Goal: Task Accomplishment & Management: Use online tool/utility

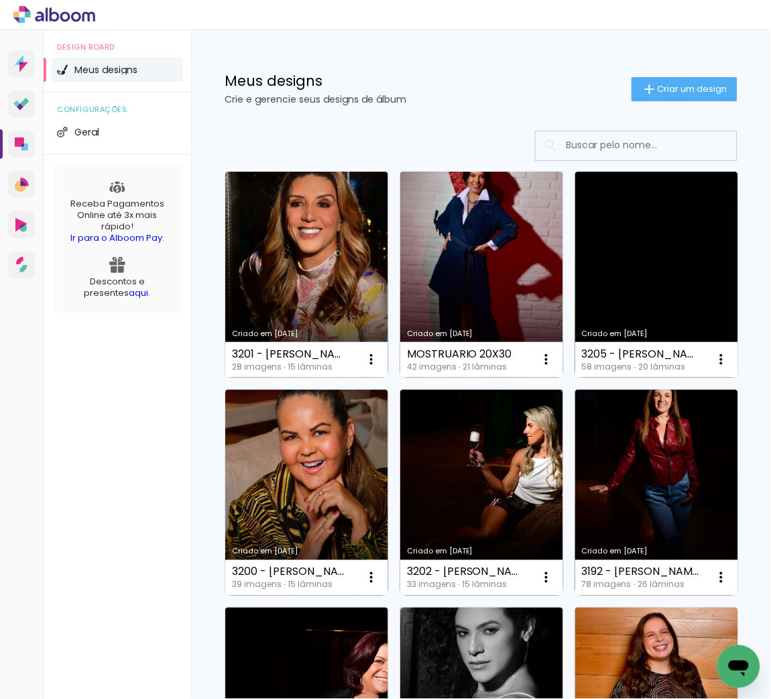
drag, startPoint x: 658, startPoint y: 88, endPoint x: 534, endPoint y: 221, distance: 181.7
click at [658, 87] on span "Criar um design" at bounding box center [693, 88] width 70 height 9
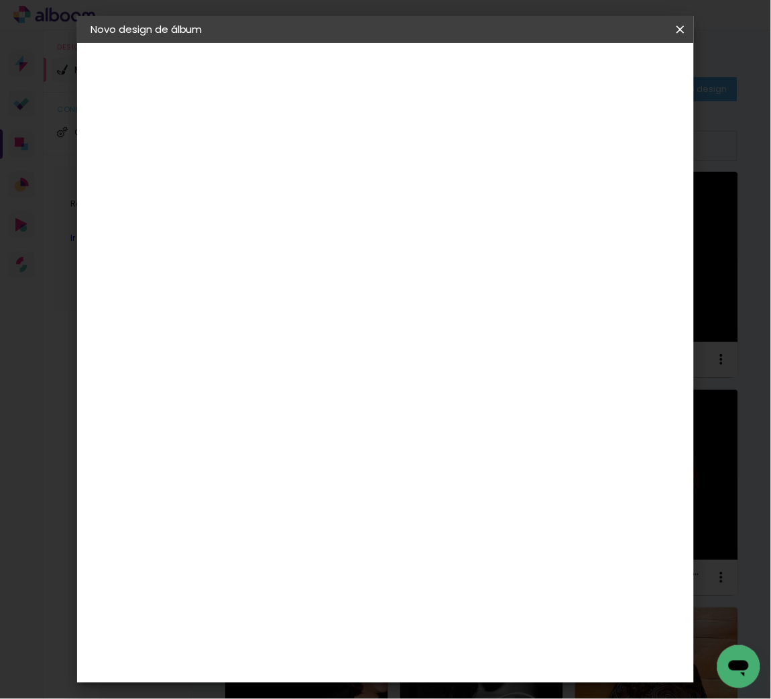
click at [348, 203] on div at bounding box center [310, 180] width 76 height 101
click at [314, 196] on paper-input-container "Título do álbum" at bounding box center [309, 181] width 9 height 34
type input "3197 - [PERSON_NAME] - MINIBOOK 36 FOTOS"
type paper-input "3197 - [PERSON_NAME] - MINIBOOK 36 FOTOS"
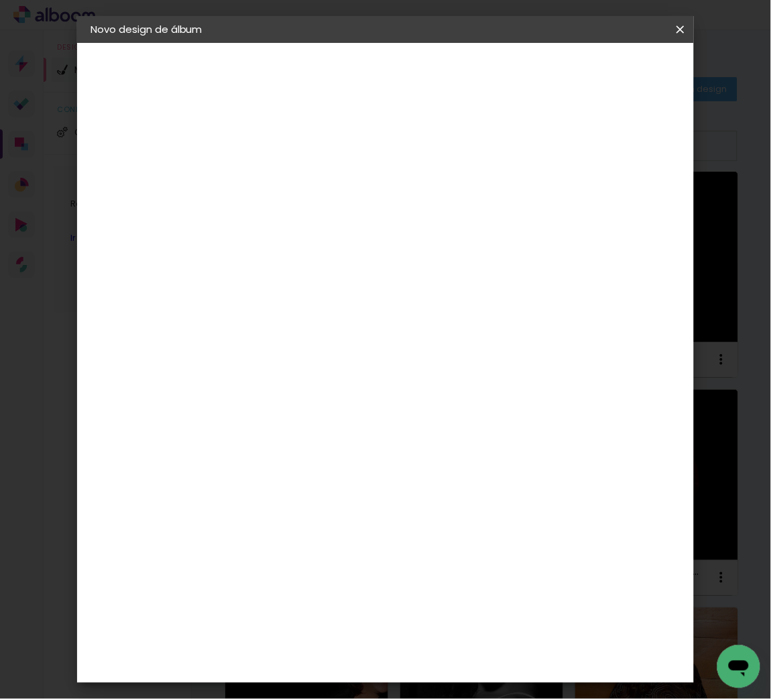
click at [0, 0] on slot "Avançar" at bounding box center [0, 0] width 0 height 0
drag, startPoint x: 375, startPoint y: 274, endPoint x: 381, endPoint y: 241, distance: 33.4
drag, startPoint x: 380, startPoint y: 255, endPoint x: 392, endPoint y: 196, distance: 60.2
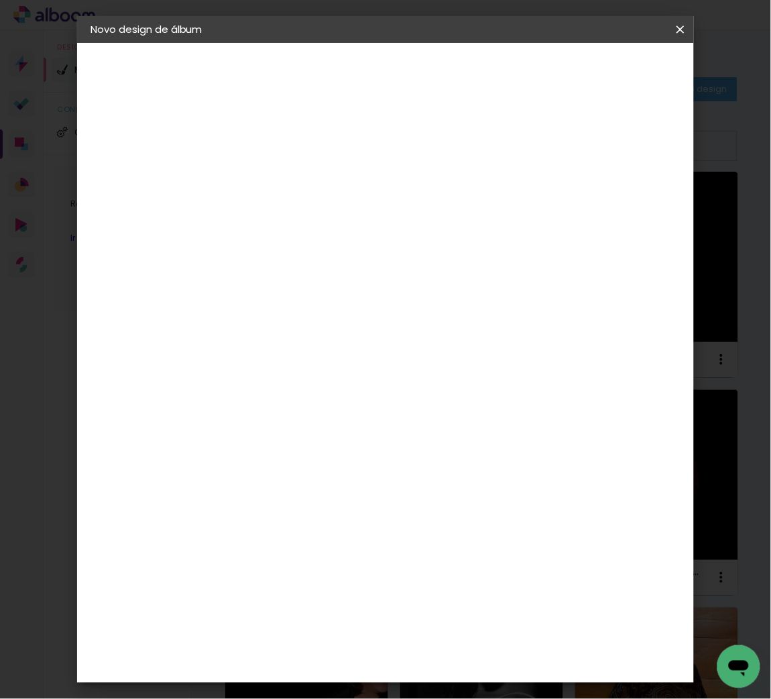
type input "FOTO 15"
type paper-input "FOTO 15"
click at [325, 306] on div "Foto 15" at bounding box center [312, 305] width 24 height 21
drag, startPoint x: 642, startPoint y: 60, endPoint x: 623, endPoint y: 87, distance: 33.3
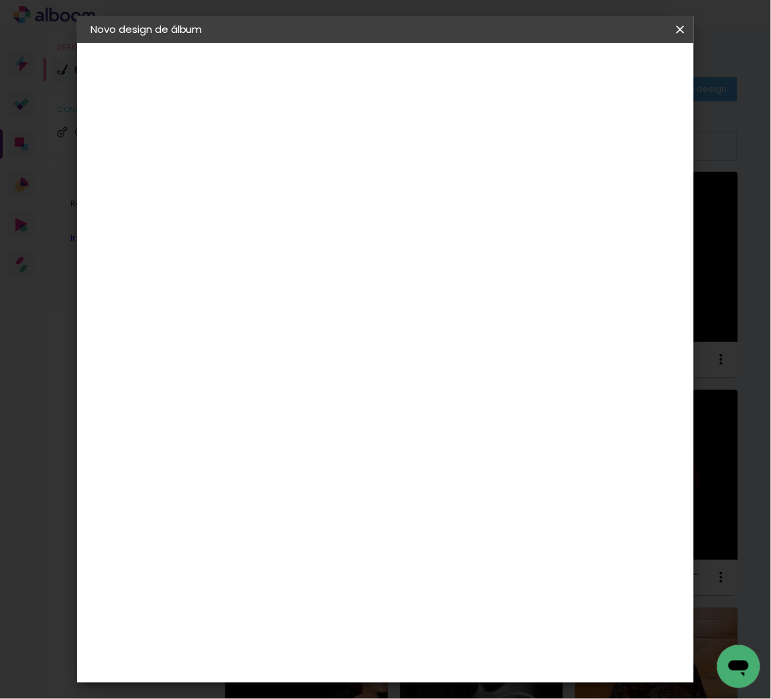
click at [524, 64] on paper-button "Avançar" at bounding box center [492, 71] width 66 height 23
drag, startPoint x: 449, startPoint y: 535, endPoint x: 428, endPoint y: 490, distance: 50.1
drag, startPoint x: 428, startPoint y: 490, endPoint x: 263, endPoint y: 571, distance: 184.1
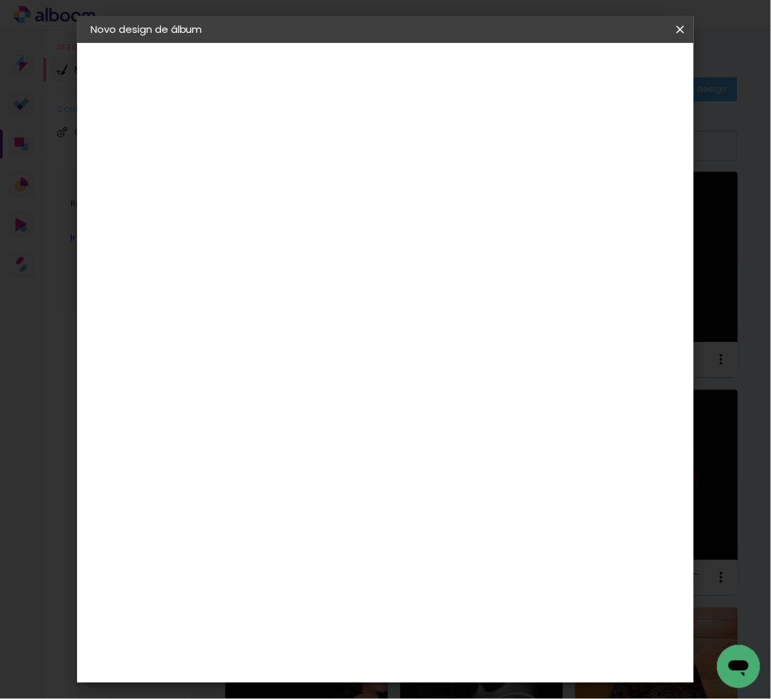
click at [400, 601] on span "15 × 20" at bounding box center [369, 619] width 62 height 36
click at [0, 0] on slot "Avançar" at bounding box center [0, 0] width 0 height 0
click at [591, 67] on span "Iniciar design" at bounding box center [568, 75] width 46 height 19
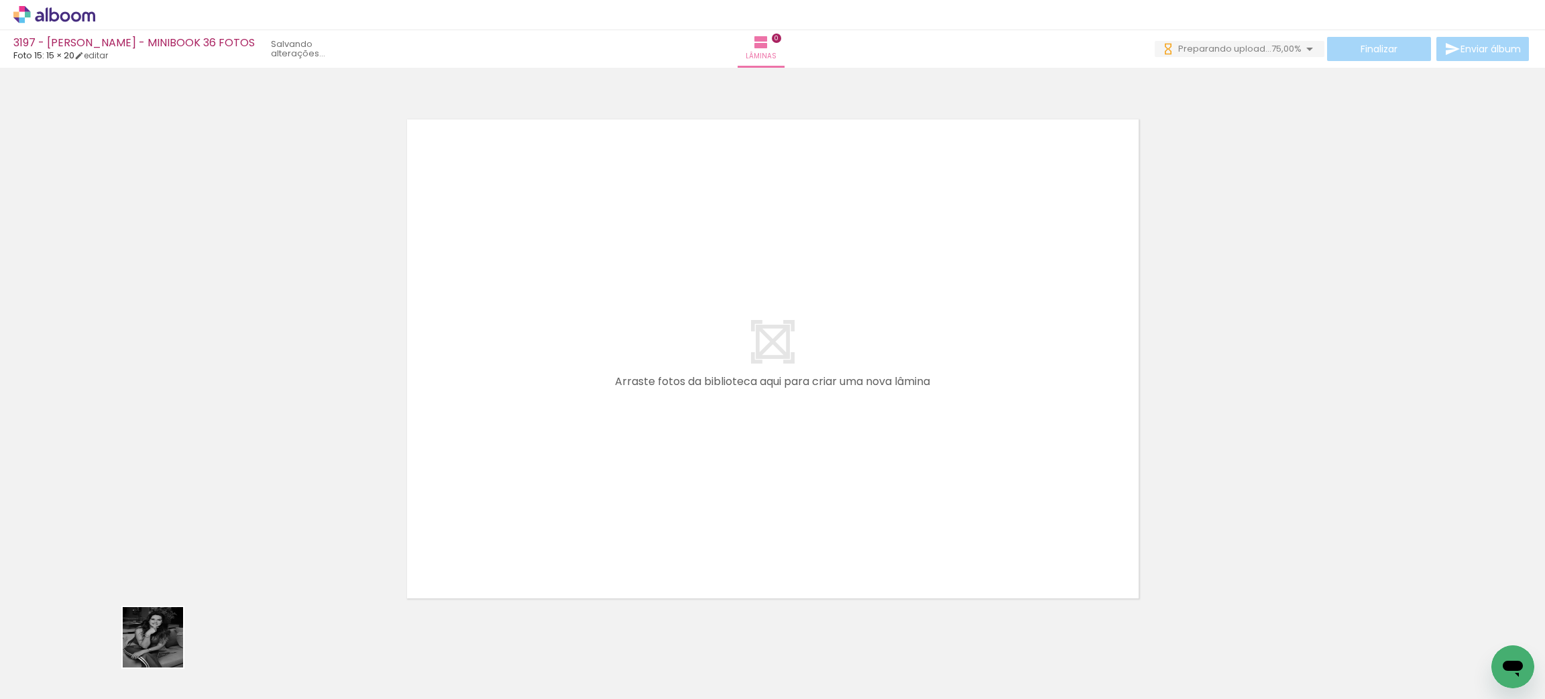
drag, startPoint x: 142, startPoint y: 661, endPoint x: 0, endPoint y: 573, distance: 167.1
click at [878, 398] on quentale-workspace at bounding box center [772, 349] width 1545 height 699
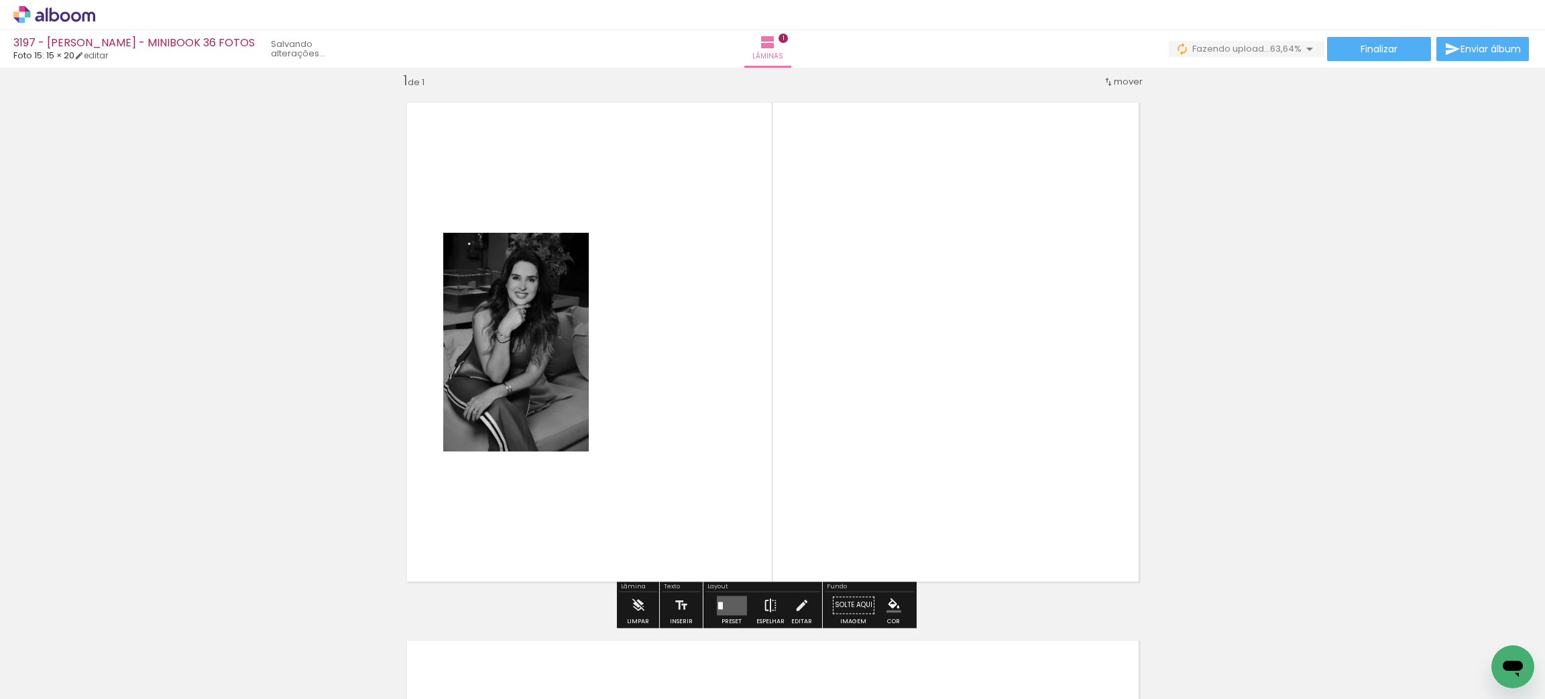
click at [763, 605] on iron-icon at bounding box center [770, 604] width 15 height 27
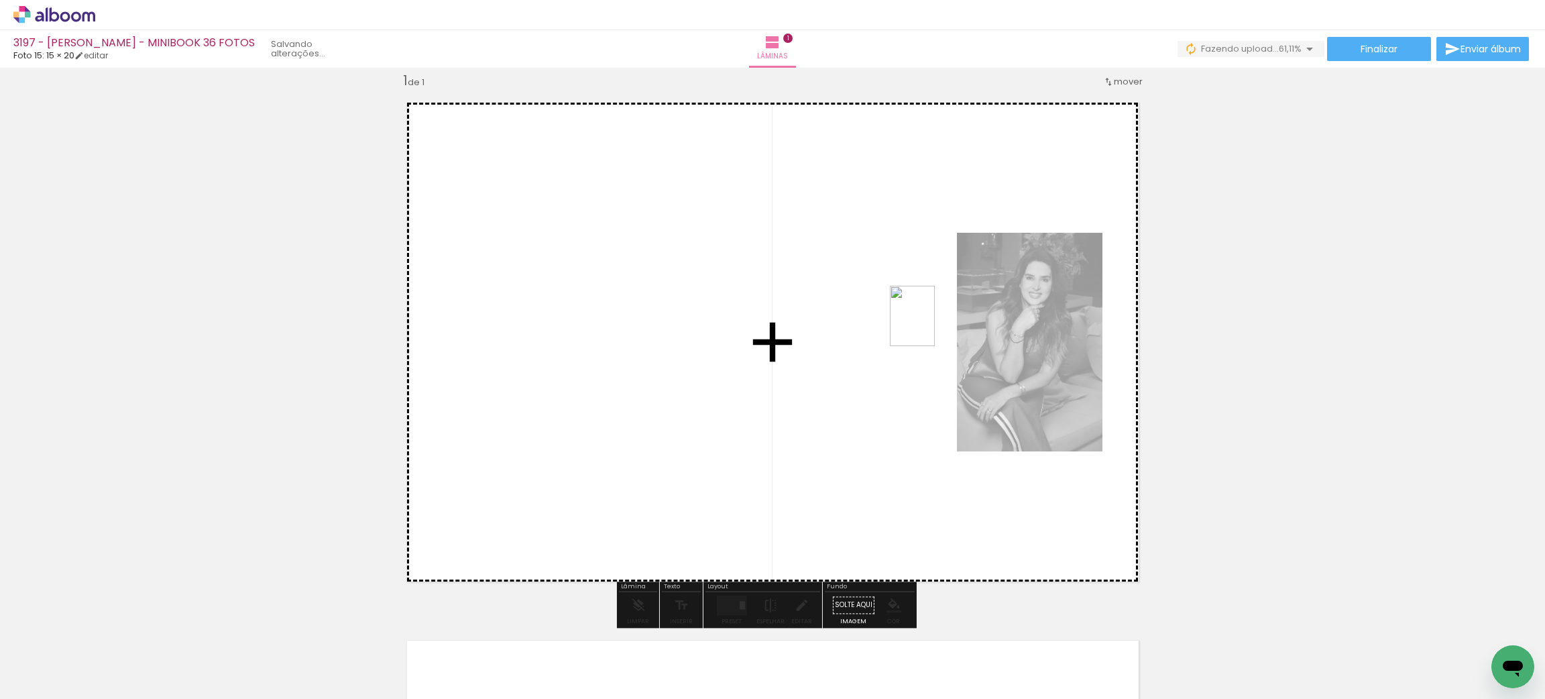
drag, startPoint x: 1495, startPoint y: 623, endPoint x: 727, endPoint y: 599, distance: 768.2
click at [927, 328] on quentale-workspace at bounding box center [772, 349] width 1545 height 699
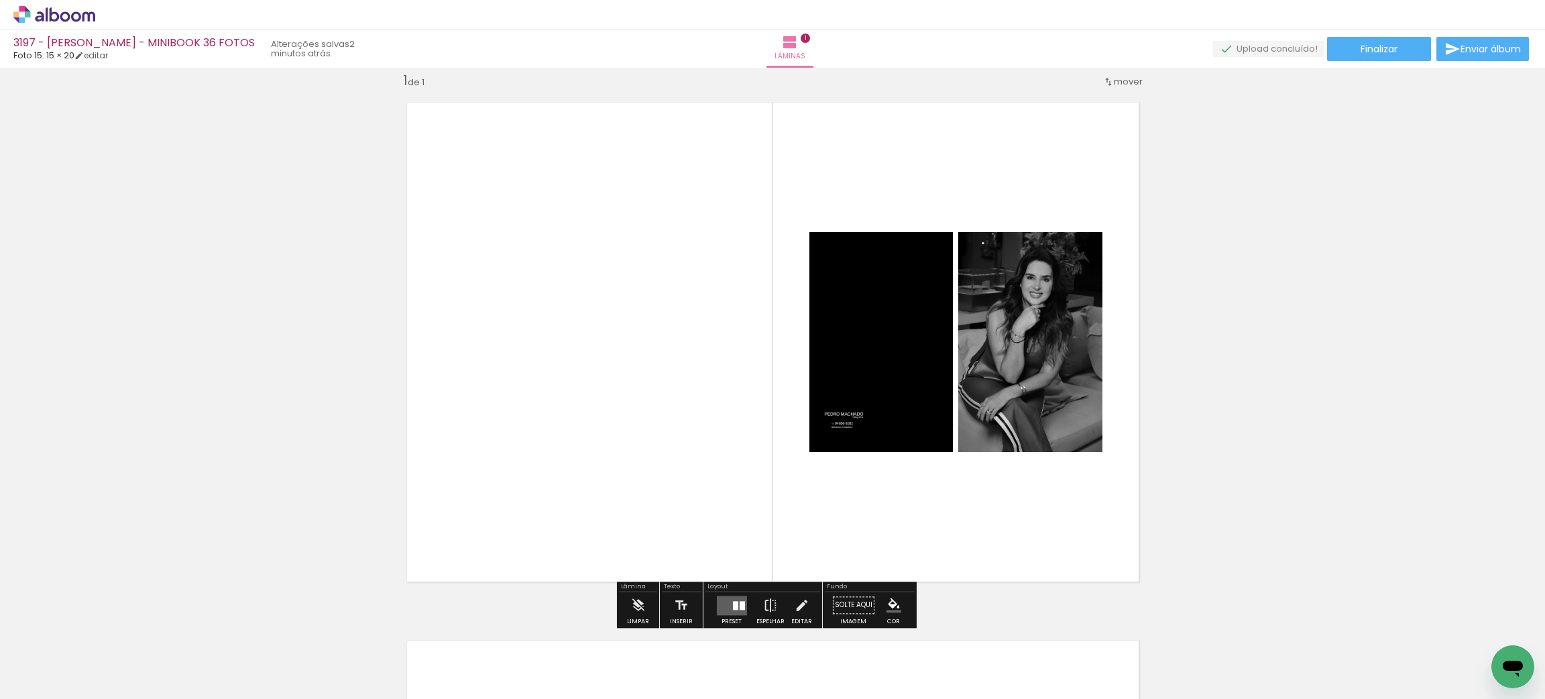
click at [724, 598] on quentale-layouter at bounding box center [731, 604] width 30 height 19
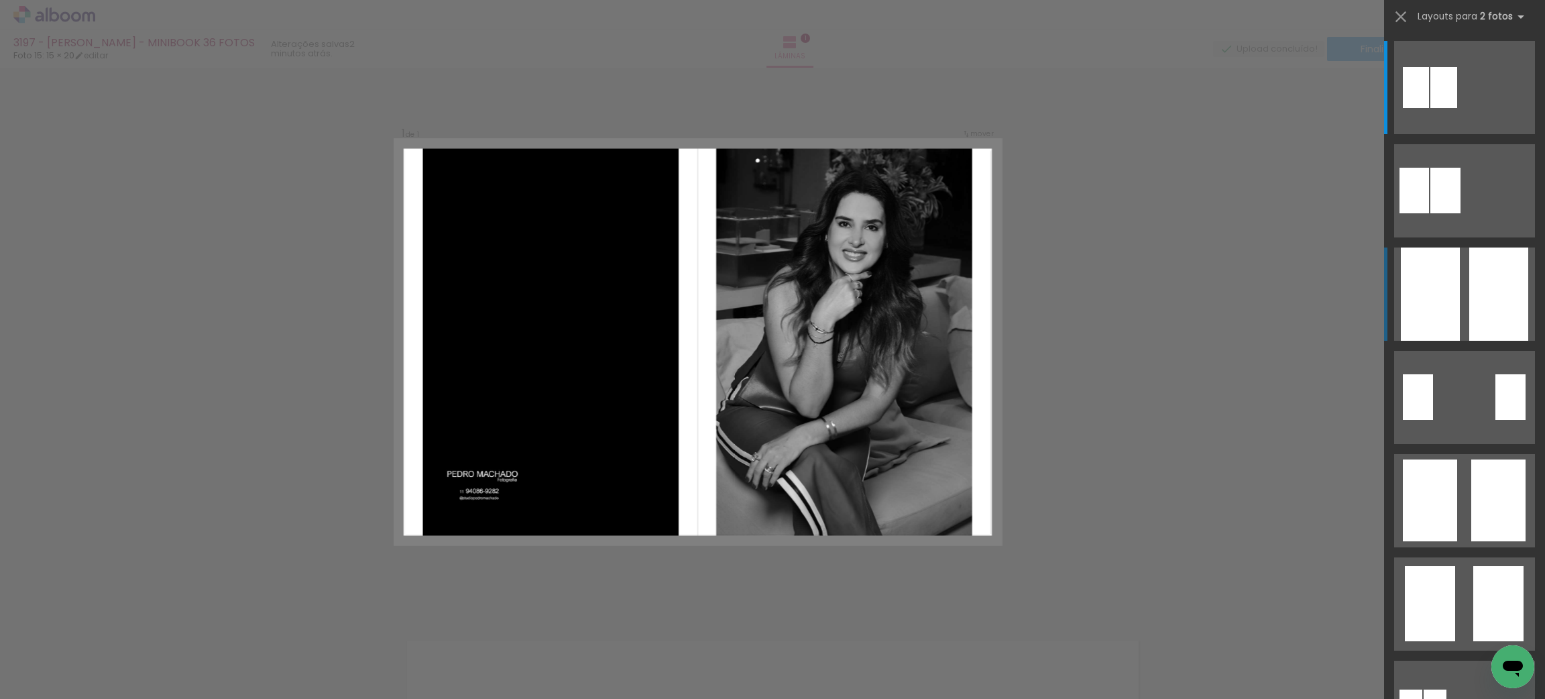
click at [1493, 270] on div at bounding box center [1498, 293] width 59 height 93
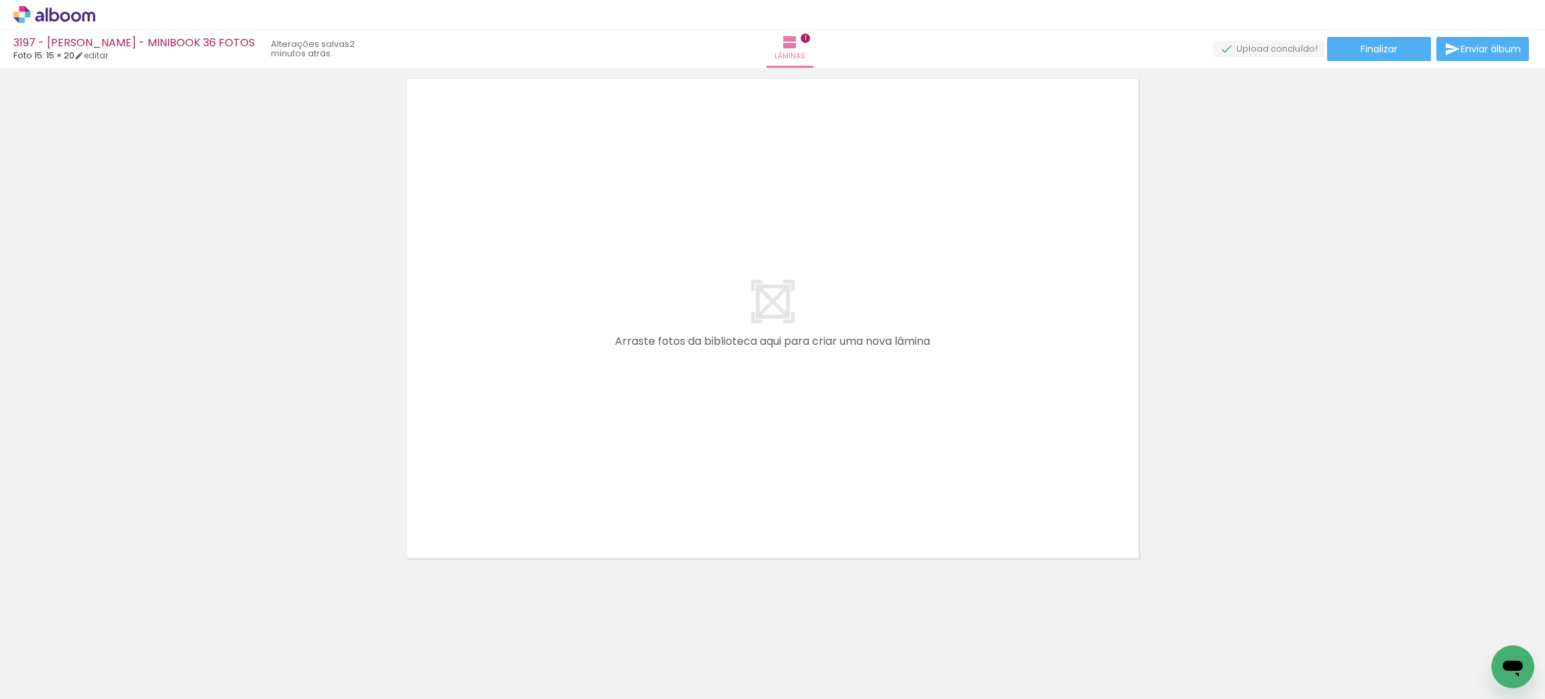
scroll to position [580, 0]
drag, startPoint x: 228, startPoint y: 658, endPoint x: 230, endPoint y: 645, distance: 12.9
click at [230, 645] on div at bounding box center [209, 653] width 44 height 66
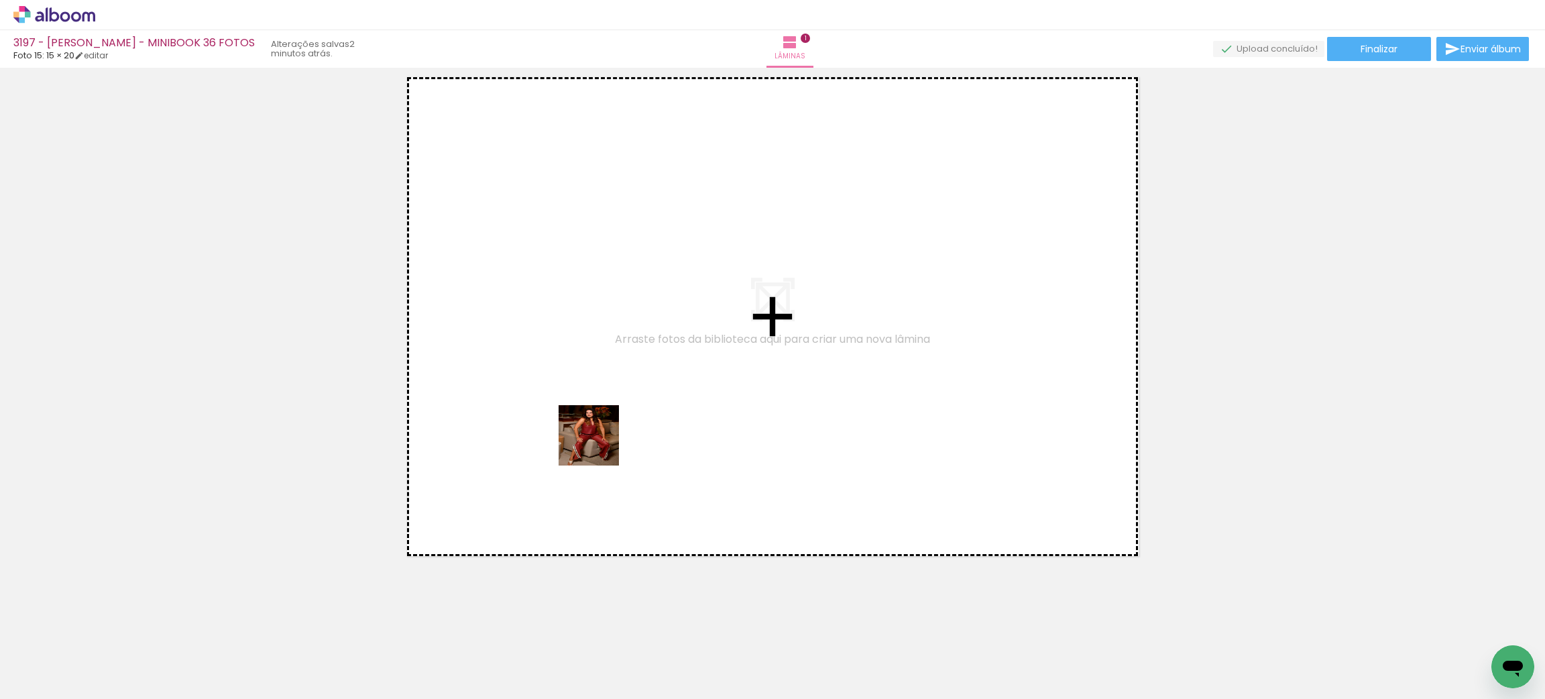
drag, startPoint x: 349, startPoint y: 598, endPoint x: 397, endPoint y: 625, distance: 54.6
click at [591, 454] on quentale-workspace at bounding box center [772, 349] width 1545 height 699
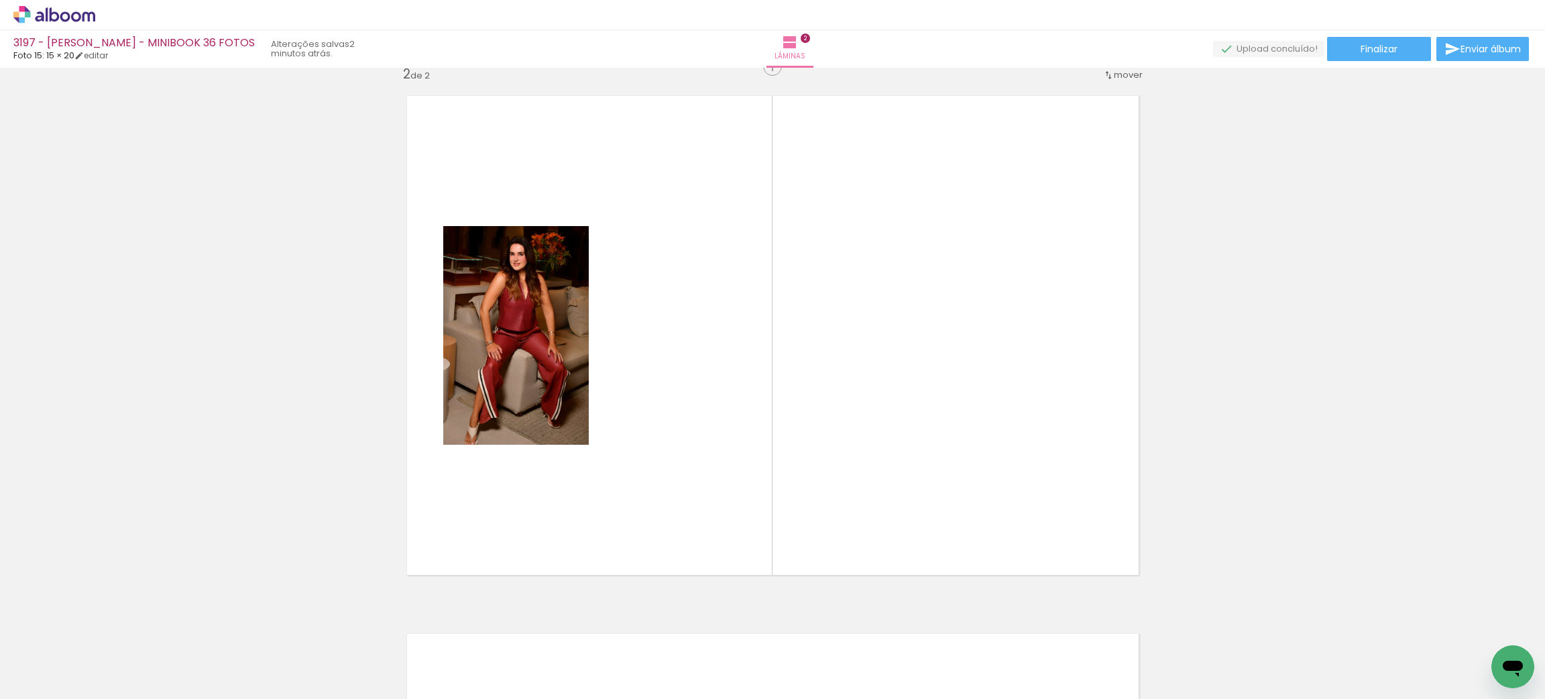
scroll to position [555, 0]
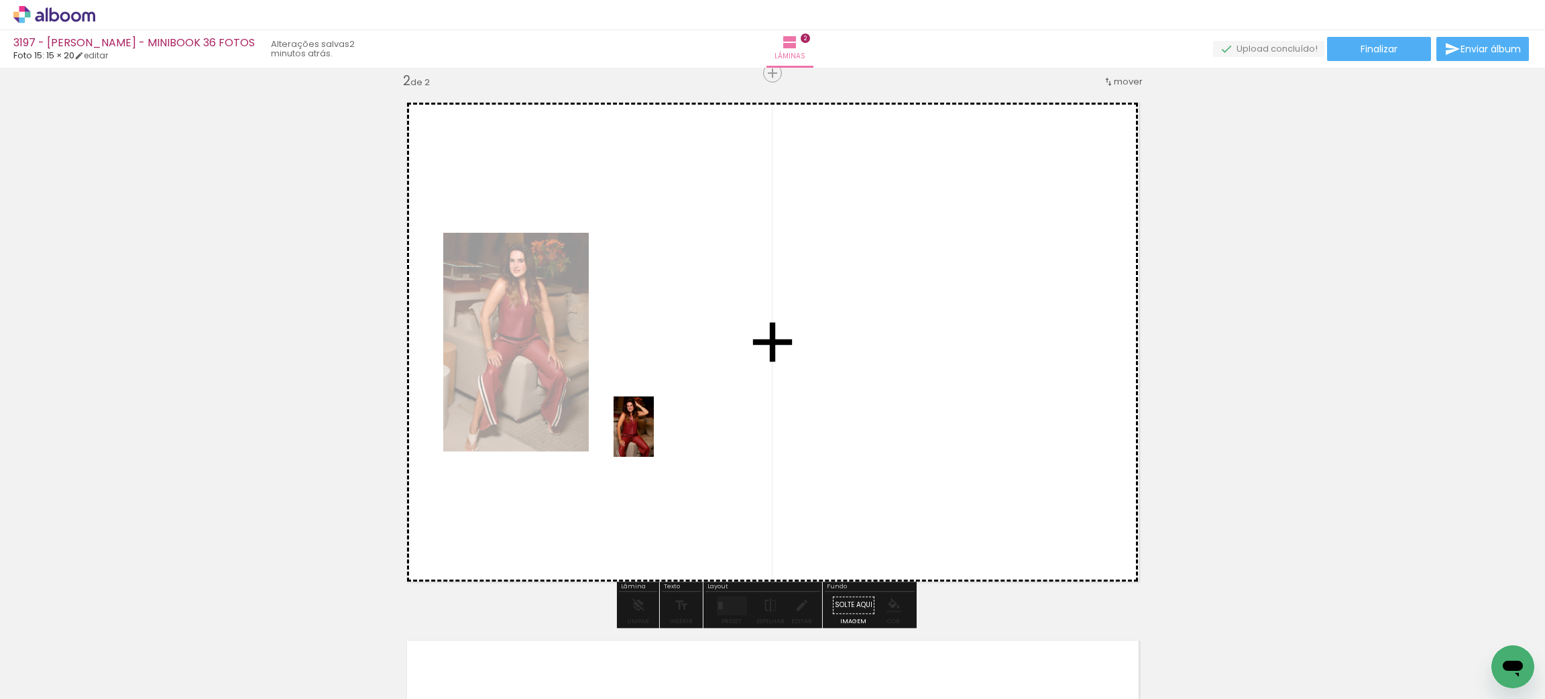
drag, startPoint x: 371, startPoint y: 642, endPoint x: 556, endPoint y: 647, distance: 185.1
click at [642, 447] on quentale-workspace at bounding box center [772, 349] width 1545 height 699
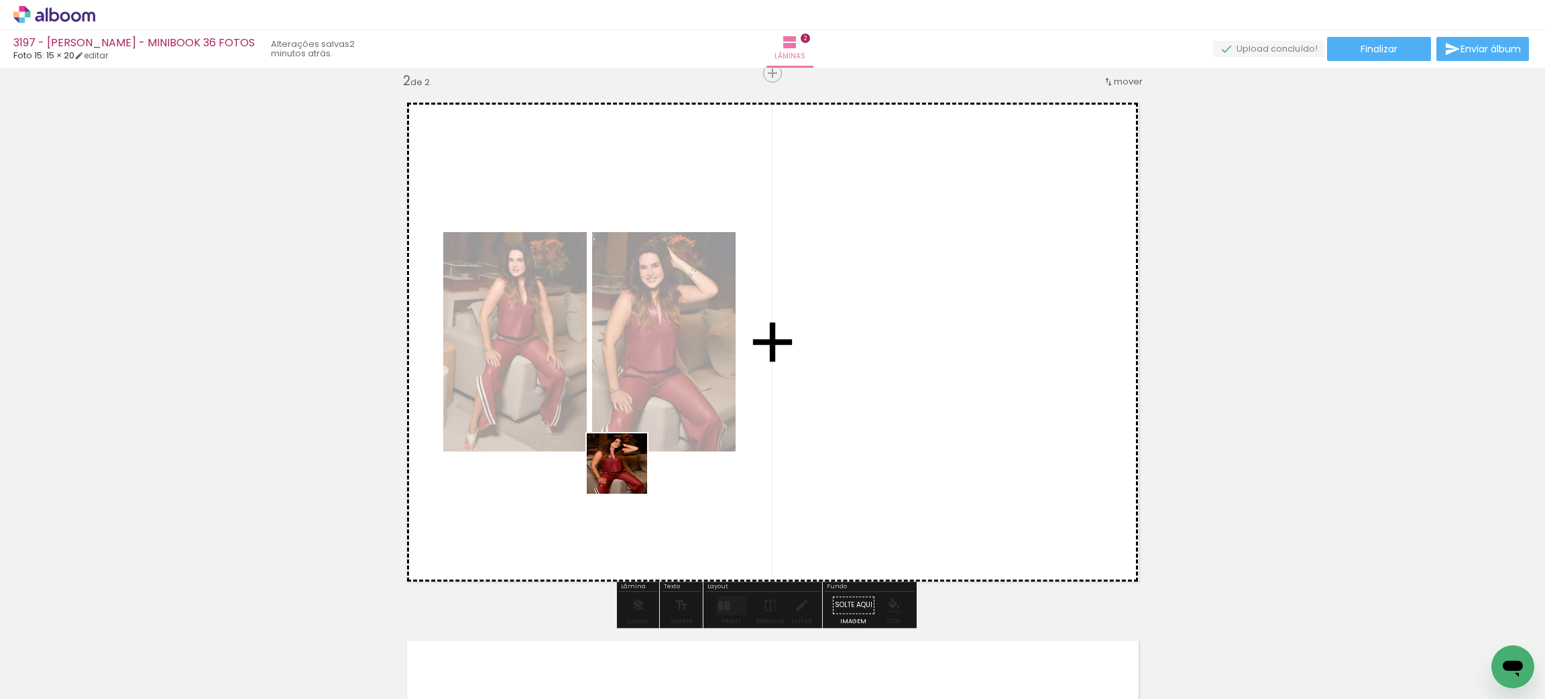
drag, startPoint x: 441, startPoint y: 656, endPoint x: 638, endPoint y: 466, distance: 273.6
click at [638, 466] on quentale-workspace at bounding box center [772, 349] width 1545 height 699
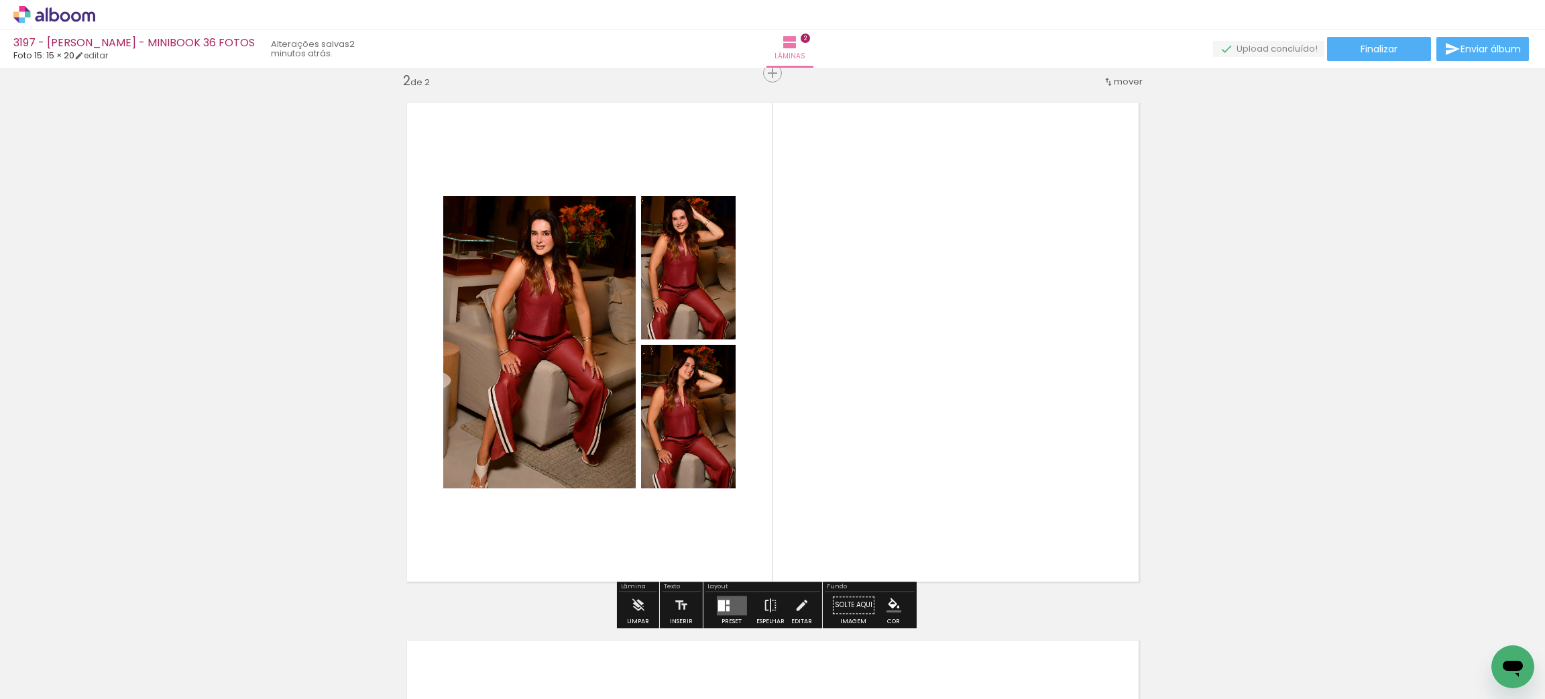
click at [734, 601] on quentale-layouter at bounding box center [731, 604] width 30 height 19
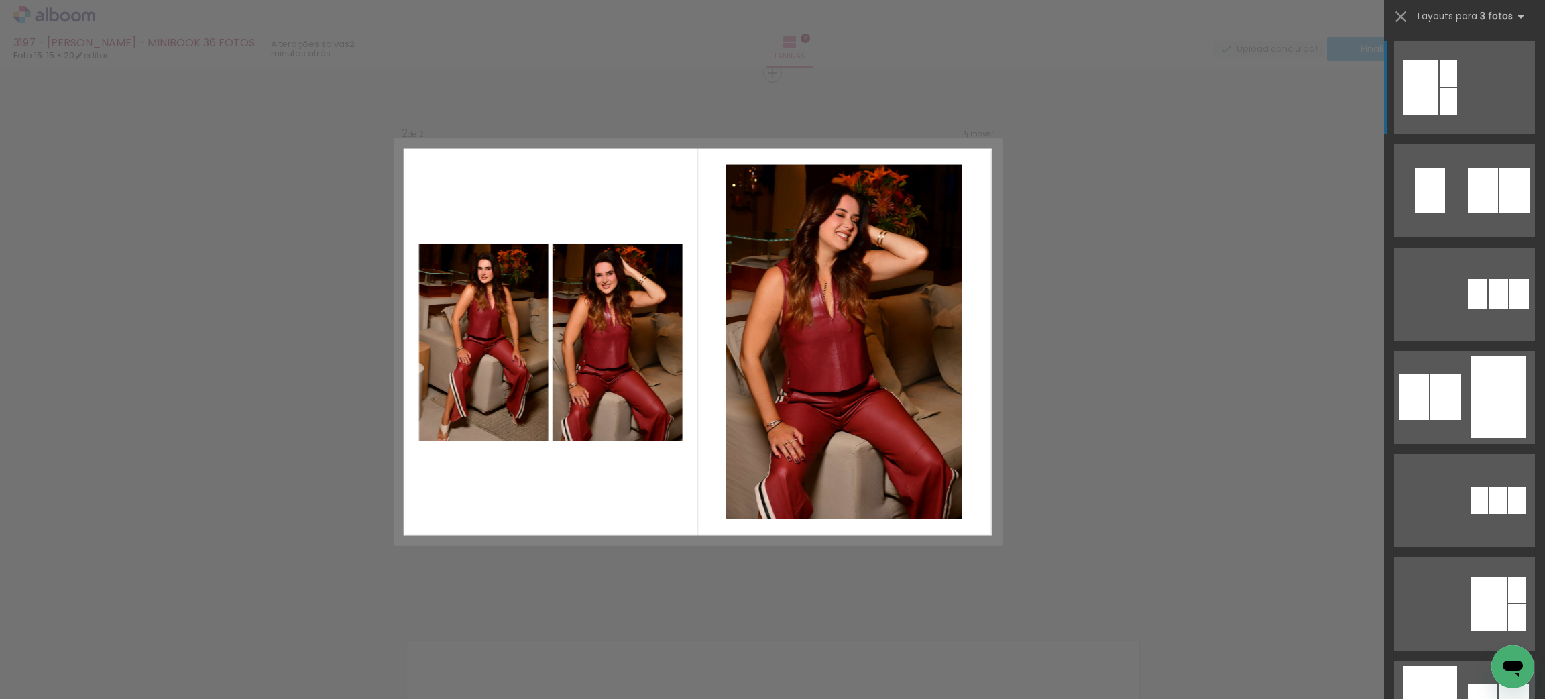
click at [1291, 352] on div "Confirmar Cancelar" at bounding box center [772, 336] width 1545 height 1646
click at [1117, 296] on div "Inserir lâmina 1 de 2 Inserir lâmina 2 de 2" at bounding box center [772, 325] width 1545 height 1614
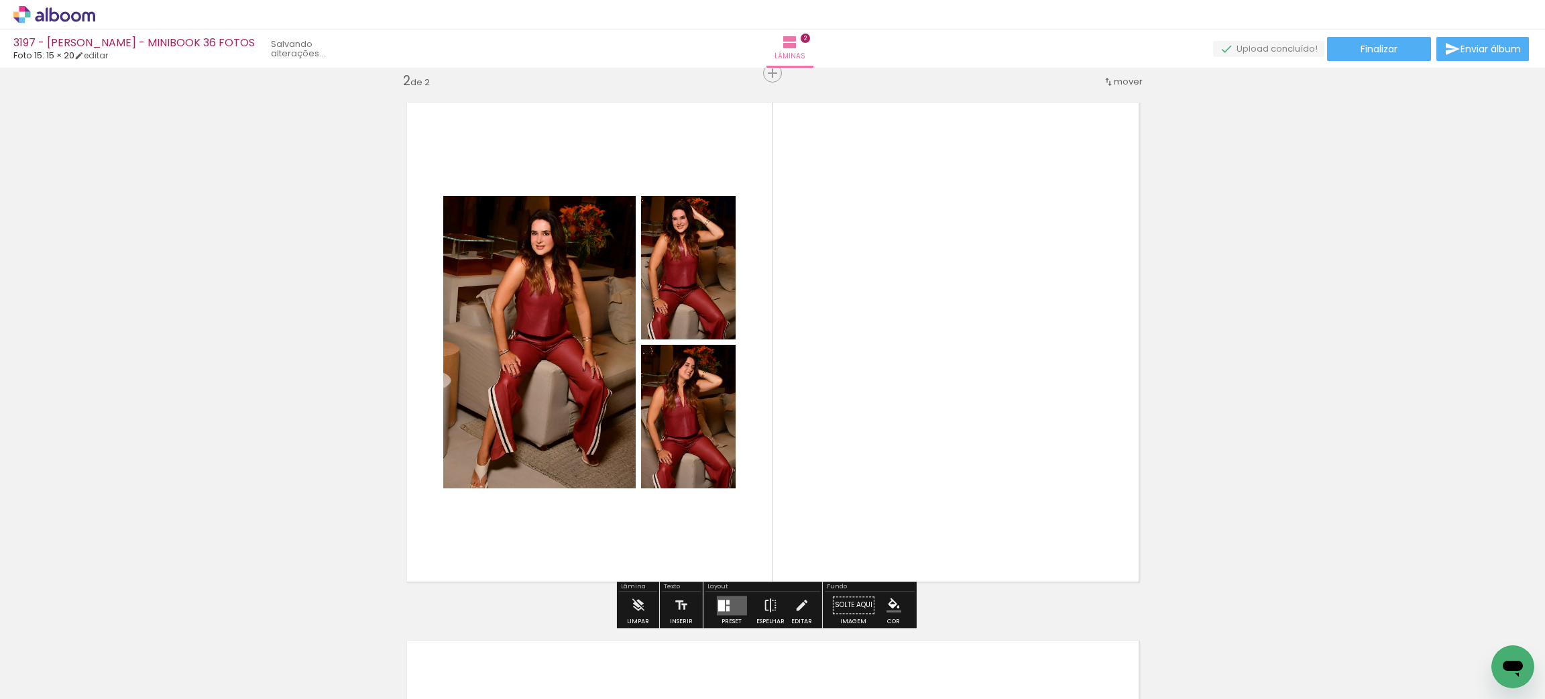
click at [1156, 298] on div "Inserir lâmina 1 de 2 Inserir lâmina 2 de 2" at bounding box center [772, 325] width 1545 height 1614
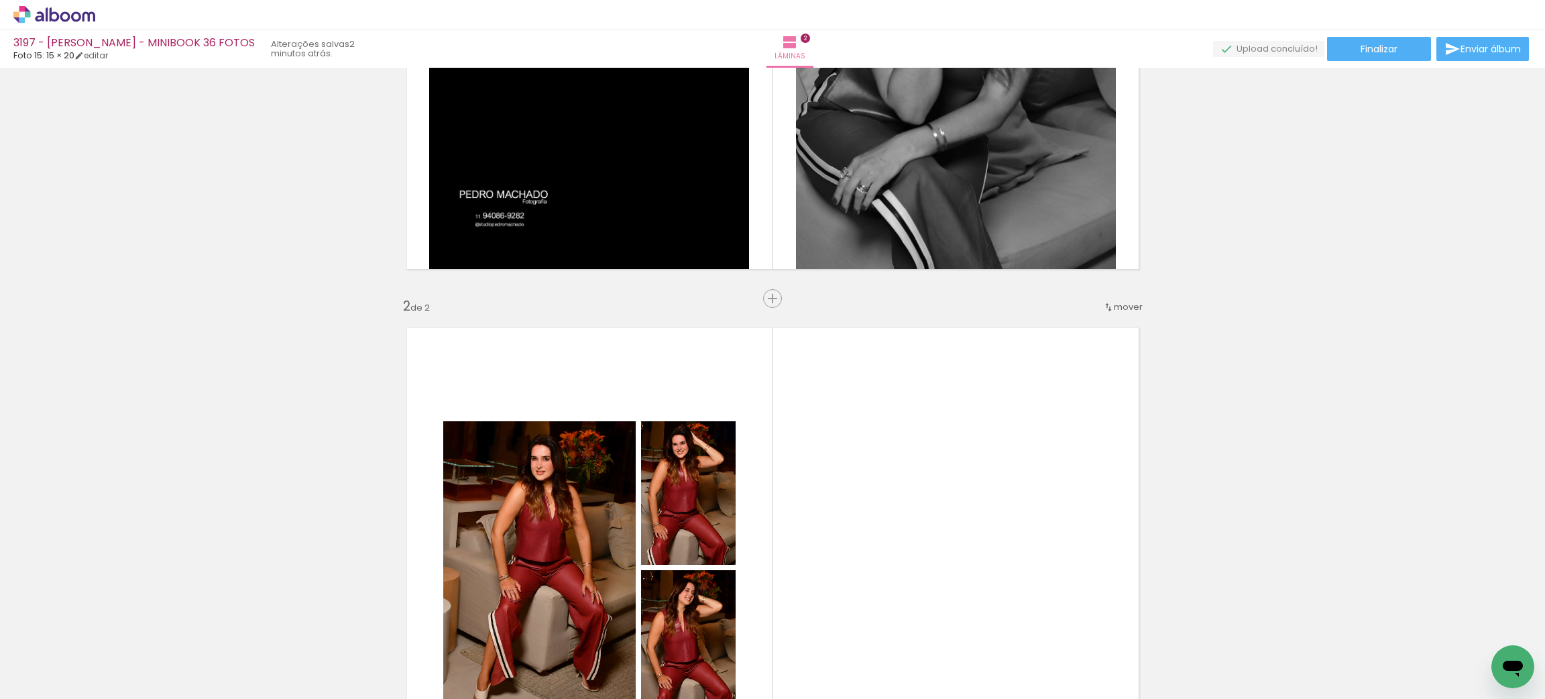
scroll to position [388, 0]
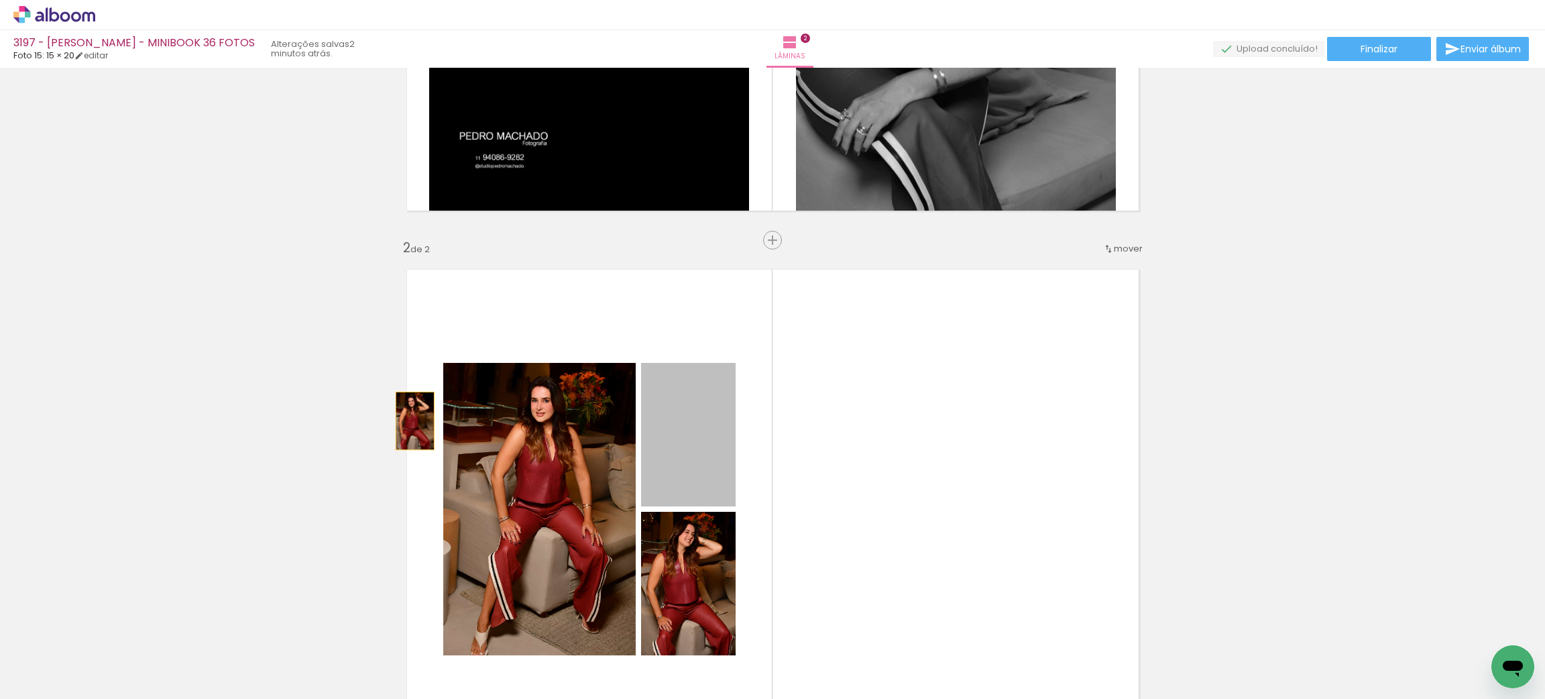
drag, startPoint x: 666, startPoint y: 418, endPoint x: 437, endPoint y: 465, distance: 233.4
click at [308, 389] on div "Inserir lâmina 1 de 2 Inserir lâmina 2 de 2" at bounding box center [772, 492] width 1545 height 1614
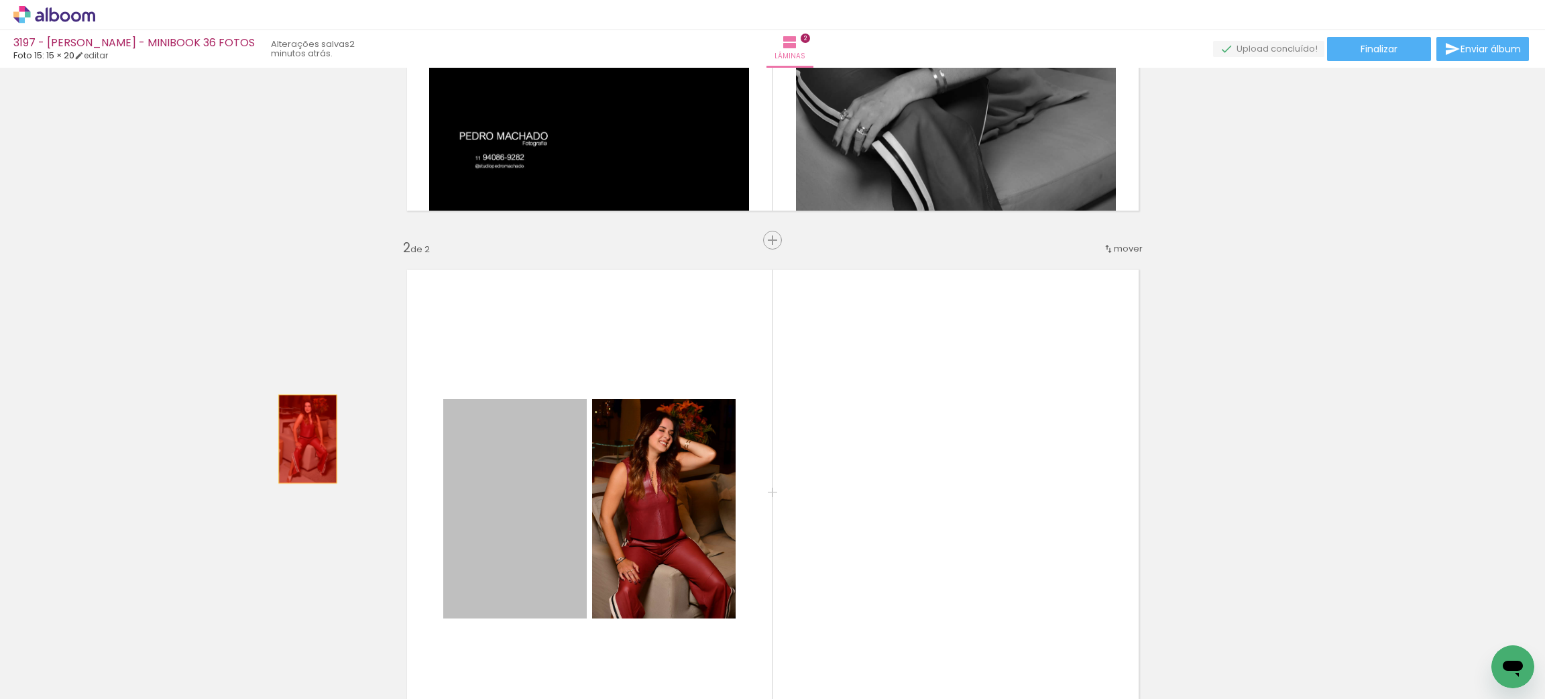
drag, startPoint x: 313, startPoint y: 445, endPoint x: 565, endPoint y: 501, distance: 257.7
click at [284, 424] on div "Inserir lâmina 1 de 2 Inserir lâmina 2 de 2" at bounding box center [772, 492] width 1545 height 1614
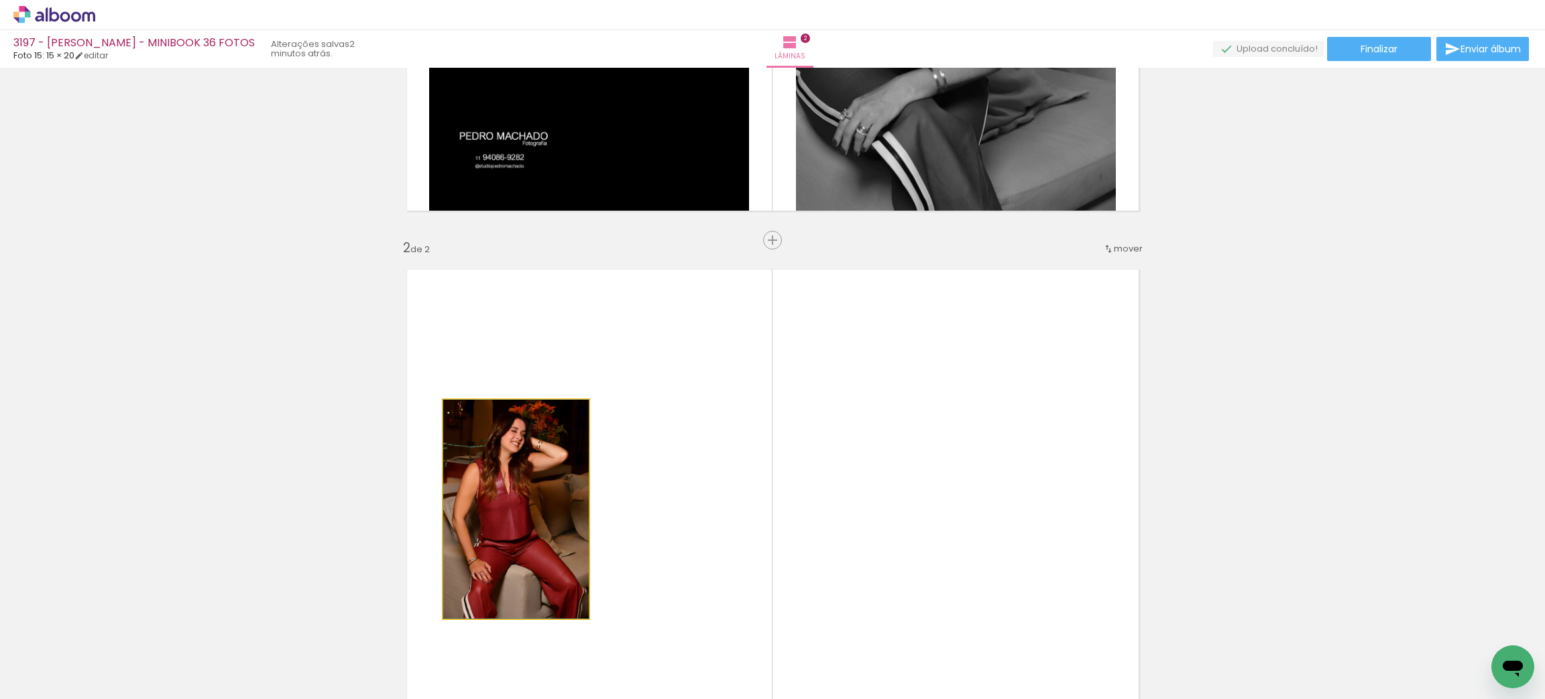
drag, startPoint x: 524, startPoint y: 494, endPoint x: 257, endPoint y: 606, distance: 289.4
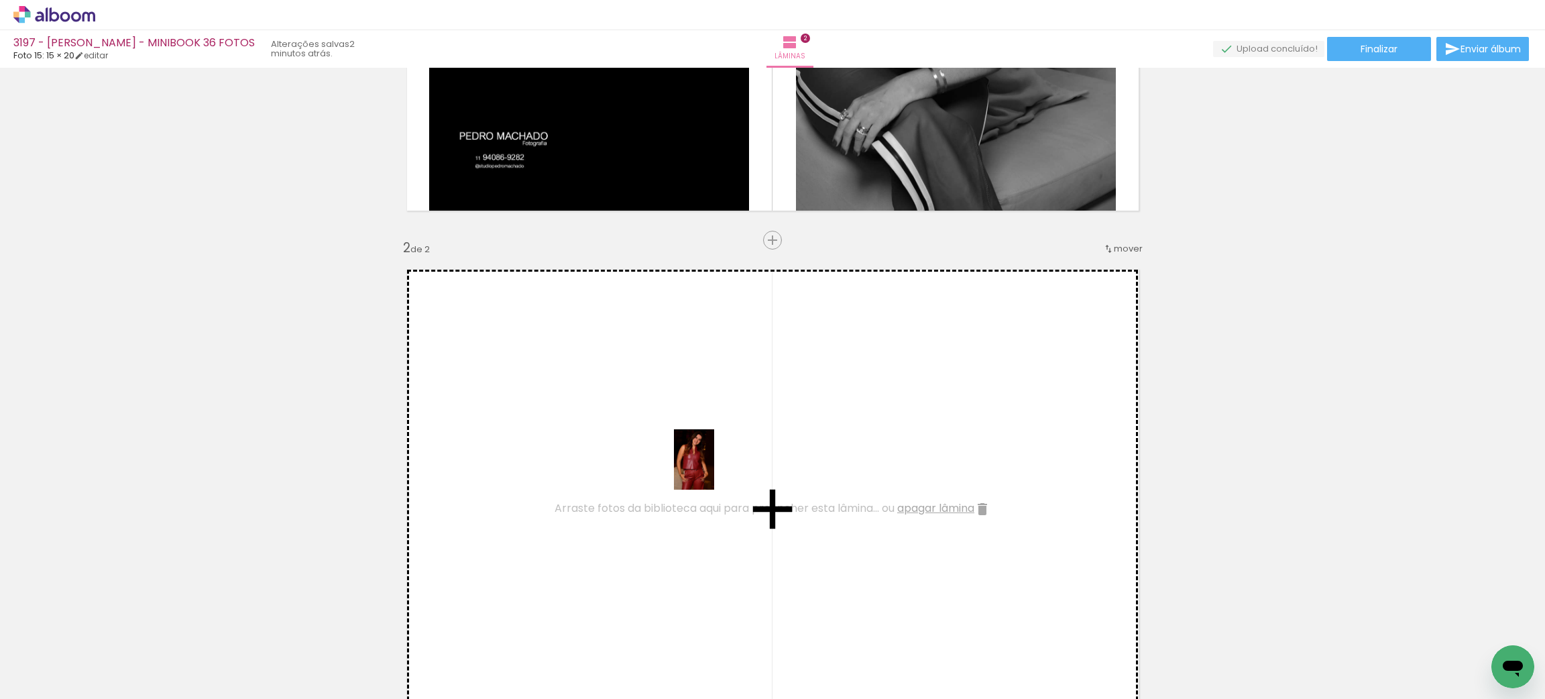
drag, startPoint x: 213, startPoint y: 661, endPoint x: 785, endPoint y: 505, distance: 593.6
click at [723, 471] on quentale-workspace at bounding box center [772, 349] width 1545 height 699
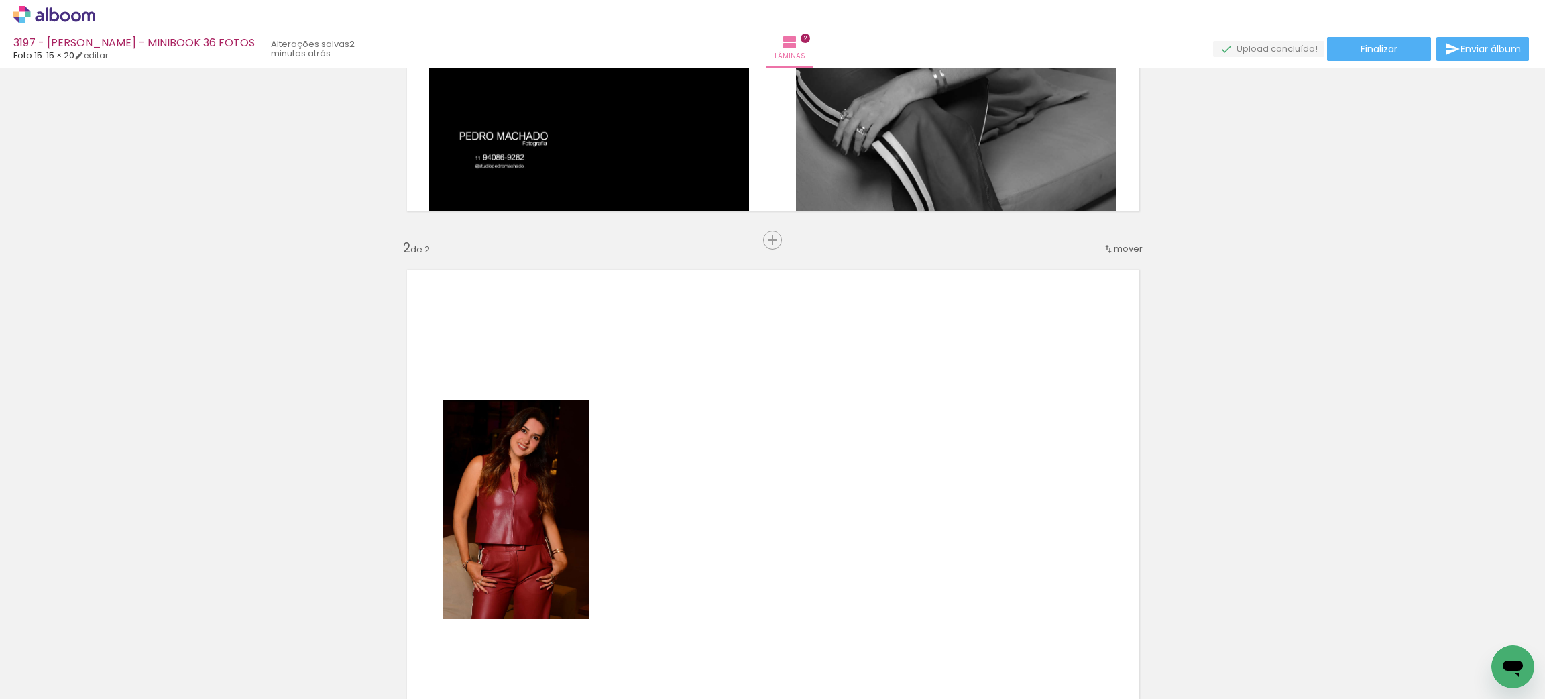
scroll to position [722, 0]
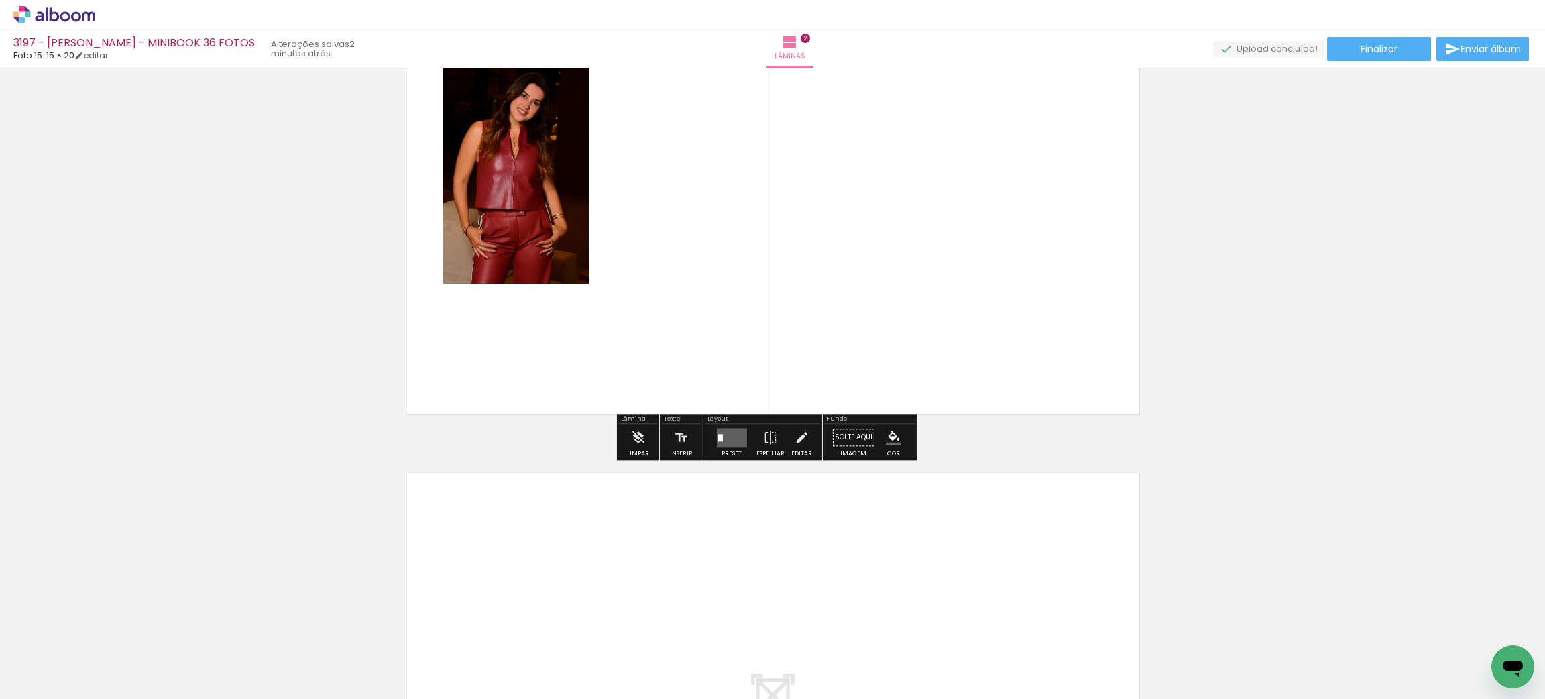
drag, startPoint x: 737, startPoint y: 446, endPoint x: 1008, endPoint y: 370, distance: 281.3
click at [737, 443] on quentale-layouter at bounding box center [731, 437] width 30 height 19
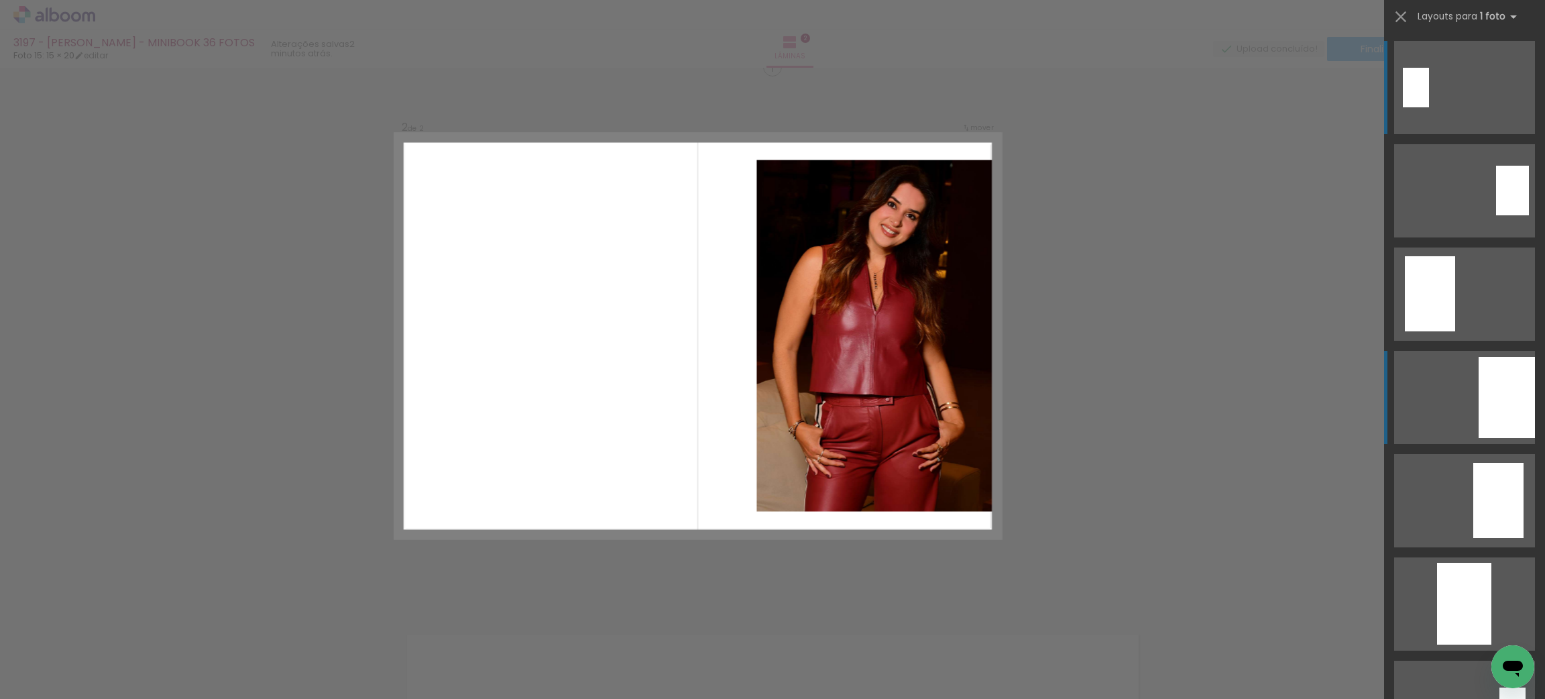
scroll to position [555, 0]
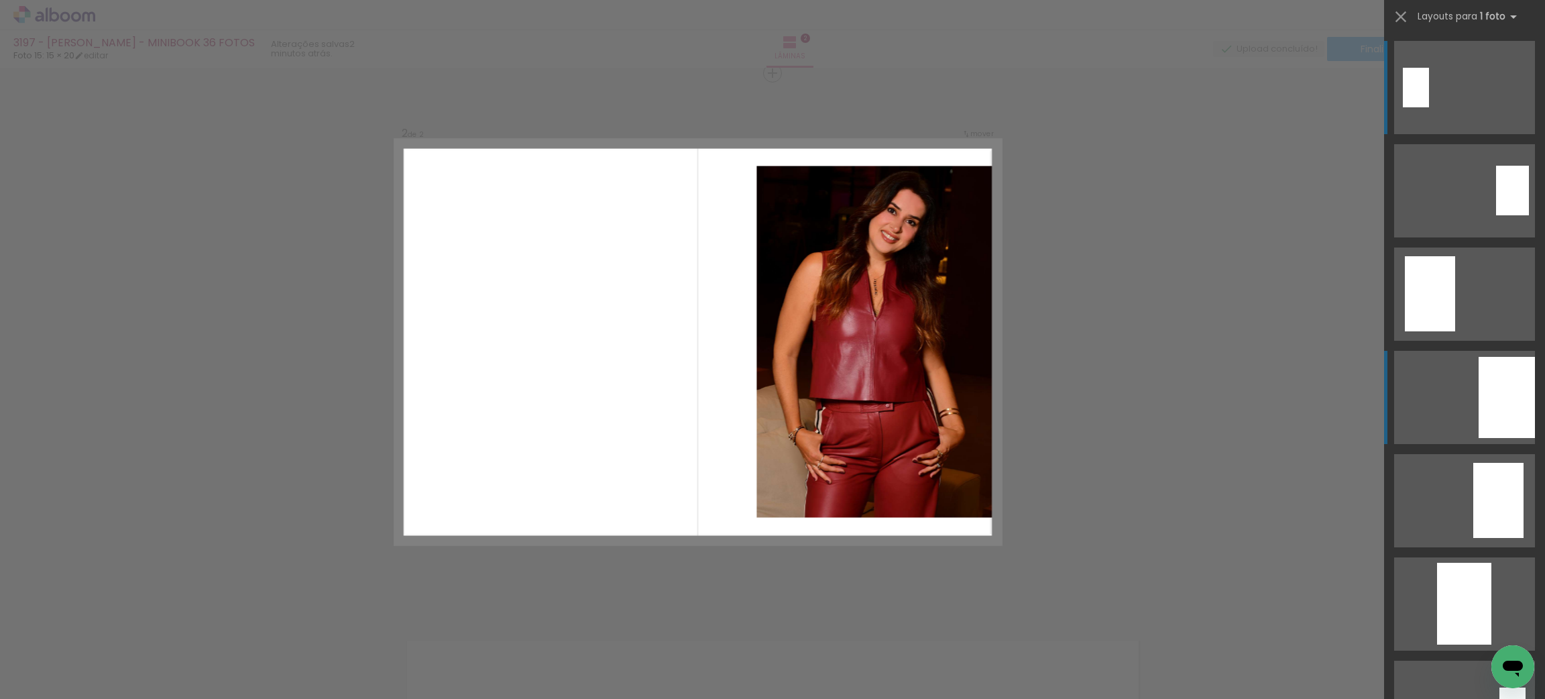
click at [1491, 400] on div at bounding box center [1507, 397] width 56 height 81
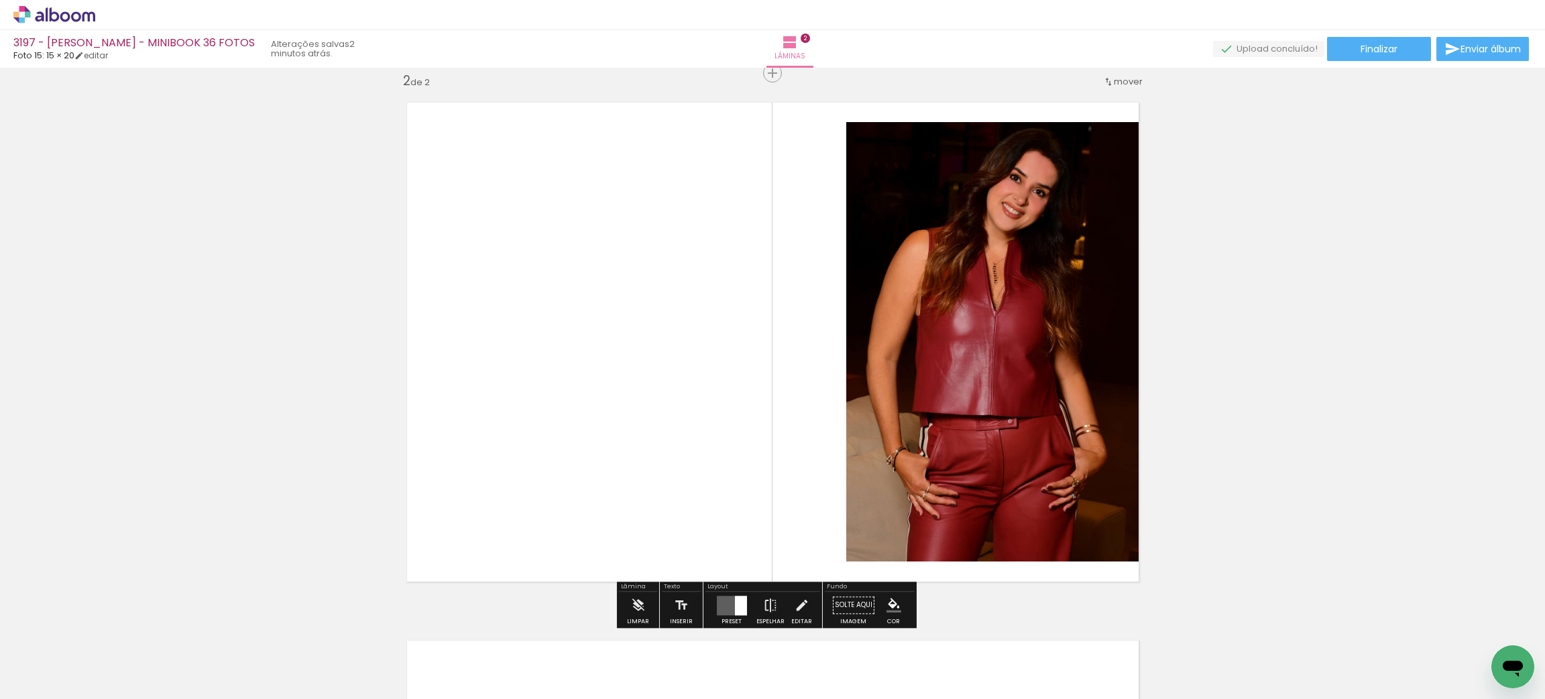
click at [882, 595] on paper-menu-button "#ffebee #ffcdd2 #ef9a9a #e57373 #ef5350 #f44336 #e53935 #d32f2f #c62828 #b71c1c…" at bounding box center [893, 604] width 25 height 25
click at [894, 606] on iron-icon "color picker" at bounding box center [893, 604] width 15 height 15
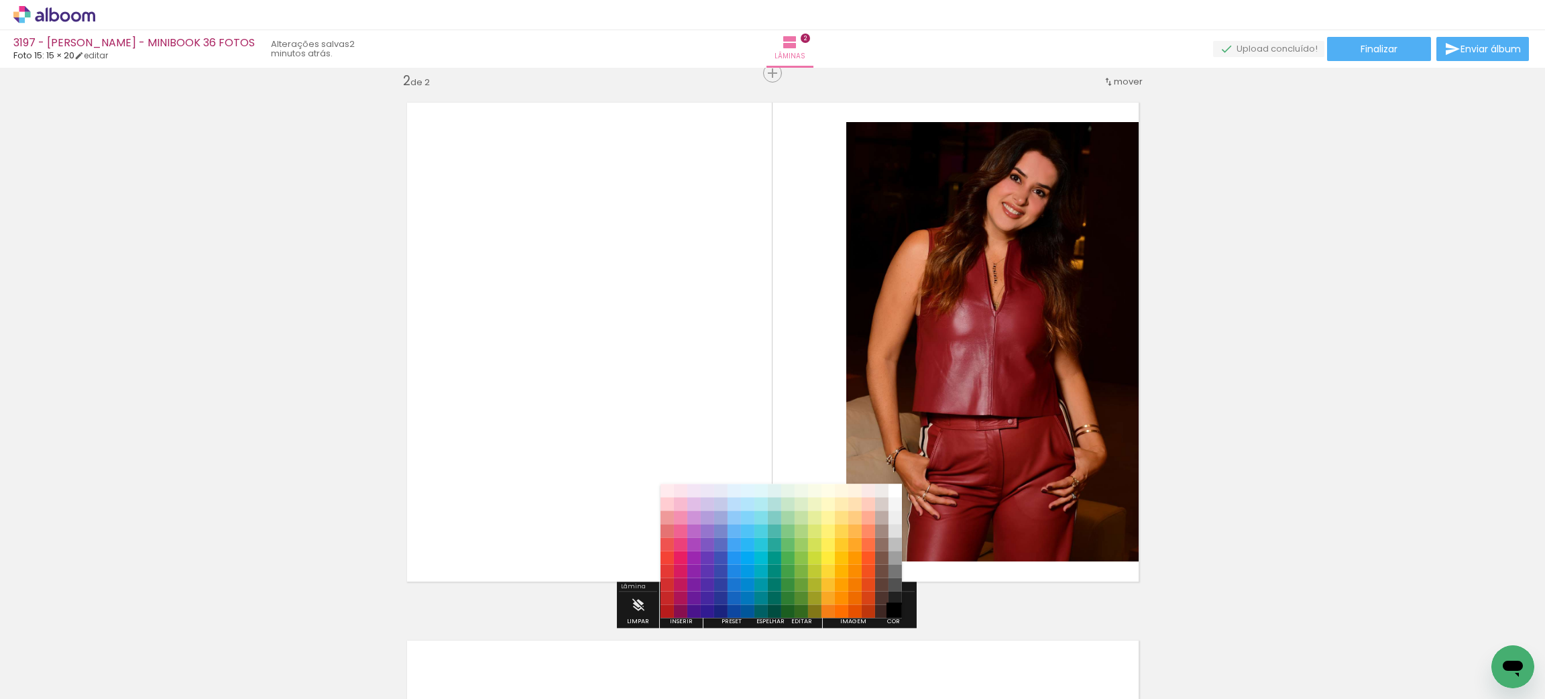
click at [899, 606] on paper-item "#000000" at bounding box center [894, 611] width 13 height 13
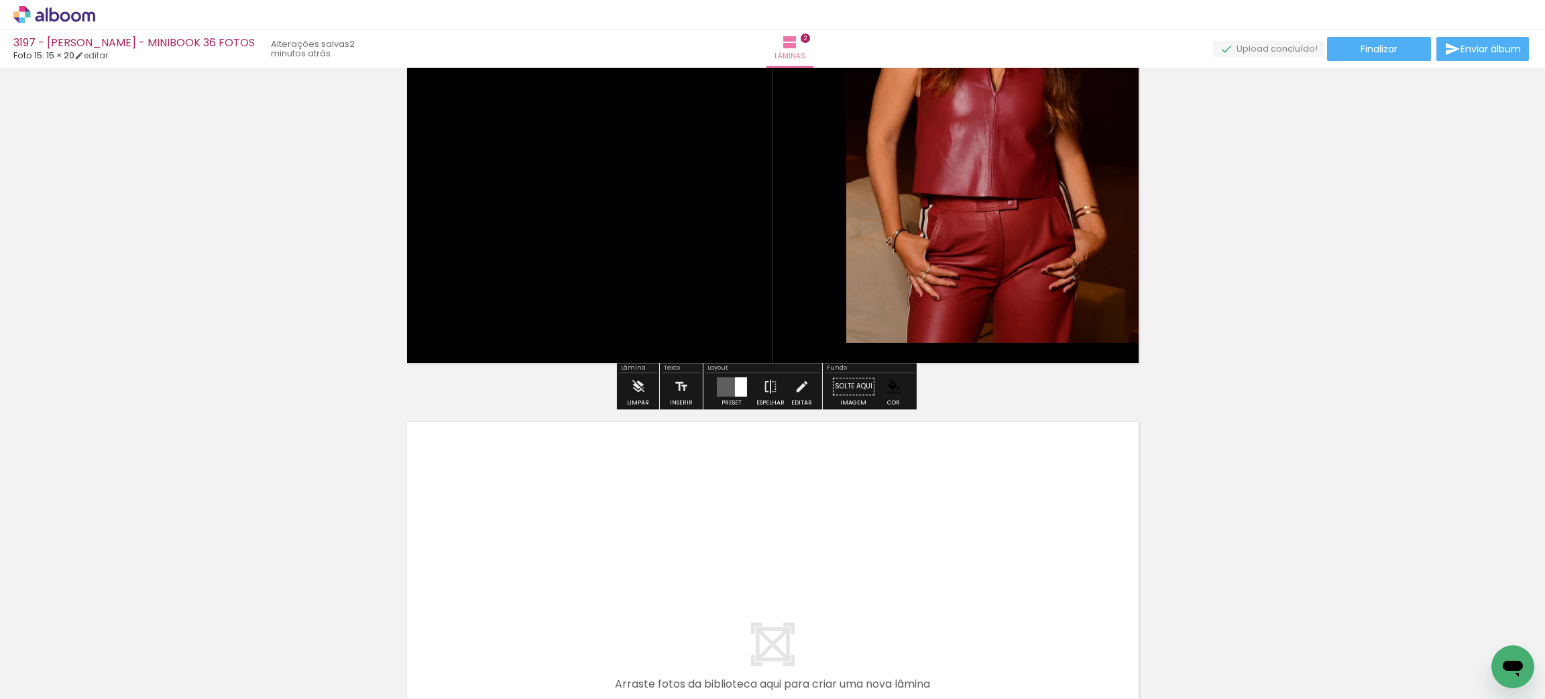
scroll to position [890, 0]
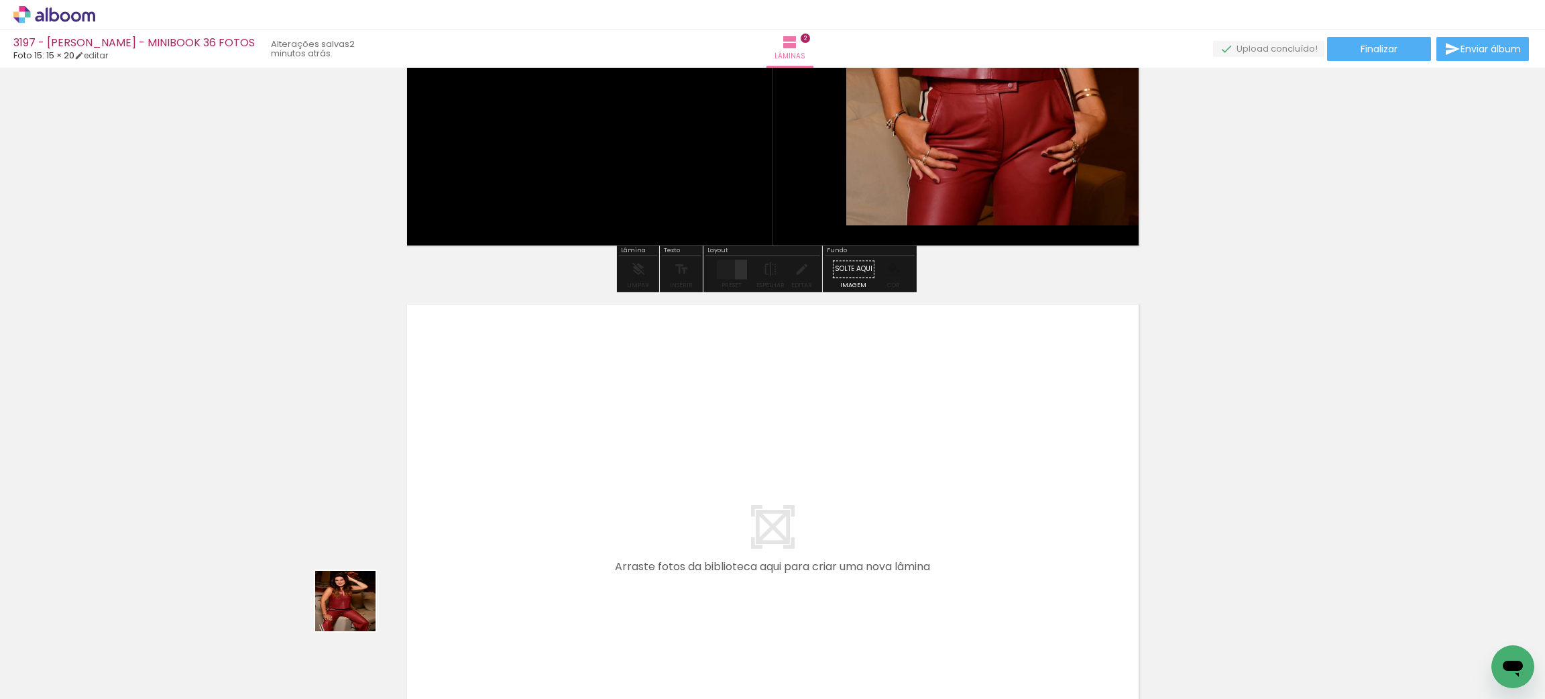
drag, startPoint x: 327, startPoint y: 650, endPoint x: 373, endPoint y: 654, distance: 47.1
click at [629, 532] on quentale-workspace at bounding box center [772, 349] width 1545 height 699
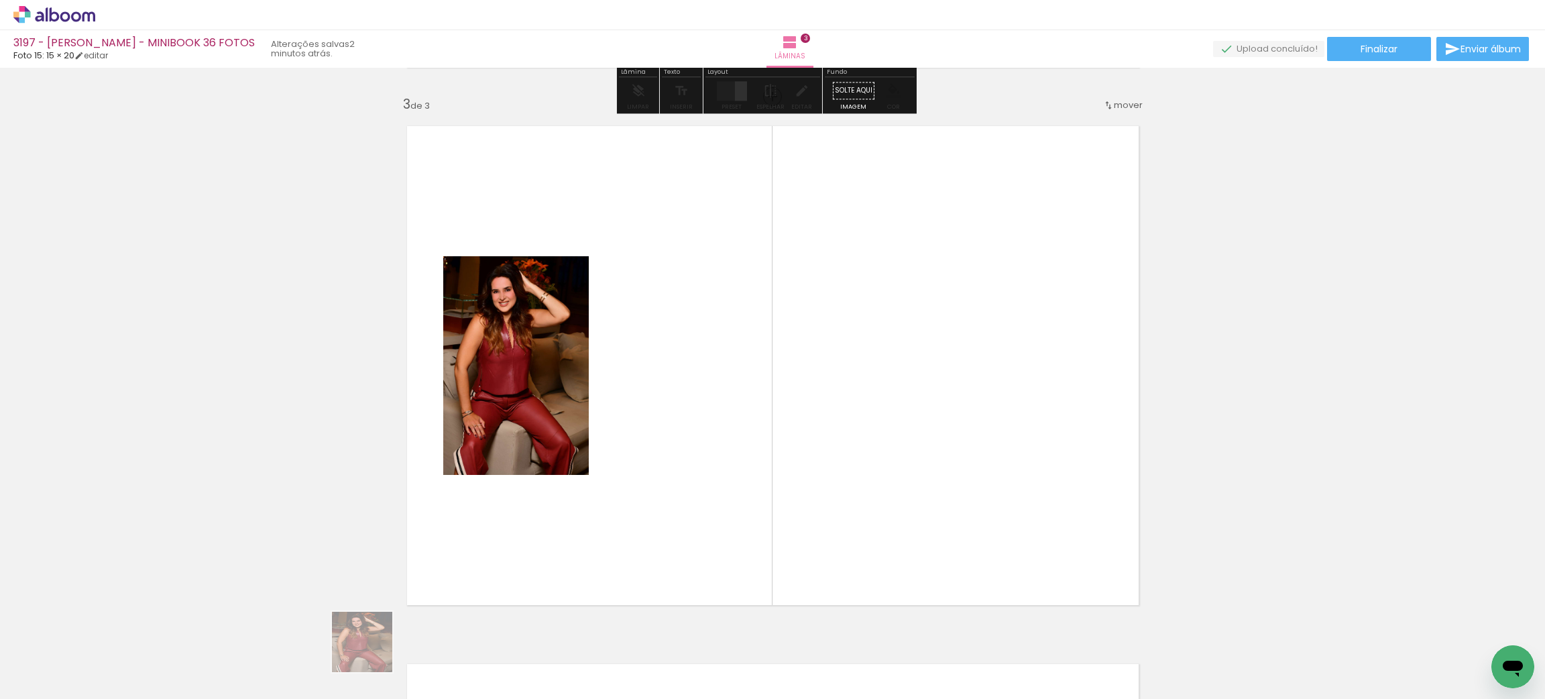
scroll to position [1092, 0]
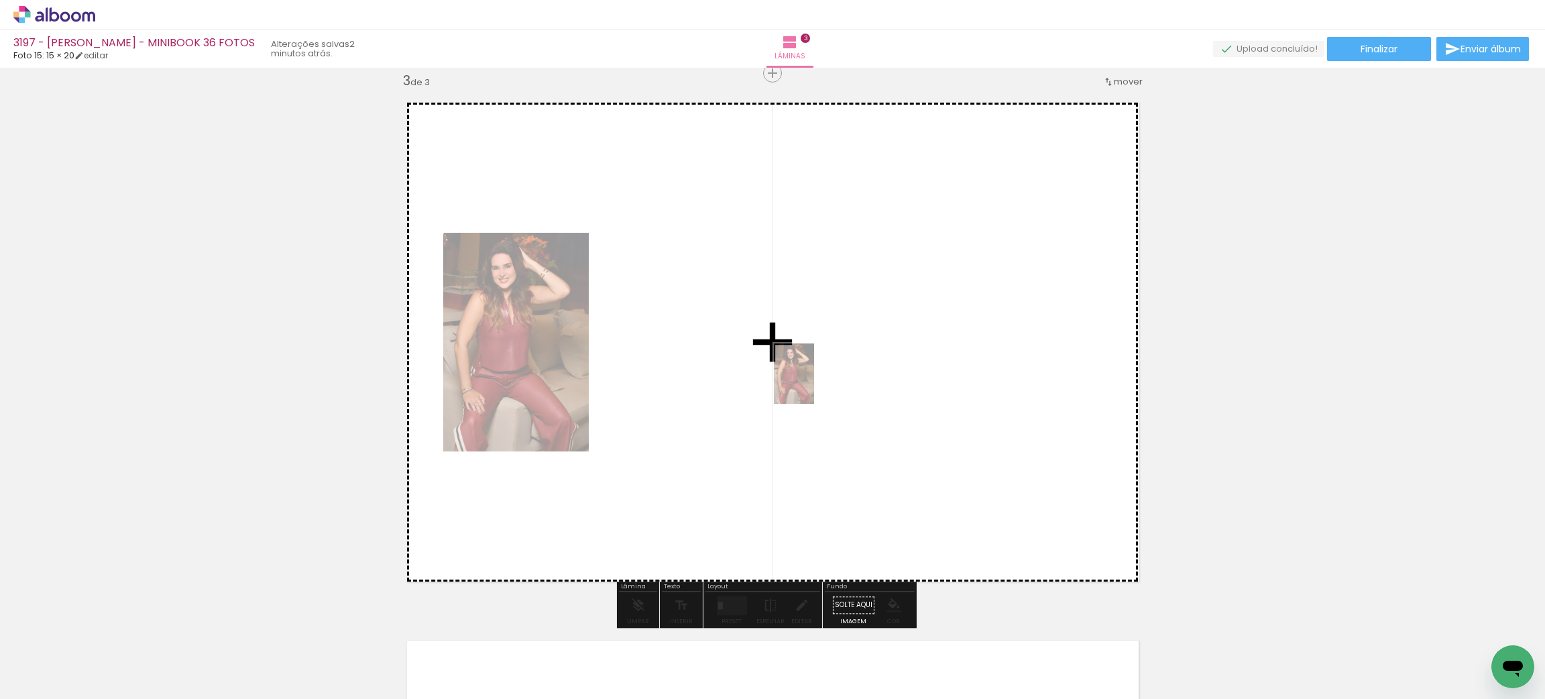
drag, startPoint x: 372, startPoint y: 652, endPoint x: 815, endPoint y: 382, distance: 518.2
click at [815, 382] on quentale-workspace at bounding box center [772, 349] width 1545 height 699
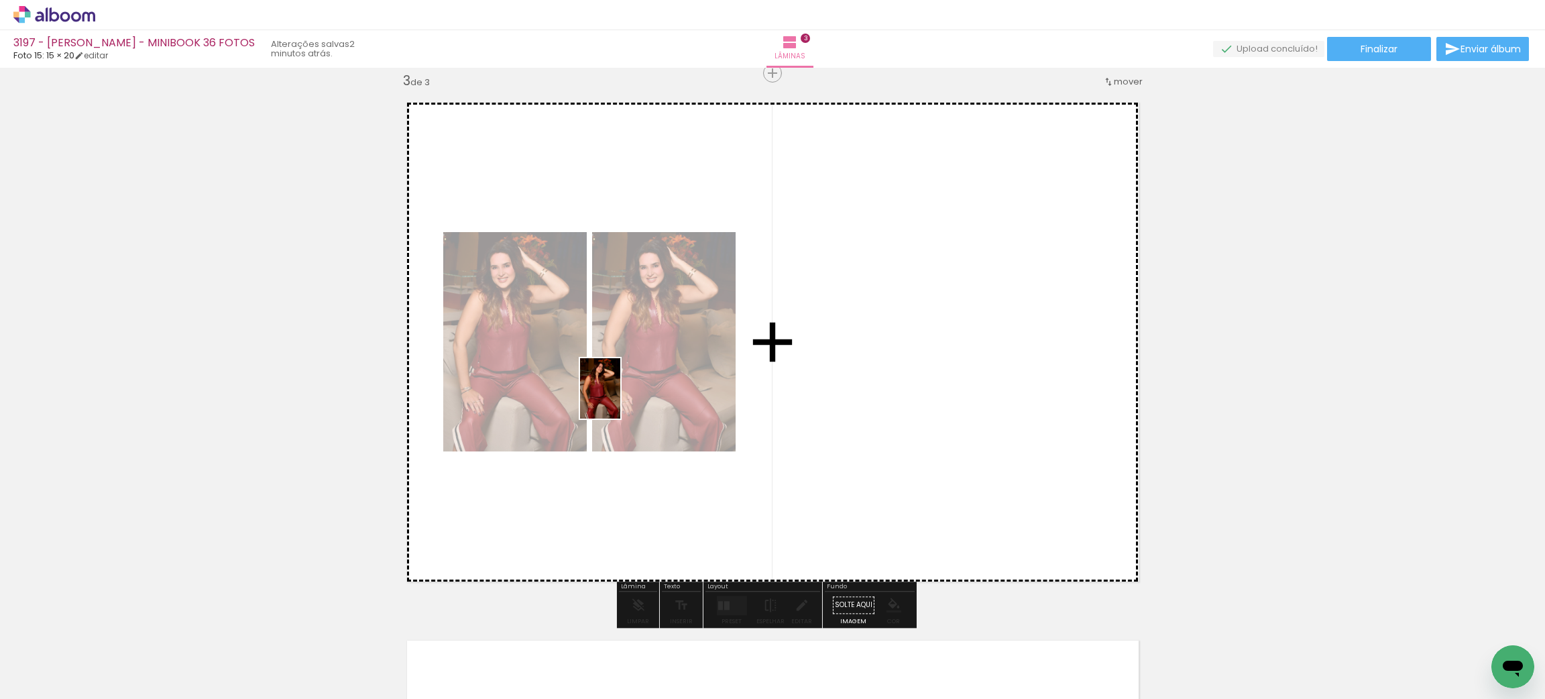
drag, startPoint x: 473, startPoint y: 648, endPoint x: 620, endPoint y: 398, distance: 289.8
click at [620, 398] on quentale-workspace at bounding box center [772, 349] width 1545 height 699
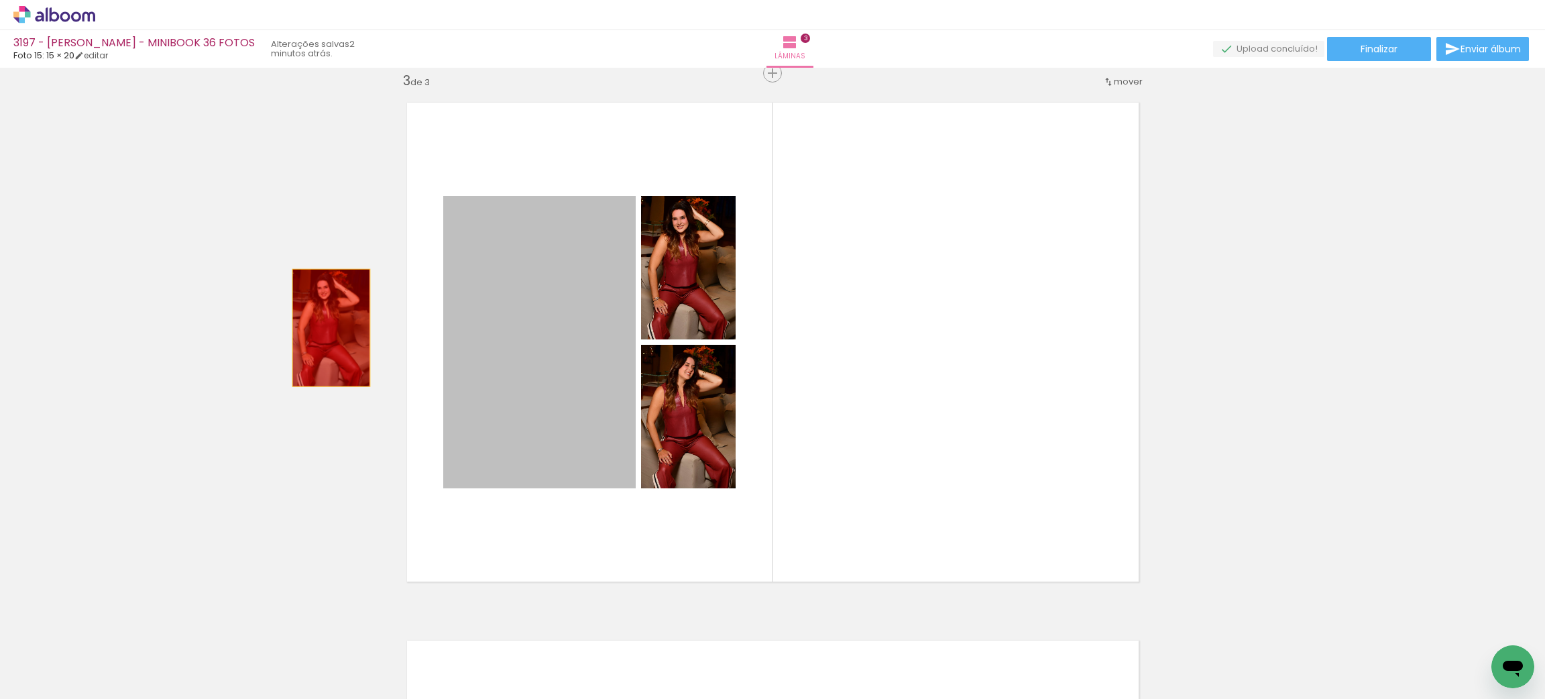
drag, startPoint x: 501, startPoint y: 341, endPoint x: 266, endPoint y: 586, distance: 339.1
click at [306, 325] on div "Inserir lâmina 1 de 3 Inserir lâmina 2 de 3 Inserir lâmina 3 de 3" at bounding box center [772, 56] width 1545 height 2152
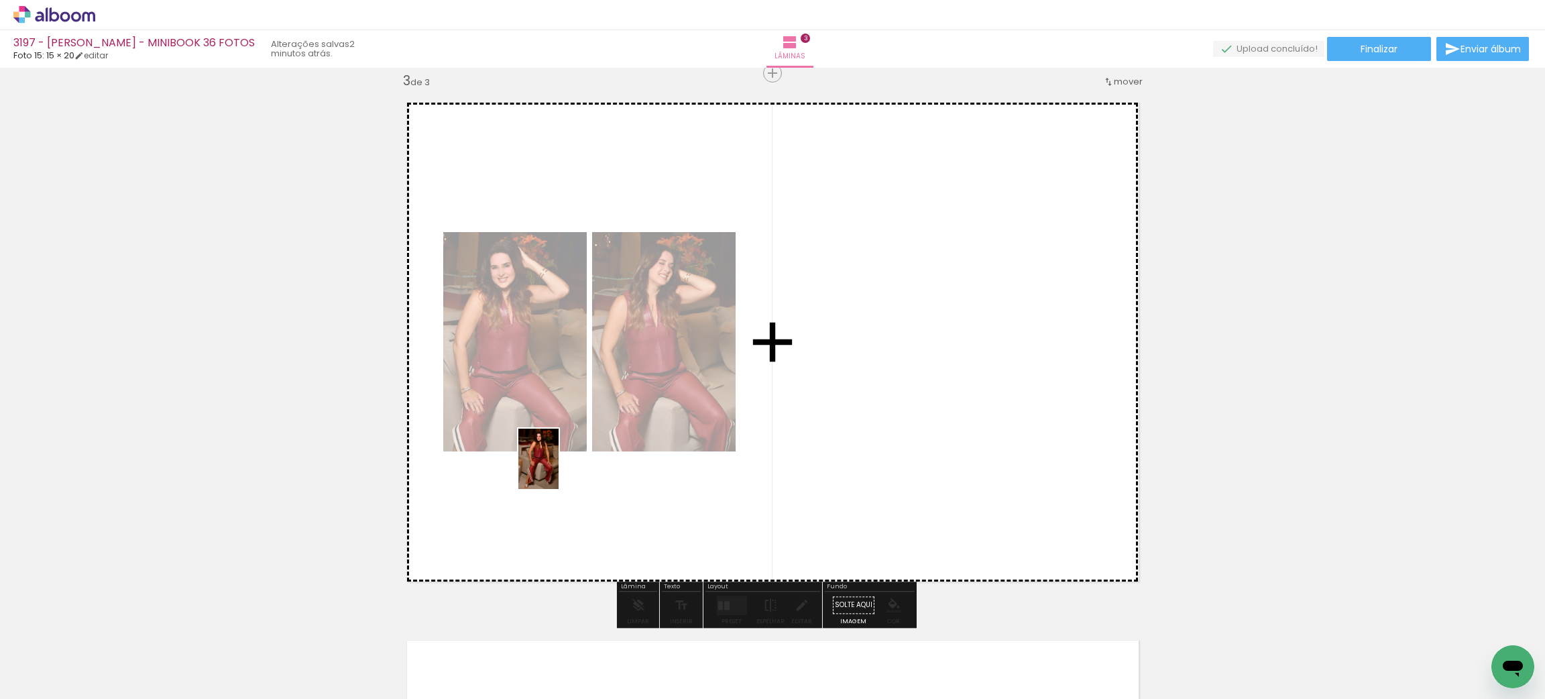
drag, startPoint x: 288, startPoint y: 642, endPoint x: 559, endPoint y: 469, distance: 320.9
click at [559, 469] on quentale-workspace at bounding box center [772, 349] width 1545 height 699
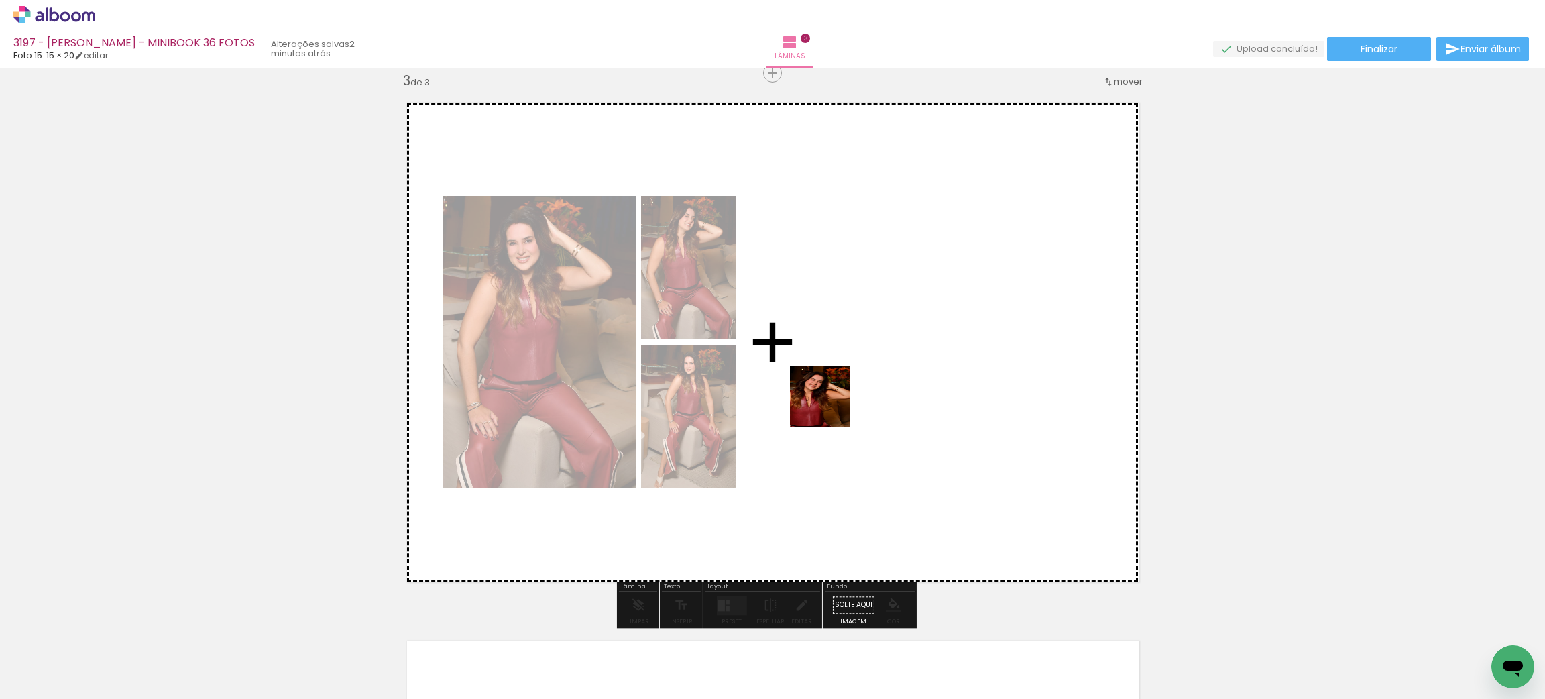
drag, startPoint x: 520, startPoint y: 667, endPoint x: 726, endPoint y: 615, distance: 212.4
click at [825, 421] on quentale-workspace at bounding box center [772, 349] width 1545 height 699
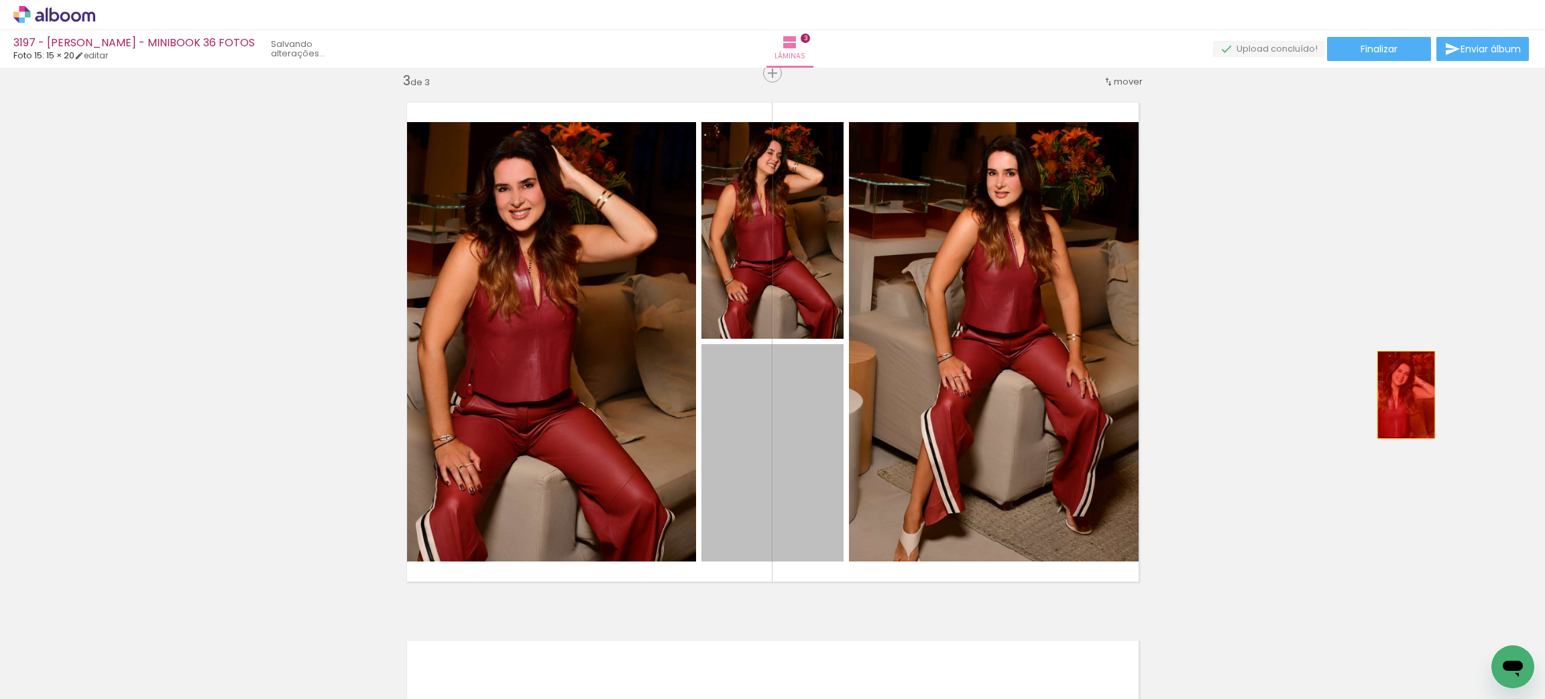
drag, startPoint x: 791, startPoint y: 498, endPoint x: 1391, endPoint y: 402, distance: 607.8
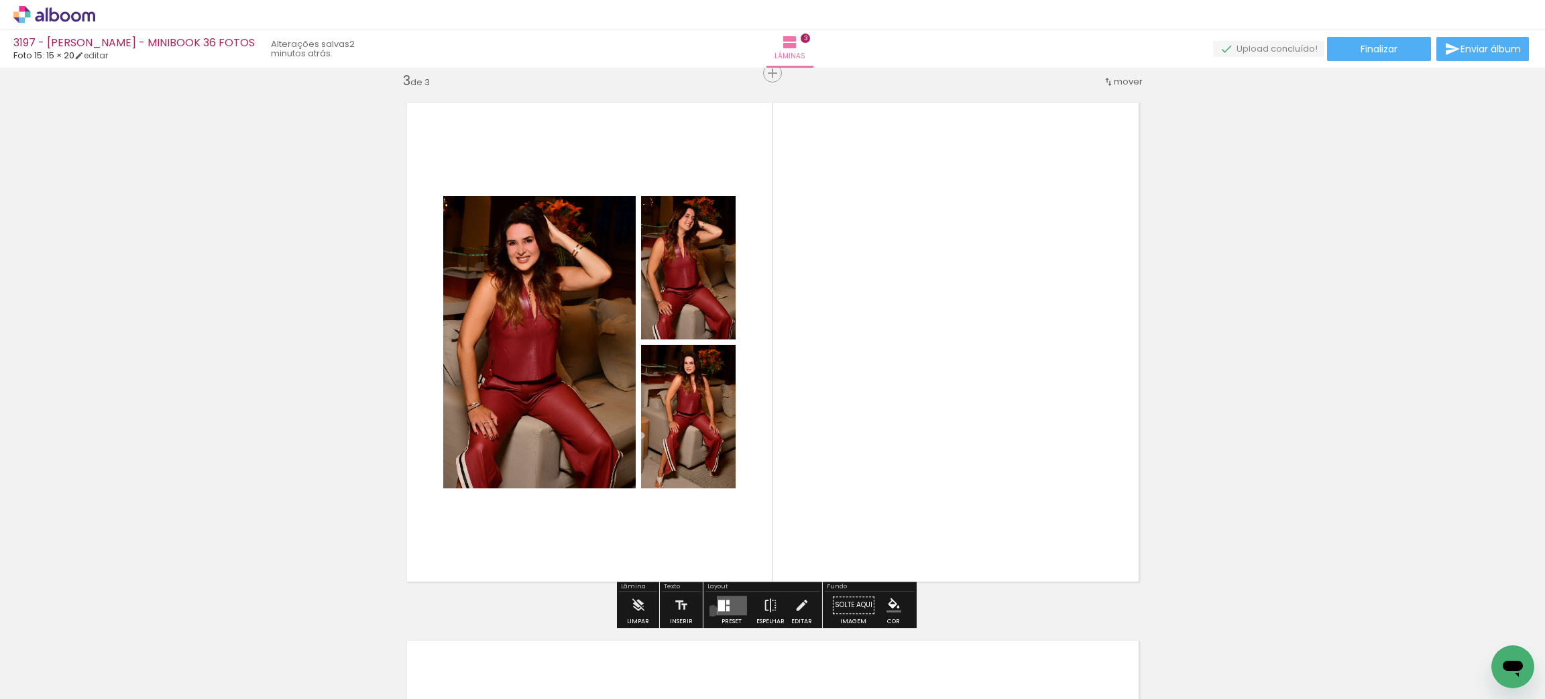
click at [713, 610] on div at bounding box center [731, 604] width 36 height 27
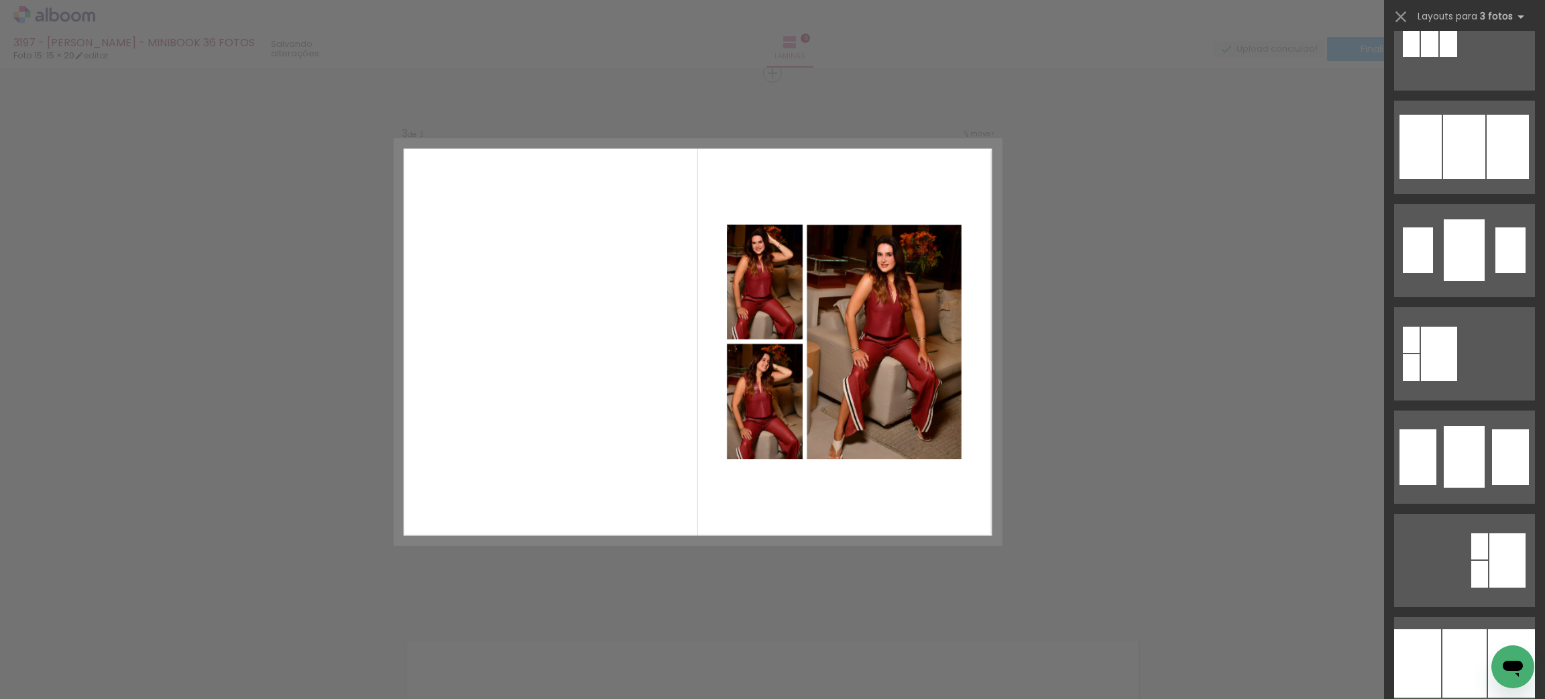
scroll to position [1173, 0]
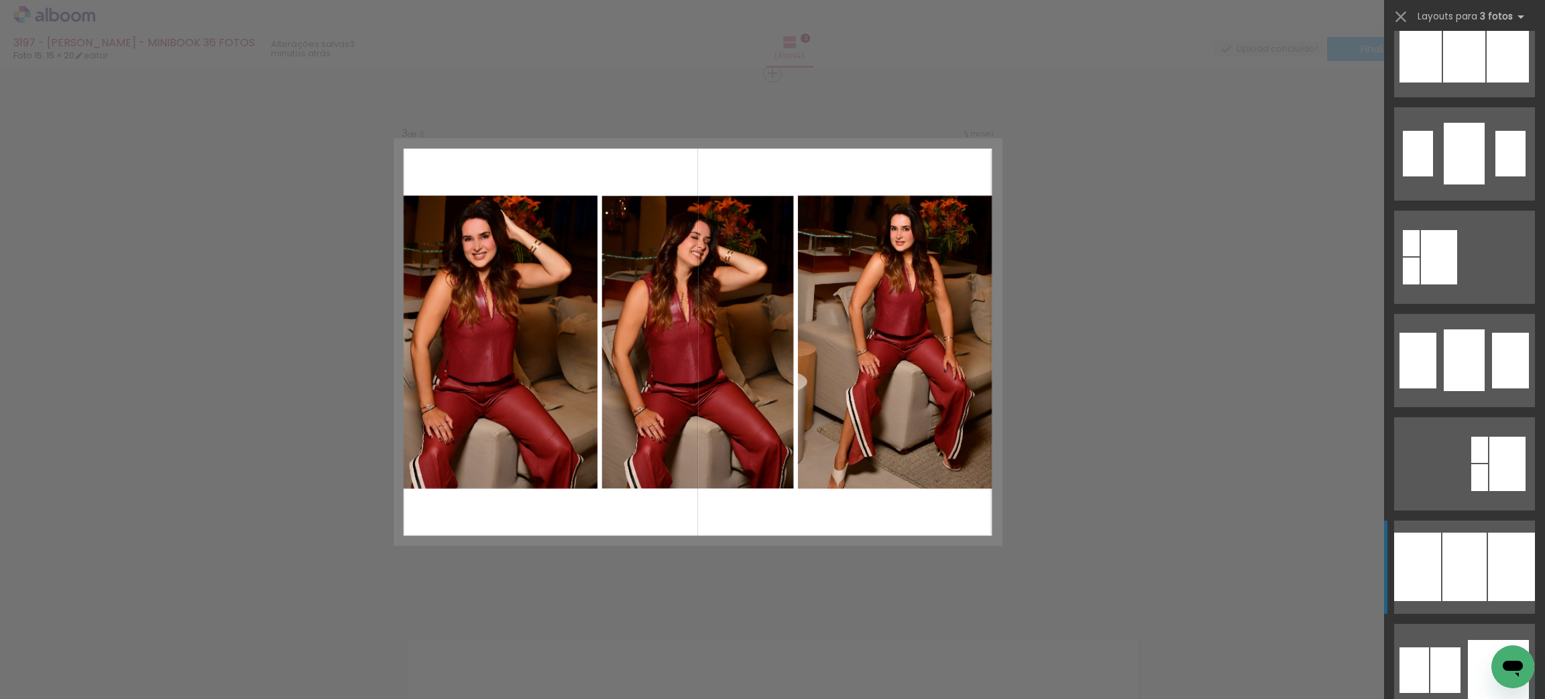
click at [1488, 565] on div at bounding box center [1511, 566] width 47 height 68
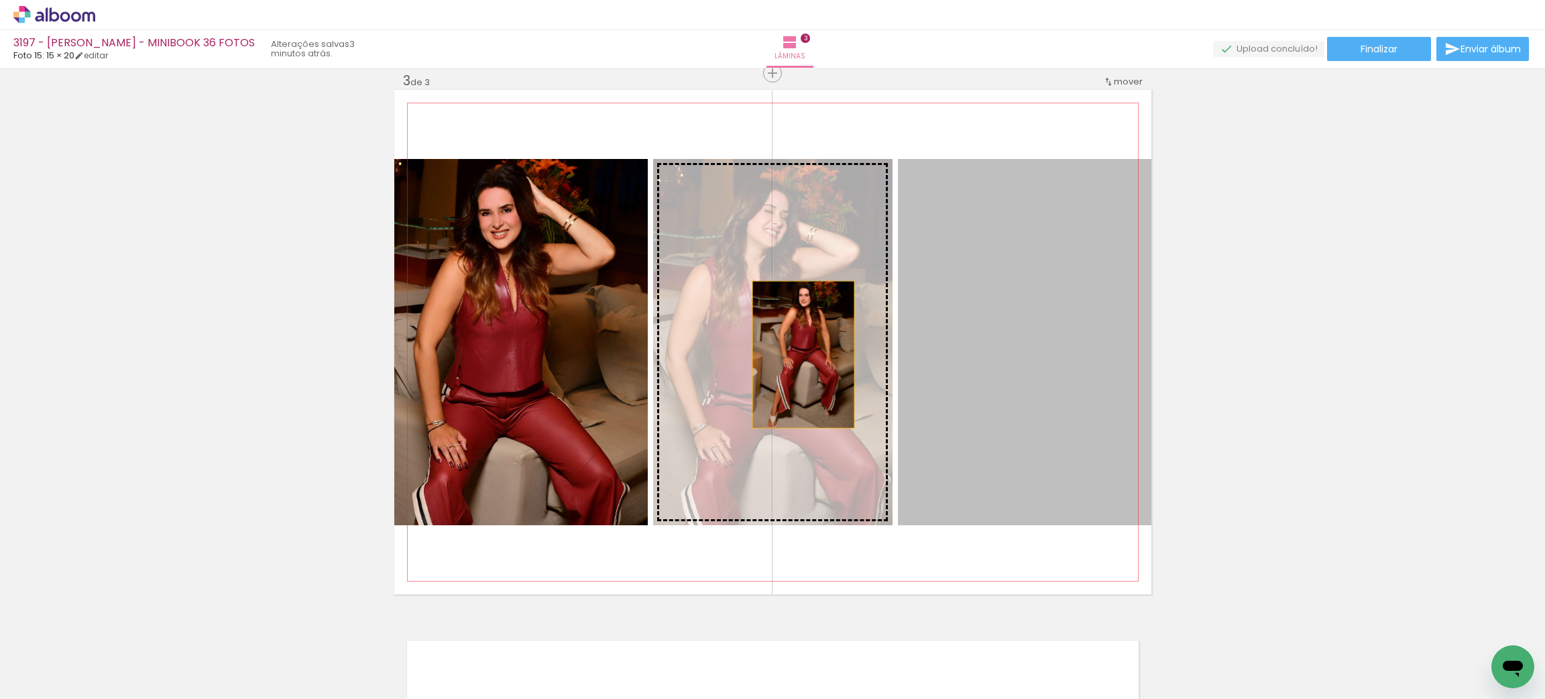
drag, startPoint x: 1080, startPoint y: 361, endPoint x: 797, endPoint y: 354, distance: 282.4
click at [0, 0] on slot at bounding box center [0, 0] width 0 height 0
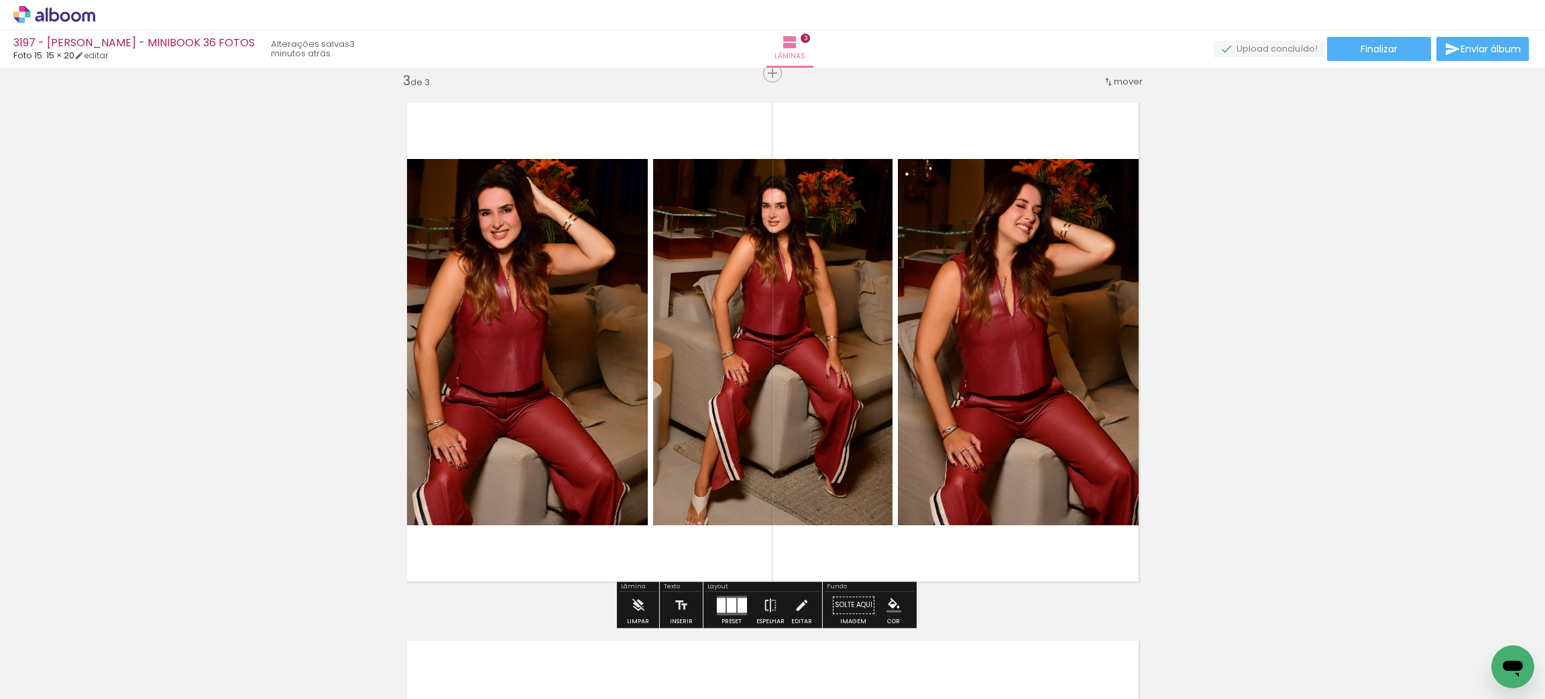
click at [1298, 288] on div "Inserir lâmina 1 de 3 Inserir lâmina 2 de 3 Inserir lâmina 3 de 3" at bounding box center [772, 56] width 1545 height 2152
click at [717, 595] on quentale-layouter at bounding box center [731, 604] width 30 height 19
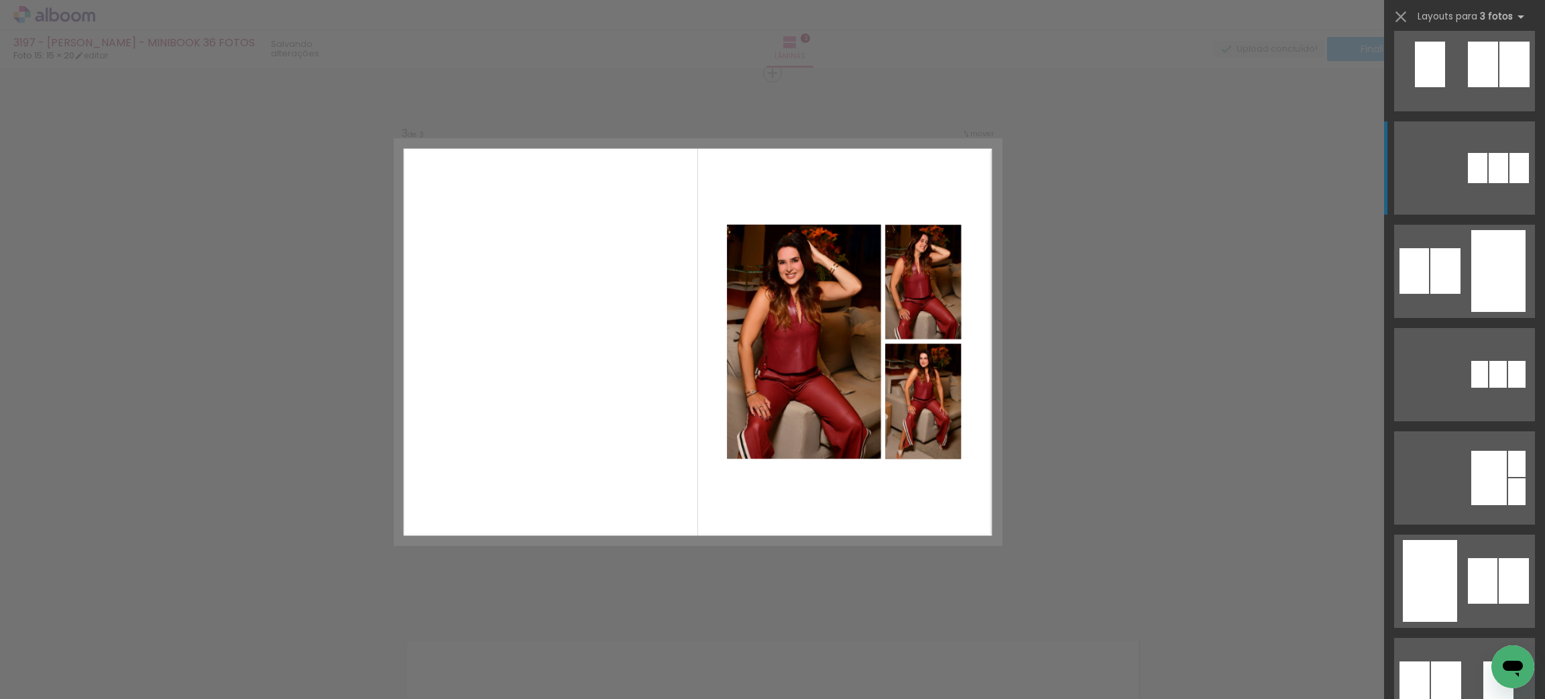
scroll to position [0, 0]
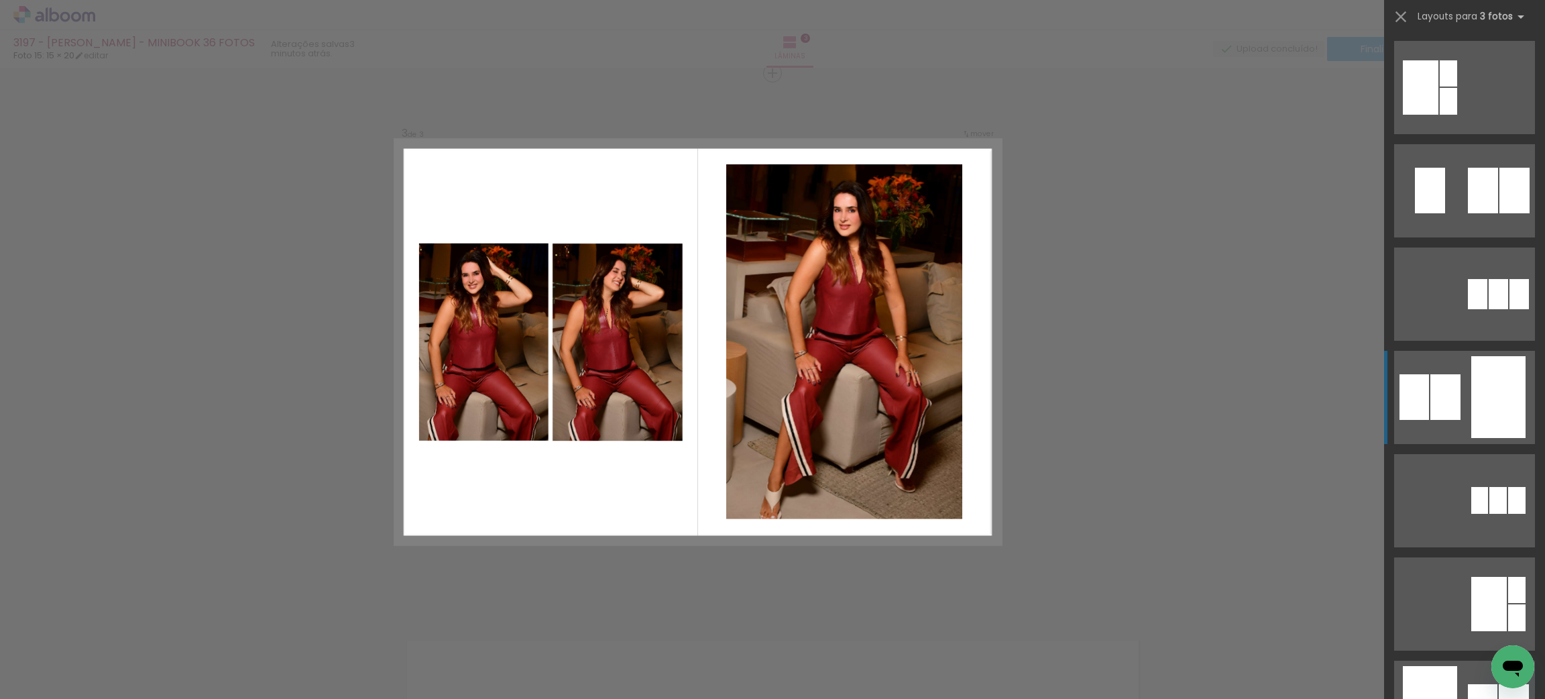
click at [1488, 384] on div at bounding box center [1498, 397] width 54 height 82
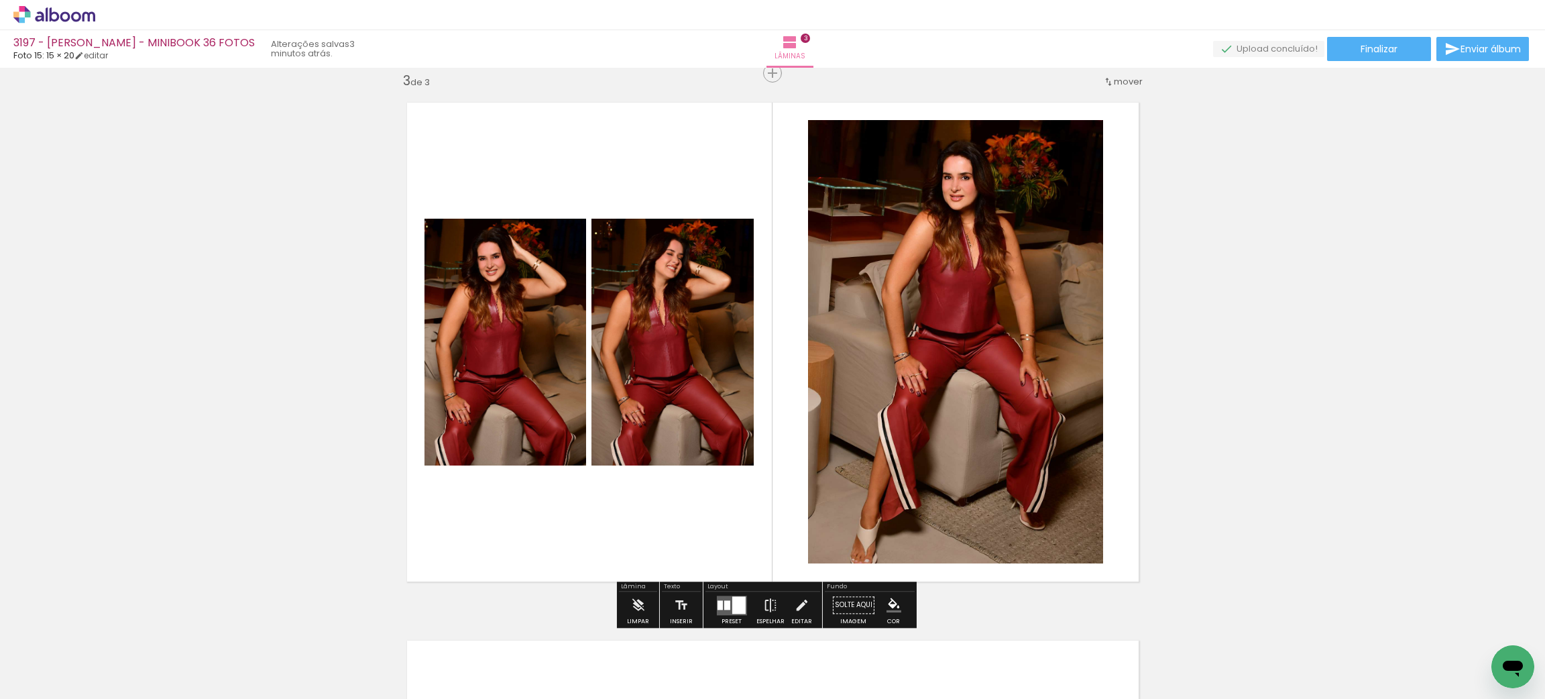
click at [1188, 377] on div "Inserir lâmina 1 de 3 Inserir lâmina 2 de 3 Inserir lâmina 3 de 3" at bounding box center [772, 56] width 1545 height 2152
drag, startPoint x: 884, startPoint y: 603, endPoint x: 905, endPoint y: 590, distance: 24.2
click at [887, 598] on iron-icon "color picker" at bounding box center [893, 604] width 15 height 15
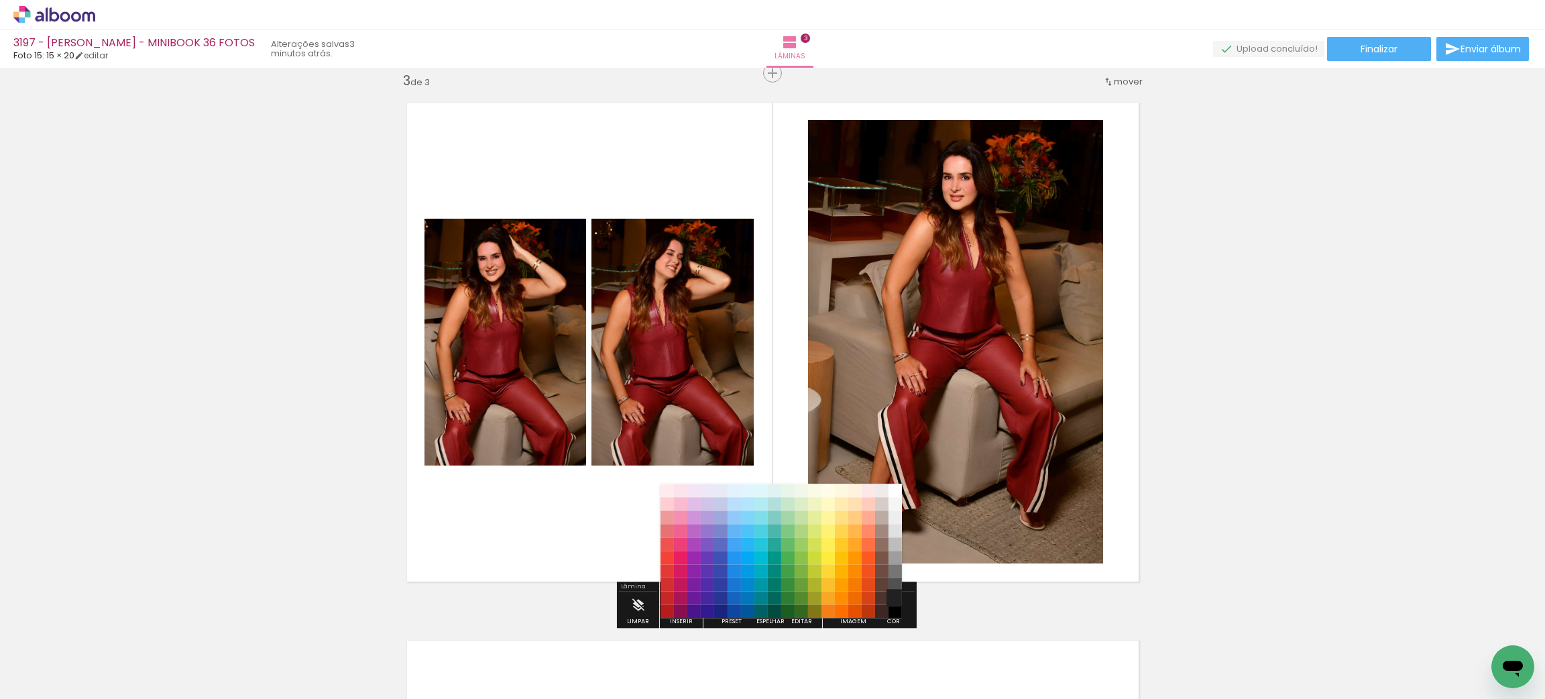
click at [893, 594] on paper-item "#212121" at bounding box center [894, 597] width 13 height 13
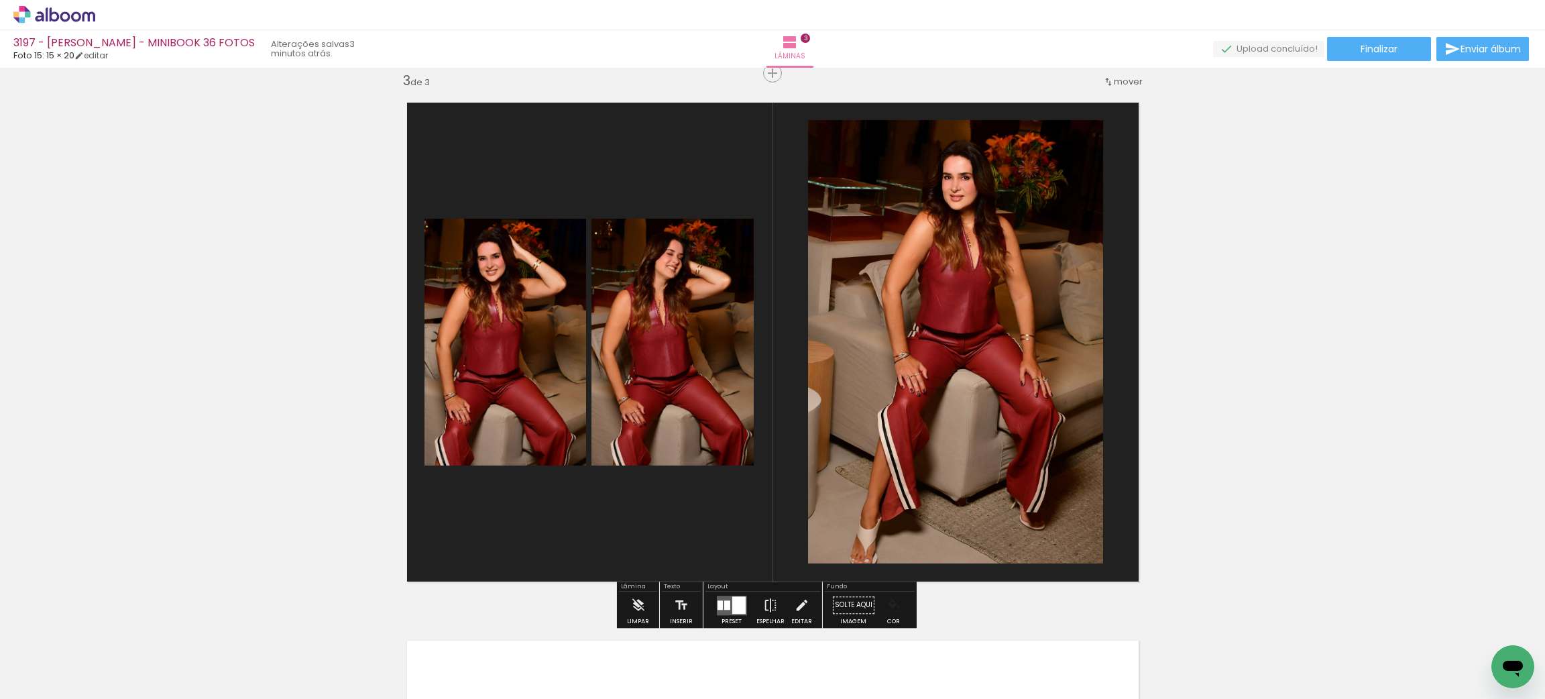
drag, startPoint x: 888, startPoint y: 601, endPoint x: 899, endPoint y: 602, distance: 10.7
click at [891, 599] on iron-icon "color picker" at bounding box center [893, 604] width 15 height 15
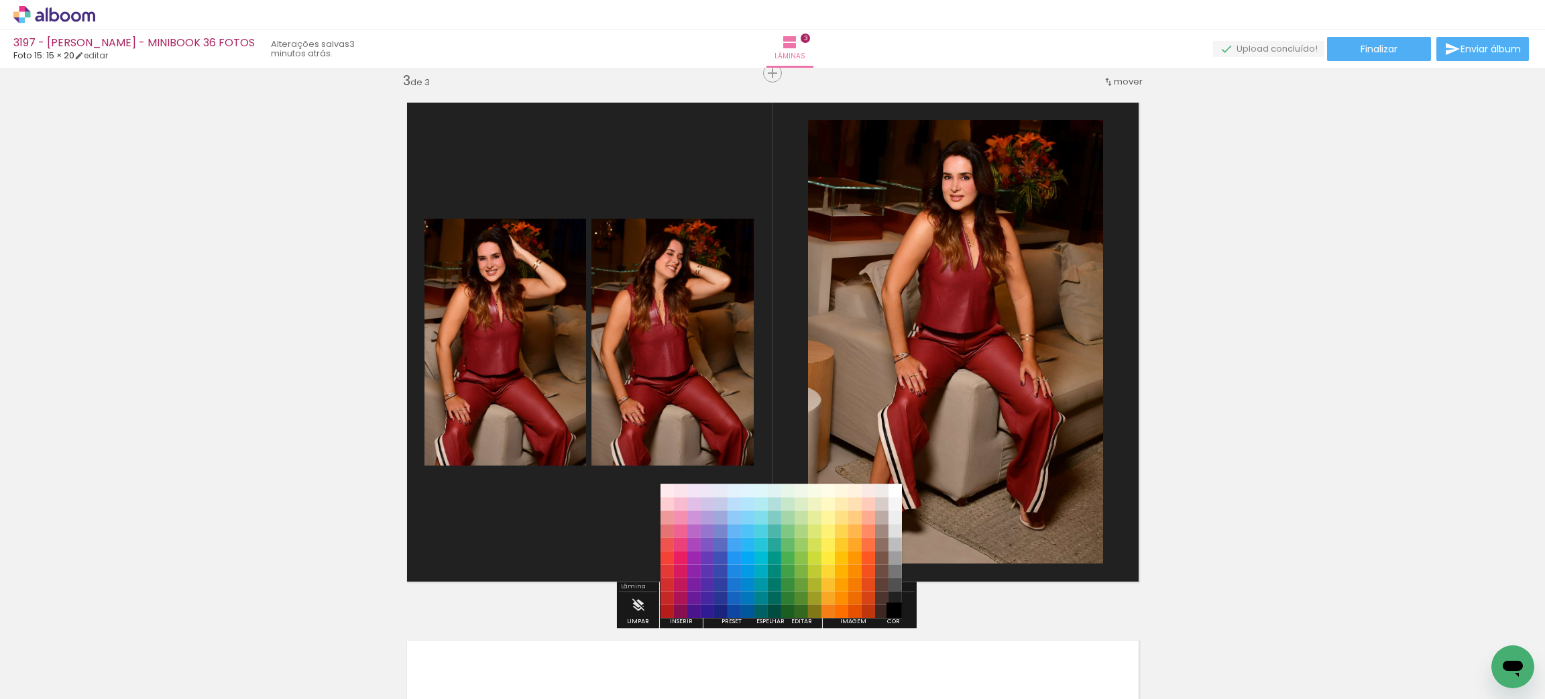
click at [899, 610] on paper-item "#000000" at bounding box center [894, 611] width 13 height 13
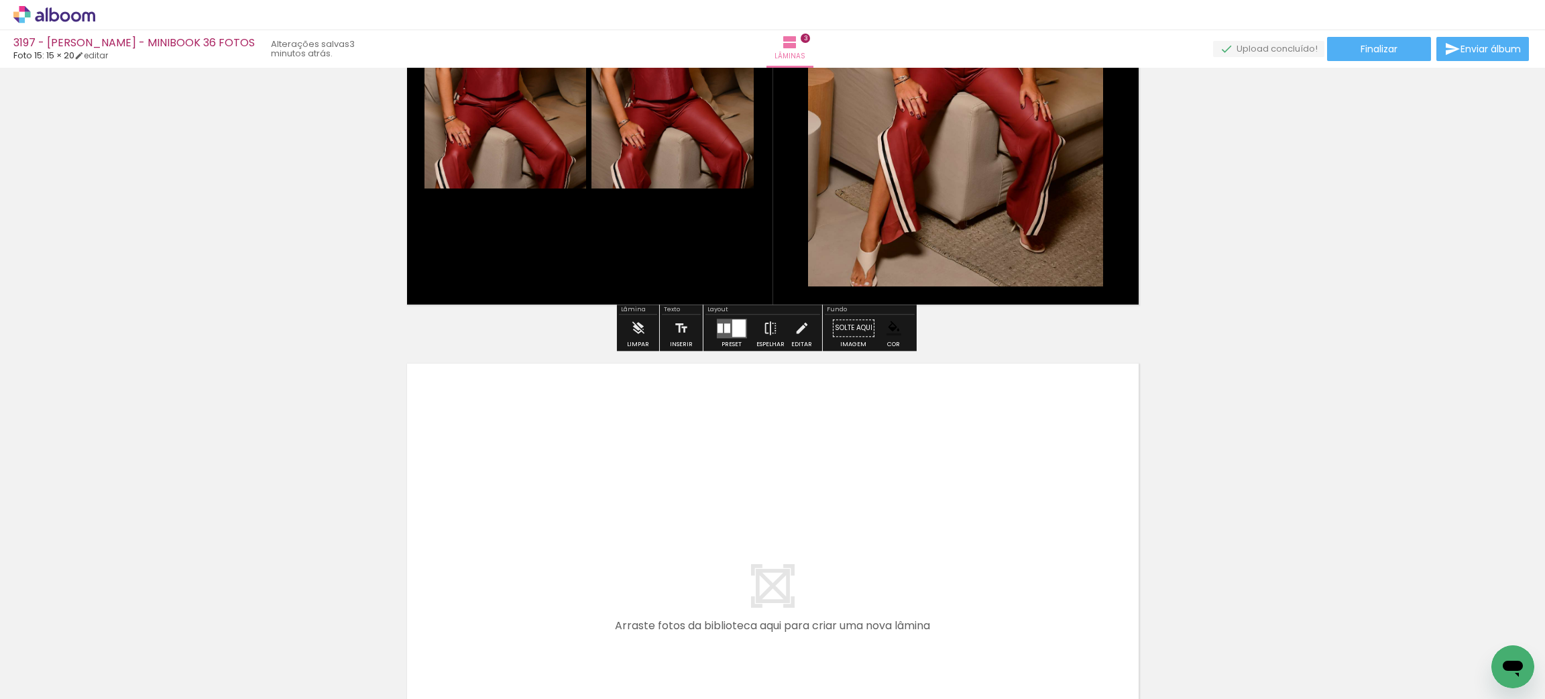
scroll to position [1428, 0]
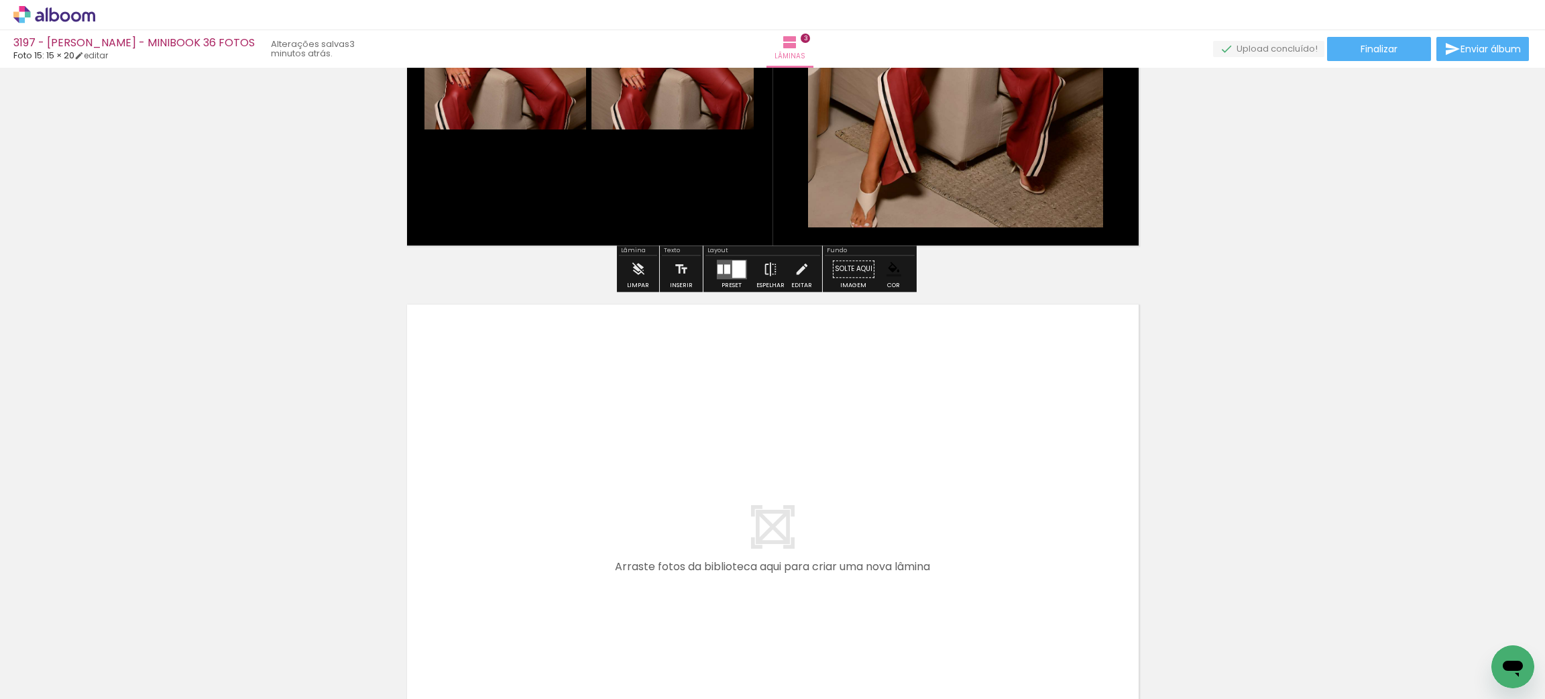
drag, startPoint x: 506, startPoint y: 649, endPoint x: 595, endPoint y: 689, distance: 97.2
click at [532, 551] on quentale-workspace at bounding box center [772, 349] width 1545 height 699
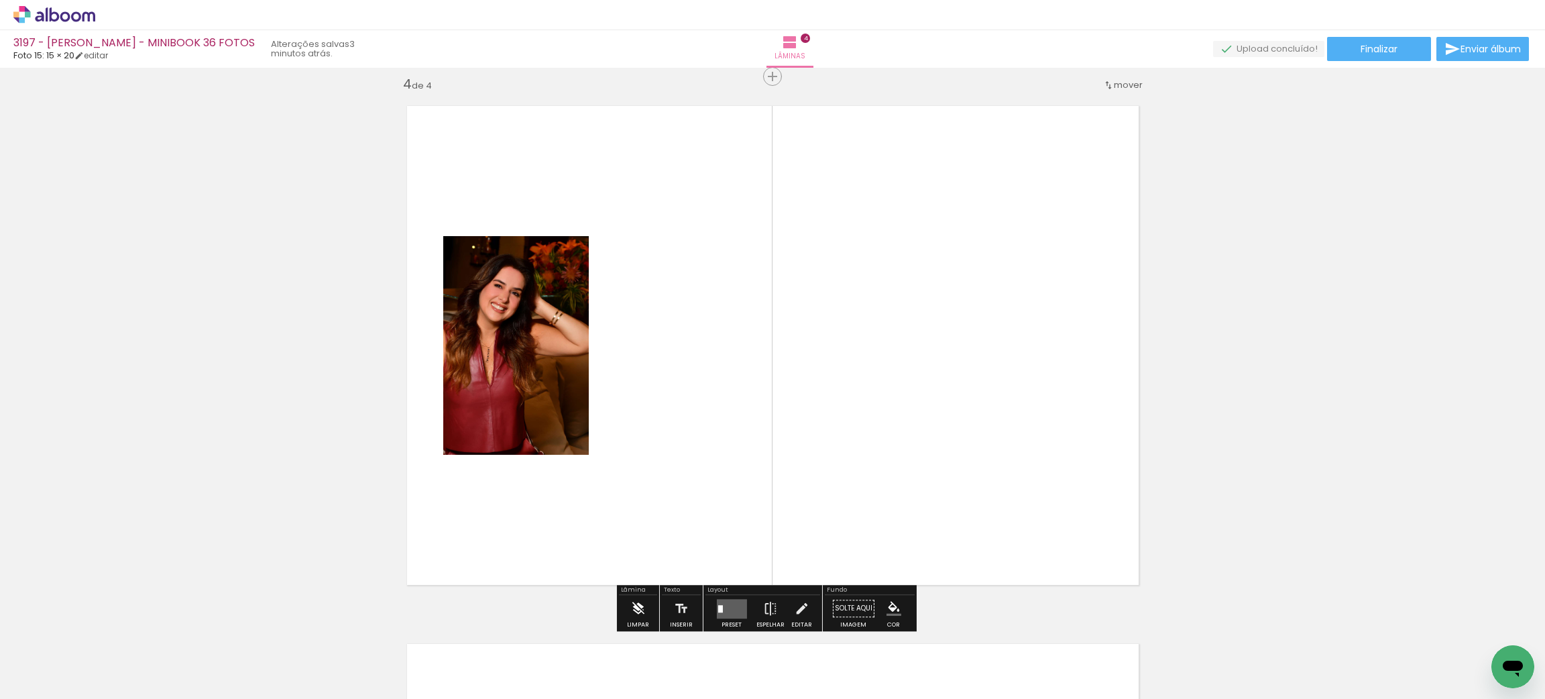
scroll to position [1630, 0]
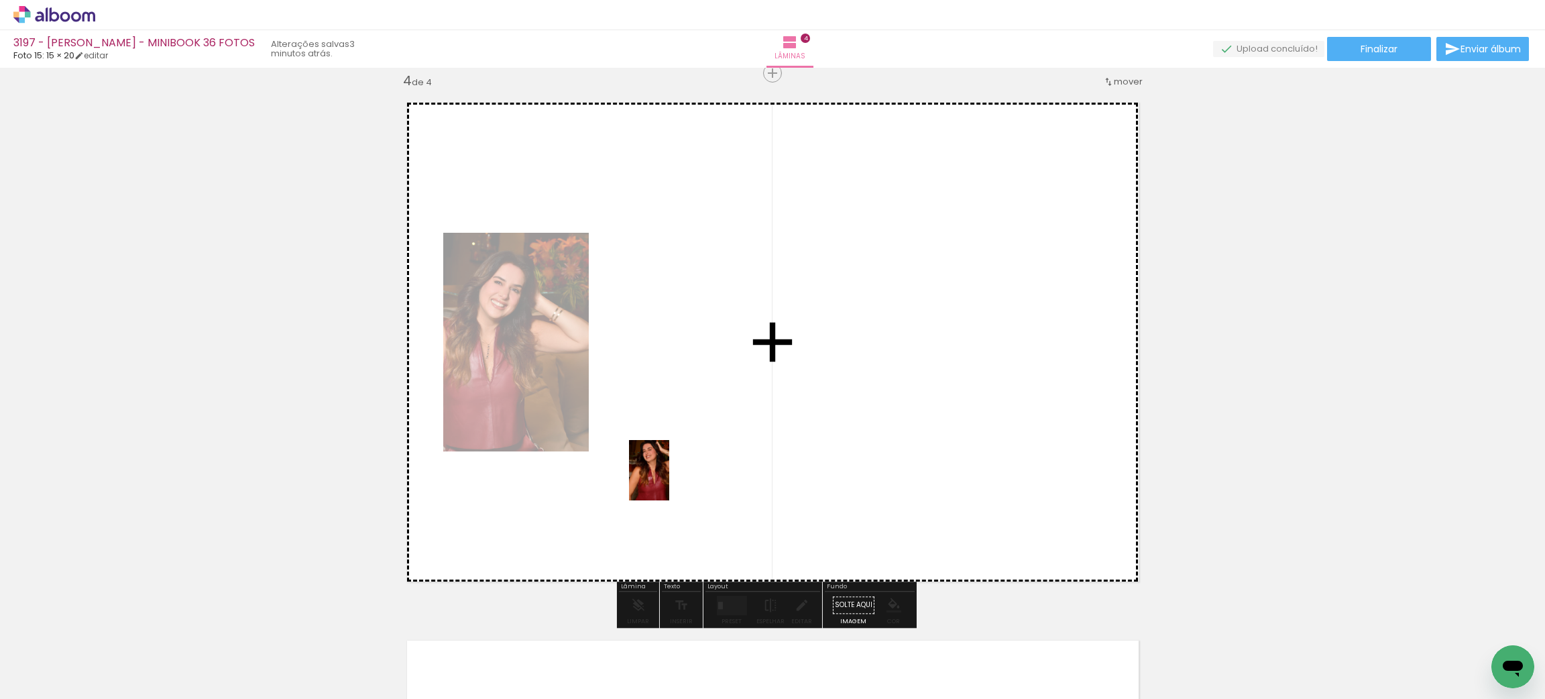
drag, startPoint x: 619, startPoint y: 641, endPoint x: 868, endPoint y: 501, distance: 286.1
click at [677, 477] on quentale-workspace at bounding box center [772, 349] width 1545 height 699
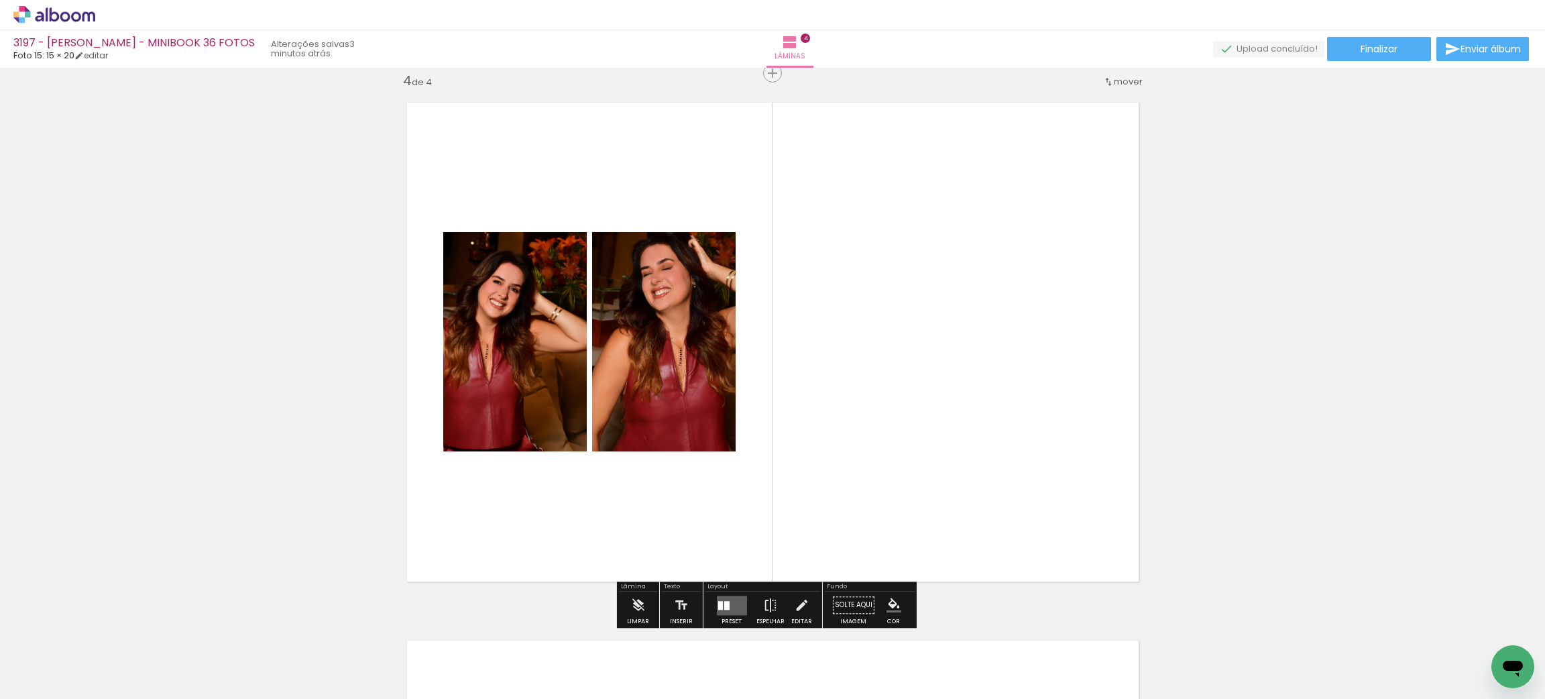
click at [726, 593] on div at bounding box center [731, 604] width 36 height 27
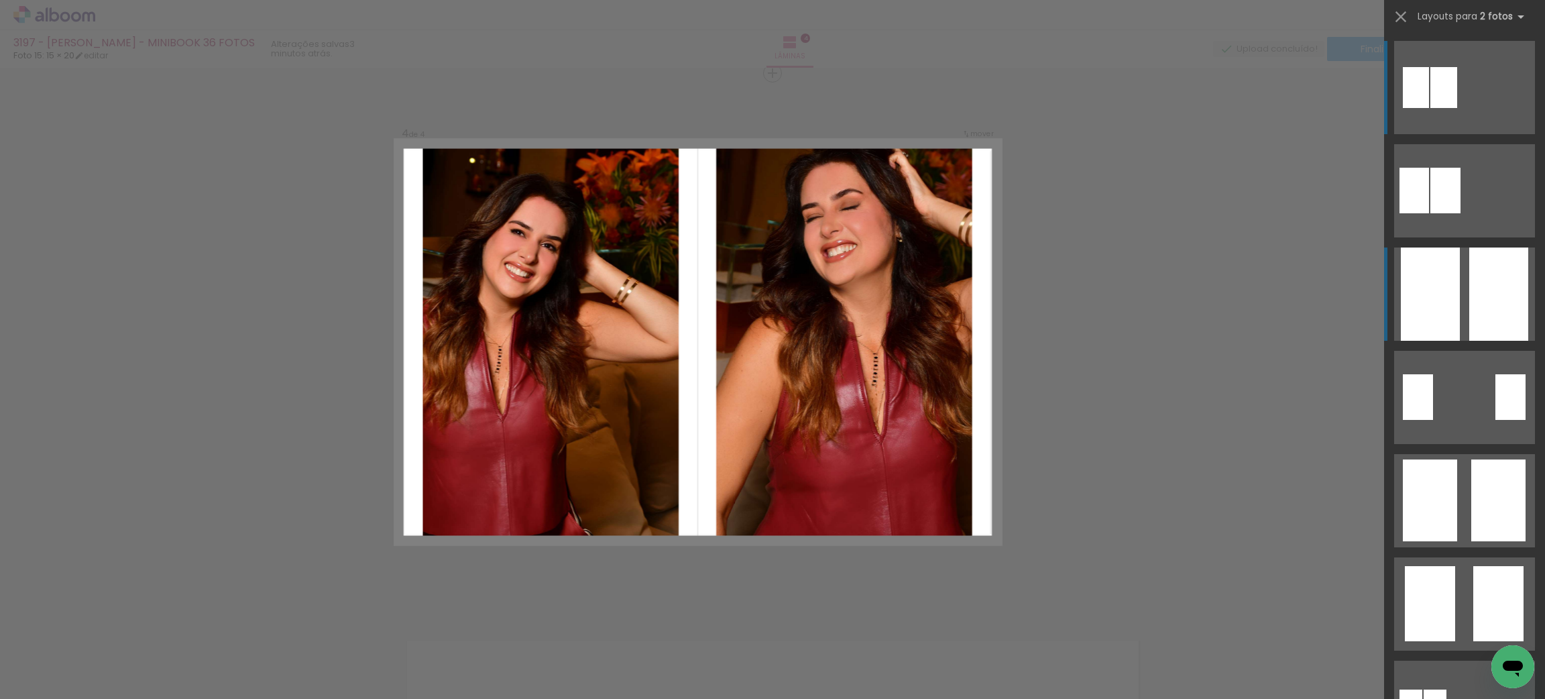
click at [1469, 300] on div at bounding box center [1498, 293] width 59 height 93
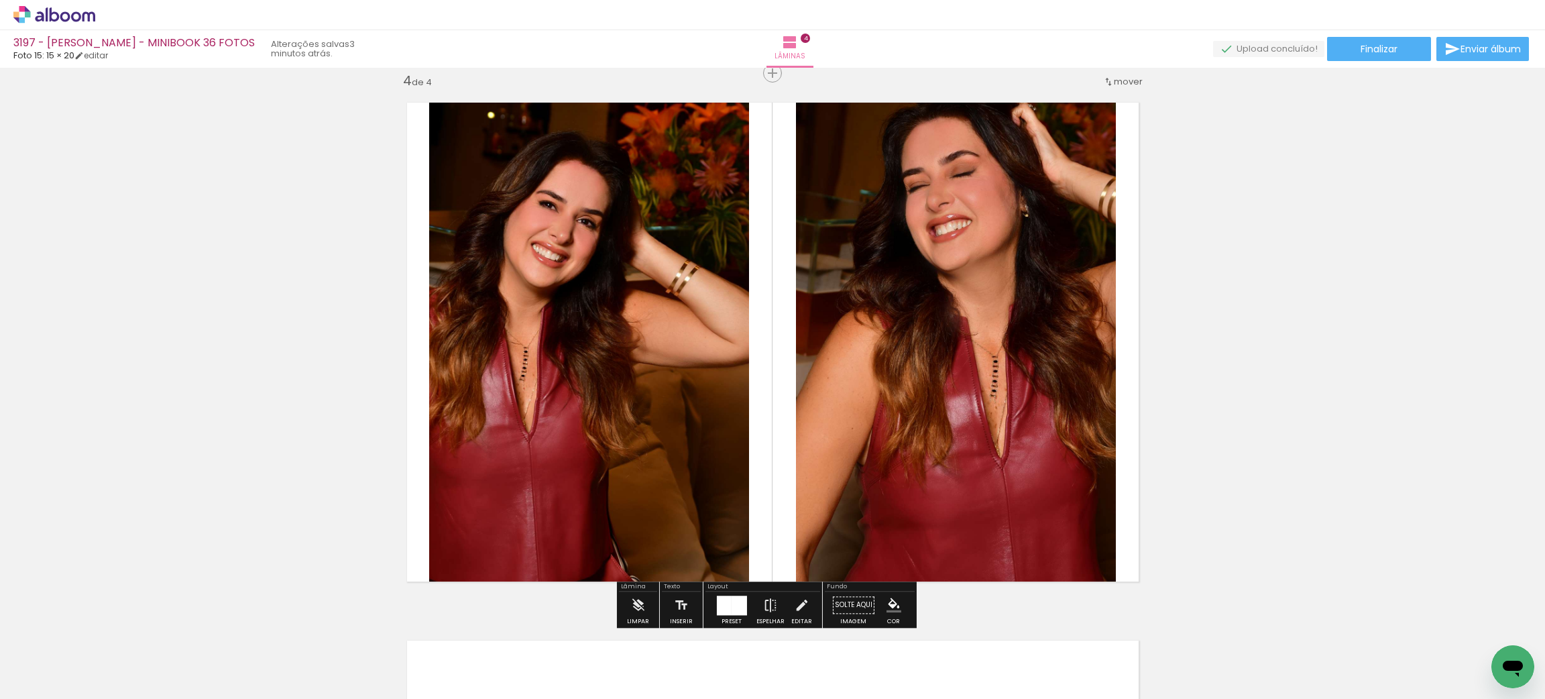
drag, startPoint x: 722, startPoint y: 606, endPoint x: 1245, endPoint y: 406, distance: 560.3
click at [0, 0] on slot at bounding box center [0, 0] width 0 height 0
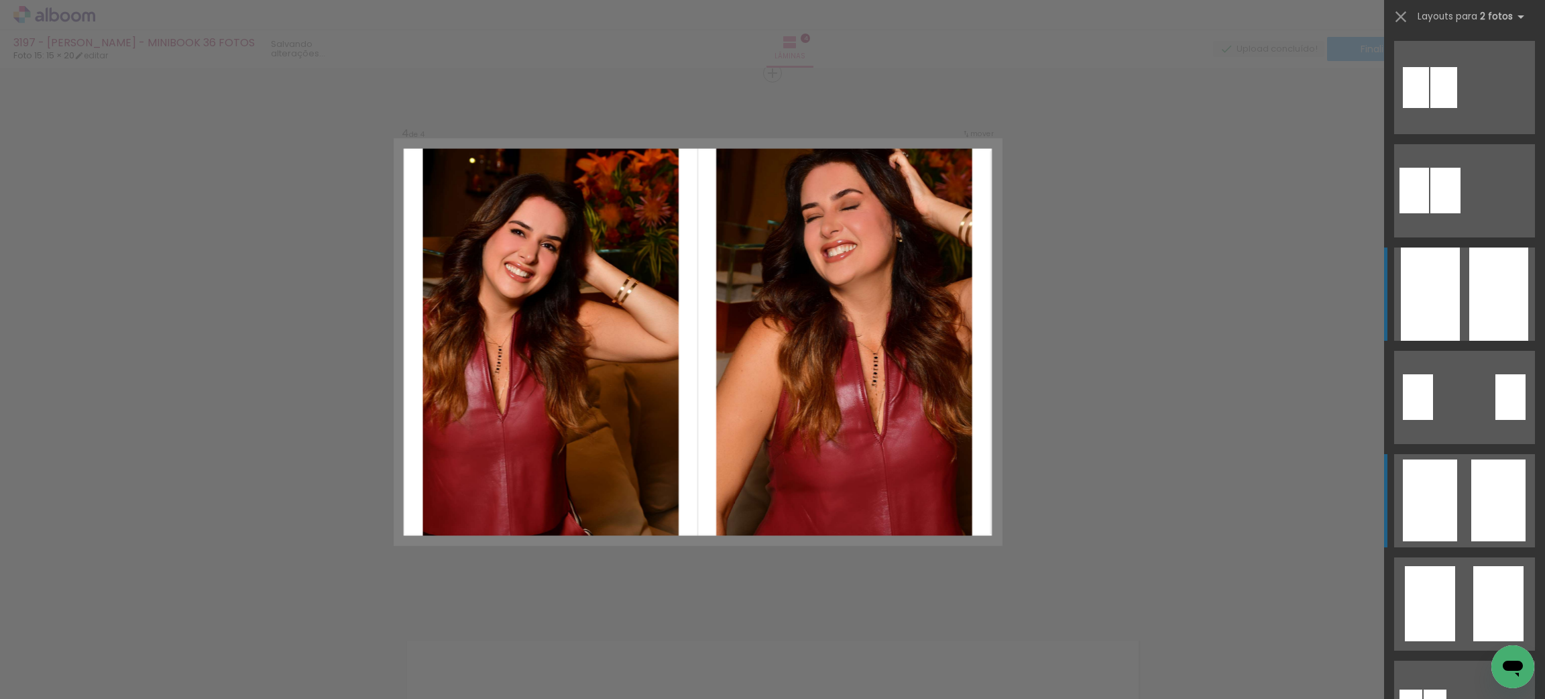
scroll to position [207, 0]
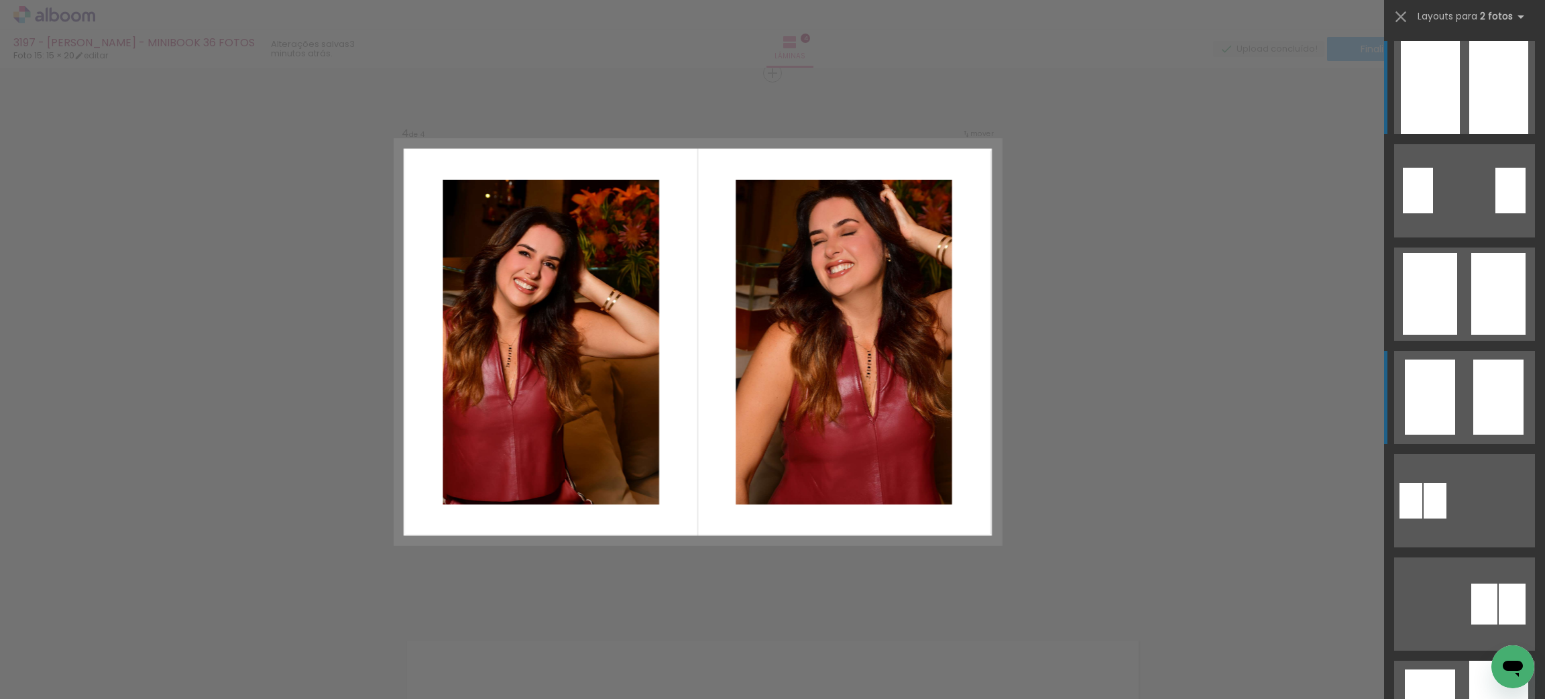
click at [1458, 396] on quentale-layouter at bounding box center [1464, 397] width 141 height 93
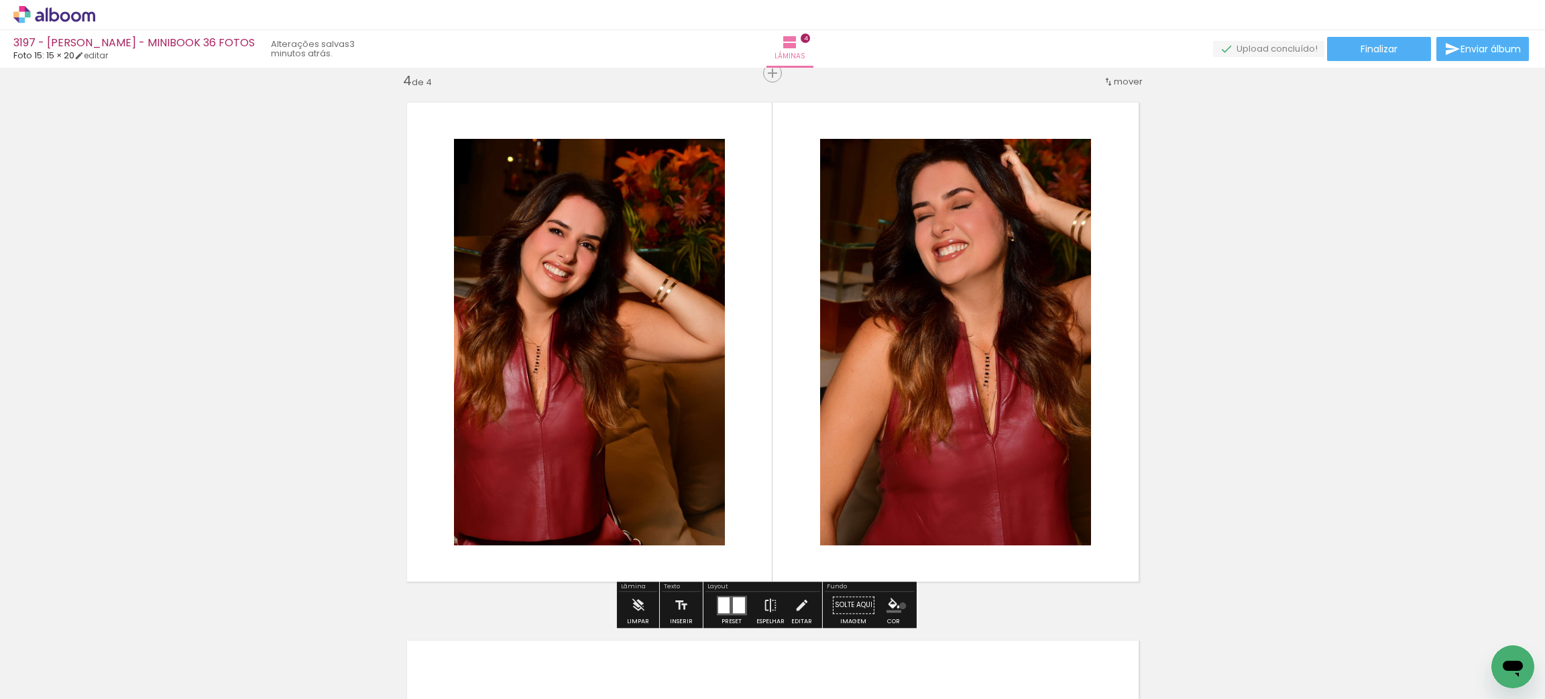
click at [899, 606] on paper-menu-button "#ffebee #ffcdd2 #ef9a9a #e57373 #ef5350 #f44336 #e53935 #d32f2f #c62828 #b71c1c…" at bounding box center [893, 604] width 25 height 25
drag, startPoint x: 897, startPoint y: 603, endPoint x: 901, endPoint y: 597, distance: 7.3
click at [897, 601] on paper-menu-button "#ffebee #ffcdd2 #ef9a9a #e57373 #ef5350 #f44336 #e53935 #d32f2f #c62828 #b71c1c…" at bounding box center [893, 604] width 25 height 25
drag, startPoint x: 886, startPoint y: 599, endPoint x: 874, endPoint y: 602, distance: 11.9
click at [886, 599] on iron-icon "color picker" at bounding box center [893, 604] width 15 height 15
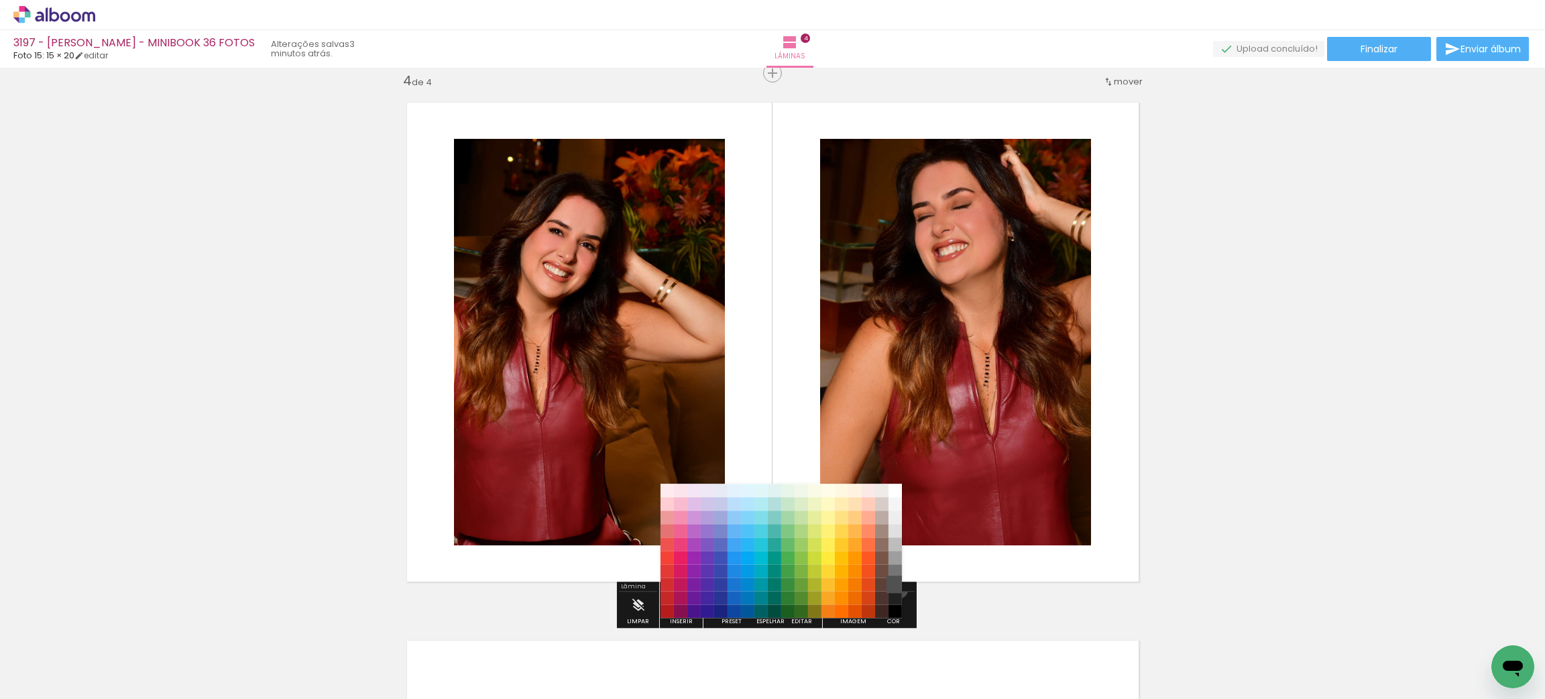
click at [894, 589] on paper-item "#515151" at bounding box center [894, 584] width 13 height 13
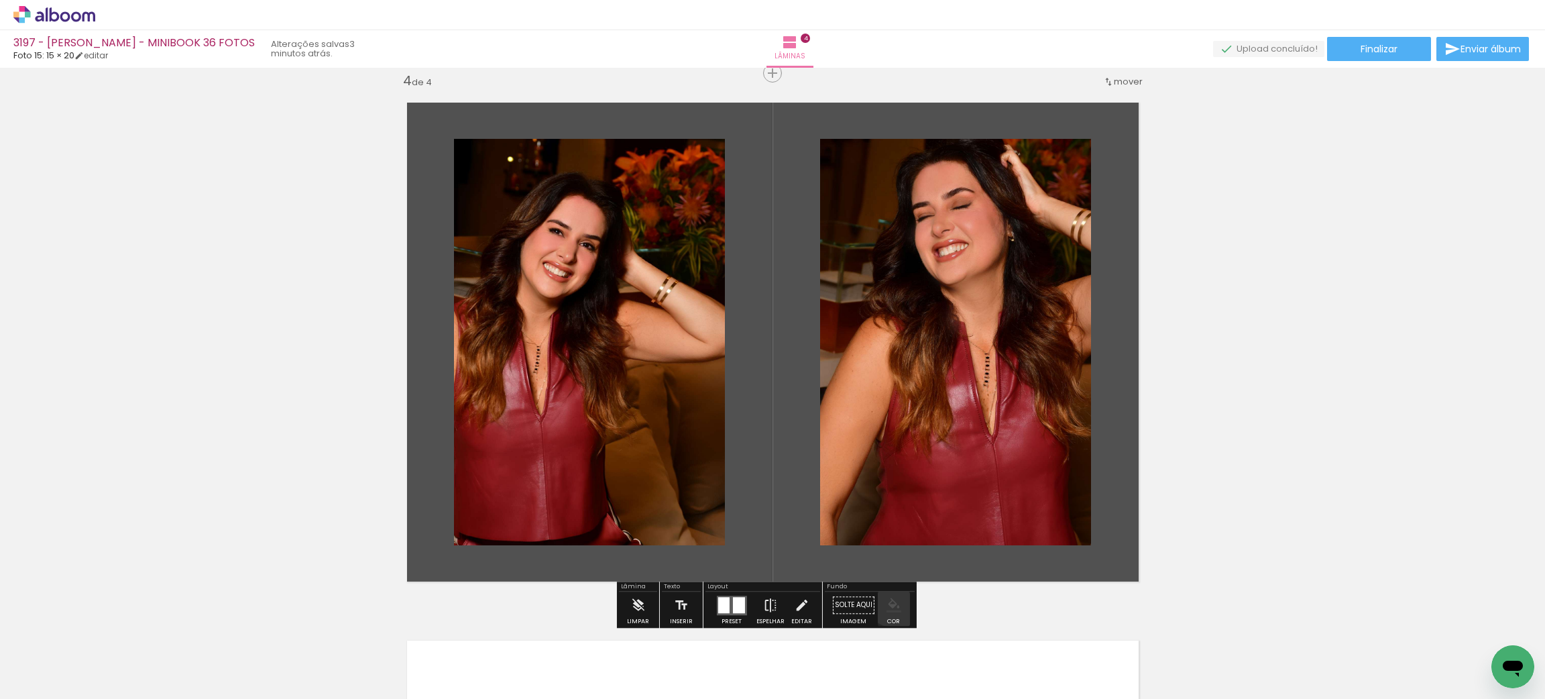
click at [886, 597] on iron-icon "color picker" at bounding box center [893, 604] width 15 height 15
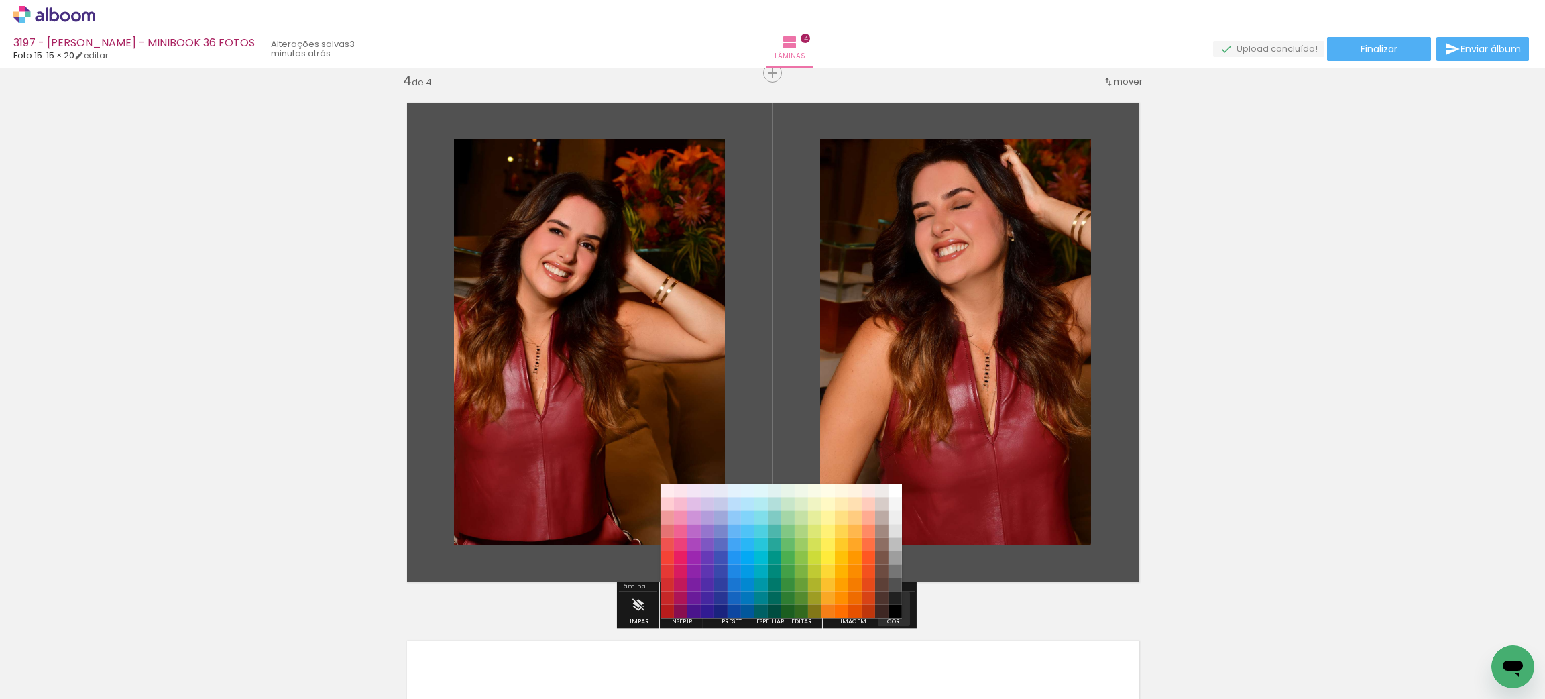
click at [880, 601] on div "#ffebee #ffcdd2 #ef9a9a #e57373 #ef5350 #f44336 #e53935 #d32f2f #c62828 #b71c1c…" at bounding box center [780, 558] width 241 height 134
click at [890, 607] on paper-item "#000000" at bounding box center [894, 611] width 13 height 13
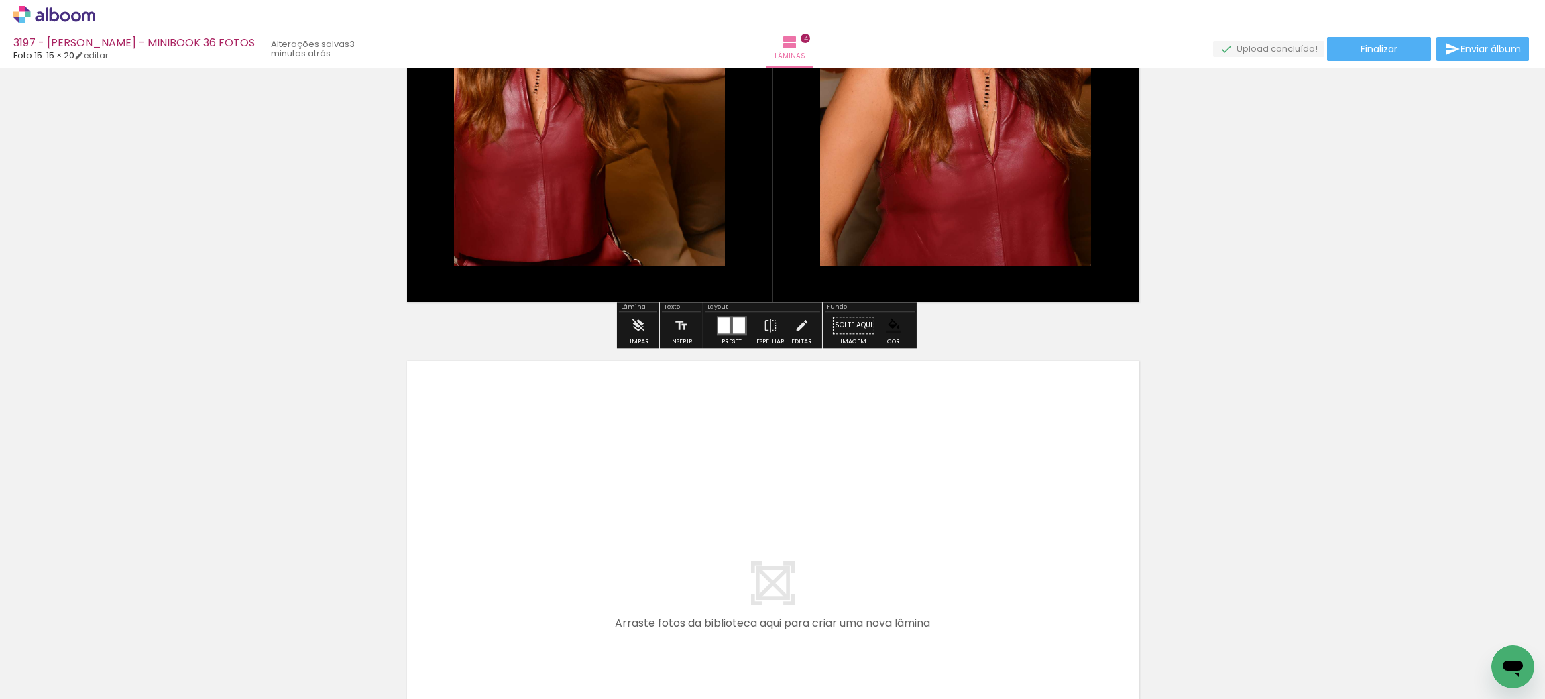
scroll to position [2133, 0]
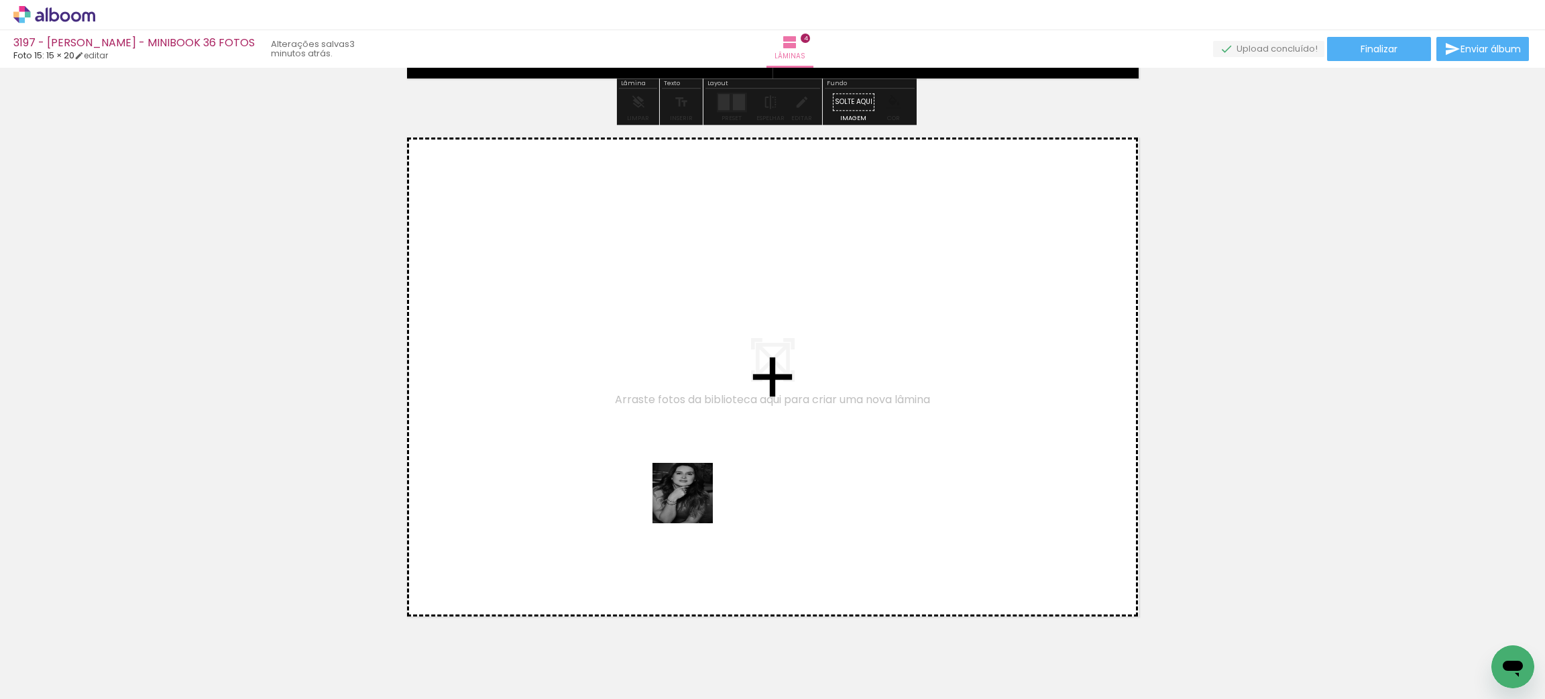
drag, startPoint x: 693, startPoint y: 503, endPoint x: 709, endPoint y: 633, distance: 131.1
click at [705, 428] on quentale-workspace at bounding box center [772, 349] width 1545 height 699
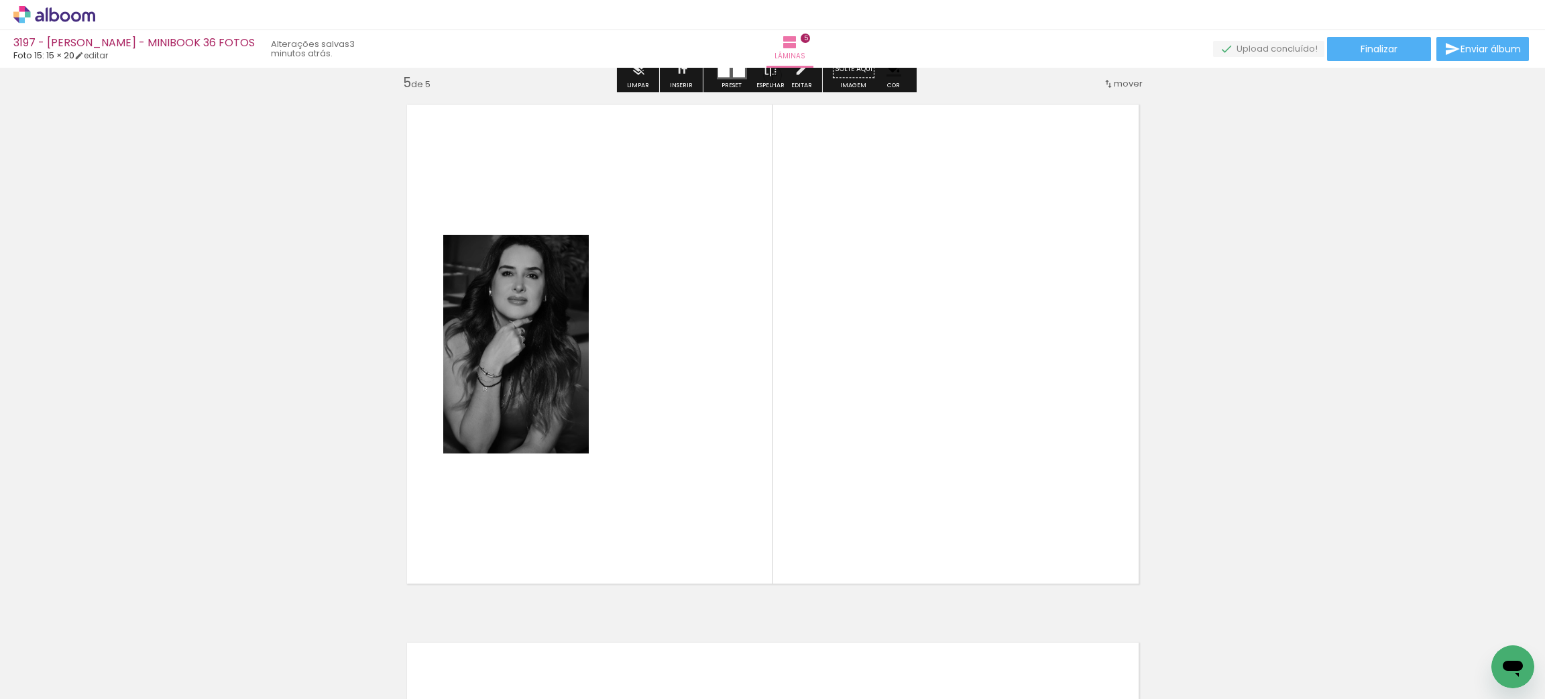
scroll to position [2168, 0]
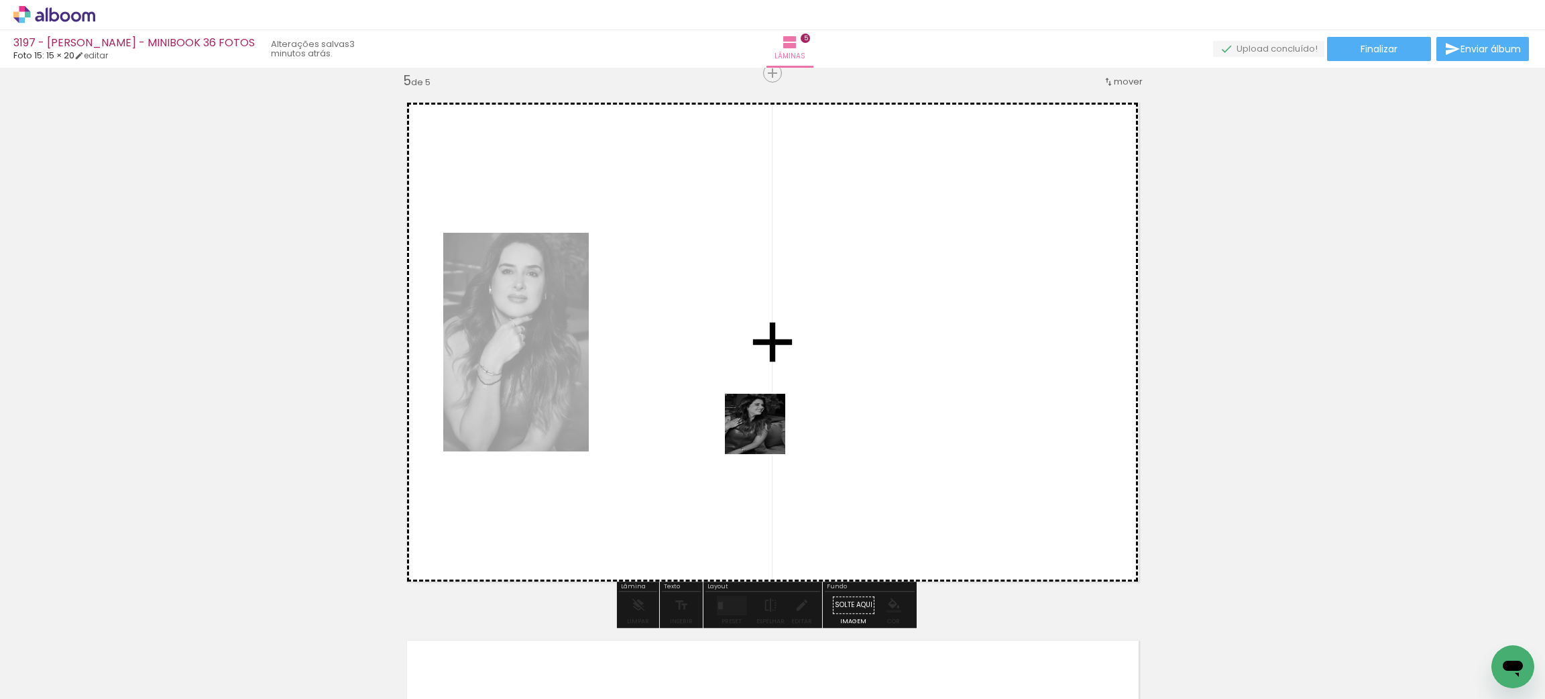
drag, startPoint x: 732, startPoint y: 634, endPoint x: 798, endPoint y: 662, distance: 71.9
click at [768, 454] on quentale-workspace at bounding box center [772, 349] width 1545 height 699
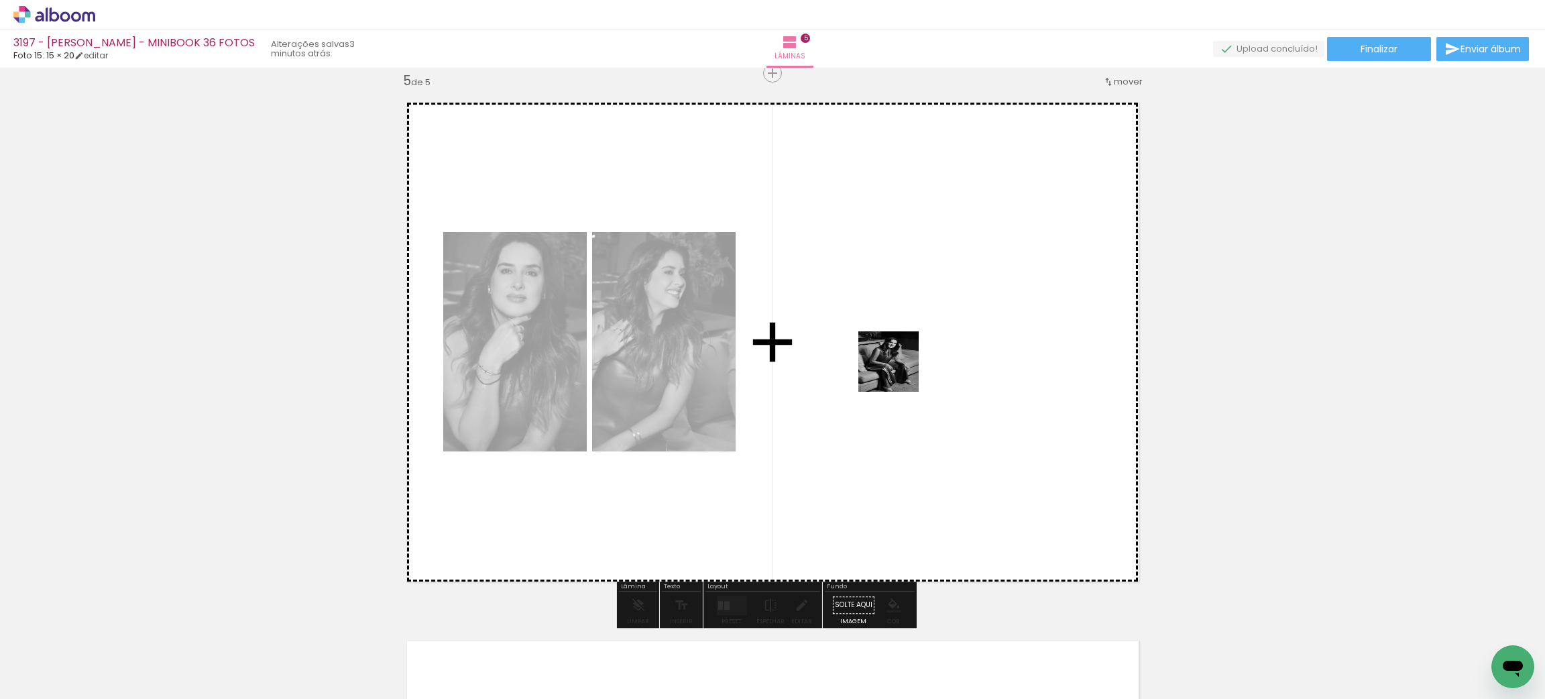
drag, startPoint x: 807, startPoint y: 671, endPoint x: 899, endPoint y: 371, distance: 312.7
click at [899, 371] on quentale-workspace at bounding box center [772, 349] width 1545 height 699
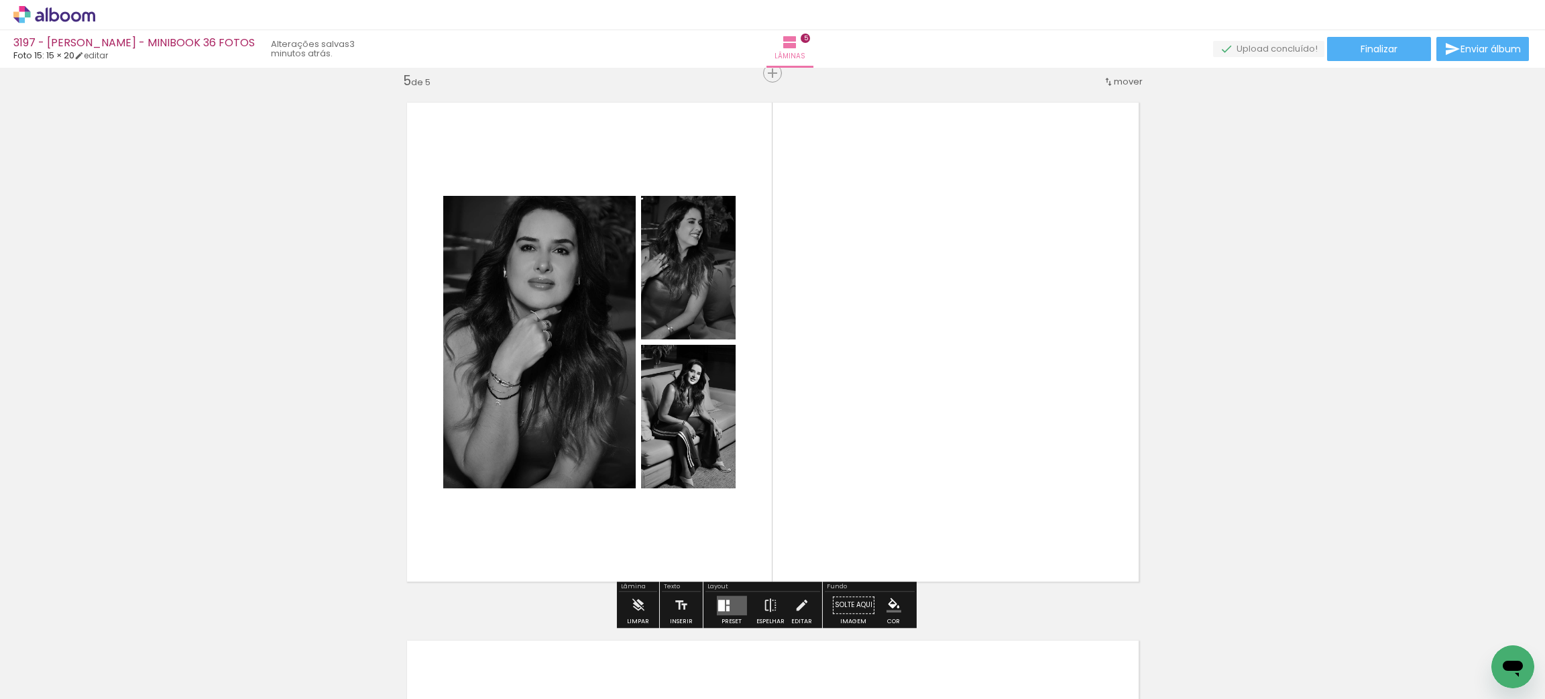
drag, startPoint x: 735, startPoint y: 593, endPoint x: 846, endPoint y: 512, distance: 137.7
click at [734, 589] on div "Layout Preset Espelhar Editar" at bounding box center [762, 604] width 119 height 46
click at [735, 599] on quentale-layouter at bounding box center [731, 604] width 30 height 19
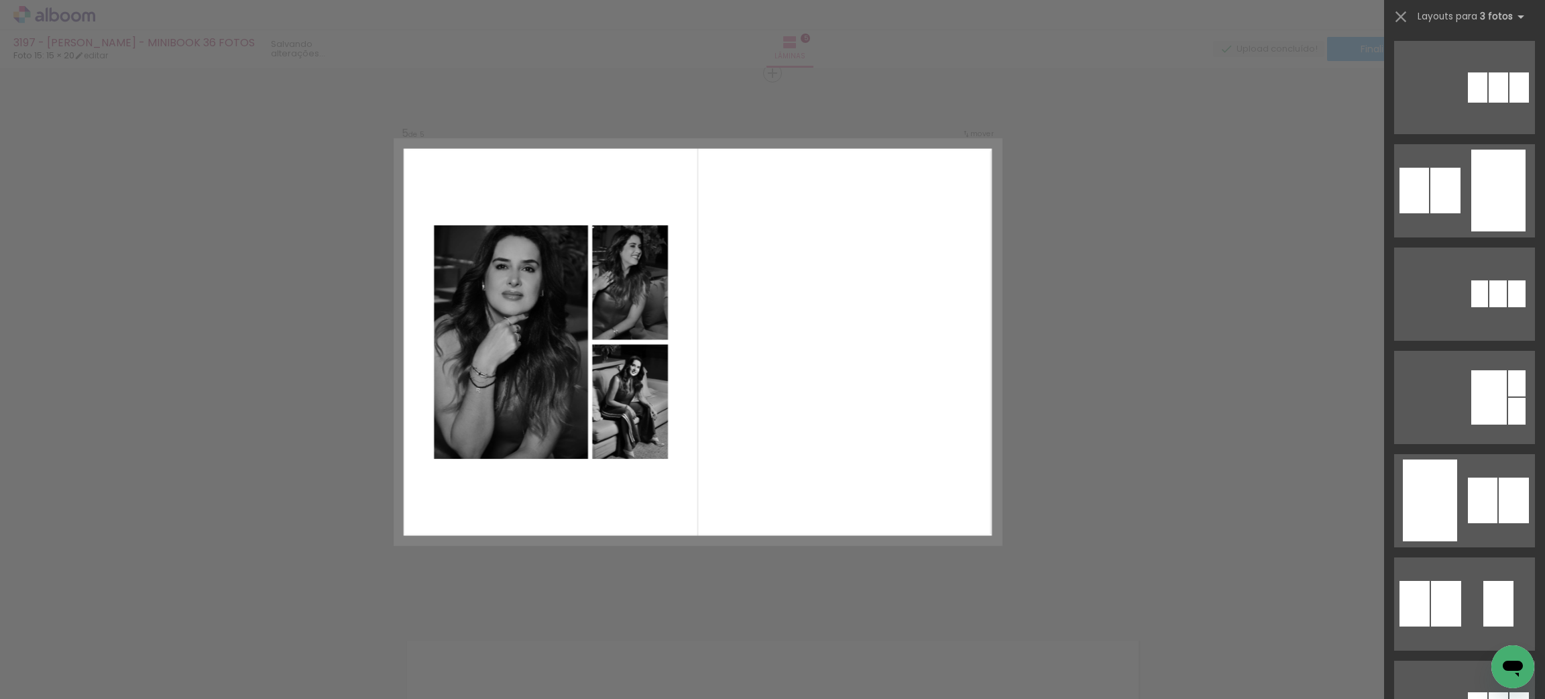
scroll to position [0, 0]
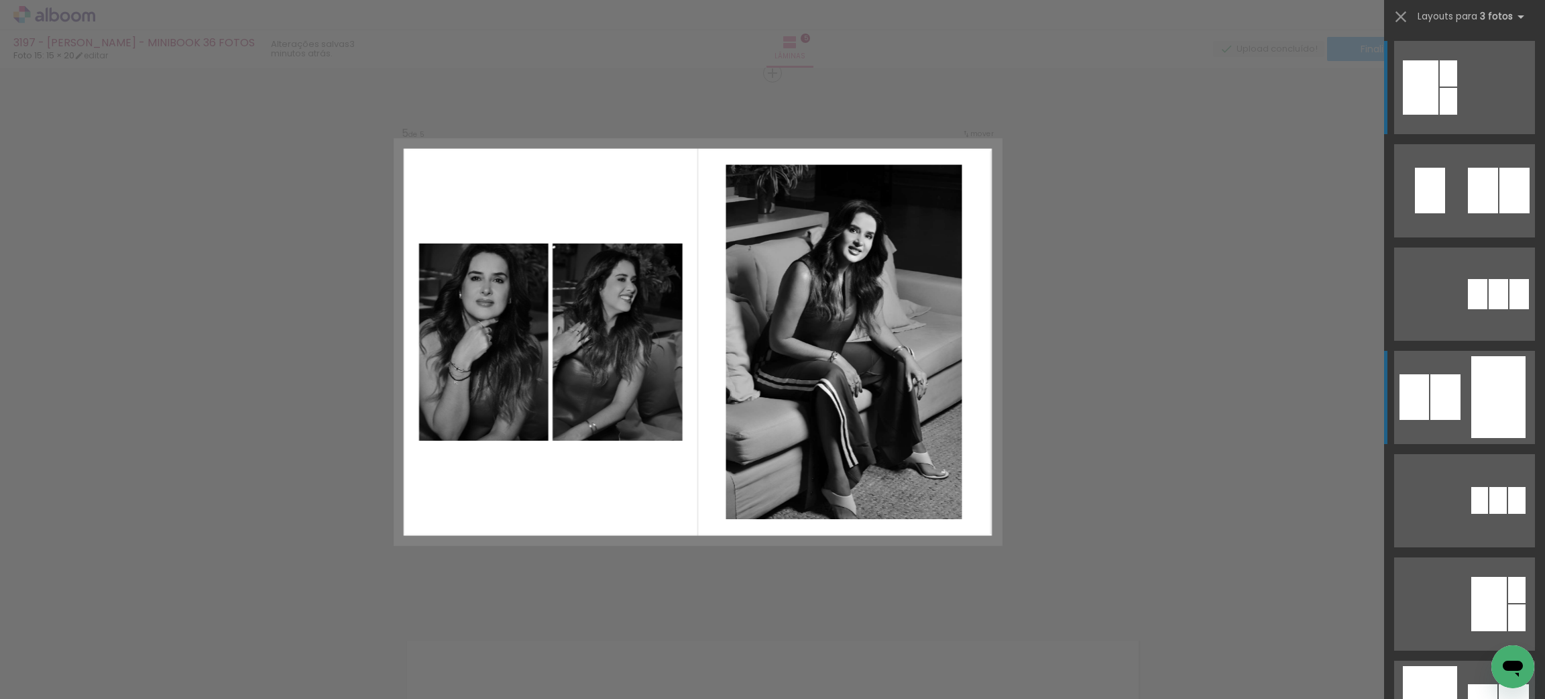
click at [1438, 393] on div at bounding box center [1445, 397] width 30 height 46
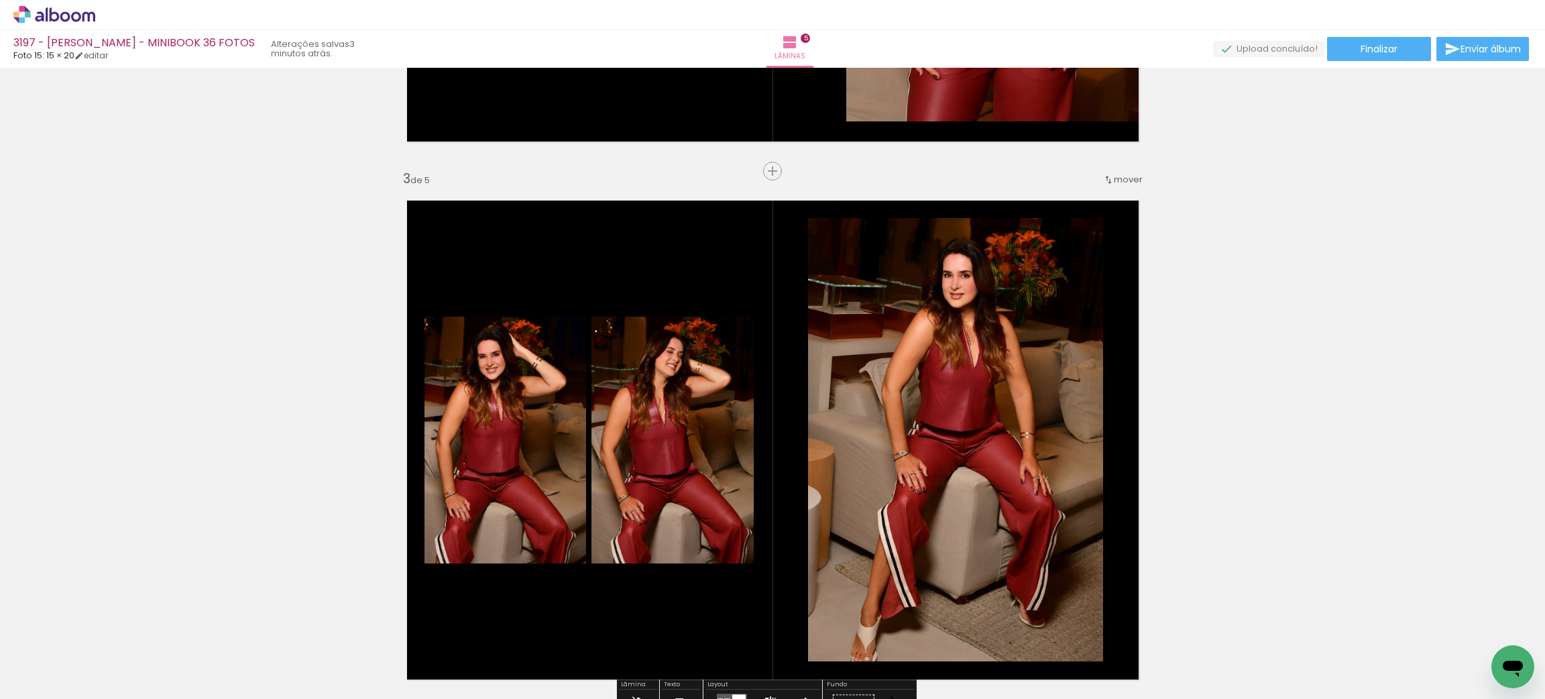
scroll to position [1330, 0]
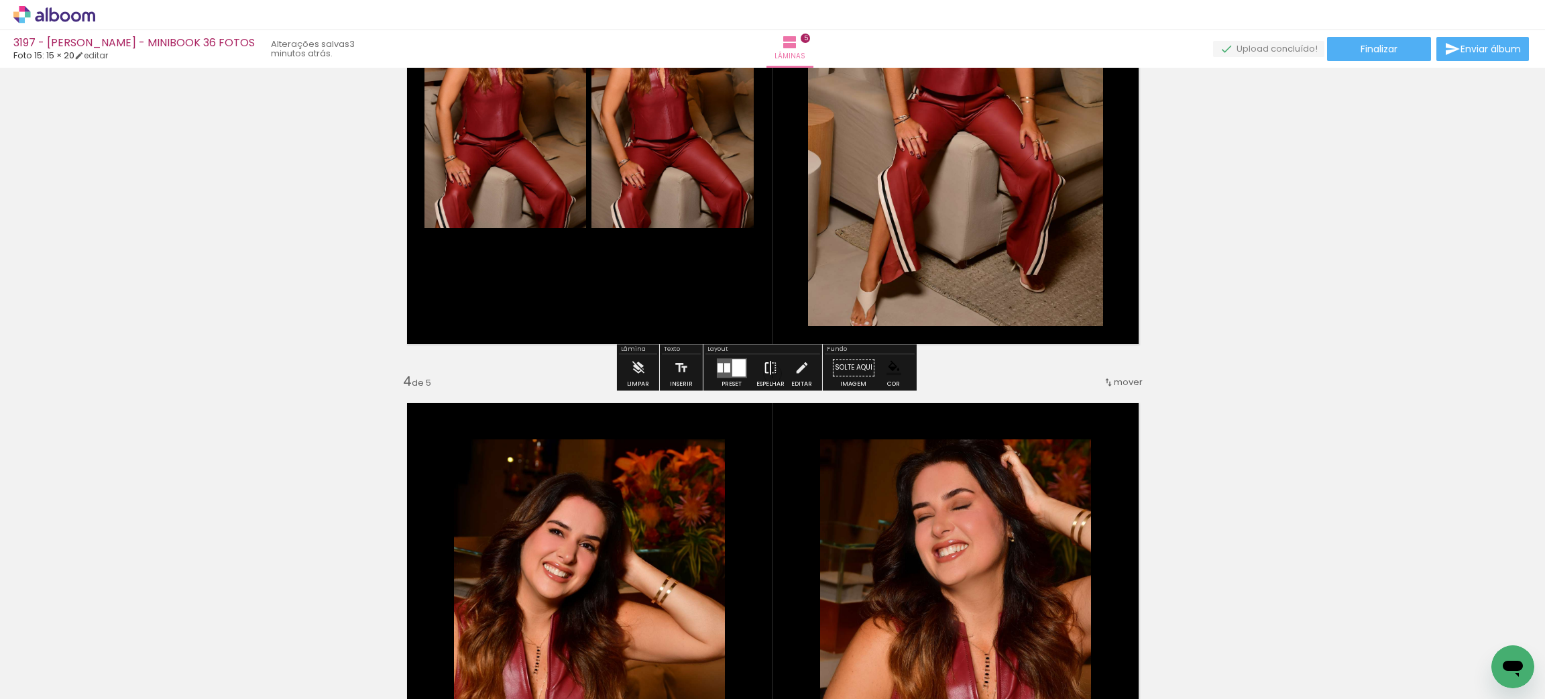
click at [765, 361] on iron-icon at bounding box center [770, 367] width 15 height 27
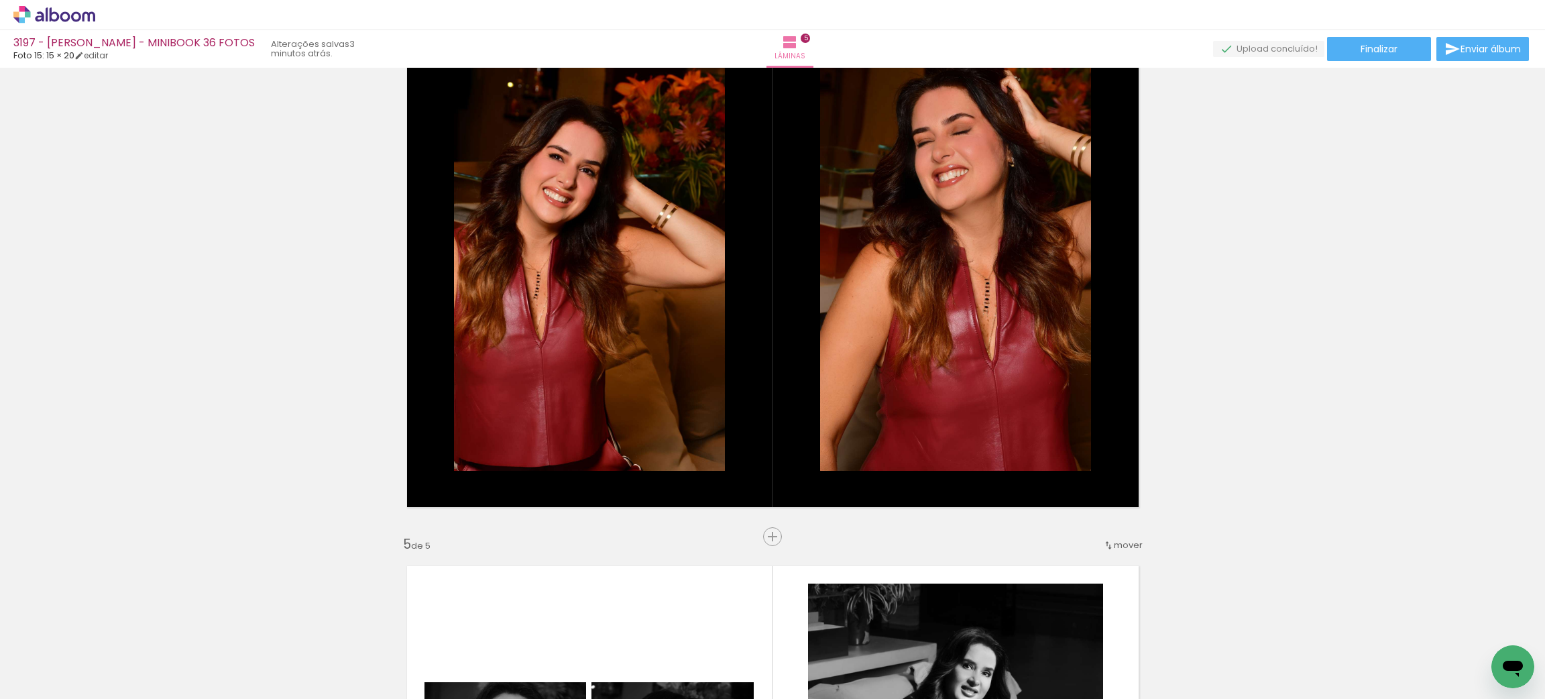
scroll to position [2168, 0]
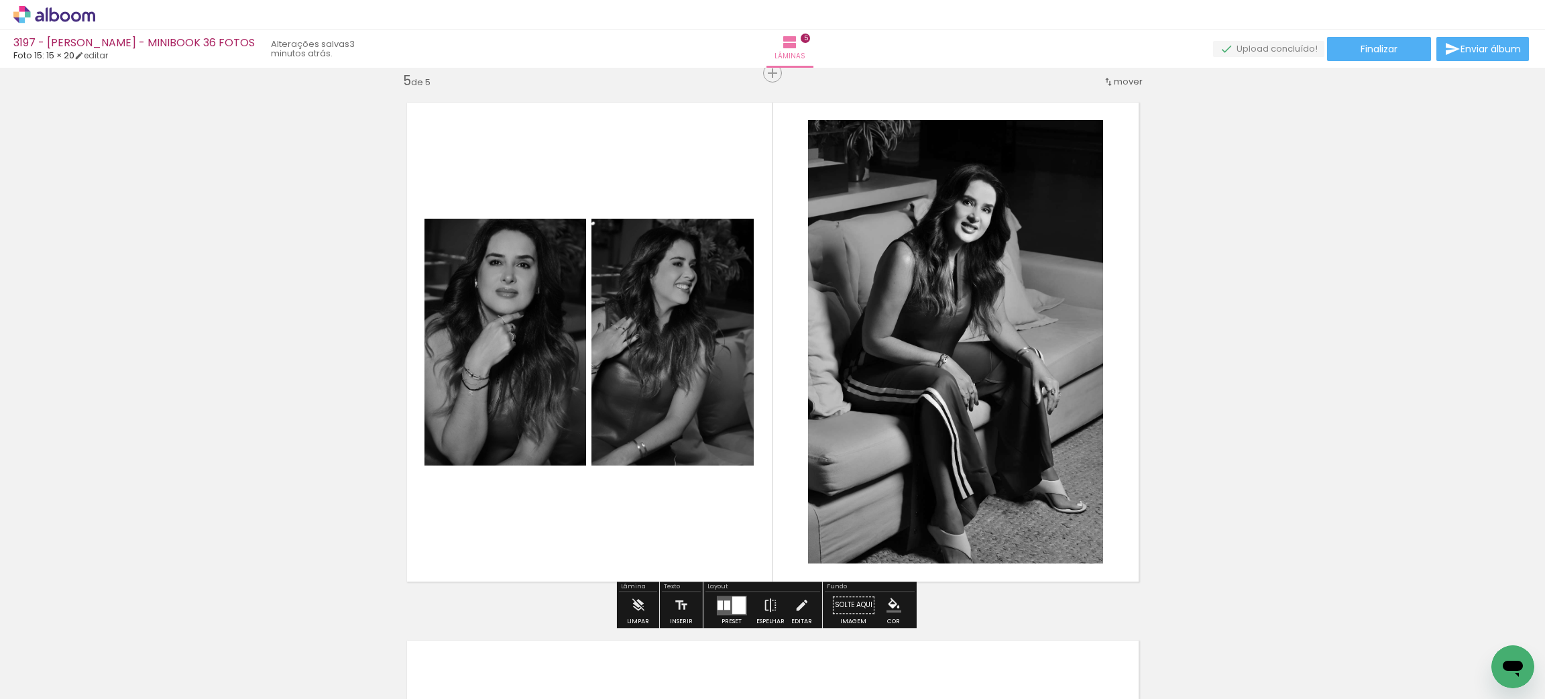
click at [887, 602] on iron-icon "color picker" at bounding box center [893, 604] width 15 height 15
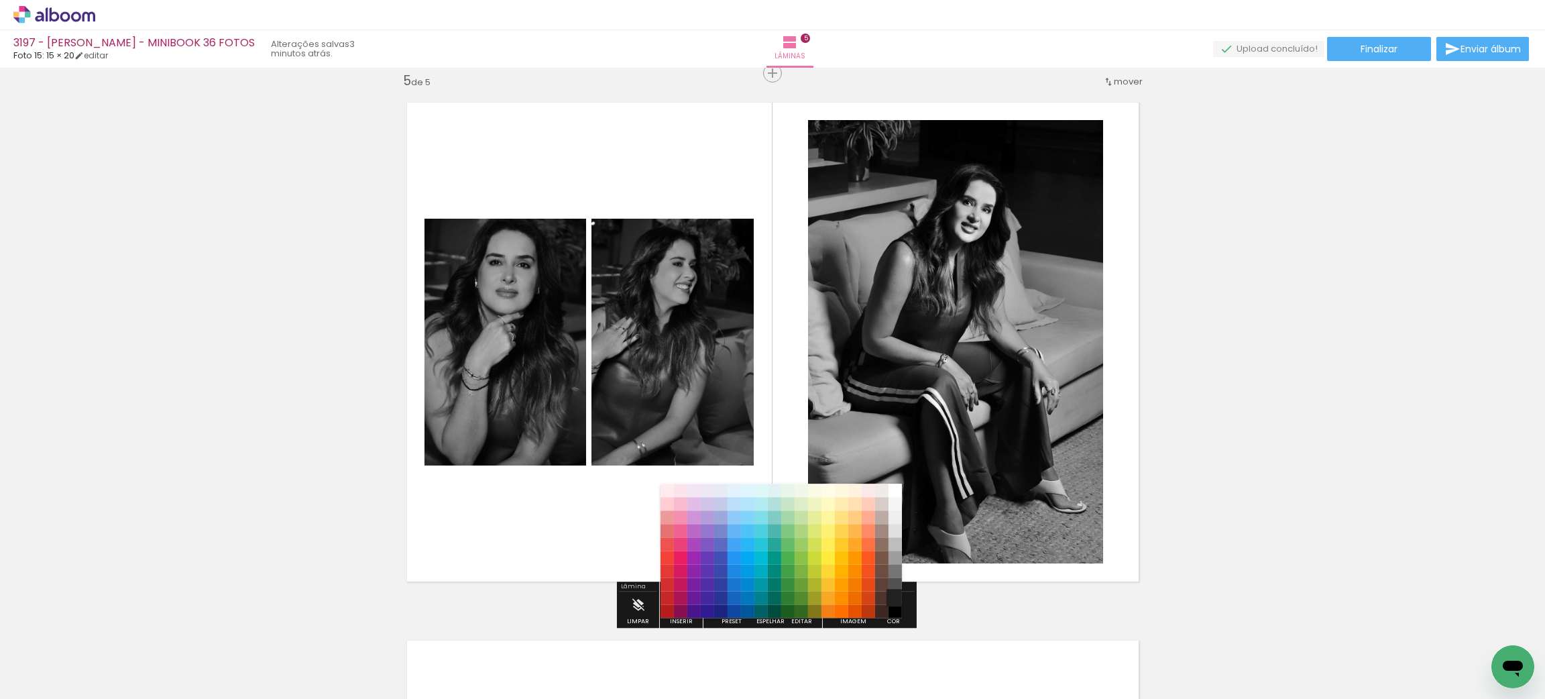
click at [895, 595] on paper-item "#212121" at bounding box center [894, 597] width 13 height 13
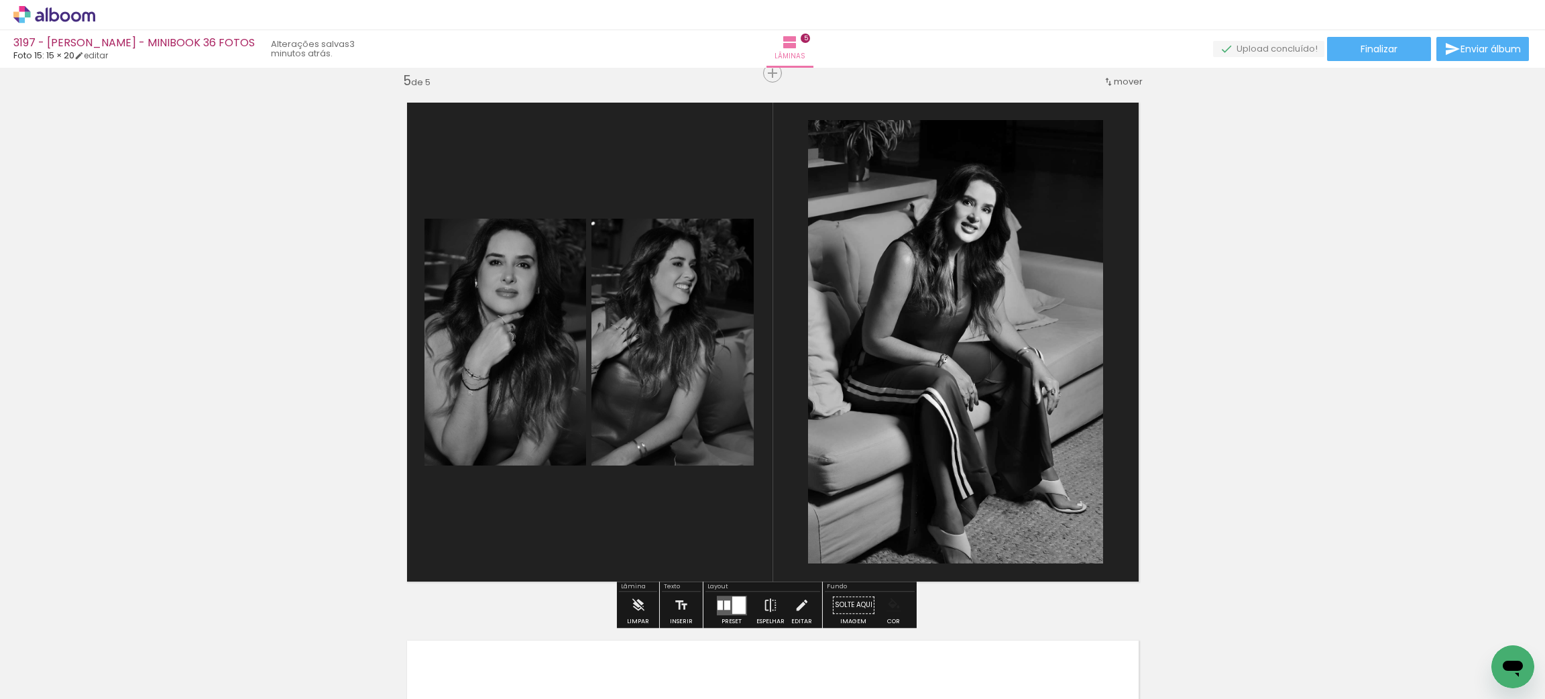
click at [895, 603] on iron-icon "color picker" at bounding box center [893, 604] width 15 height 15
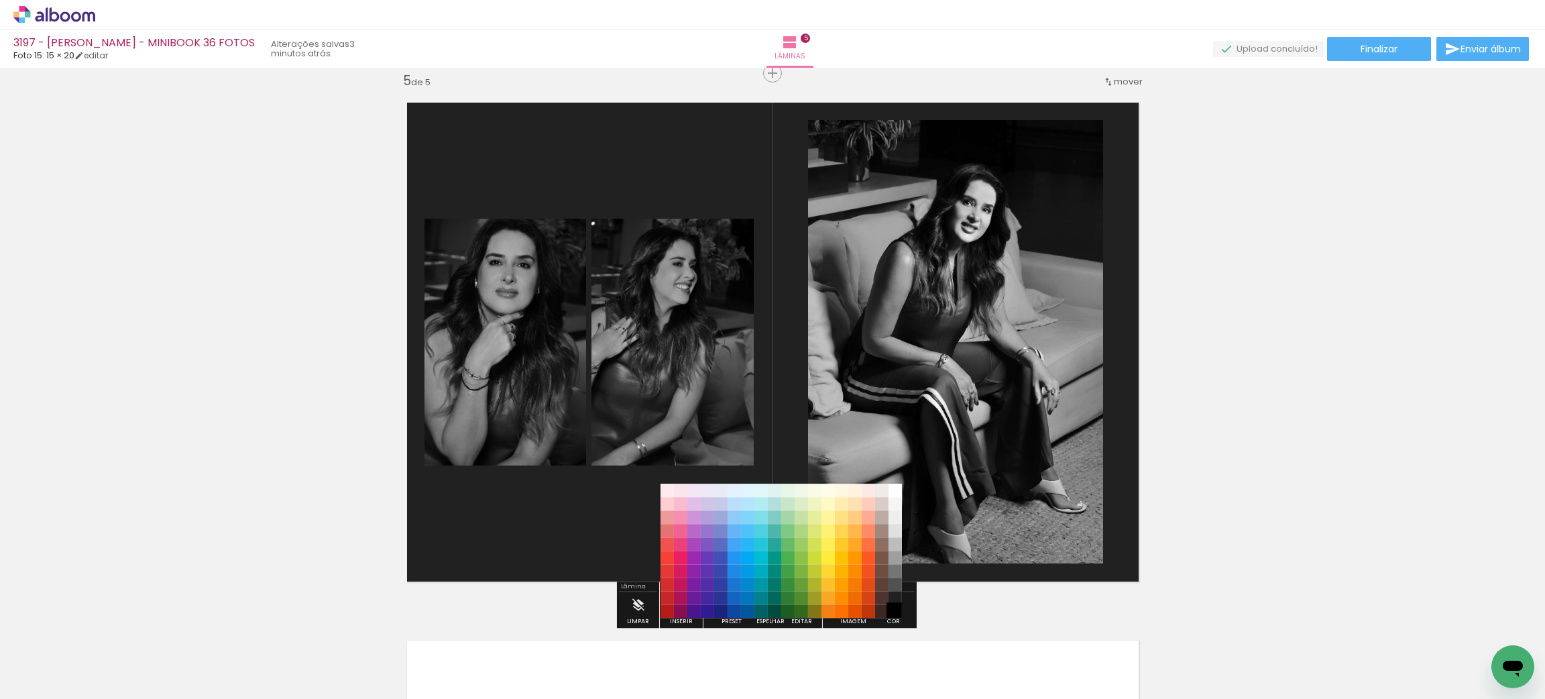
click at [895, 610] on paper-item "#000000" at bounding box center [894, 610] width 13 height 13
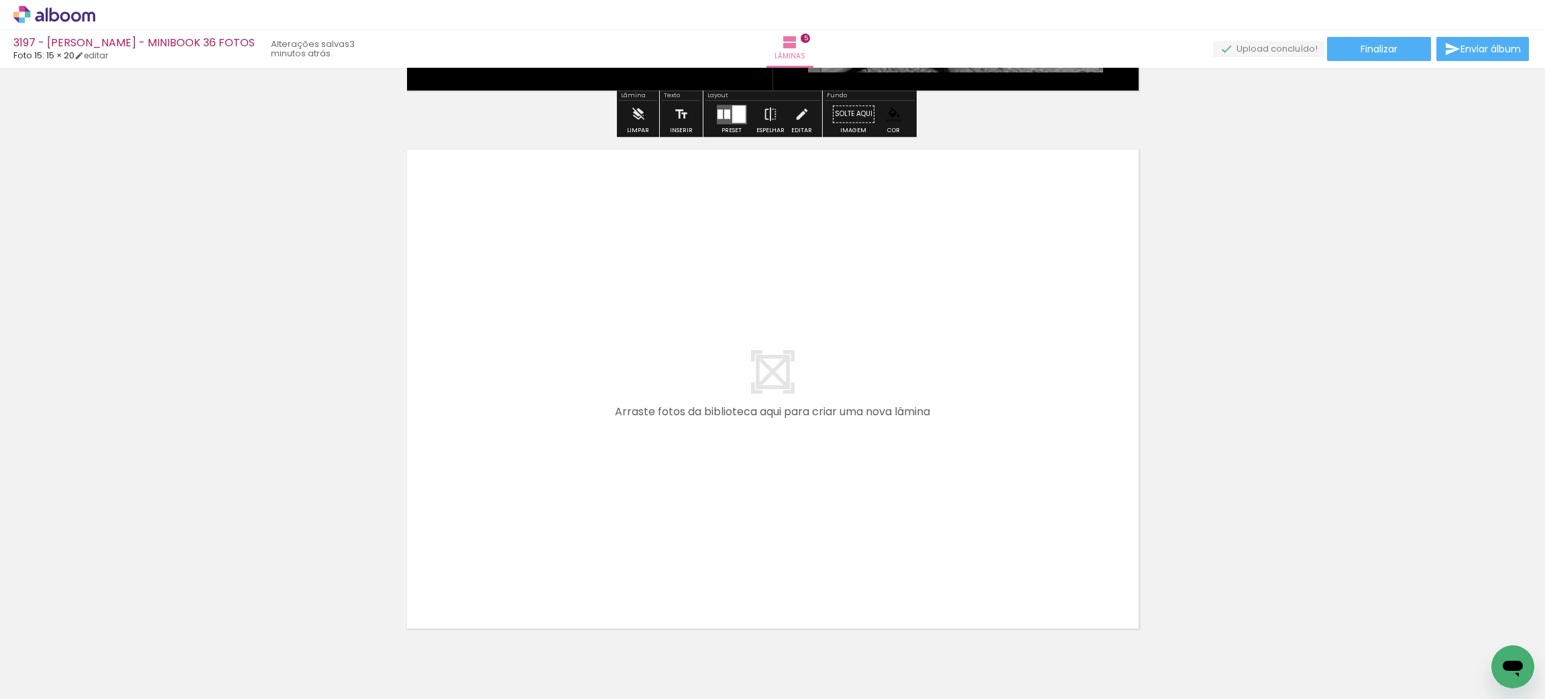
scroll to position [2671, 0]
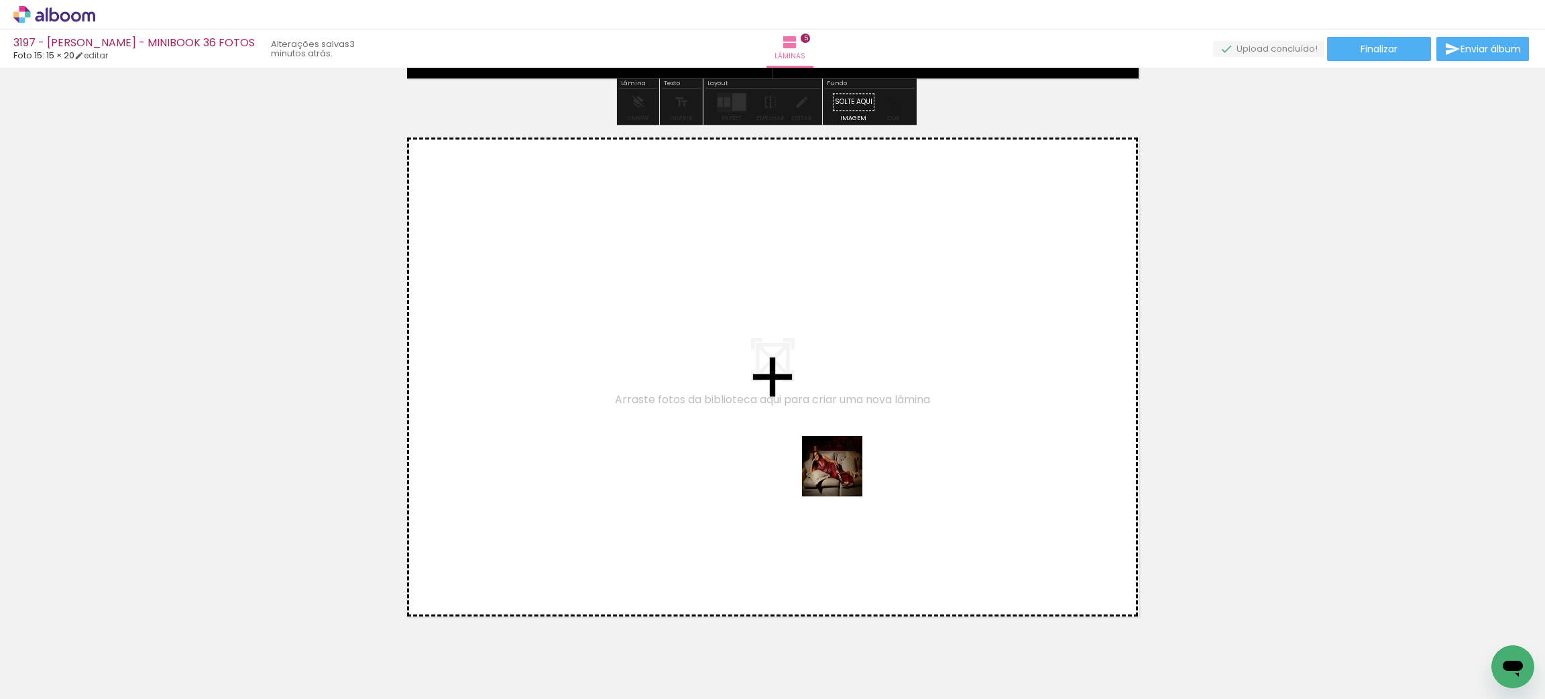
drag, startPoint x: 855, startPoint y: 543, endPoint x: 833, endPoint y: 448, distance: 97.6
click at [833, 448] on quentale-workspace at bounding box center [772, 349] width 1545 height 699
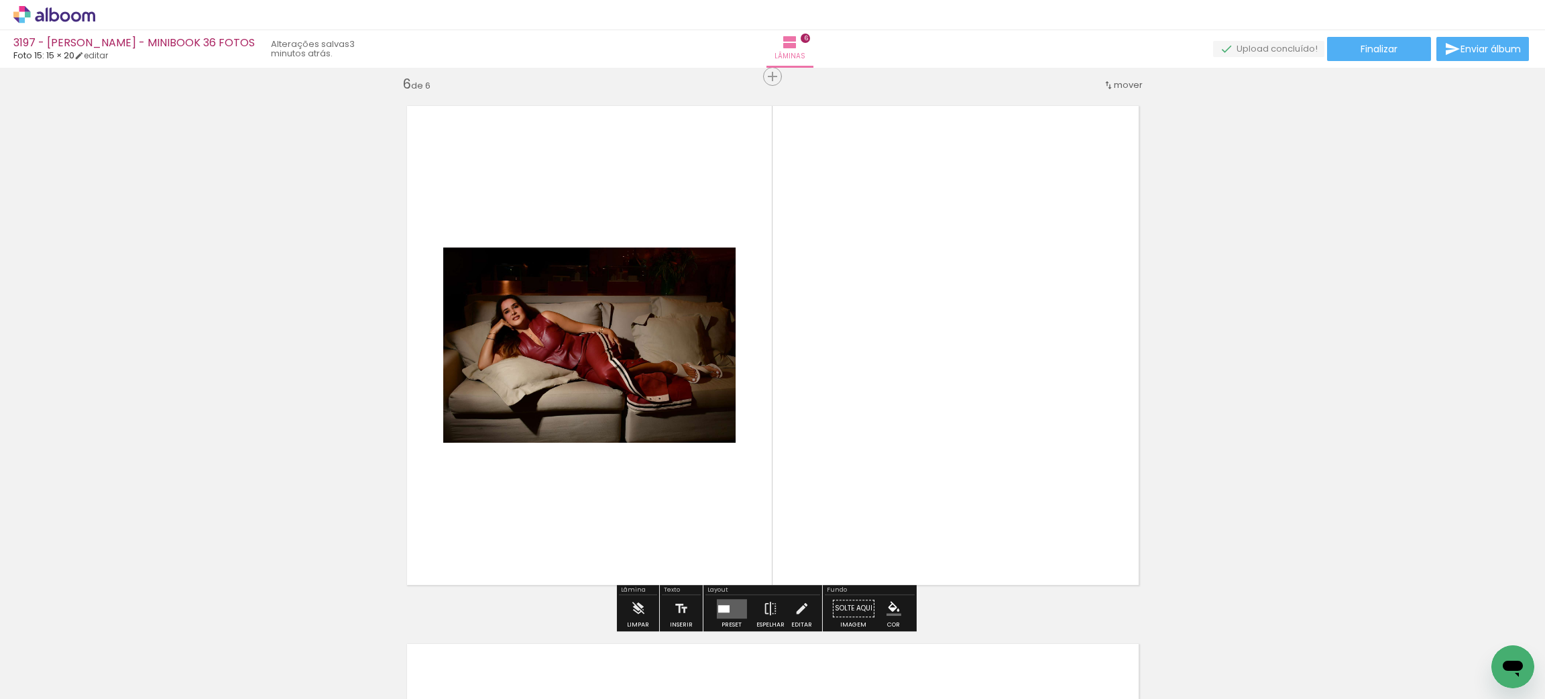
scroll to position [2706, 0]
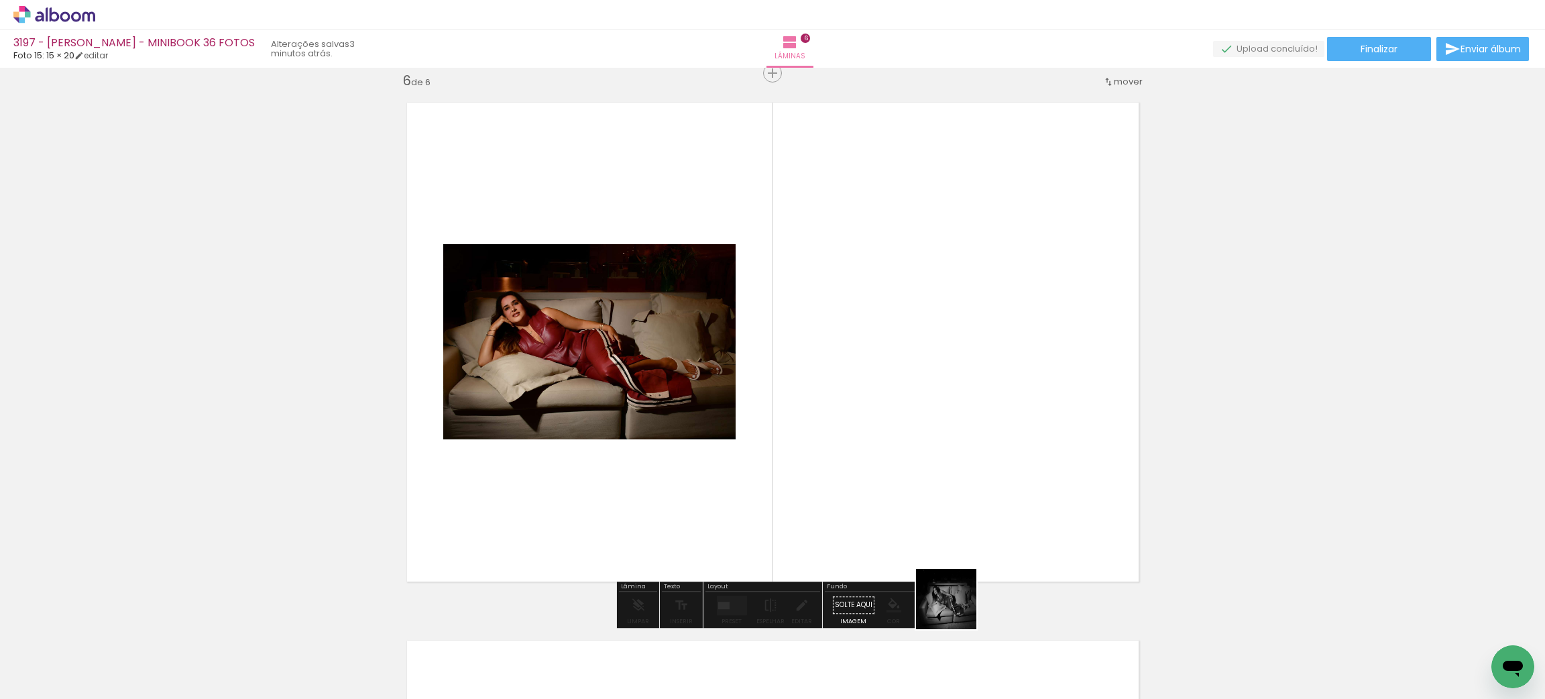
drag, startPoint x: 956, startPoint y: 609, endPoint x: 981, endPoint y: 608, distance: 24.8
click at [905, 434] on quentale-workspace at bounding box center [772, 349] width 1545 height 699
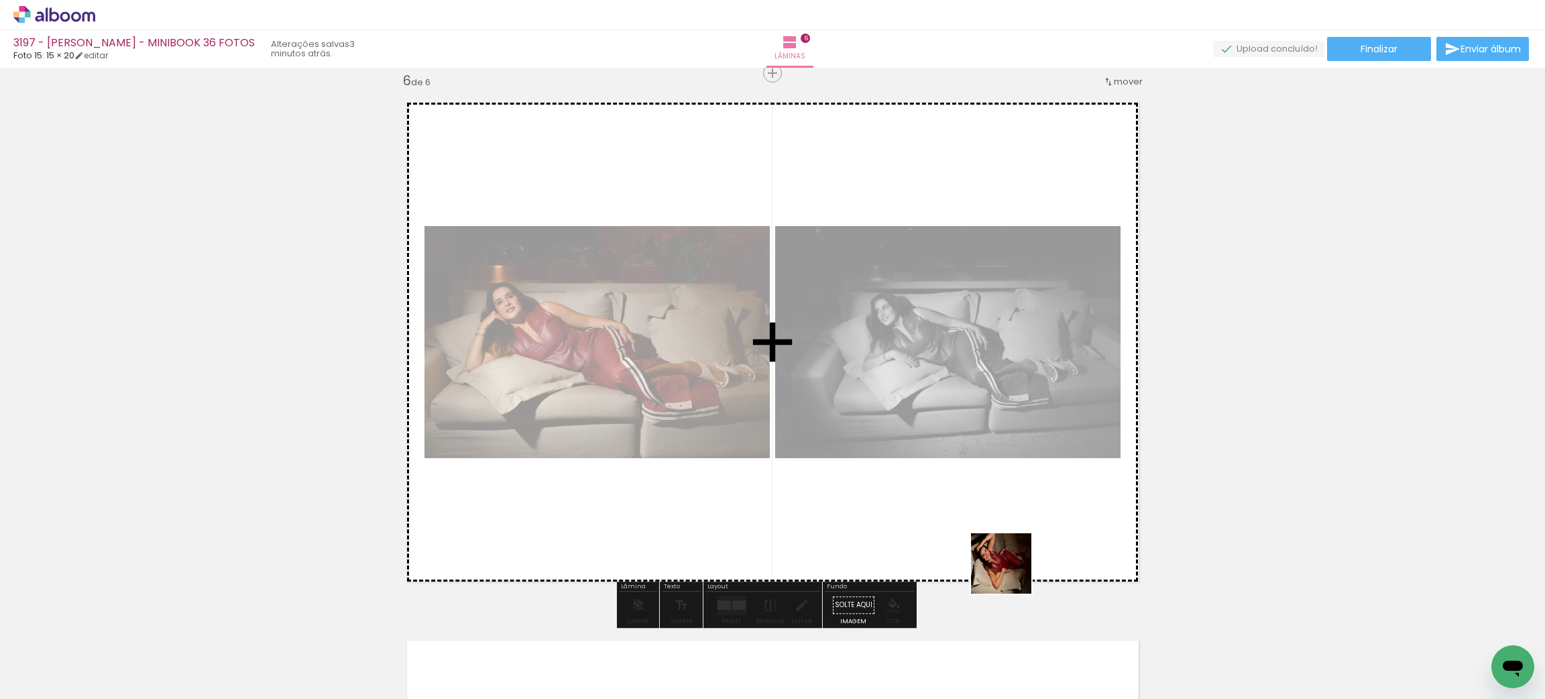
drag, startPoint x: 1041, startPoint y: 645, endPoint x: 904, endPoint y: 385, distance: 294.3
click at [912, 382] on quentale-workspace at bounding box center [772, 349] width 1545 height 699
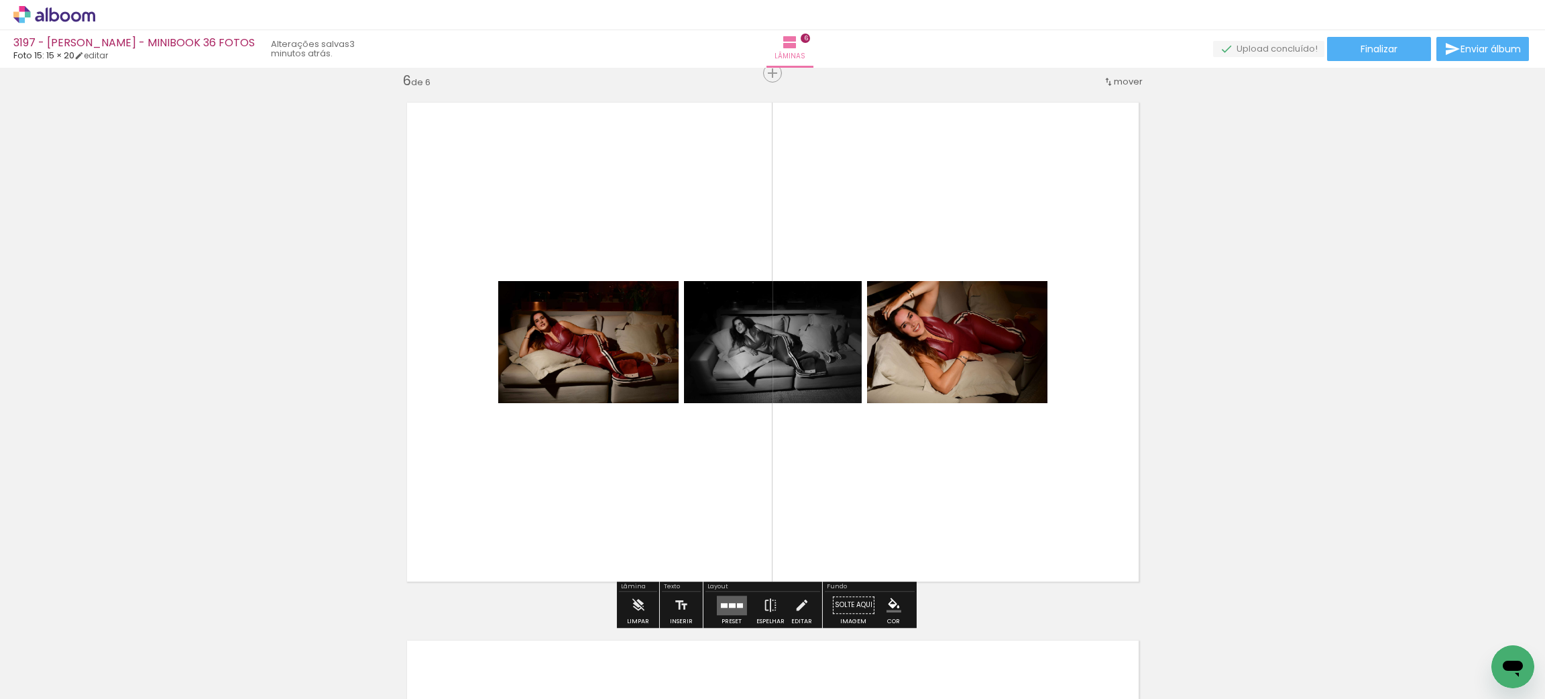
drag, startPoint x: 731, startPoint y: 591, endPoint x: 805, endPoint y: 536, distance: 92.1
click at [731, 589] on div "Layout" at bounding box center [762, 587] width 115 height 8
click at [742, 595] on quentale-layouter at bounding box center [731, 604] width 30 height 19
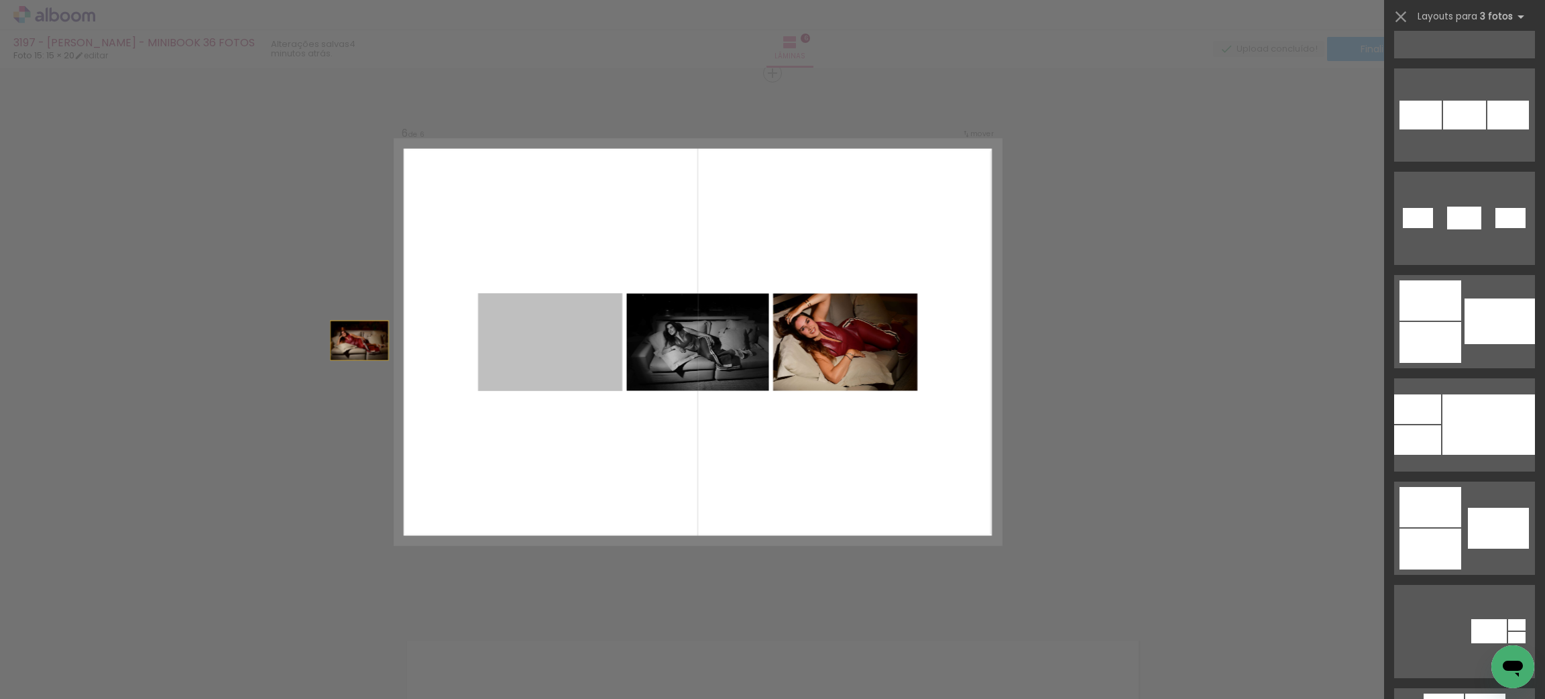
scroll to position [0, 0]
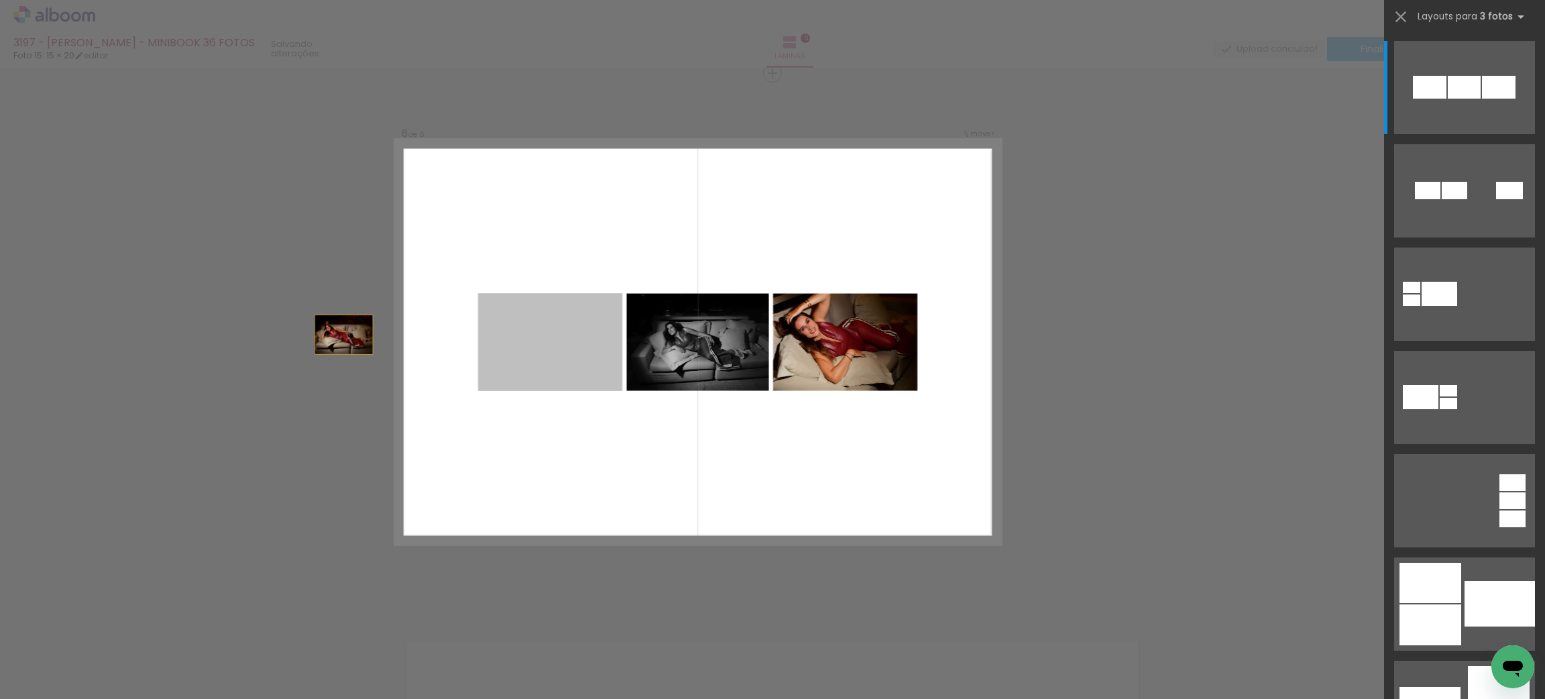
drag, startPoint x: 336, startPoint y: 345, endPoint x: 284, endPoint y: 332, distance: 53.3
drag, startPoint x: 303, startPoint y: 329, endPoint x: 246, endPoint y: 317, distance: 58.3
drag, startPoint x: 565, startPoint y: 341, endPoint x: 228, endPoint y: 235, distance: 353.7
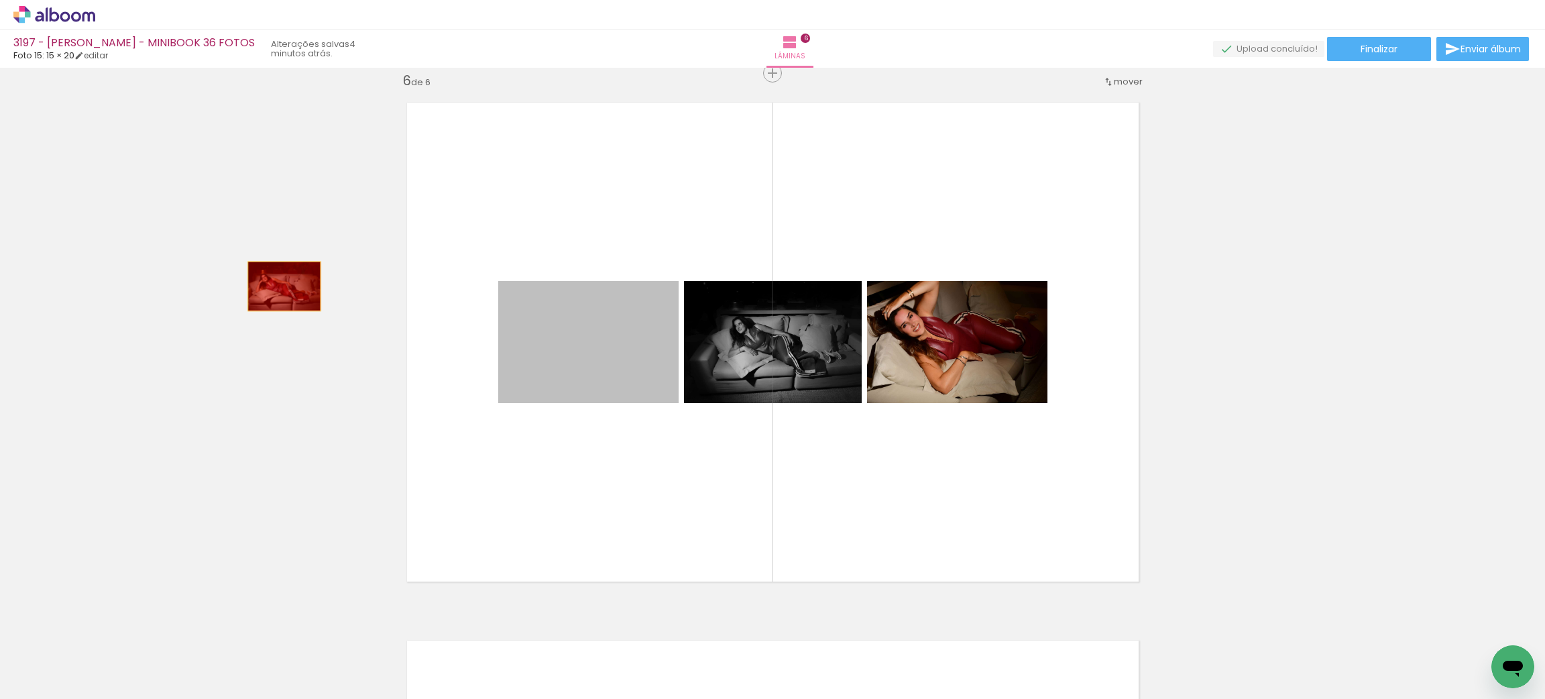
drag, startPoint x: 288, startPoint y: 289, endPoint x: 500, endPoint y: 426, distance: 252.8
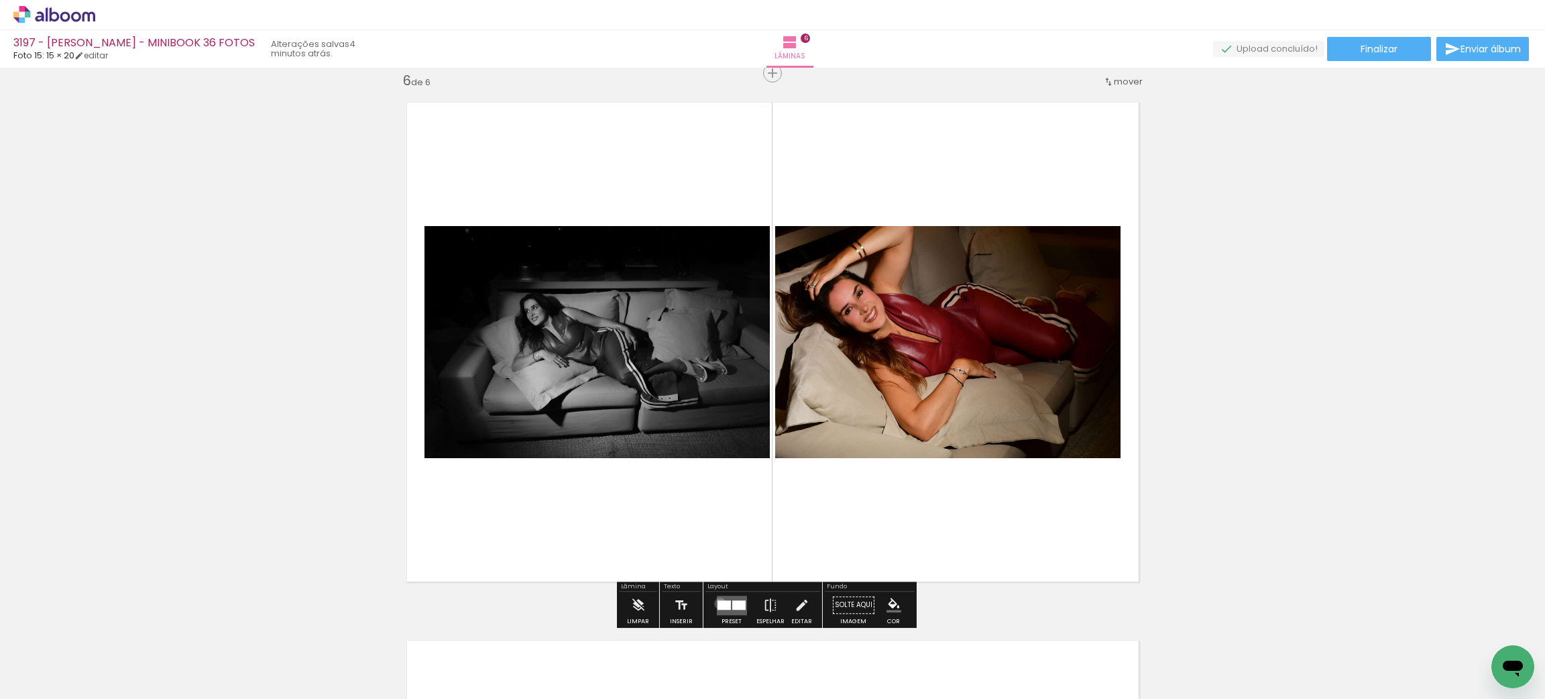
drag, startPoint x: 717, startPoint y: 603, endPoint x: 976, endPoint y: 565, distance: 262.2
click at [723, 602] on div at bounding box center [723, 604] width 13 height 9
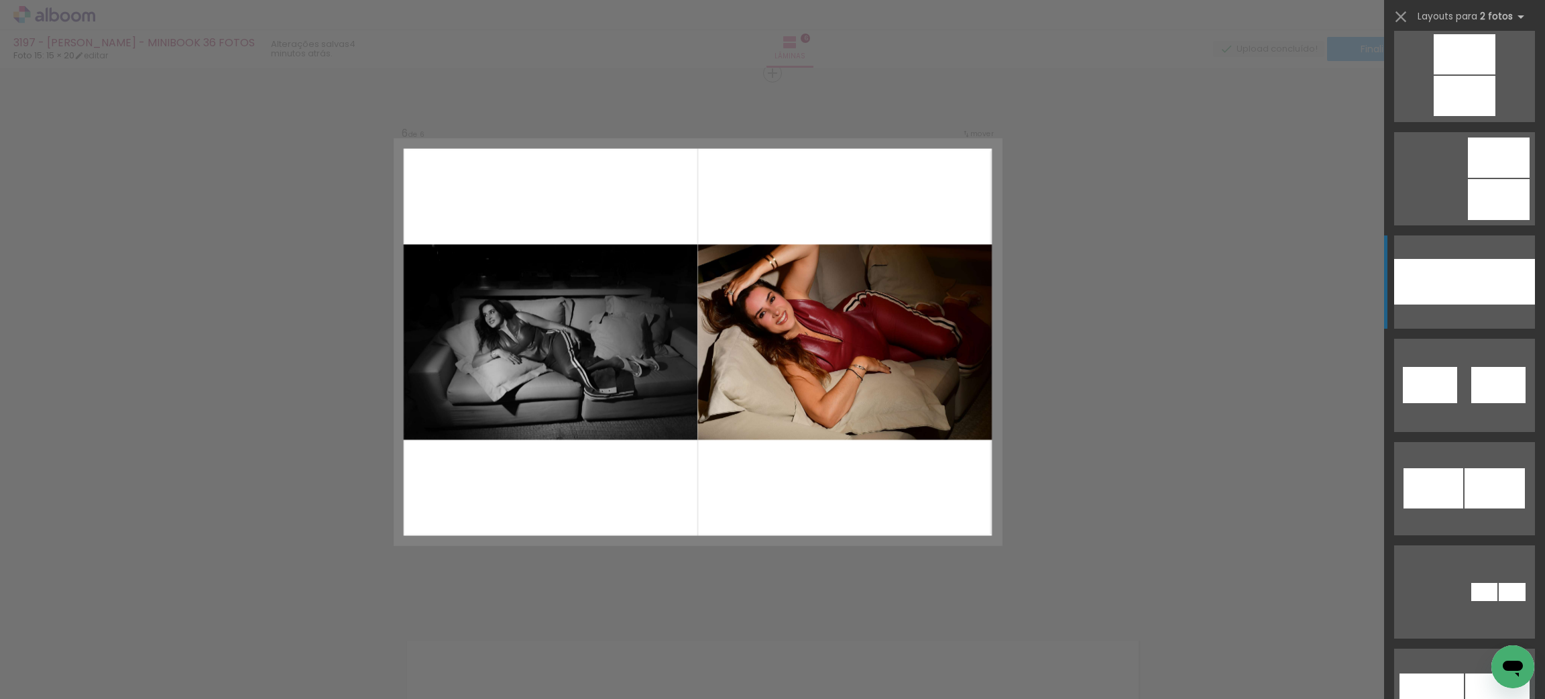
scroll to position [1005, 0]
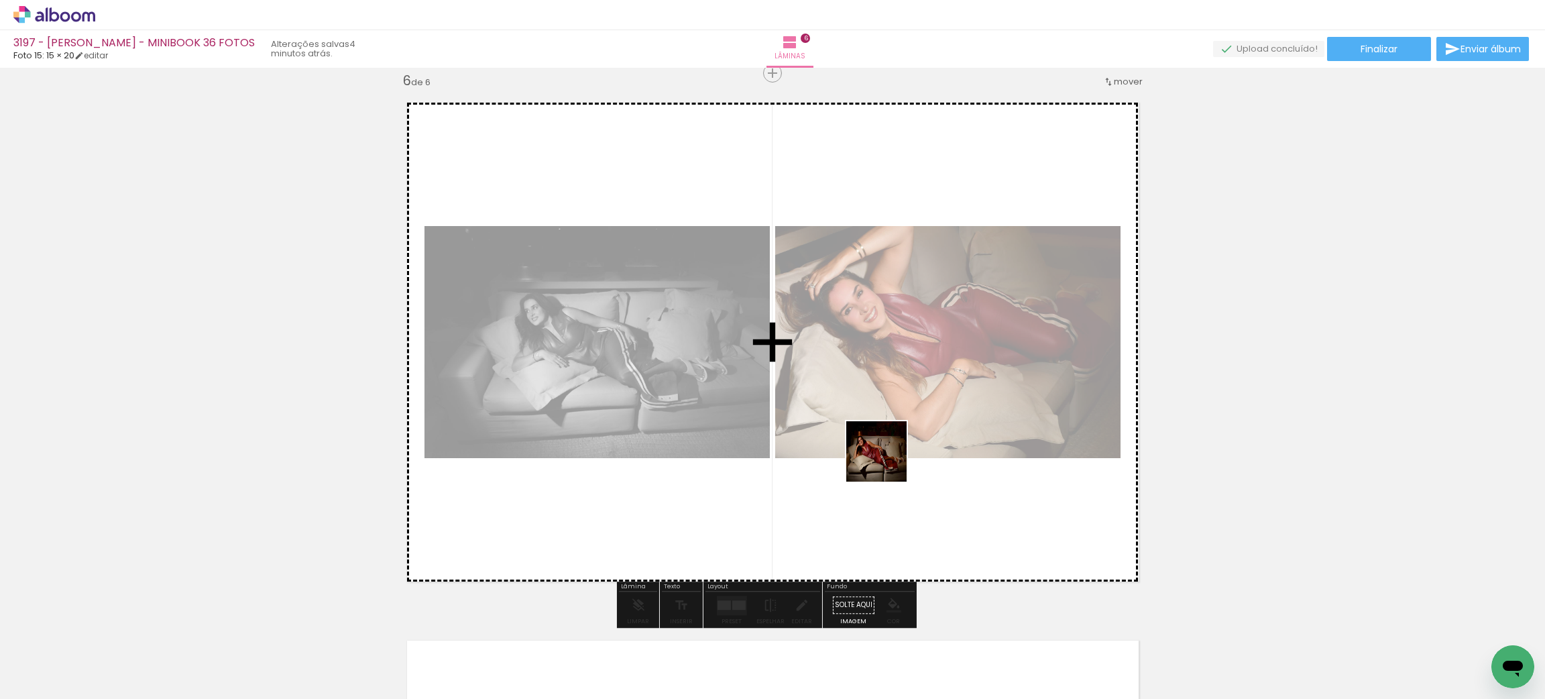
drag, startPoint x: 878, startPoint y: 661, endPoint x: 872, endPoint y: 412, distance: 249.5
click at [872, 412] on quentale-workspace at bounding box center [772, 349] width 1545 height 699
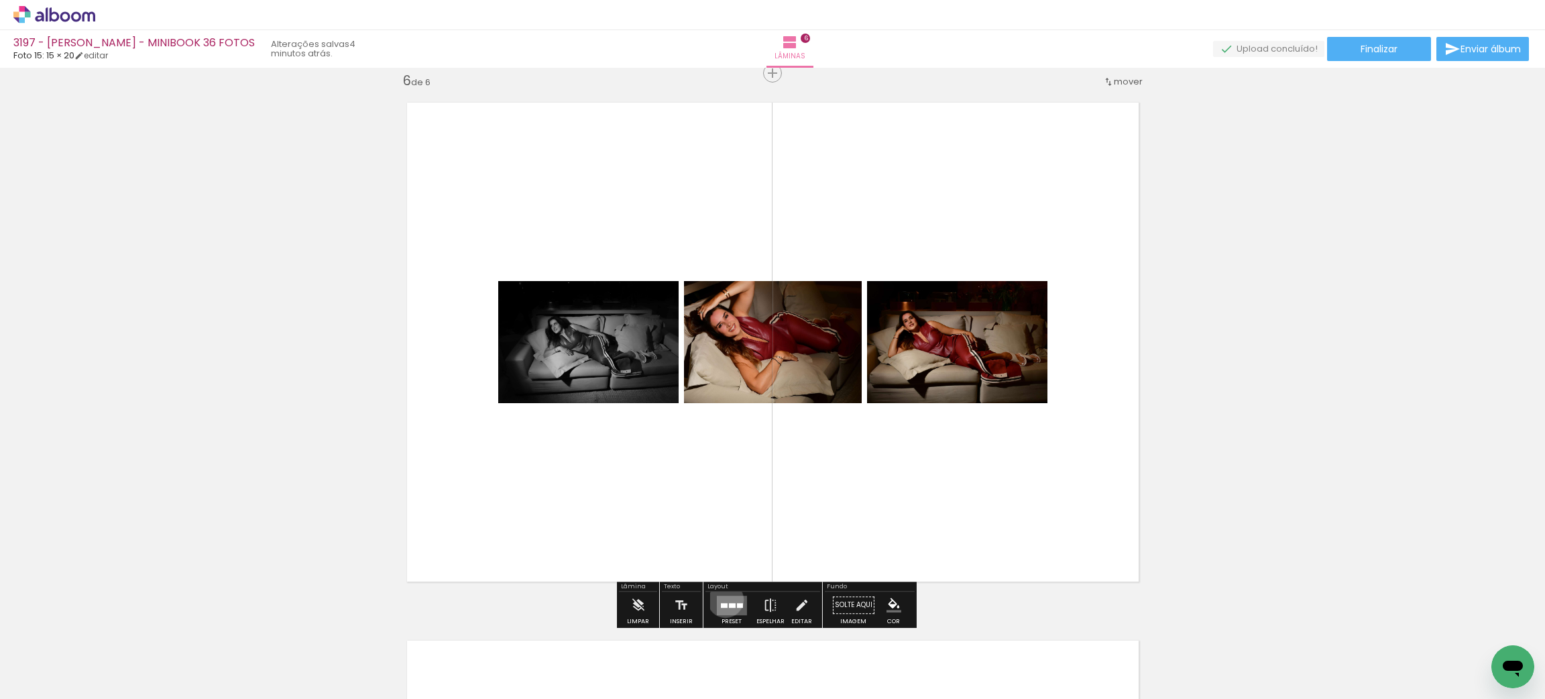
click at [722, 599] on quentale-layouter at bounding box center [731, 604] width 30 height 19
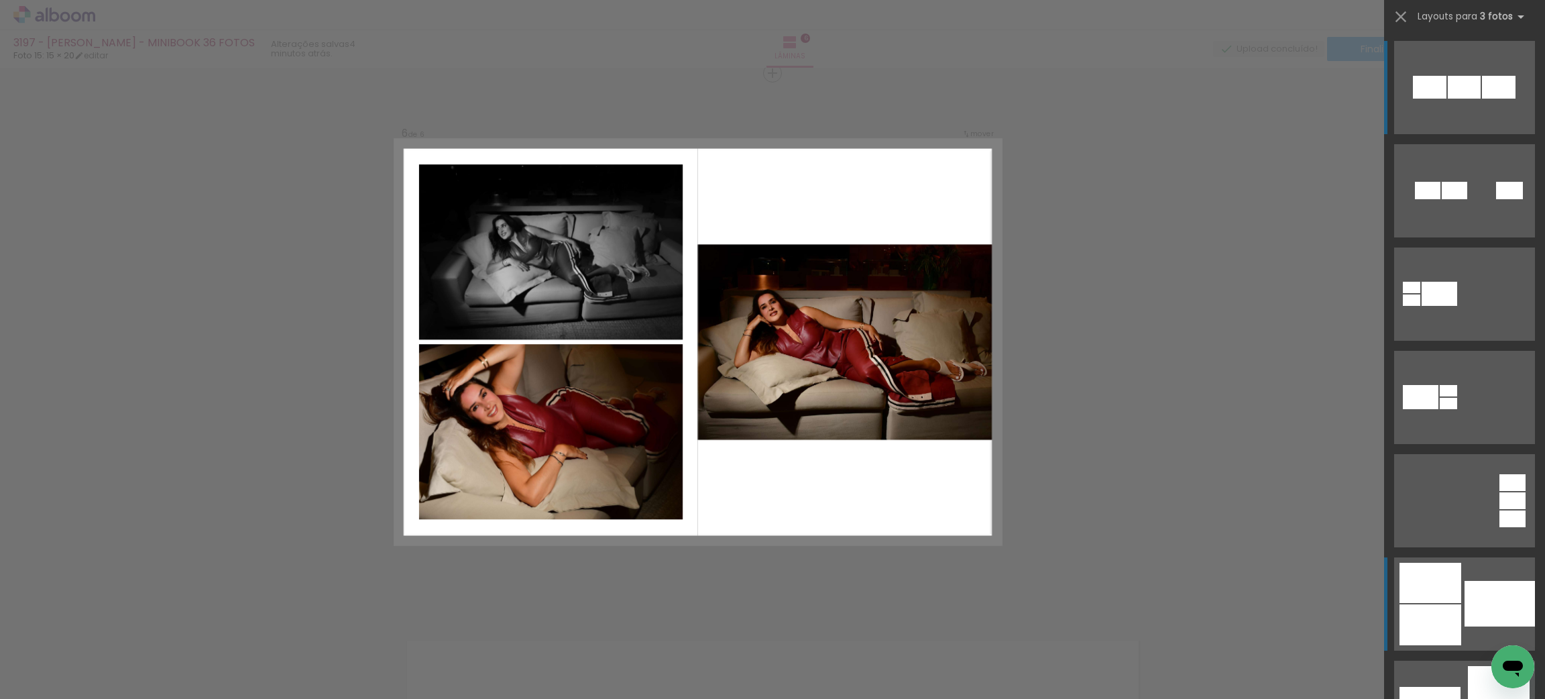
scroll to position [502, 0]
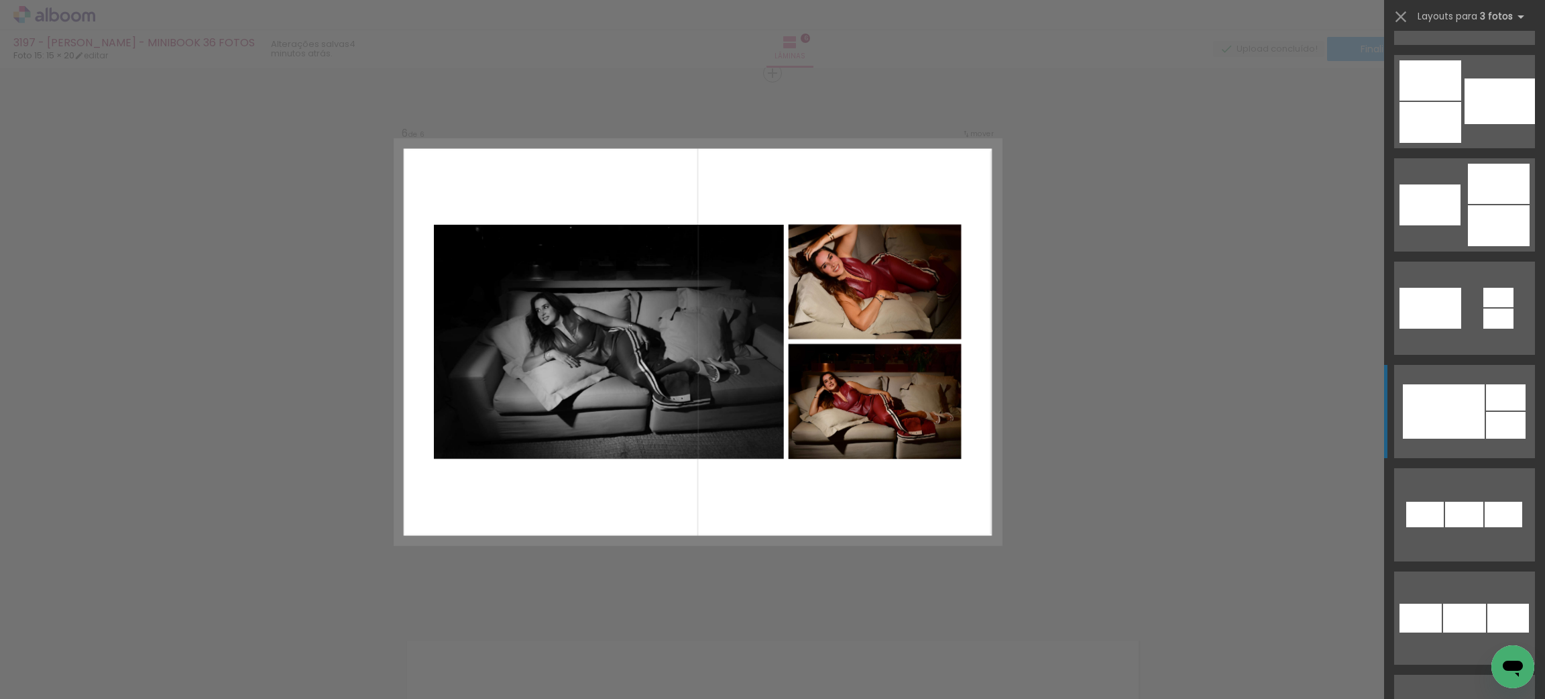
click at [1436, 420] on div at bounding box center [1444, 411] width 82 height 54
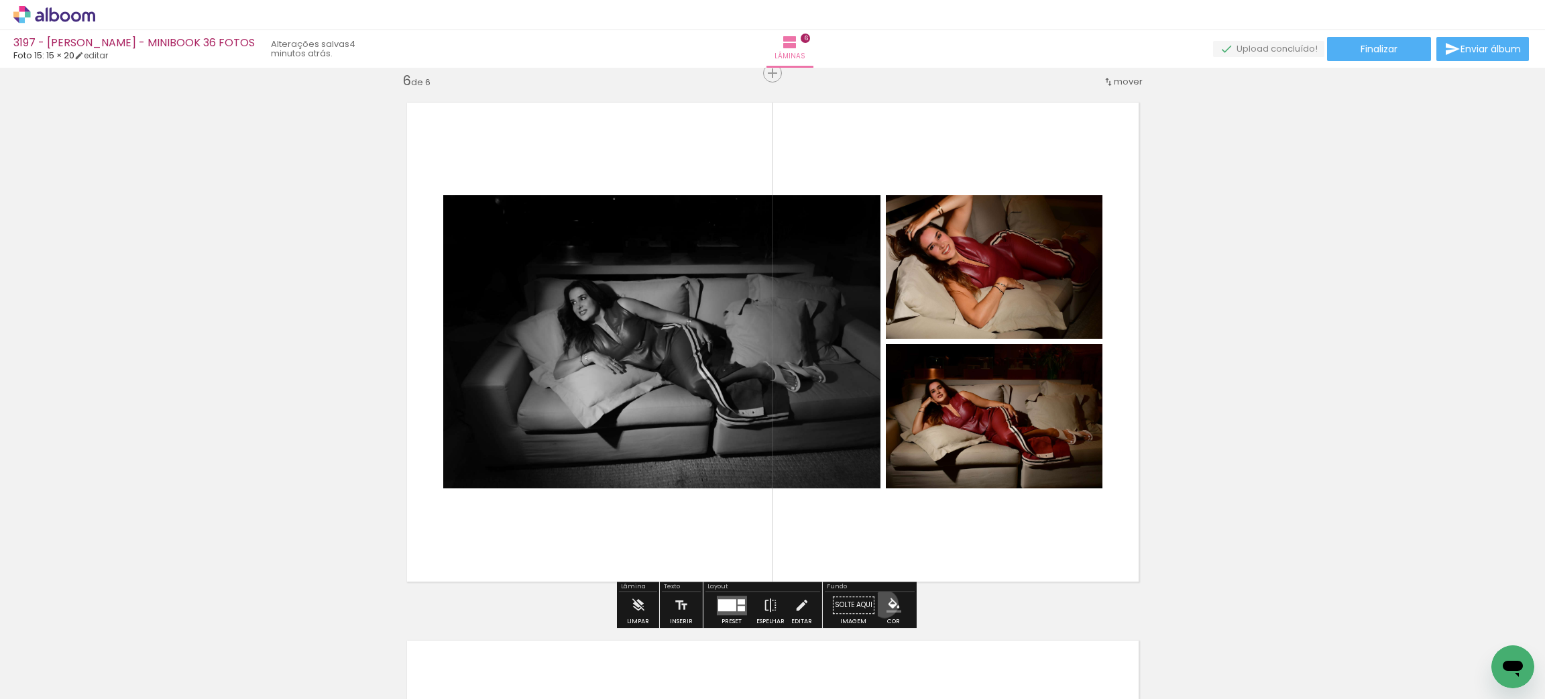
click at [881, 603] on paper-menu-button "#ffebee #ffcdd2 #ef9a9a #e57373 #ef5350 #f44336 #e53935 #d32f2f #c62828 #b71c1c…" at bounding box center [893, 604] width 25 height 25
click at [900, 595] on paper-menu-button "#ffebee #ffcdd2 #ef9a9a #e57373 #ef5350 #f44336 #e53935 #d32f2f #c62828 #b71c1c…" at bounding box center [893, 604] width 25 height 25
click at [886, 595] on paper-menu-button "#ffebee #ffcdd2 #ef9a9a #e57373 #ef5350 #f44336 #e53935 #d32f2f #c62828 #b71c1c…" at bounding box center [893, 604] width 25 height 25
click at [886, 593] on paper-menu-button "#ffebee #ffcdd2 #ef9a9a #e57373 #ef5350 #f44336 #e53935 #d32f2f #c62828 #b71c1c…" at bounding box center [893, 604] width 25 height 25
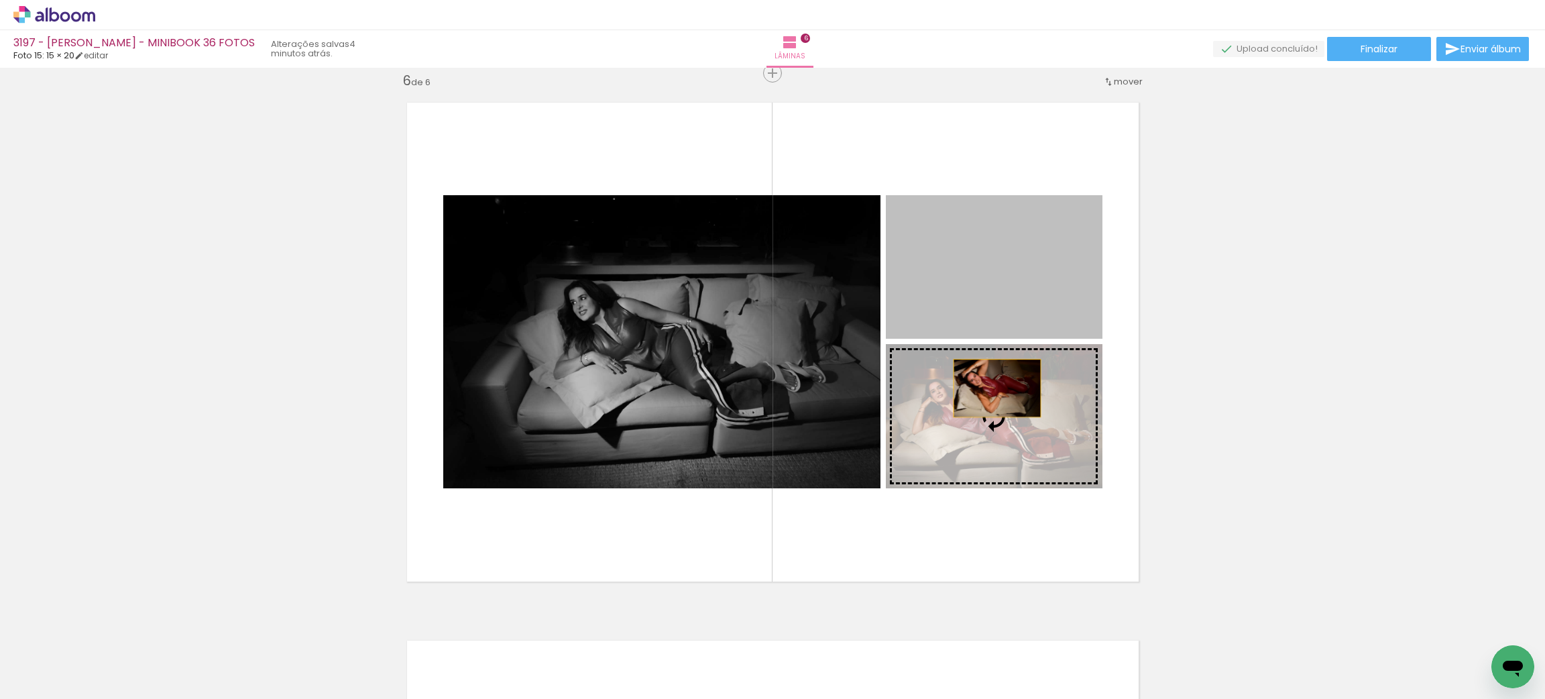
drag, startPoint x: 1000, startPoint y: 312, endPoint x: 980, endPoint y: 410, distance: 100.5
click at [0, 0] on slot at bounding box center [0, 0] width 0 height 0
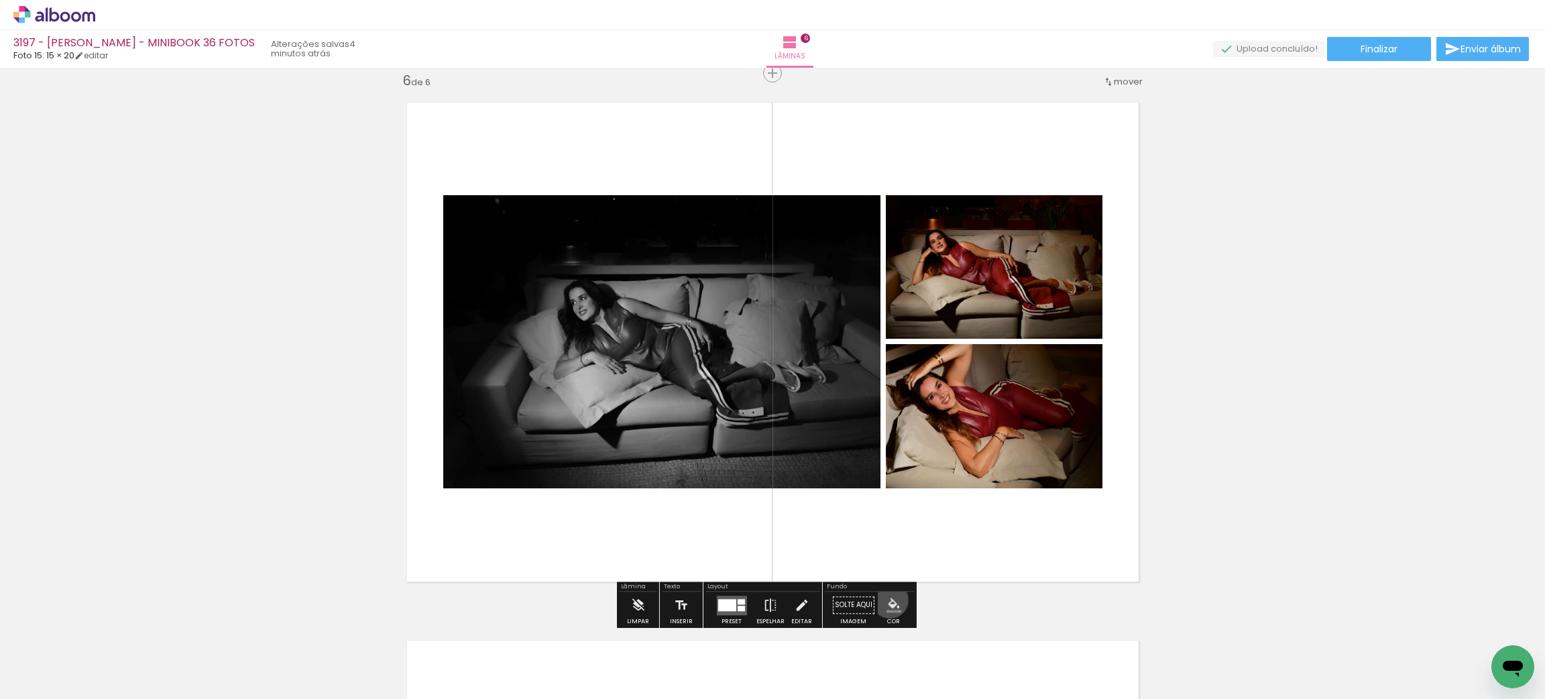
click at [886, 599] on iron-icon "color picker" at bounding box center [893, 604] width 15 height 15
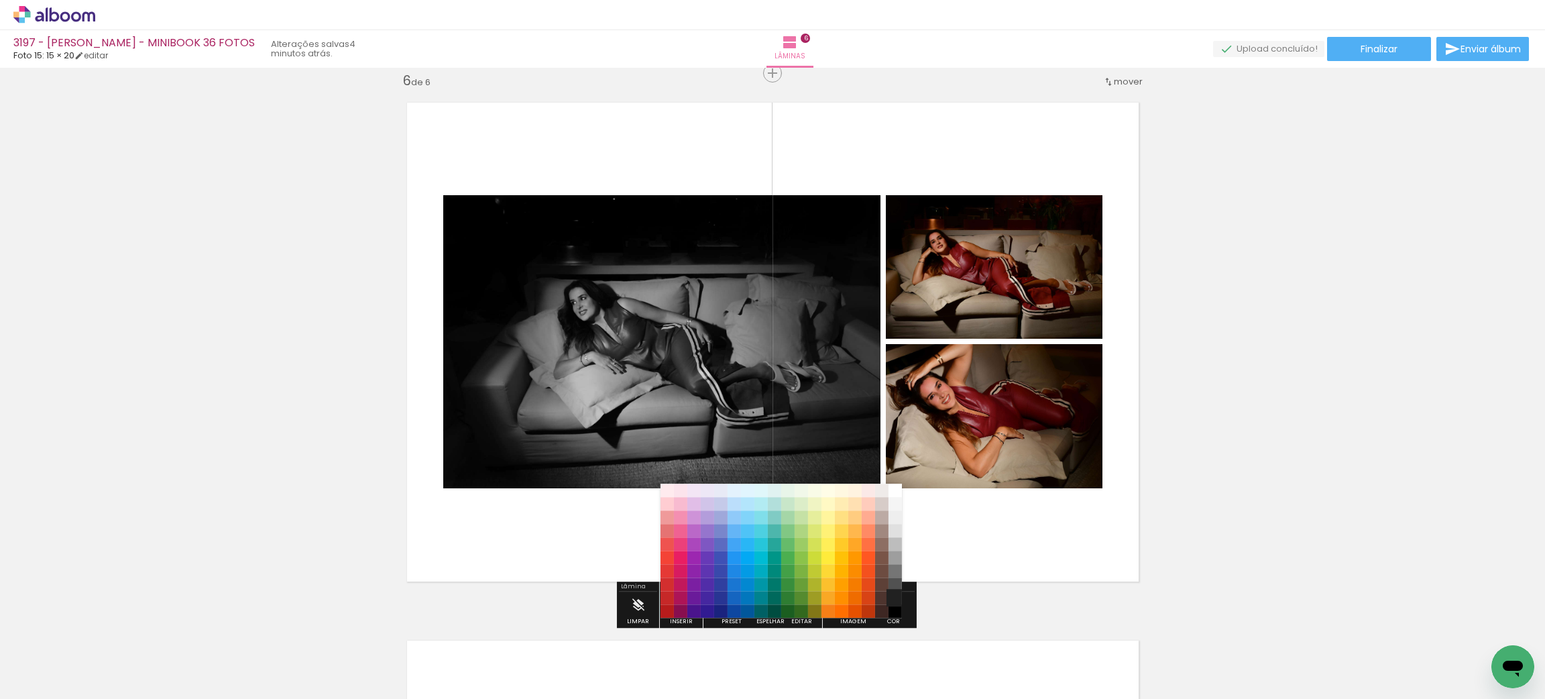
click at [888, 595] on paper-item "#212121" at bounding box center [894, 597] width 13 height 13
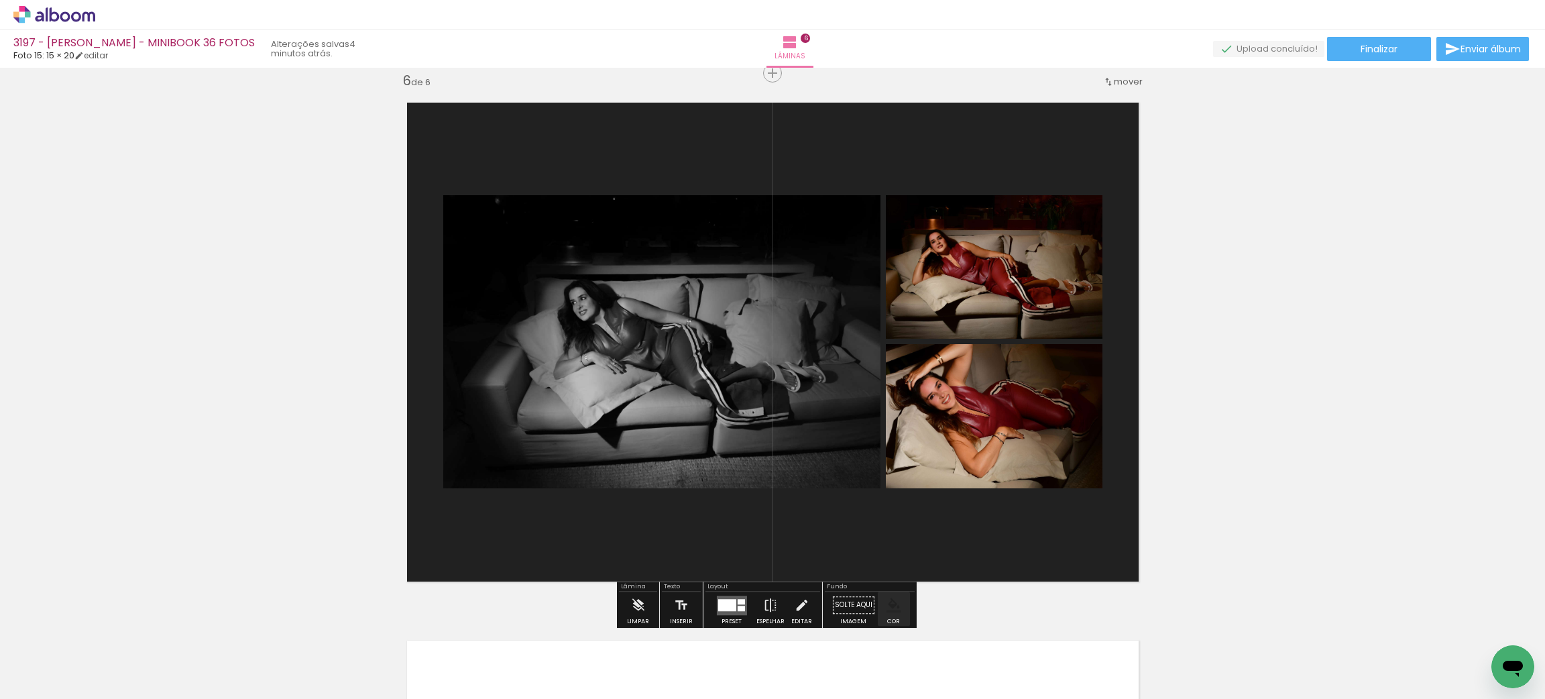
click at [886, 606] on iron-icon "color picker" at bounding box center [893, 604] width 15 height 15
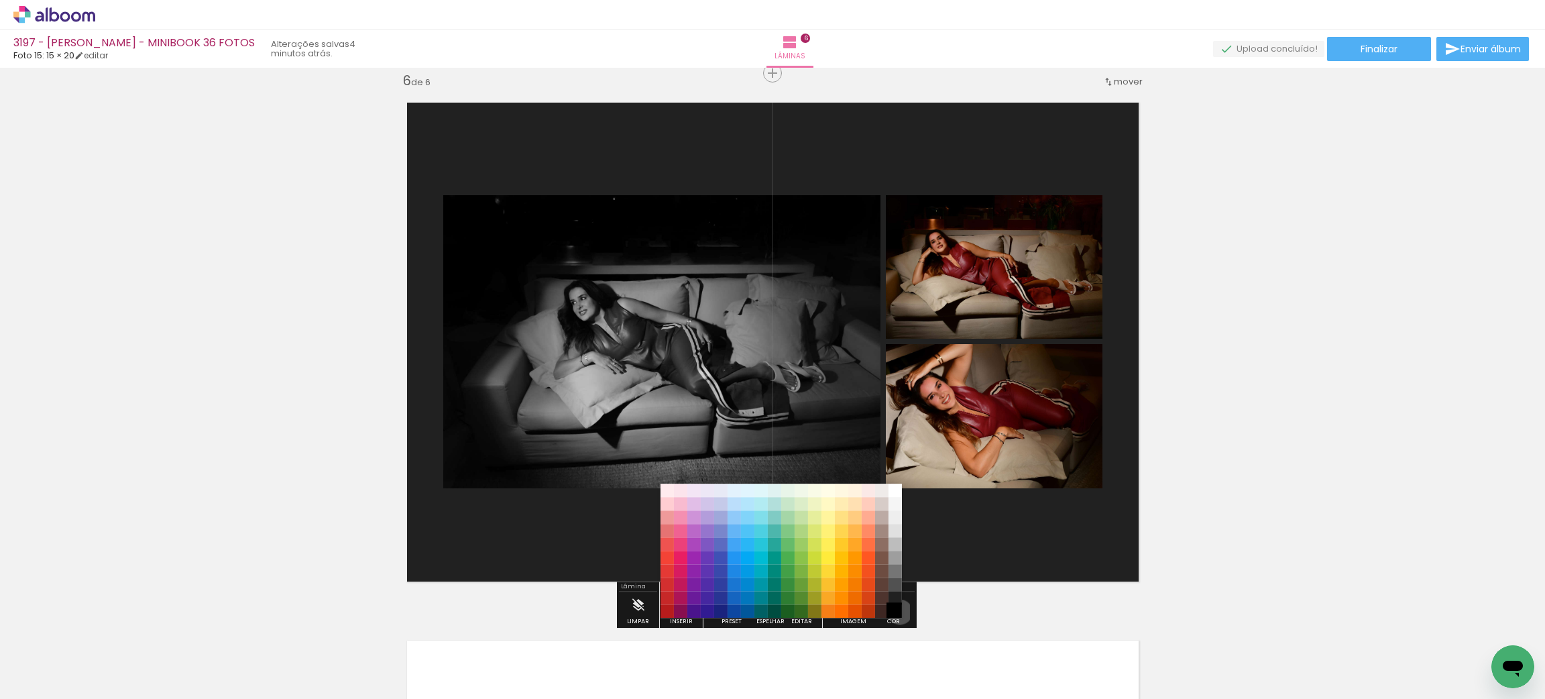
click at [896, 612] on paper-item "#000000" at bounding box center [894, 610] width 13 height 13
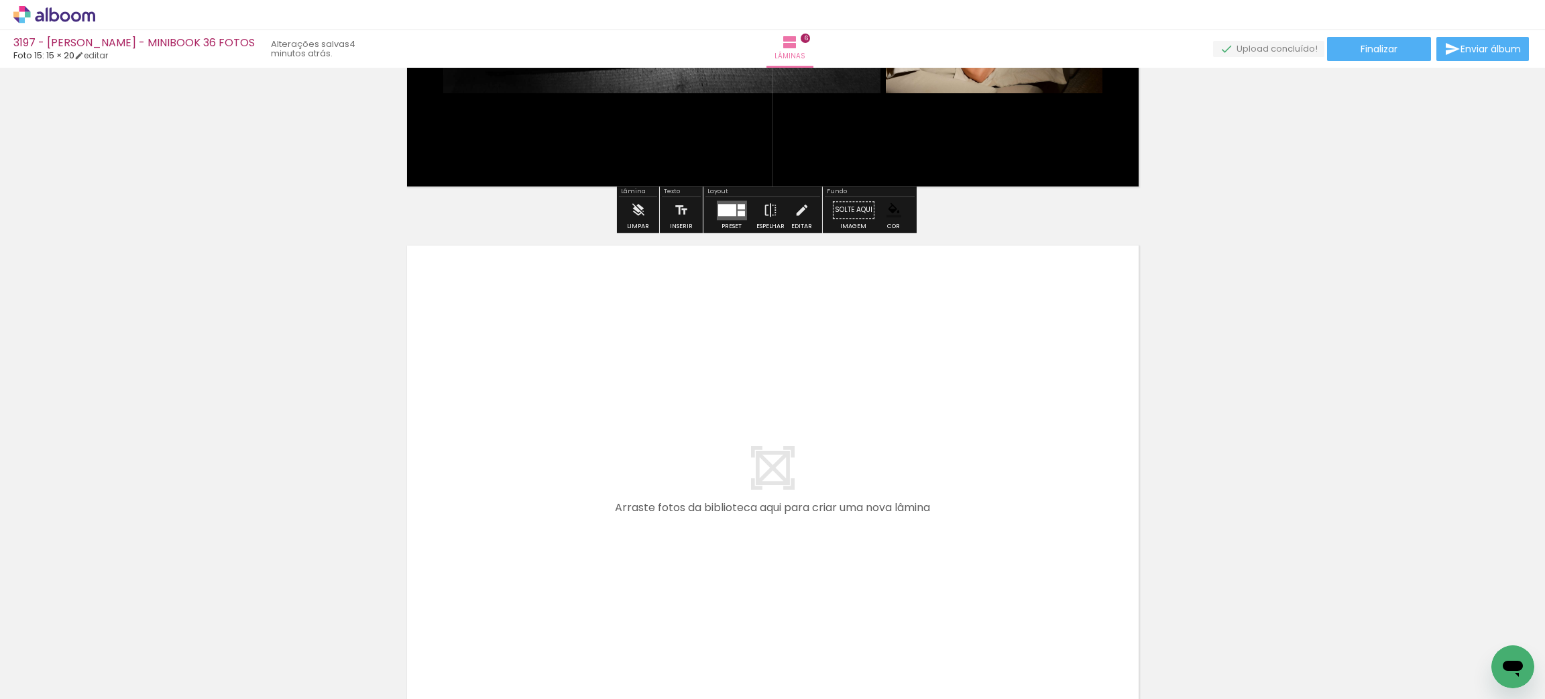
scroll to position [3209, 0]
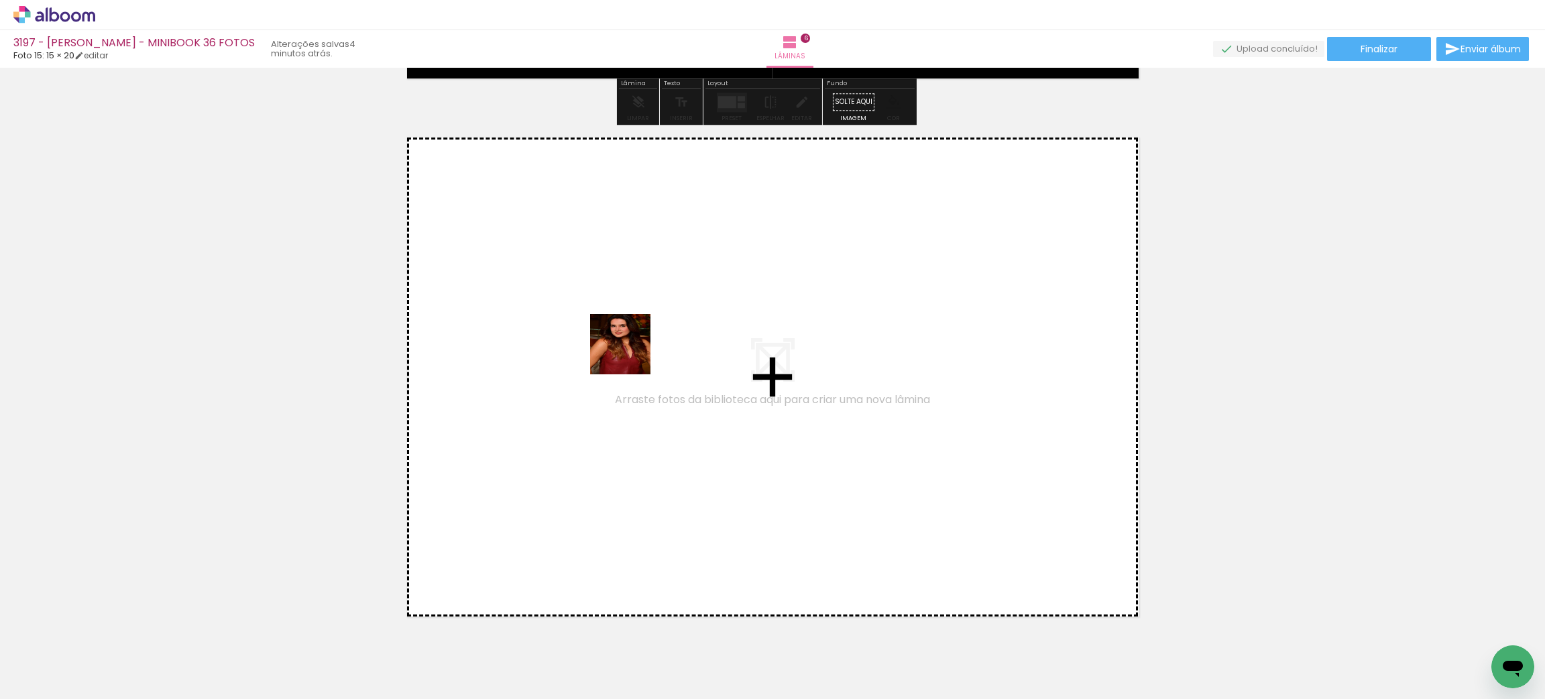
drag, startPoint x: 538, startPoint y: 614, endPoint x: 631, endPoint y: 352, distance: 278.0
click at [631, 352] on quentale-workspace at bounding box center [772, 349] width 1545 height 699
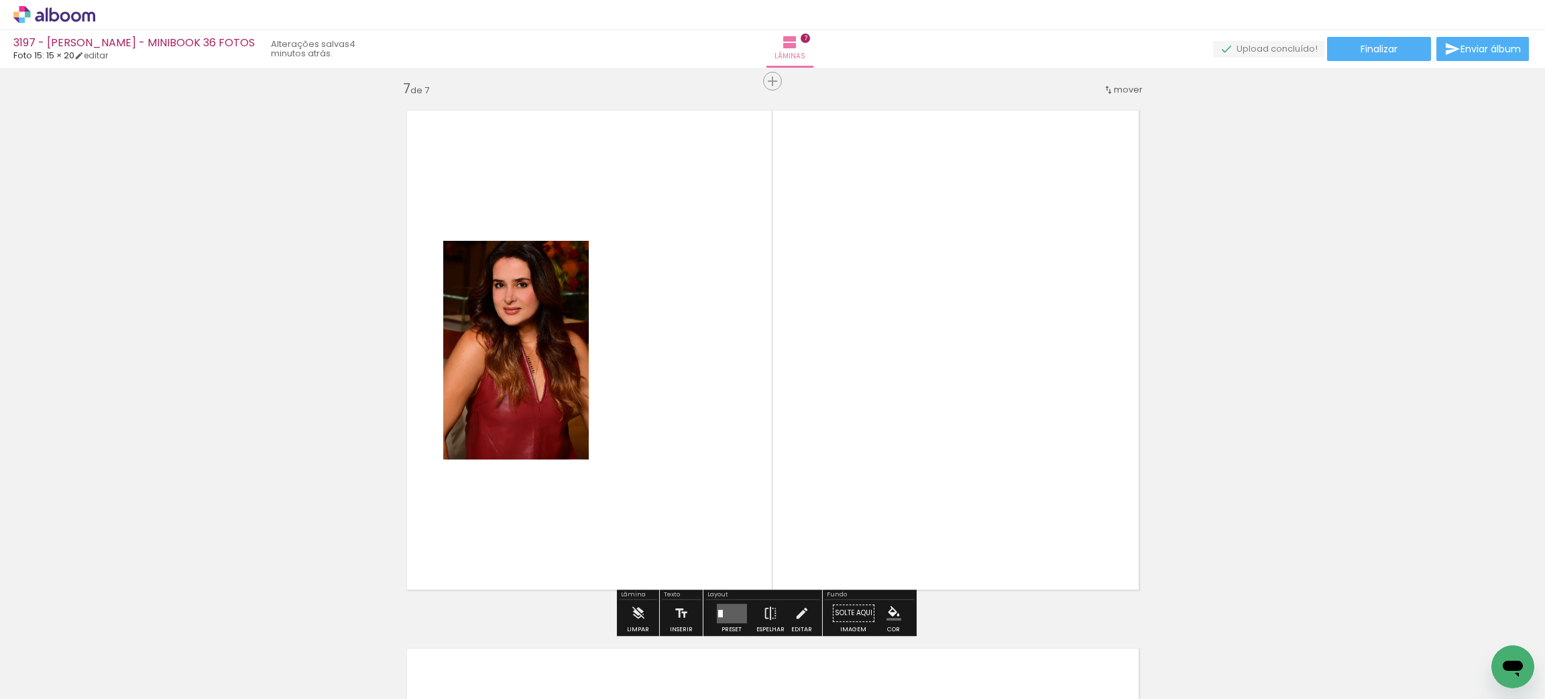
scroll to position [3243, 0]
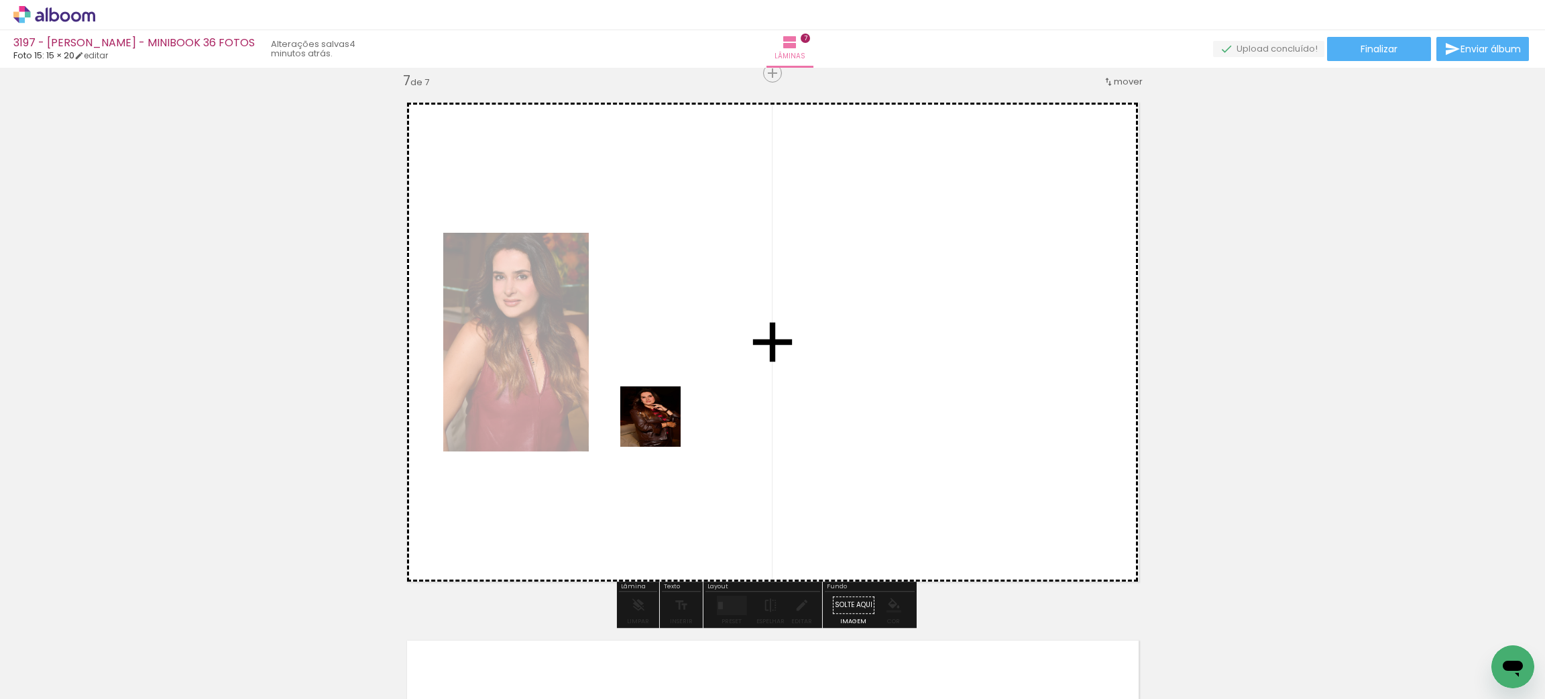
drag, startPoint x: 606, startPoint y: 639, endPoint x: 656, endPoint y: 644, distance: 51.2
click at [687, 374] on quentale-workspace at bounding box center [772, 349] width 1545 height 699
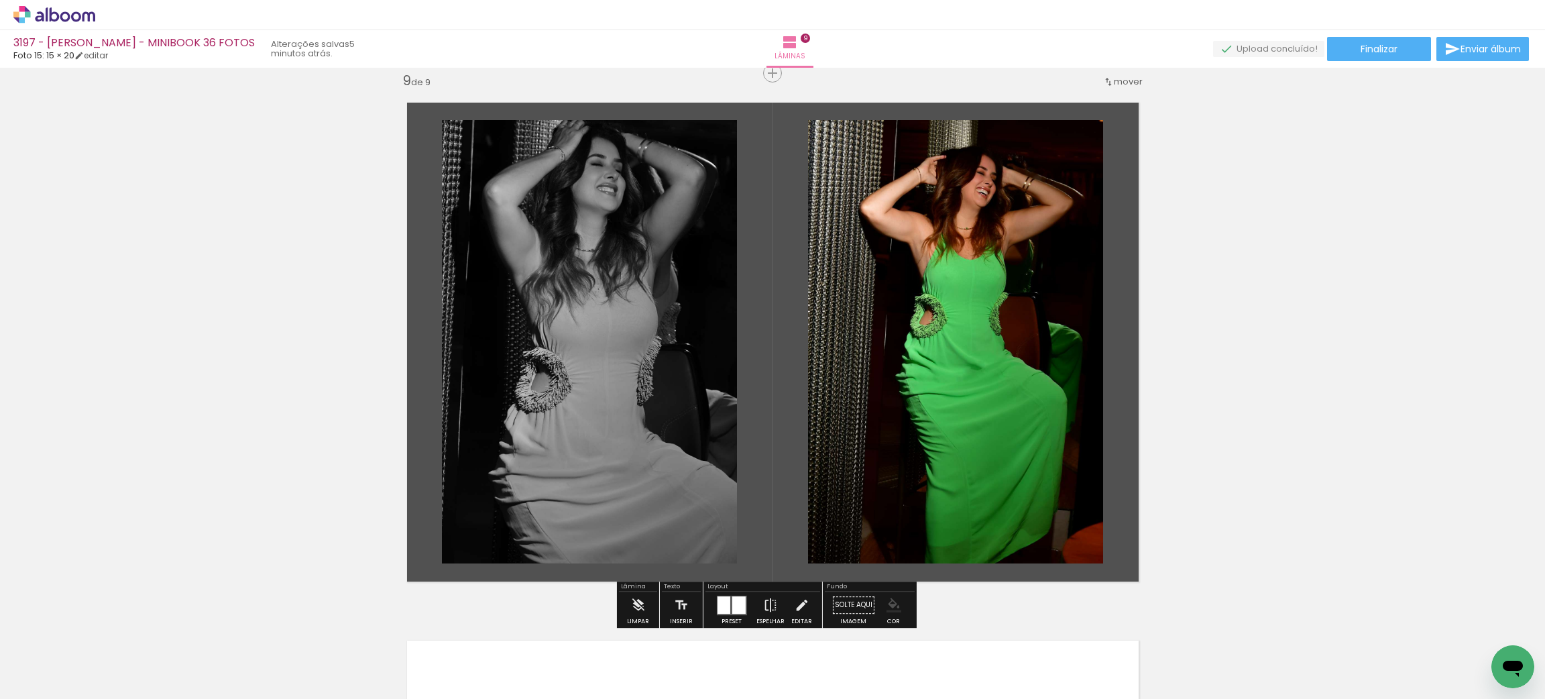
scroll to position [0, 591]
drag, startPoint x: 890, startPoint y: 597, endPoint x: 907, endPoint y: 606, distance: 18.3
click at [888, 595] on paper-menu-button "#ffebee #ffcdd2 #ef9a9a #e57373 #ef5350 #f44336 #e53935 #d32f2f #c62828 #b71c1c…" at bounding box center [893, 604] width 25 height 25
click at [890, 605] on iron-icon "color picker" at bounding box center [893, 604] width 15 height 15
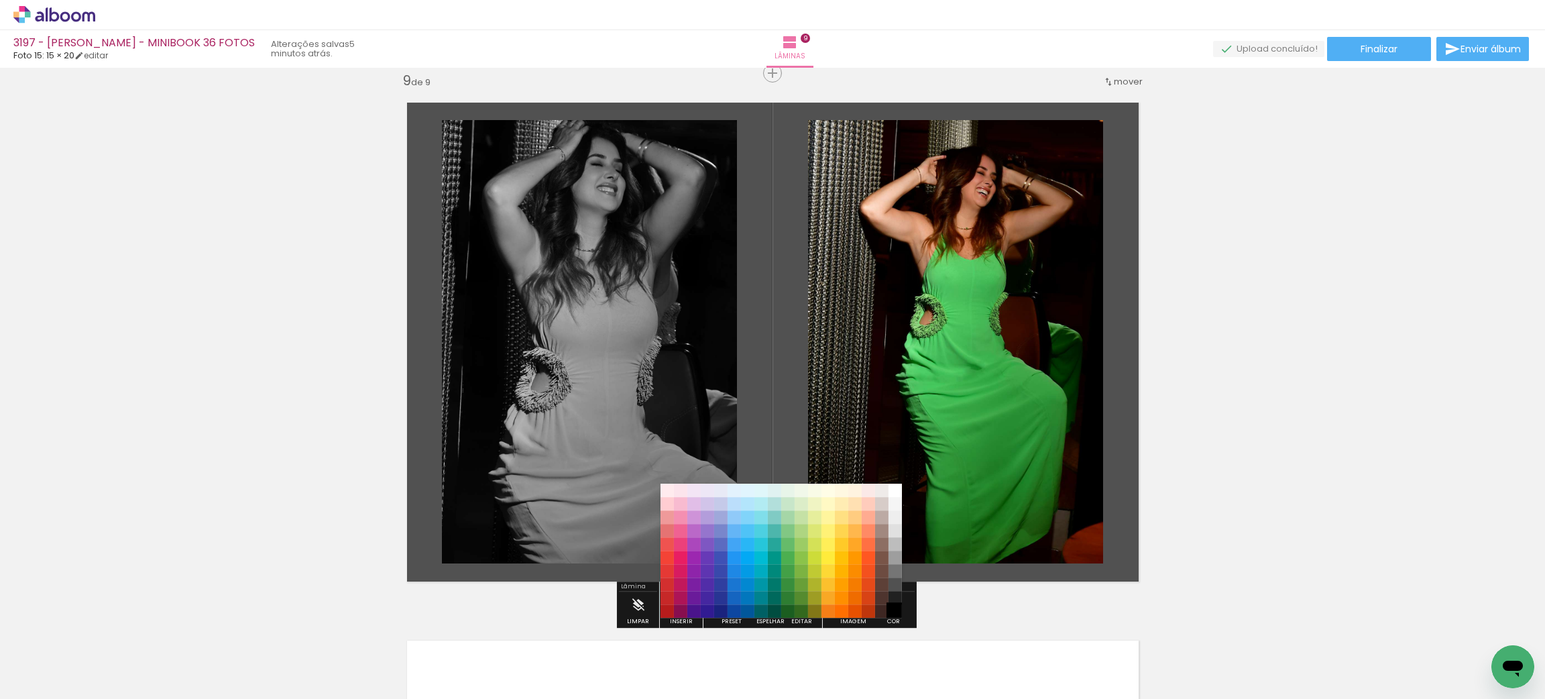
click at [898, 609] on paper-item "#000000" at bounding box center [894, 610] width 13 height 13
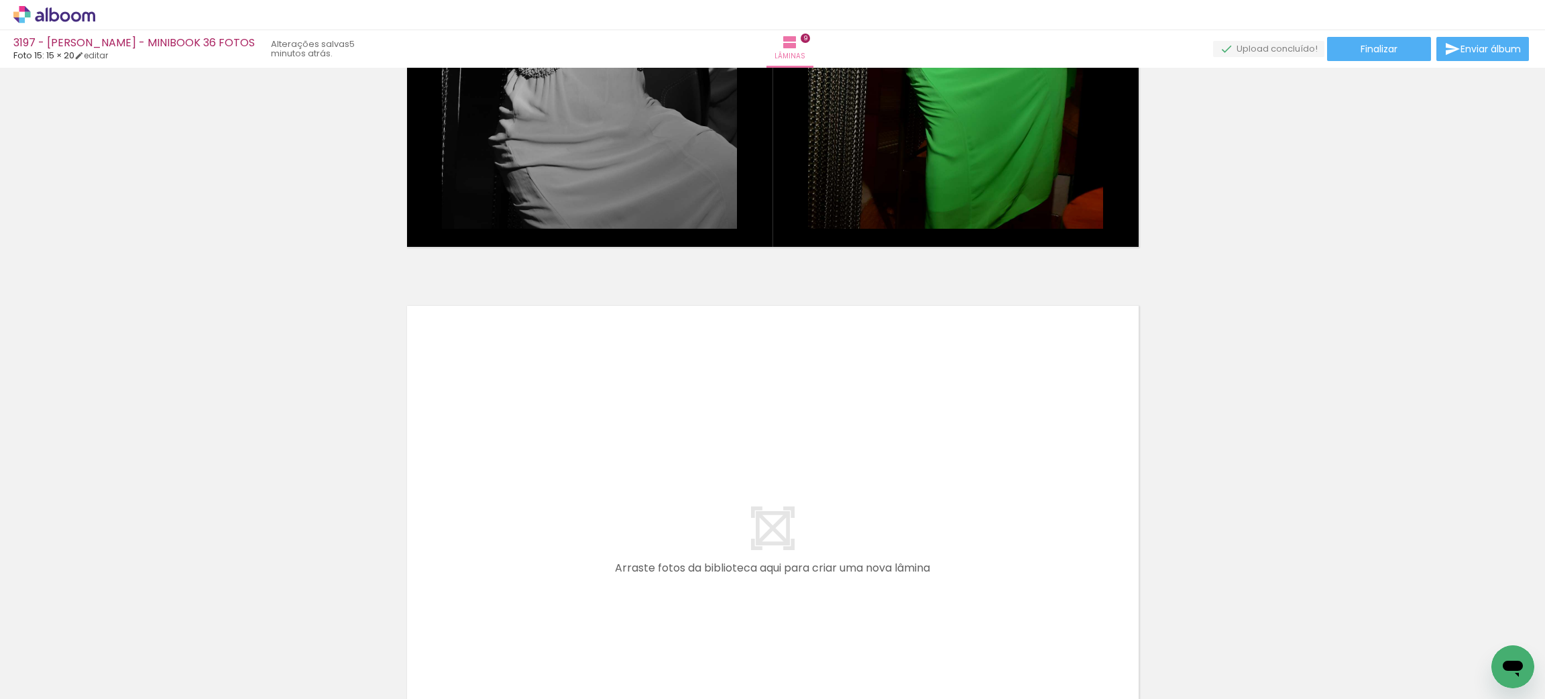
scroll to position [4882, 0]
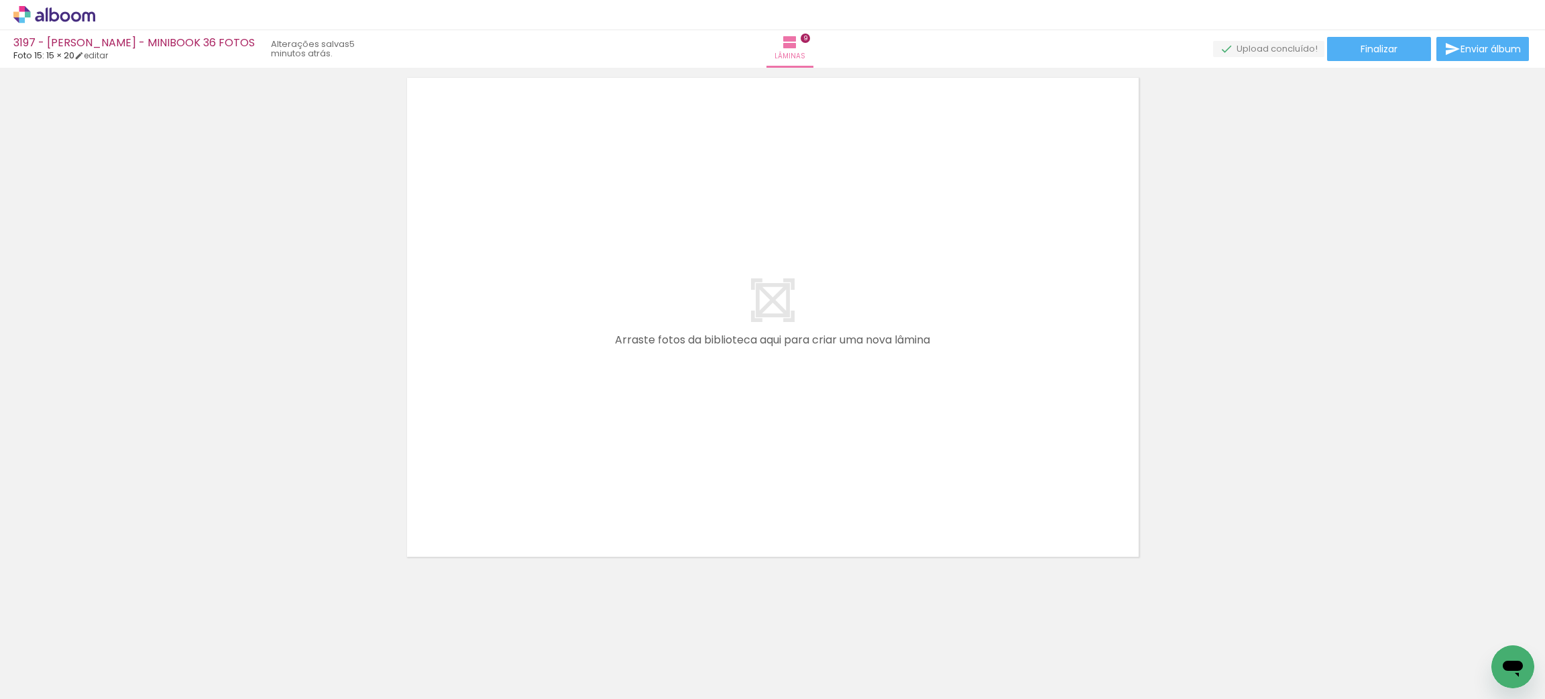
drag, startPoint x: 594, startPoint y: 613, endPoint x: 681, endPoint y: 618, distance: 86.7
click at [615, 426] on quentale-workspace at bounding box center [772, 349] width 1545 height 699
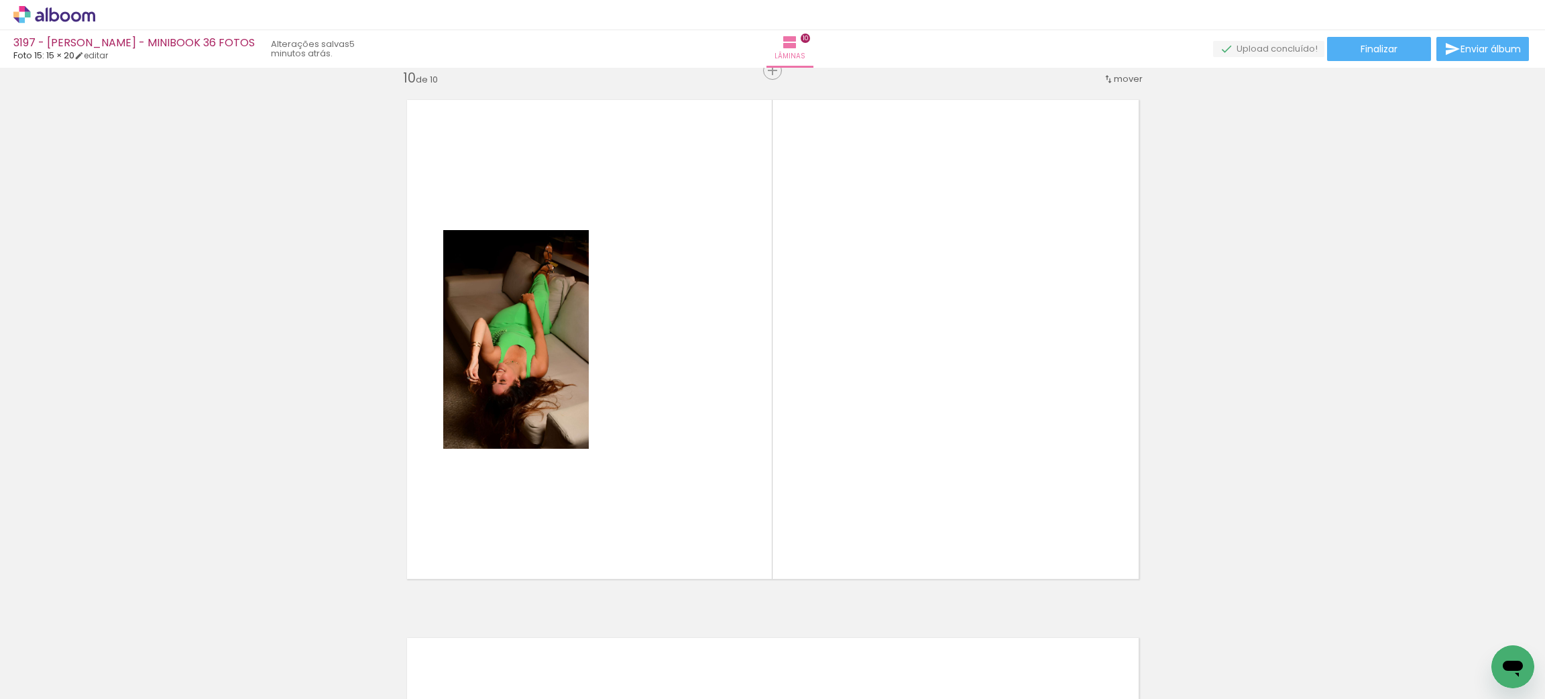
scroll to position [4857, 0]
drag, startPoint x: 658, startPoint y: 635, endPoint x: 724, endPoint y: 664, distance: 71.1
click at [681, 397] on quentale-workspace at bounding box center [772, 349] width 1545 height 699
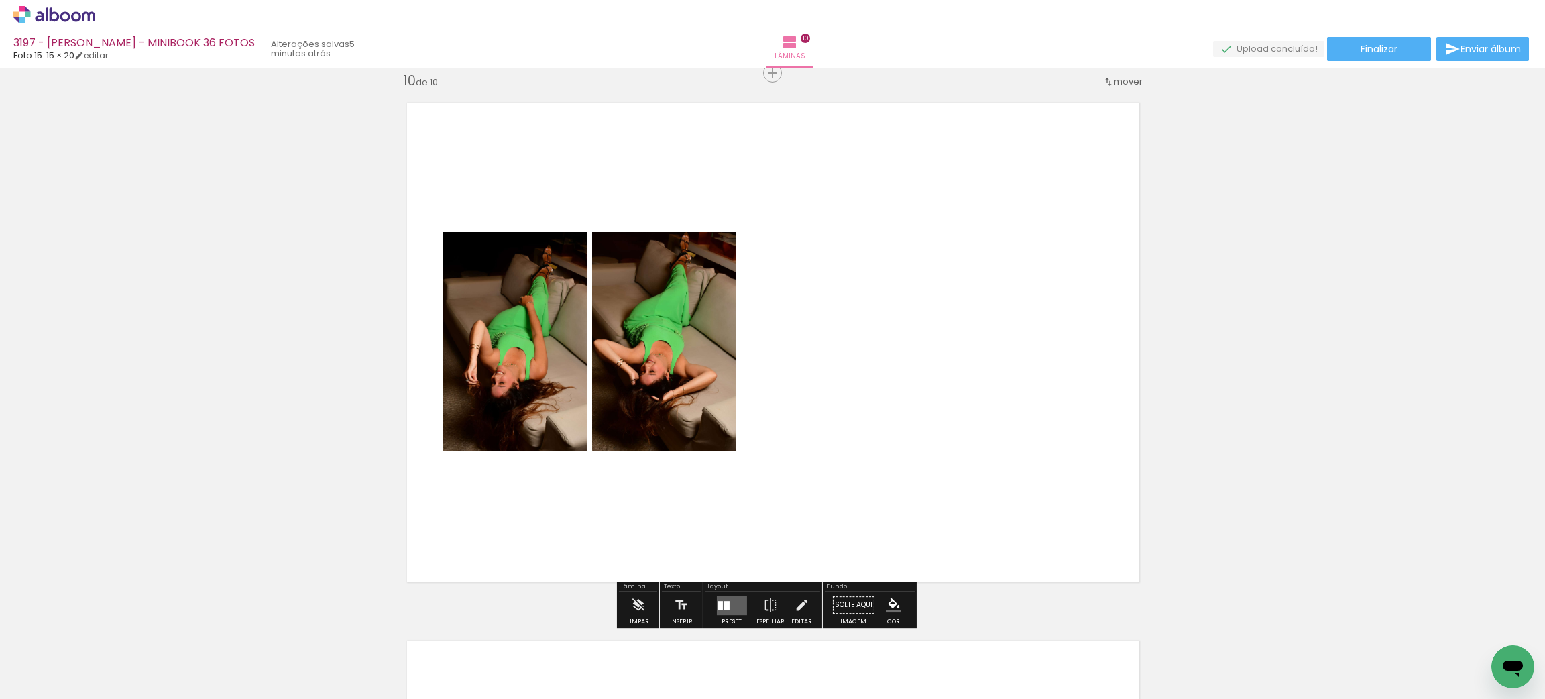
drag, startPoint x: 738, startPoint y: 643, endPoint x: 831, endPoint y: 410, distance: 250.4
click at [838, 405] on quentale-workspace at bounding box center [772, 349] width 1545 height 699
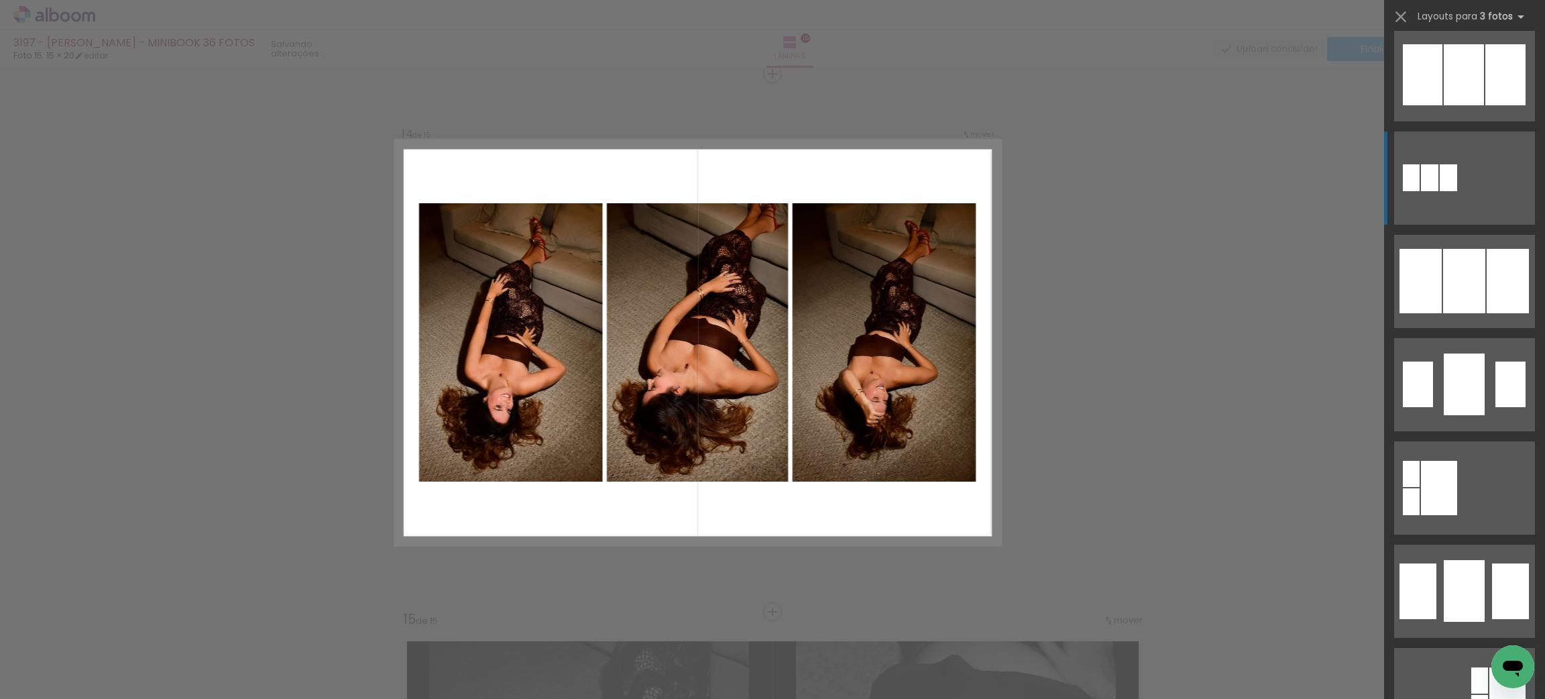
scroll to position [838, 0]
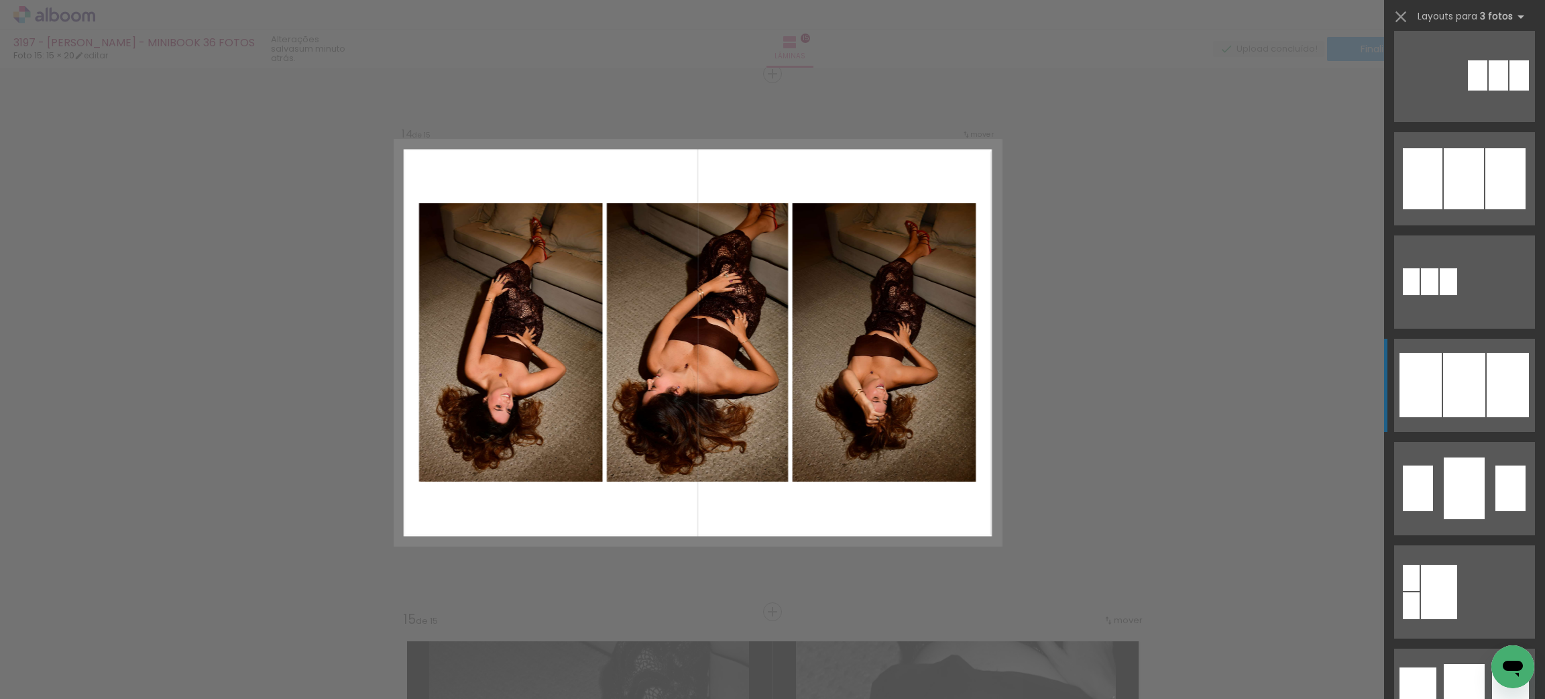
click at [1469, 404] on div at bounding box center [1464, 385] width 42 height 64
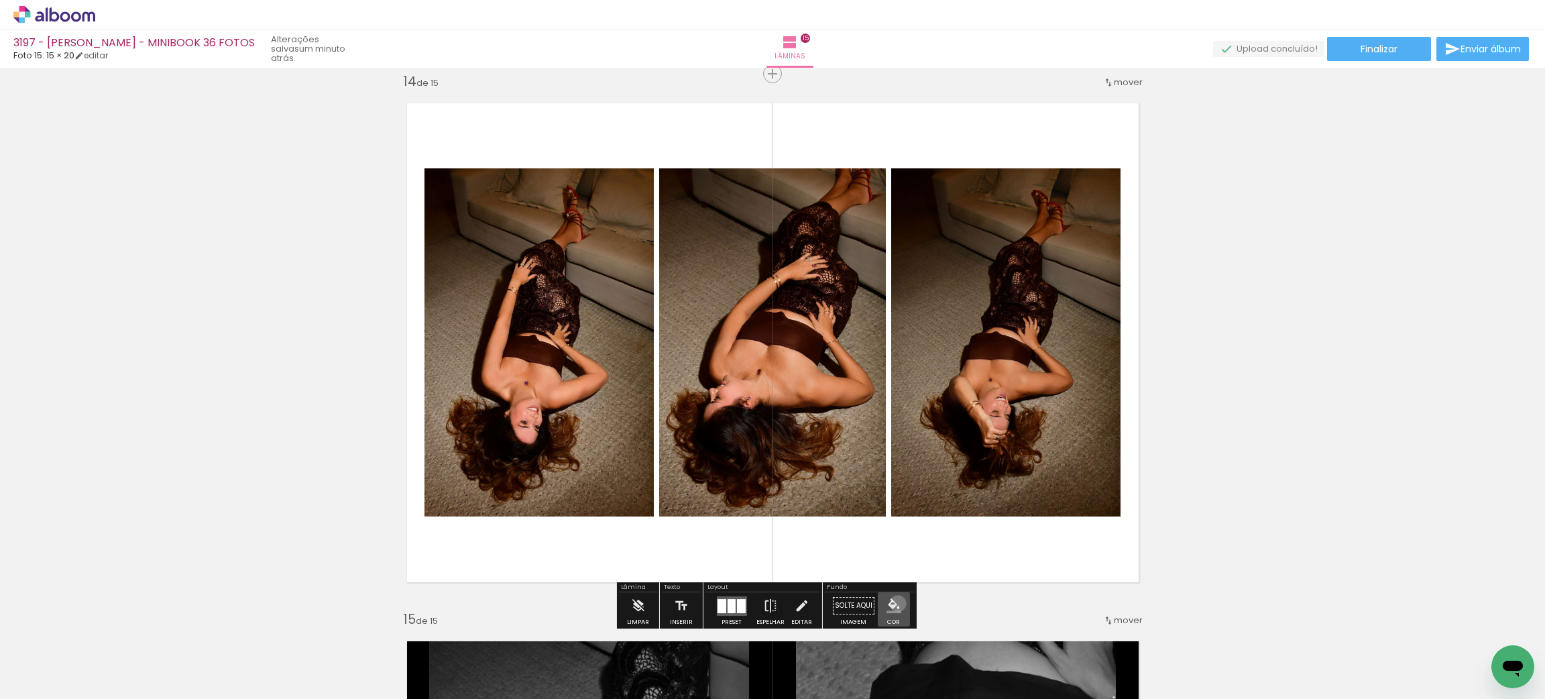
click at [895, 603] on iron-icon "color picker" at bounding box center [893, 605] width 15 height 15
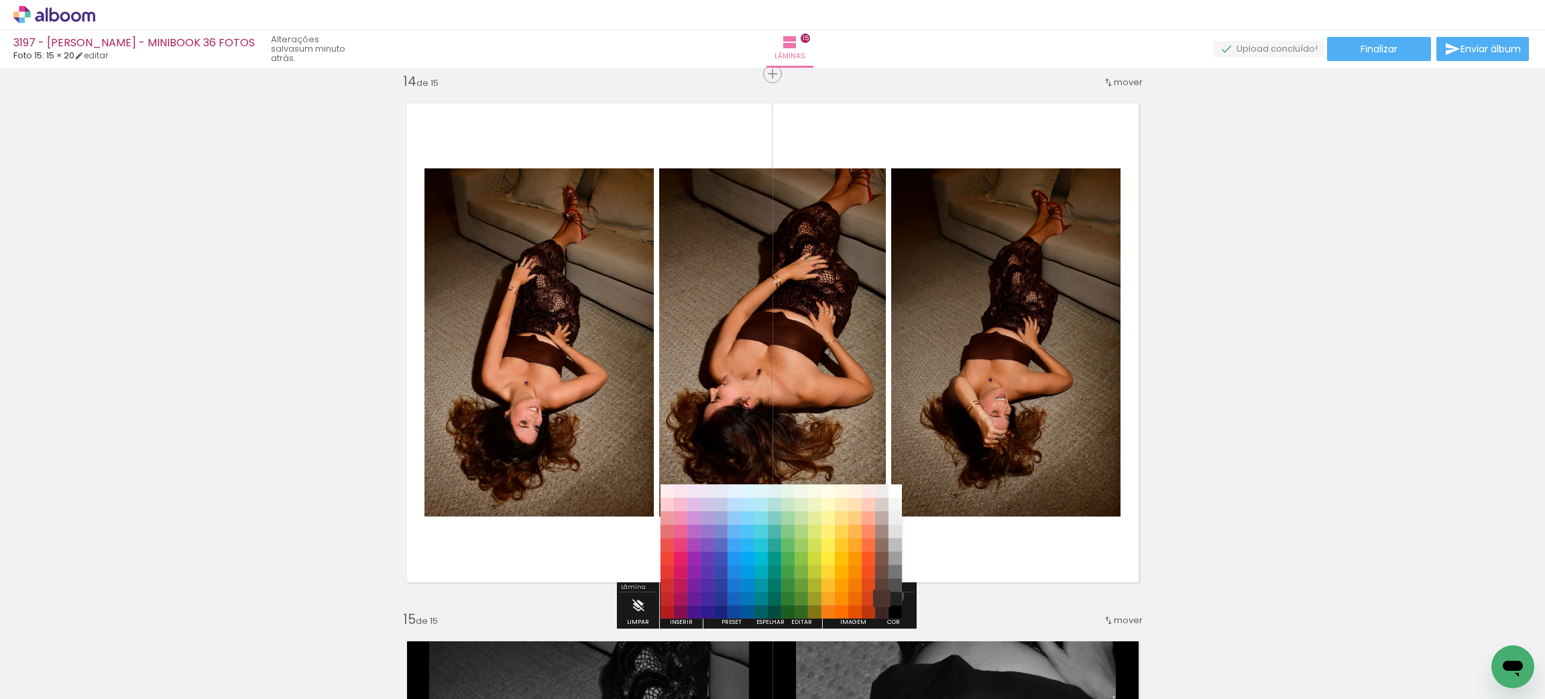
click at [888, 595] on paper-item "#4e342e" at bounding box center [881, 597] width 13 height 13
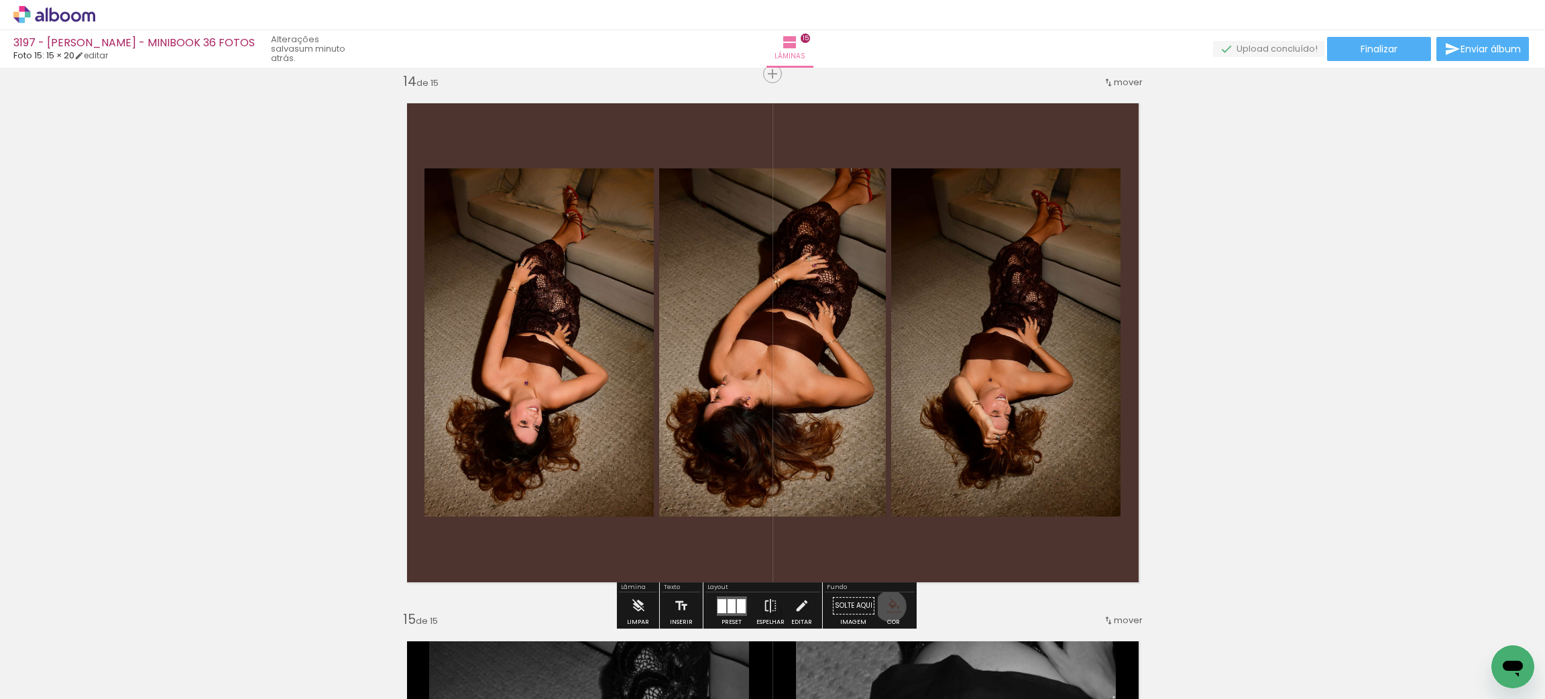
click at [886, 606] on iron-icon "color picker" at bounding box center [893, 605] width 15 height 15
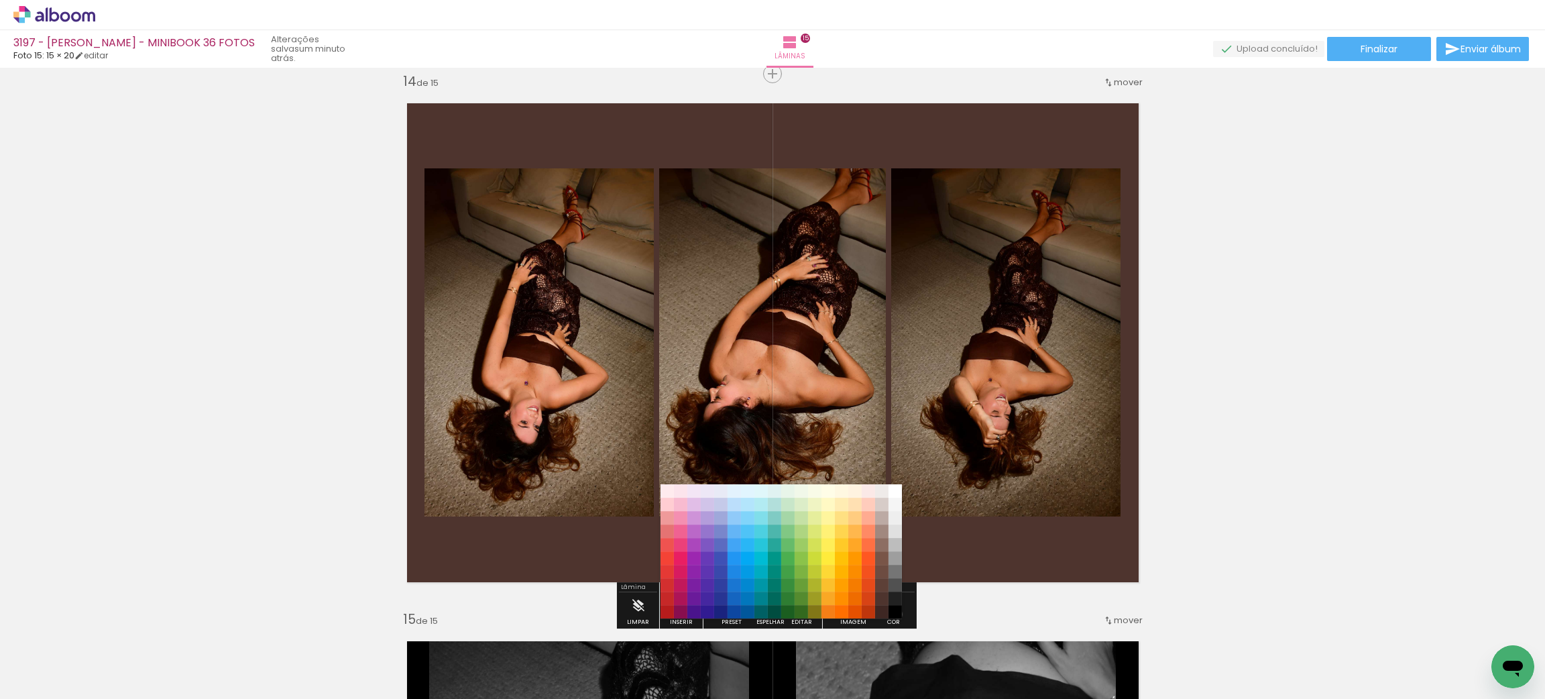
drag, startPoint x: 893, startPoint y: 614, endPoint x: 890, endPoint y: 601, distance: 12.2
click at [895, 613] on paper-item "#000000" at bounding box center [894, 611] width 13 height 13
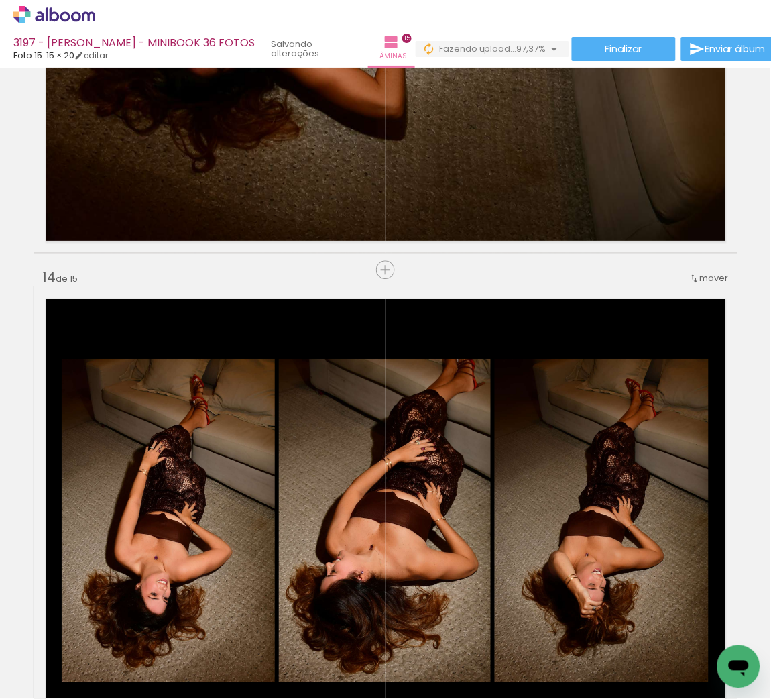
scroll to position [6070, 0]
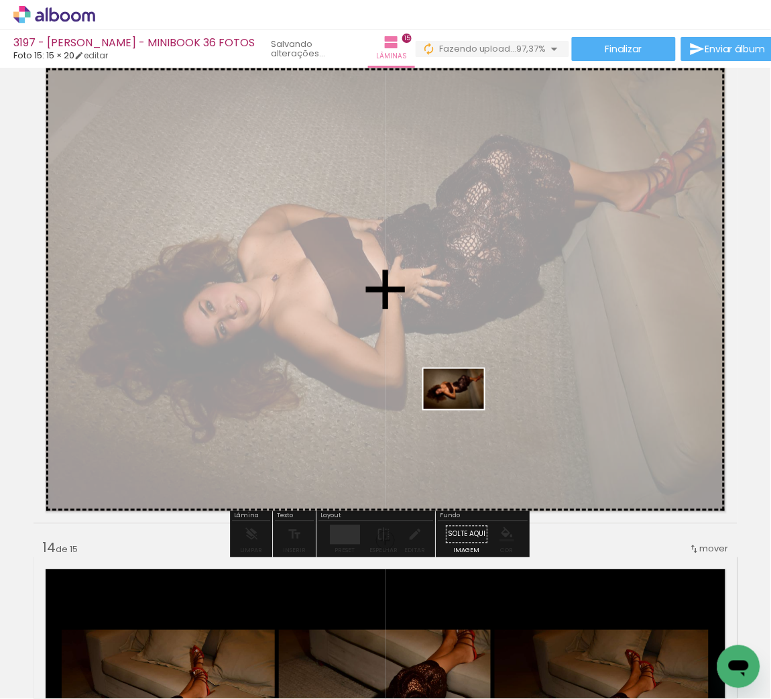
drag, startPoint x: 699, startPoint y: 642, endPoint x: 442, endPoint y: 404, distance: 350.7
click at [463, 409] on quentale-workspace at bounding box center [385, 349] width 771 height 699
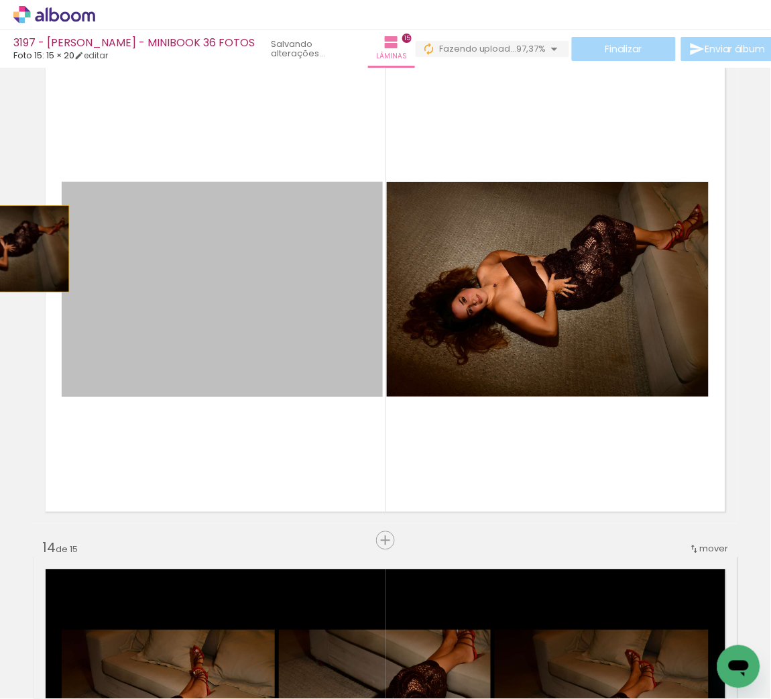
drag, startPoint x: 289, startPoint y: 305, endPoint x: 40, endPoint y: 260, distance: 253.6
click at [0, 247] on html "link( href="../../bower_components/polymer/polymer.html" rel="import" ) picture…" at bounding box center [385, 349] width 771 height 699
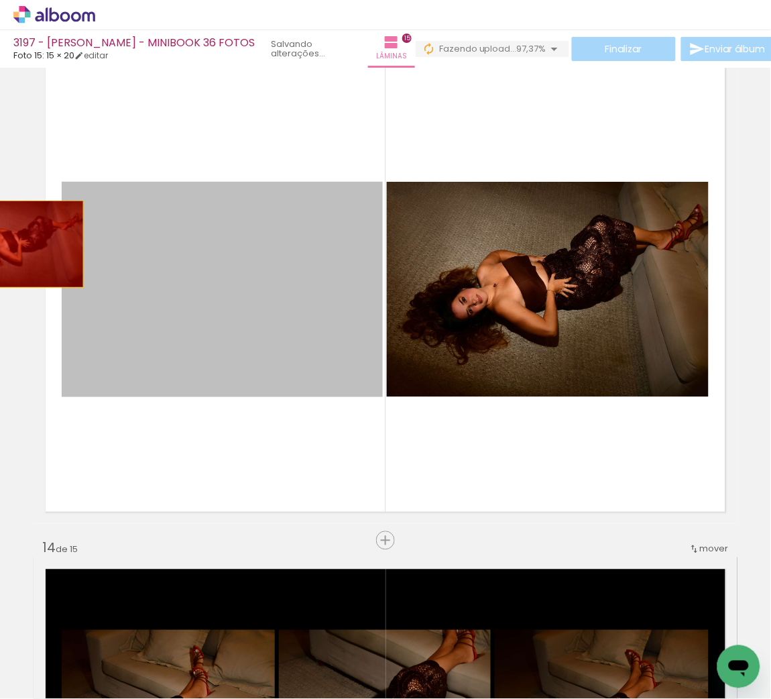
drag, startPoint x: 178, startPoint y: 288, endPoint x: 11, endPoint y: 243, distance: 172.7
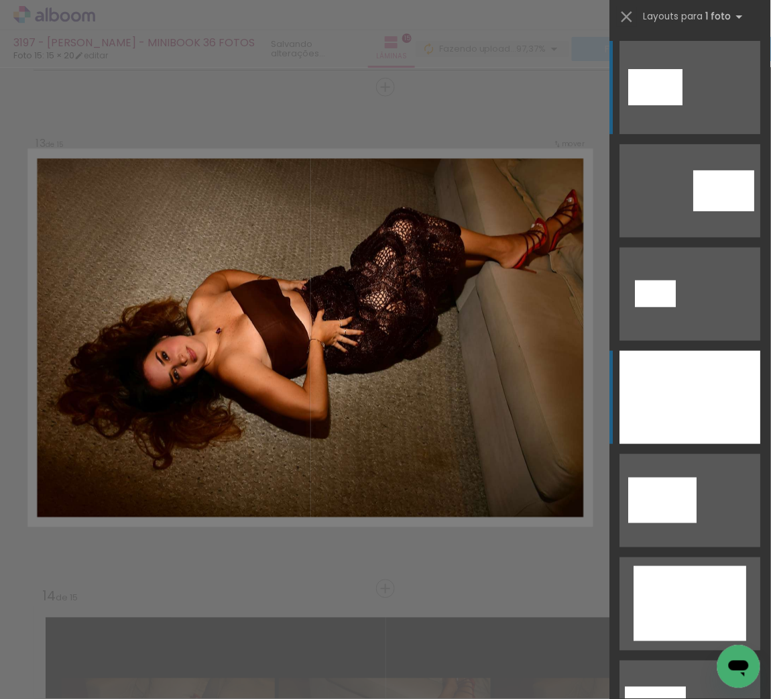
scroll to position [6018, 0]
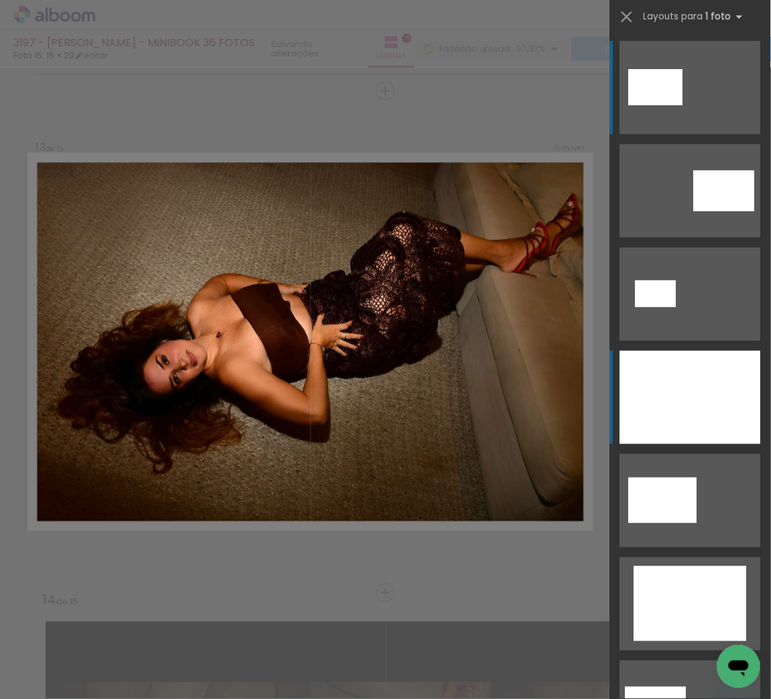
click at [663, 382] on div at bounding box center [690, 397] width 141 height 93
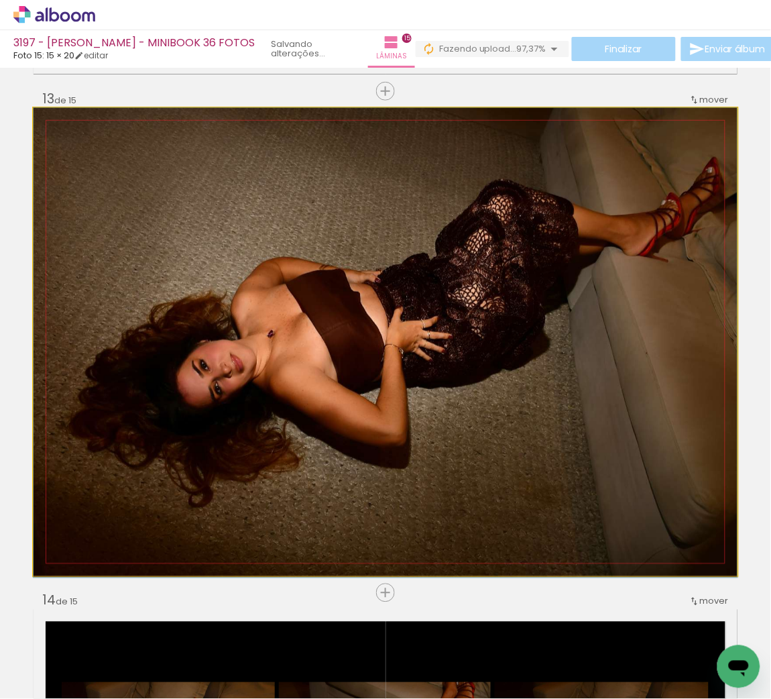
drag, startPoint x: 546, startPoint y: 264, endPoint x: 391, endPoint y: 265, distance: 154.9
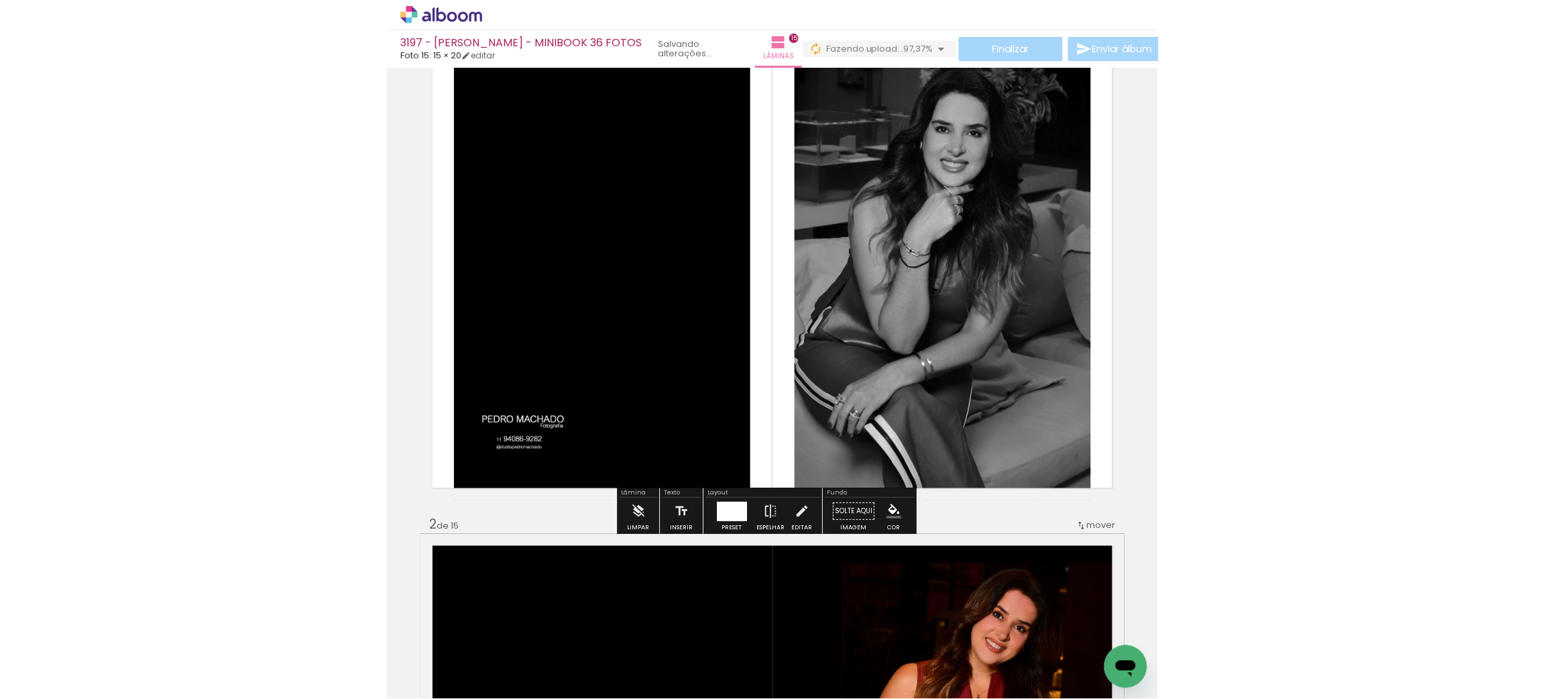
scroll to position [0, 0]
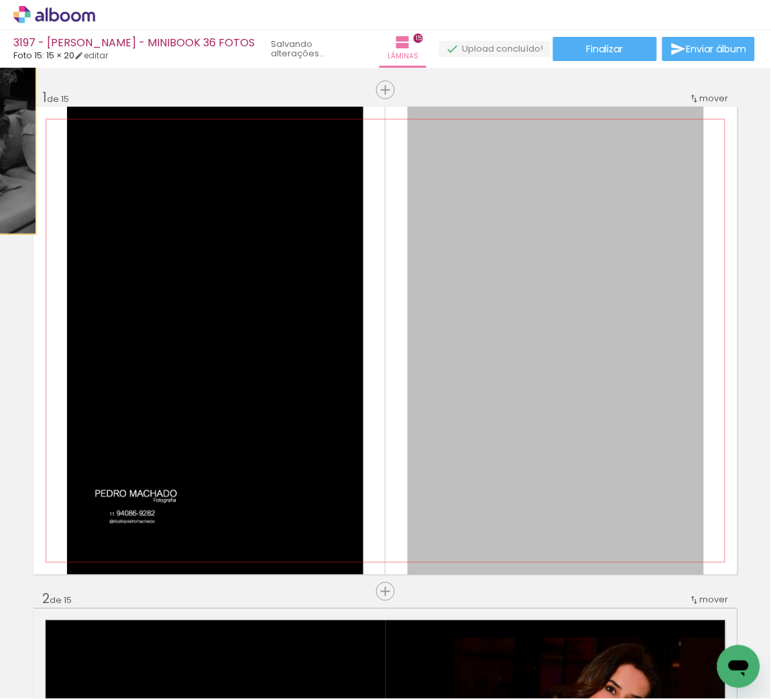
drag, startPoint x: 589, startPoint y: 278, endPoint x: -23, endPoint y: 140, distance: 626.8
click at [0, 140] on html "link( href="../../bower_components/polymer/polymer.html" rel="import" ) picture…" at bounding box center [385, 349] width 771 height 699
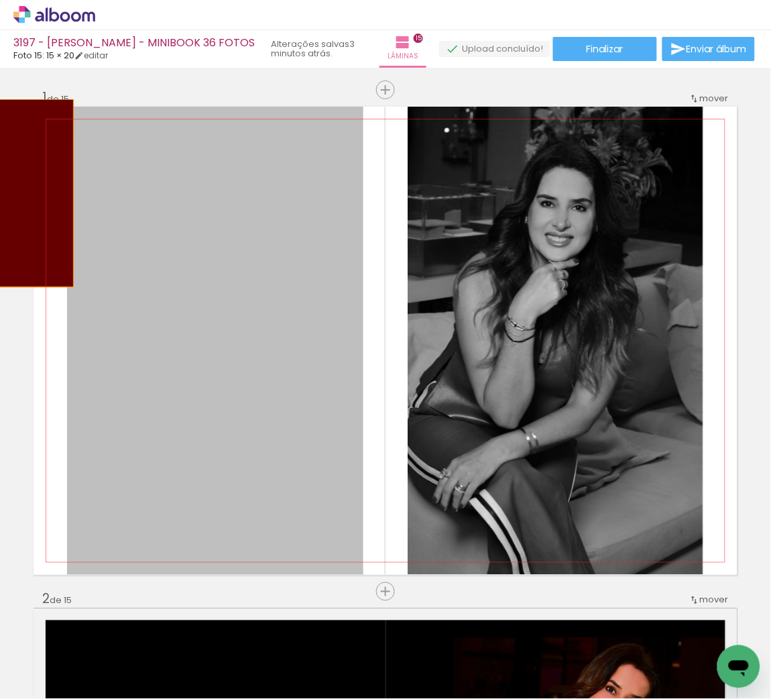
drag, startPoint x: 43, startPoint y: 199, endPoint x: 7, endPoint y: 193, distance: 36.7
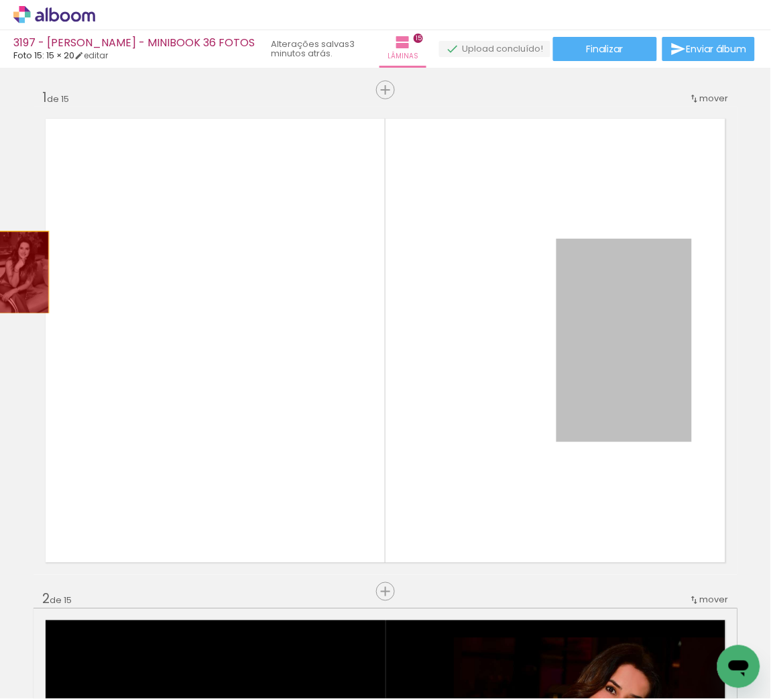
drag, startPoint x: 594, startPoint y: 314, endPoint x: 14, endPoint y: 272, distance: 581.5
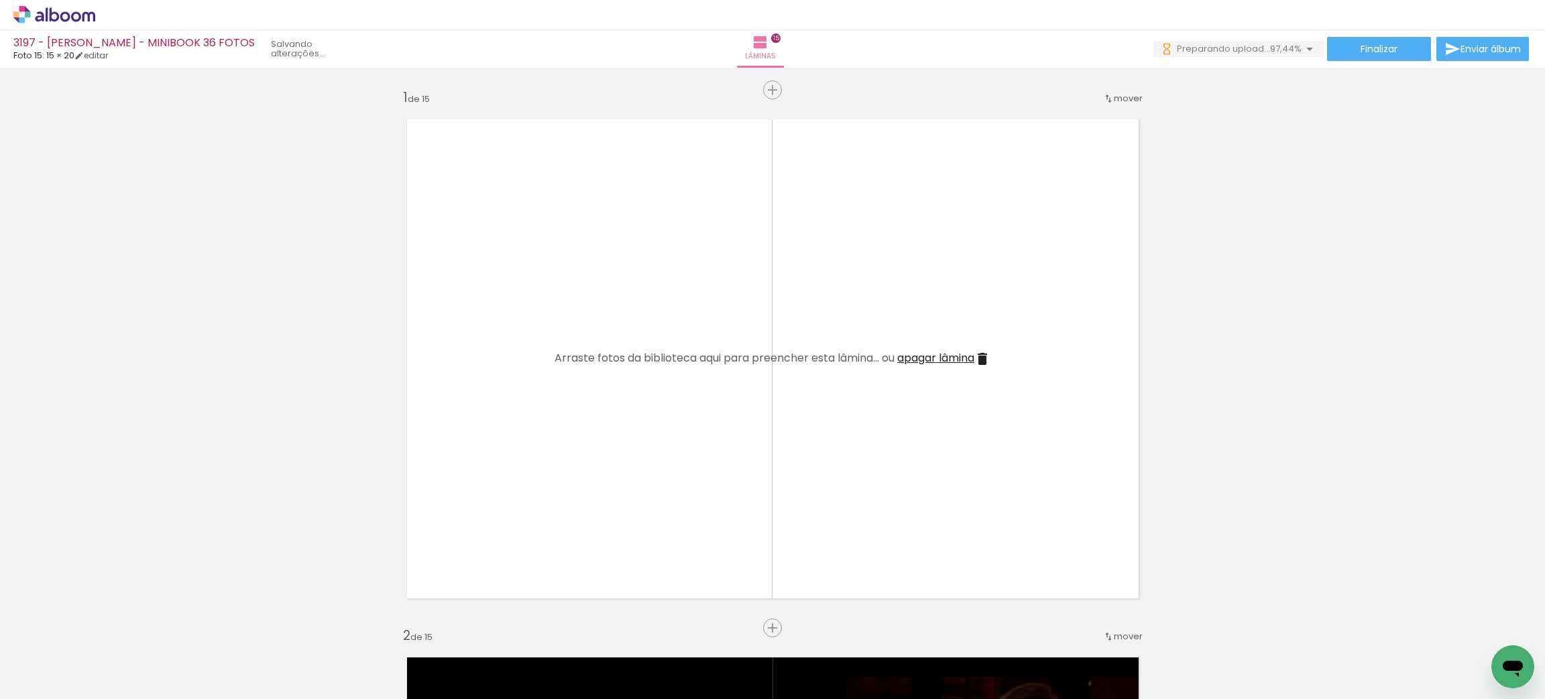
scroll to position [0, 1497]
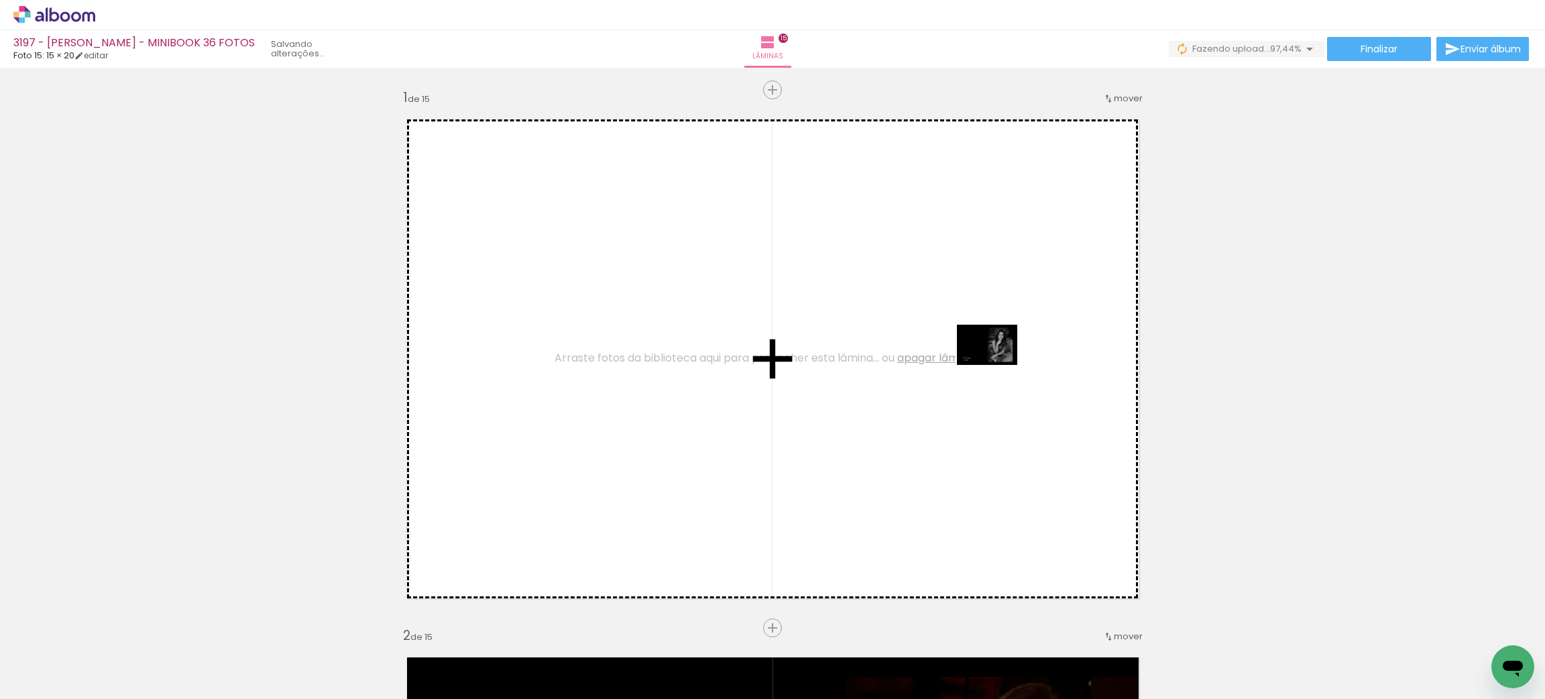
drag, startPoint x: 1480, startPoint y: 640, endPoint x: 997, endPoint y: 365, distance: 555.6
click at [770, 365] on quentale-workspace at bounding box center [772, 349] width 1545 height 699
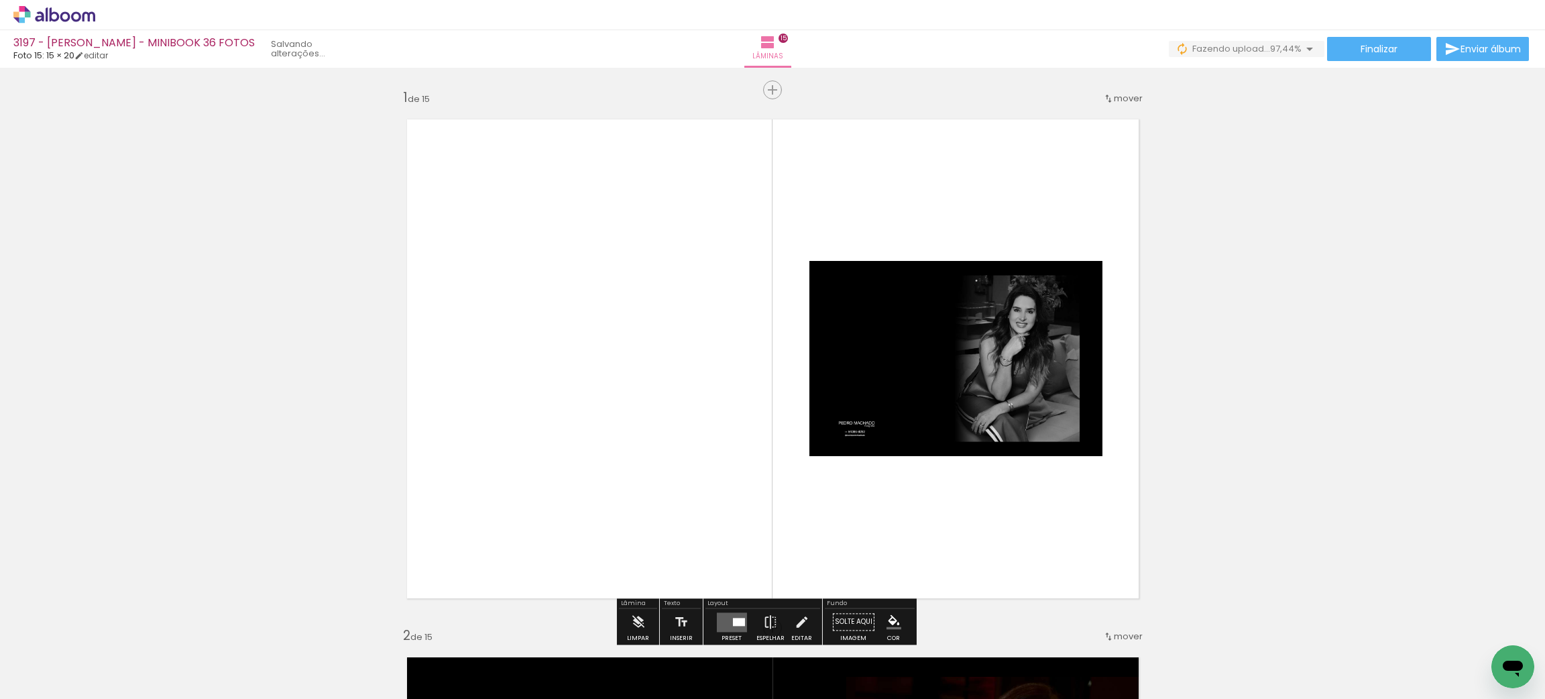
click at [719, 606] on div "Layout Preset Espelhar Editar" at bounding box center [762, 621] width 119 height 46
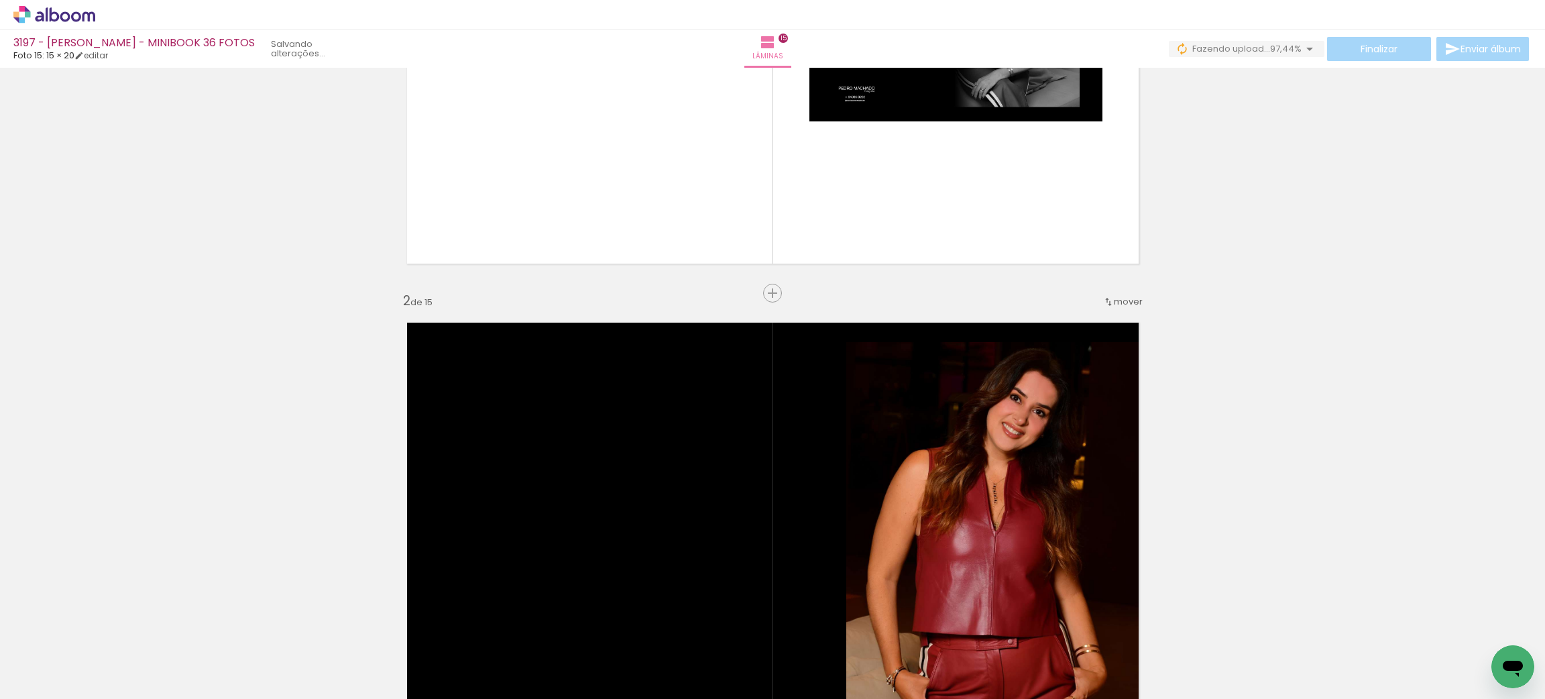
scroll to position [335, 0]
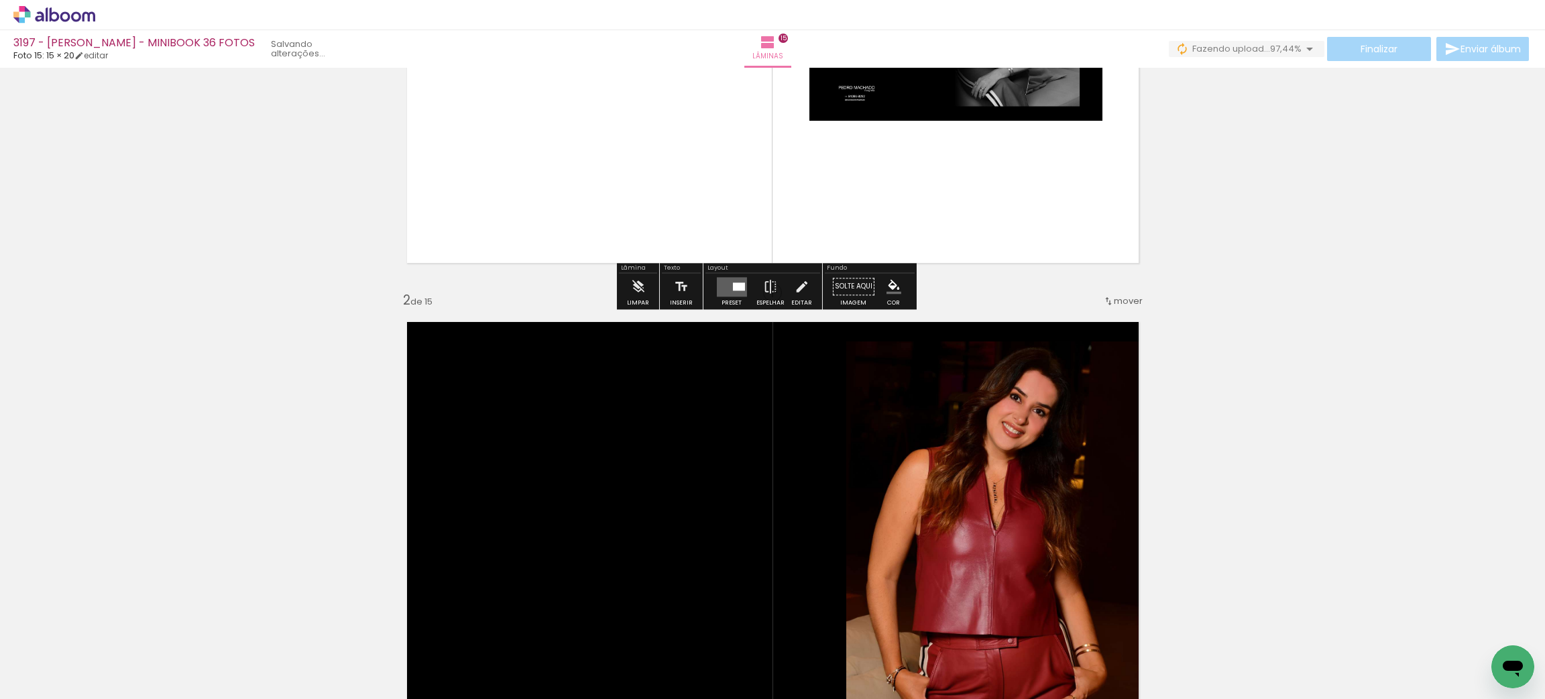
click at [716, 283] on quentale-layouter at bounding box center [731, 286] width 30 height 19
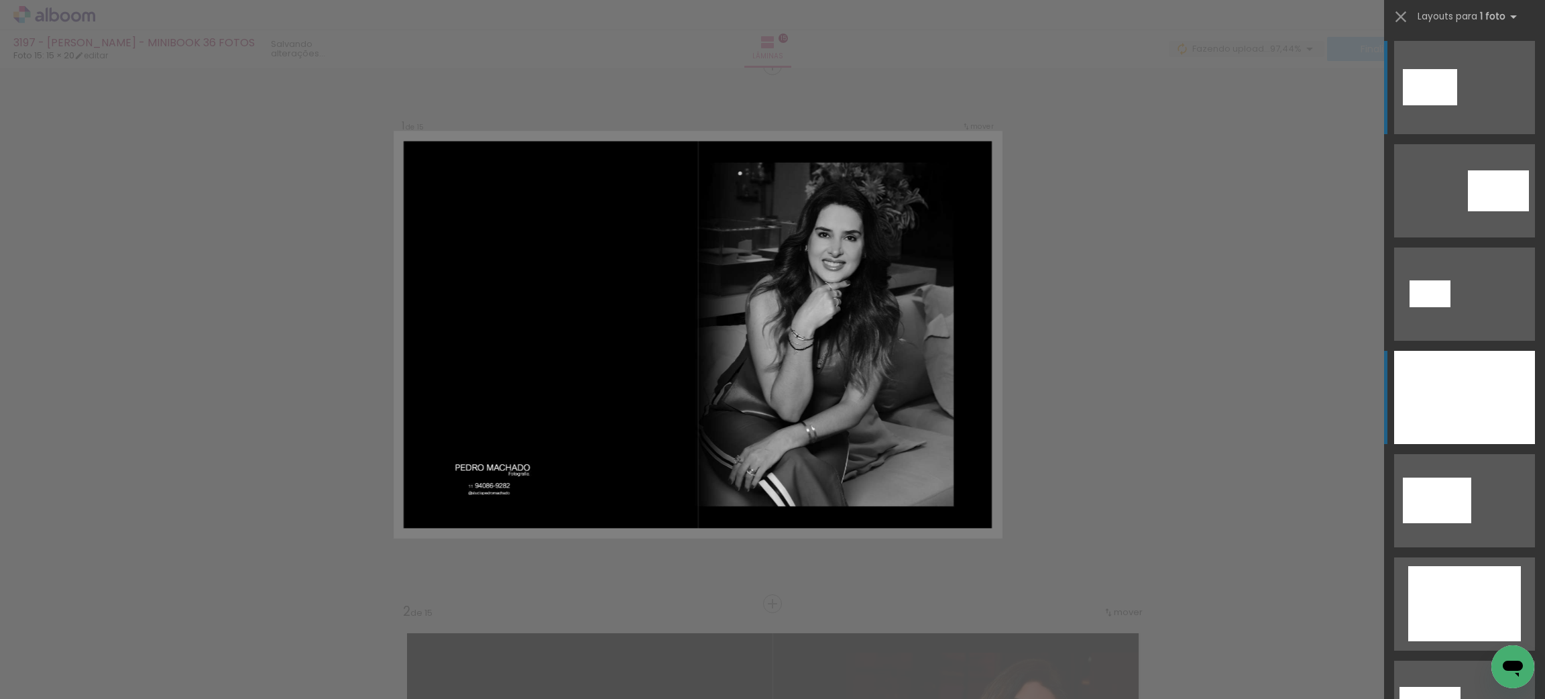
click at [770, 421] on div at bounding box center [1464, 397] width 141 height 93
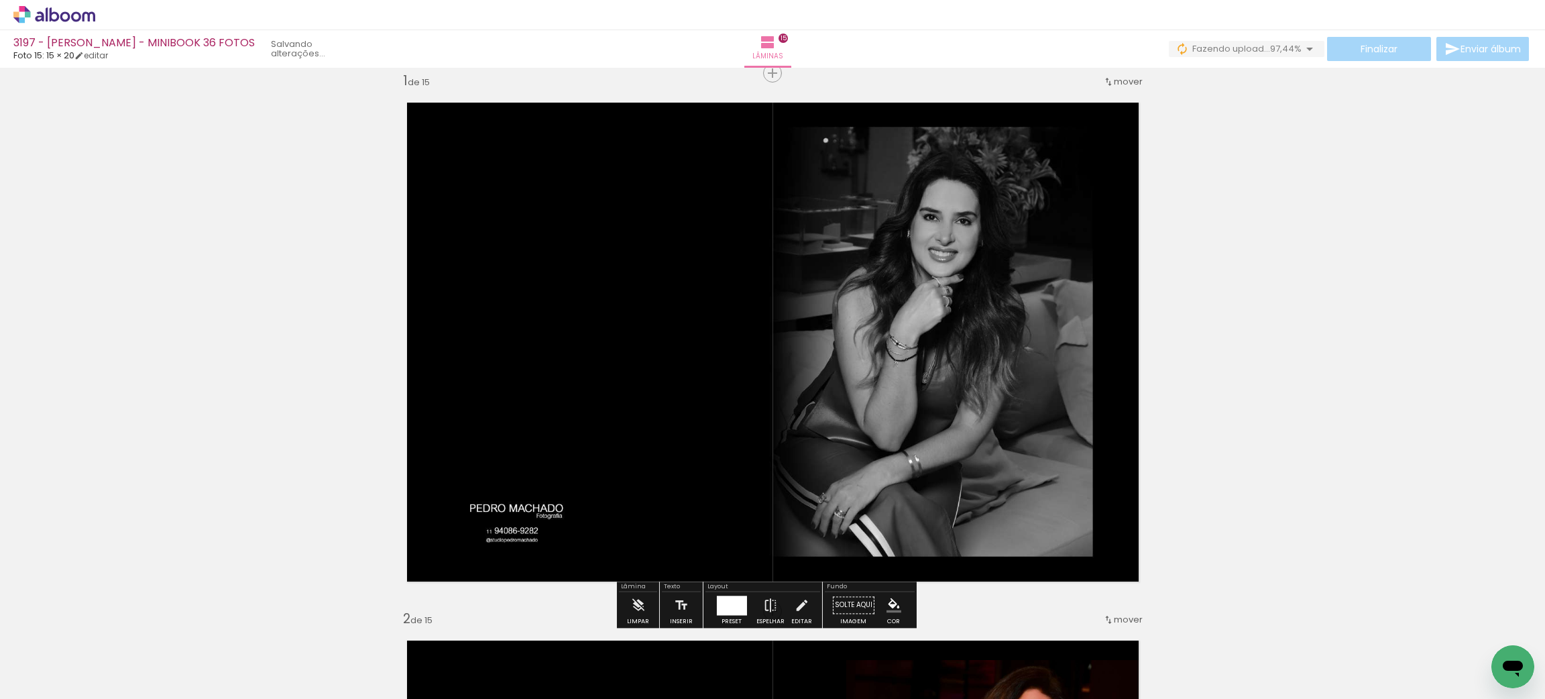
click at [770, 48] on div "Finalizar Enviar álbum" at bounding box center [1350, 49] width 363 height 24
click at [770, 42] on paper-button "Finalizar" at bounding box center [1379, 49] width 104 height 24
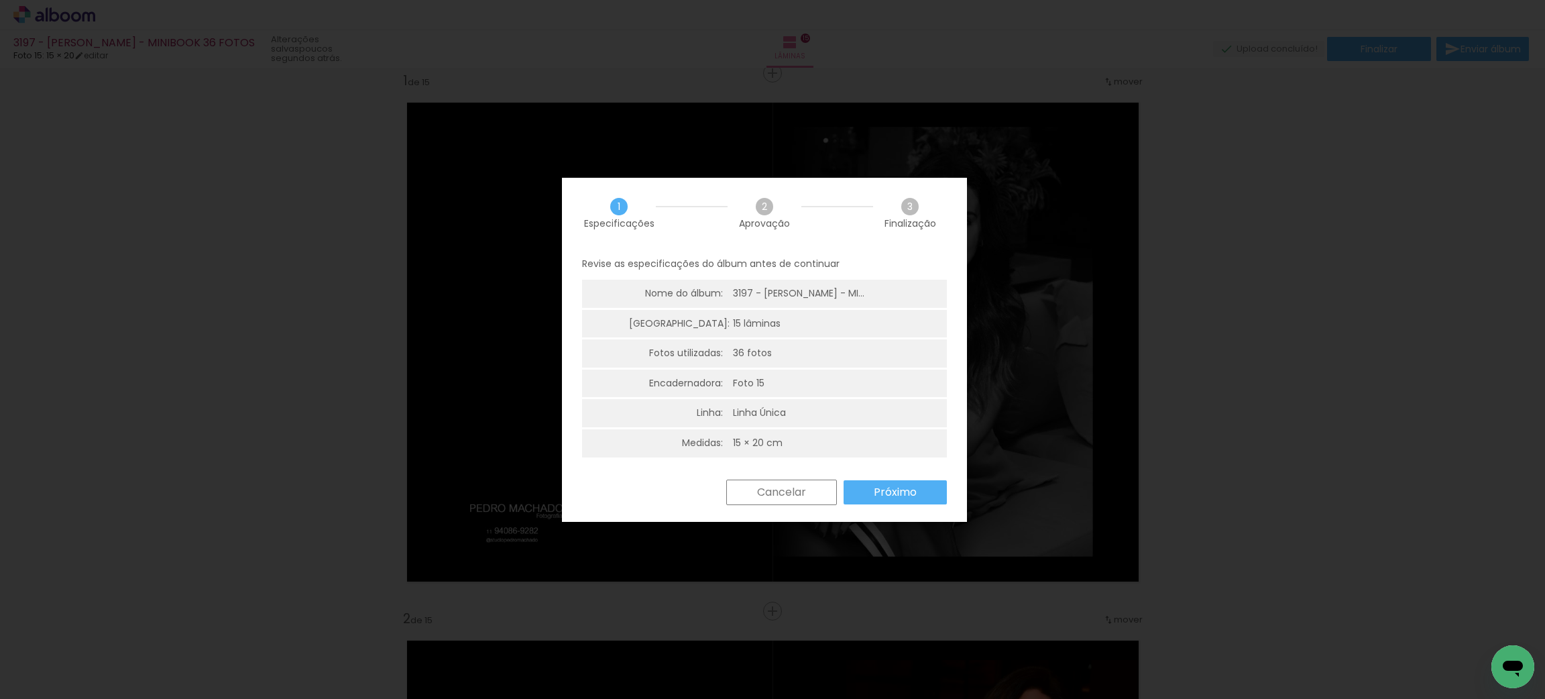
drag, startPoint x: 874, startPoint y: 489, endPoint x: 840, endPoint y: 406, distance: 90.2
click at [0, 0] on slot "Próximo" at bounding box center [0, 0] width 0 height 0
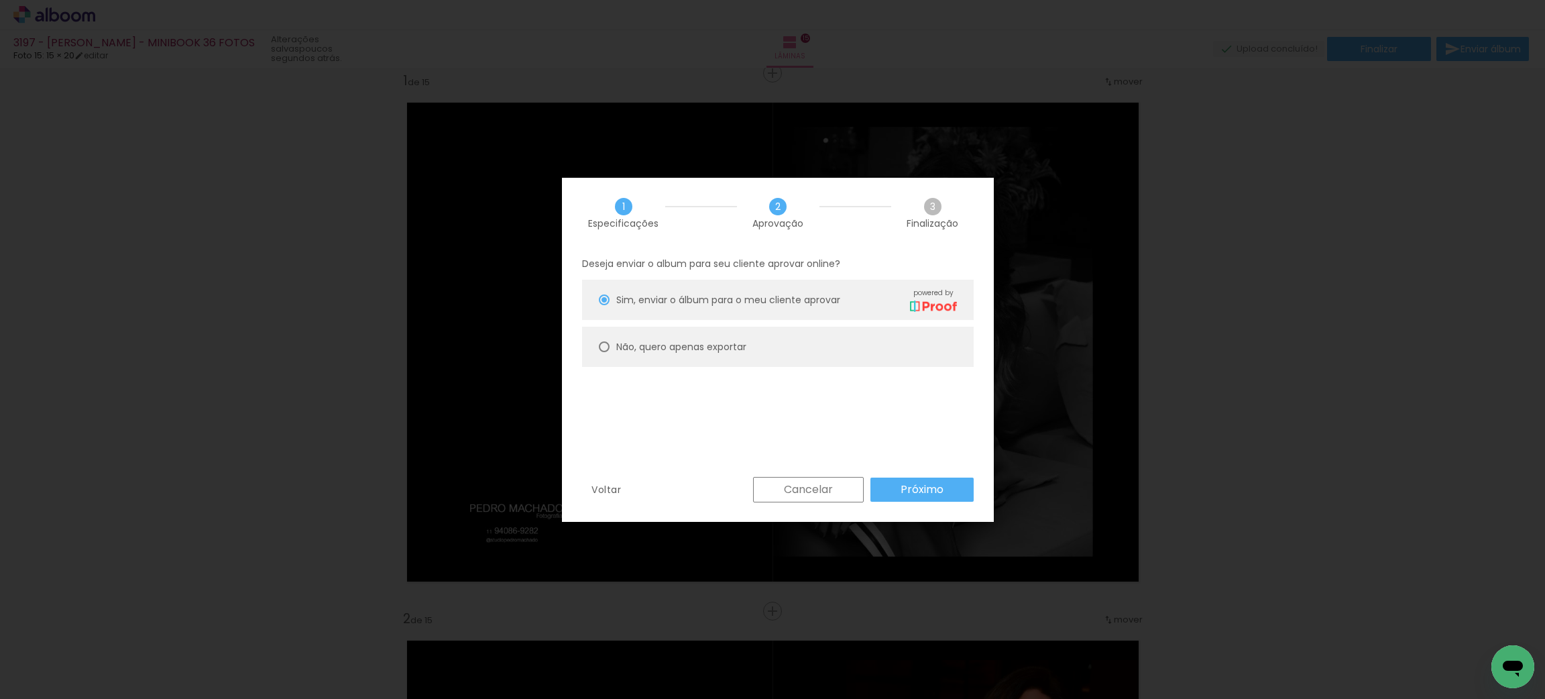
drag, startPoint x: 689, startPoint y: 351, endPoint x: 815, endPoint y: 390, distance: 131.1
click at [0, 0] on slot "Não, quero apenas exportar" at bounding box center [0, 0] width 0 height 0
type paper-radio-button "on"
click at [770, 496] on paper-button "Próximo" at bounding box center [921, 489] width 103 height 24
type input "Alta, 300 DPI"
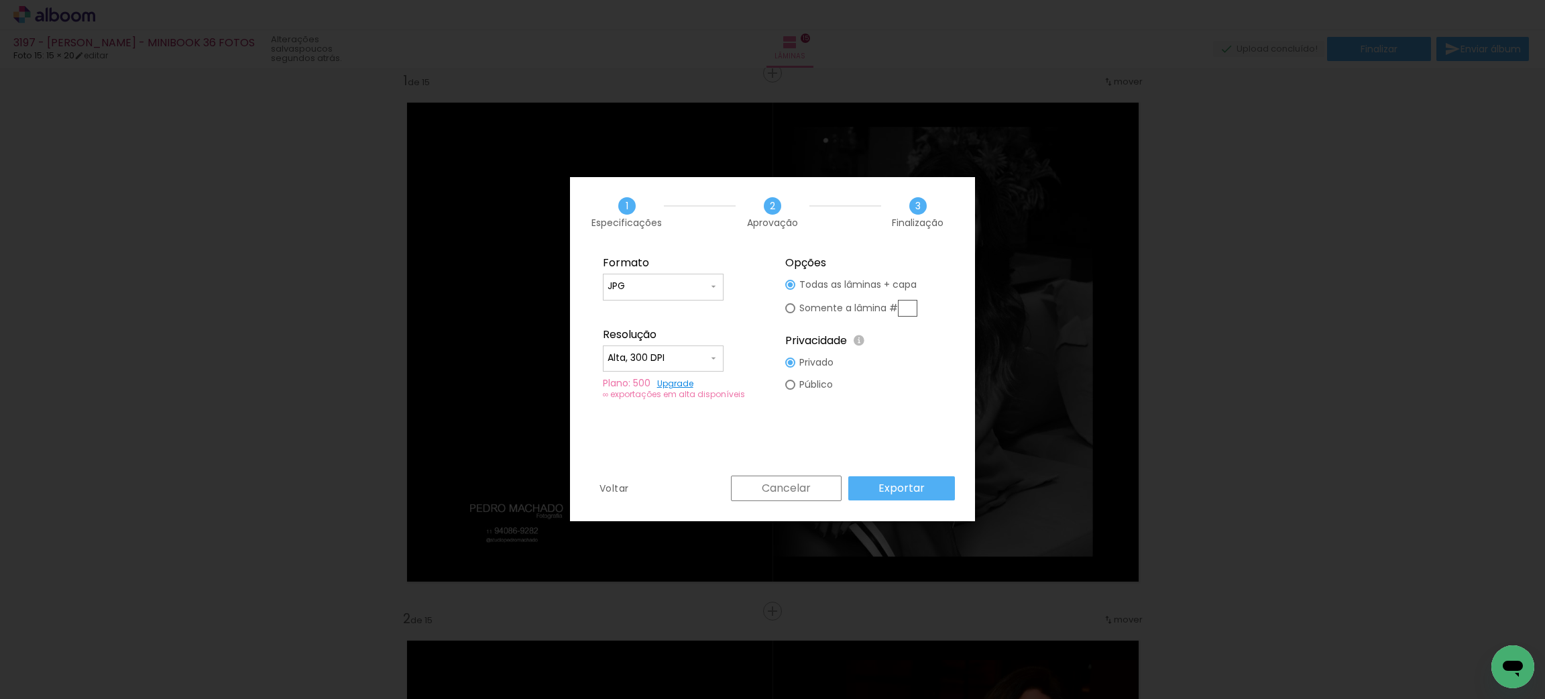
click at [770, 498] on paper-button "Exportar" at bounding box center [901, 488] width 107 height 24
